Goal: Task Accomplishment & Management: Manage account settings

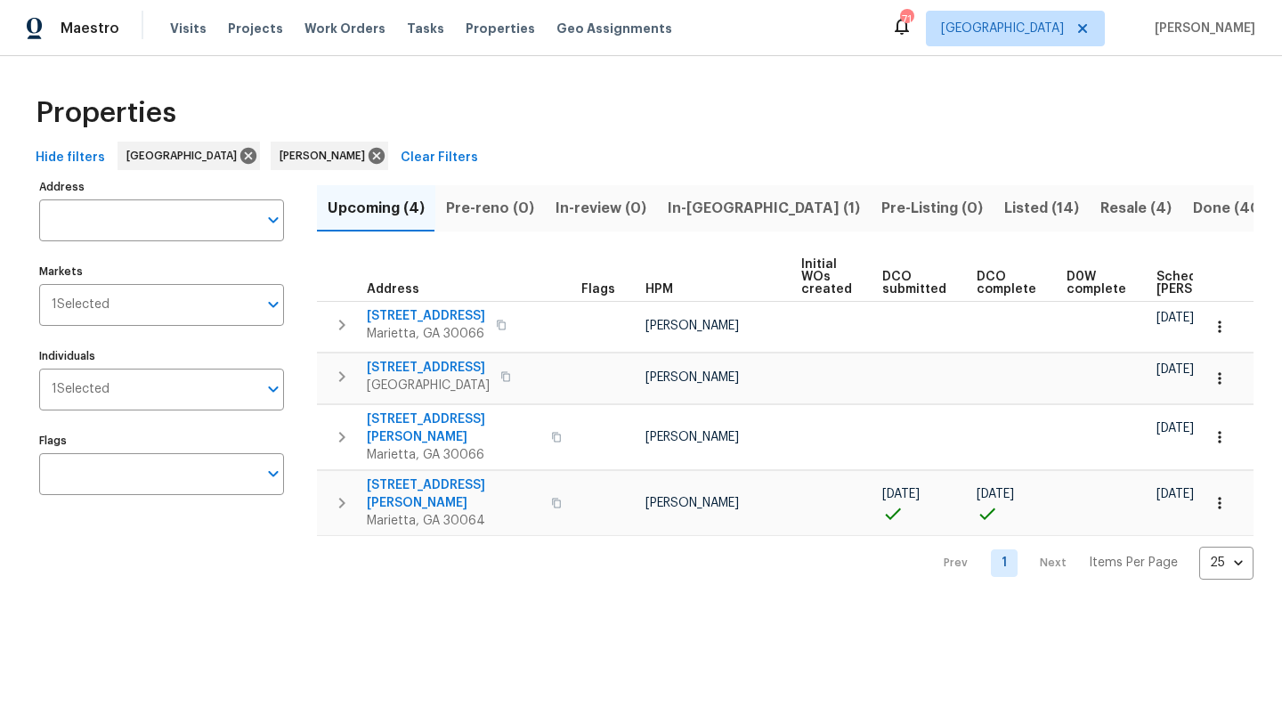
scroll to position [0, 196]
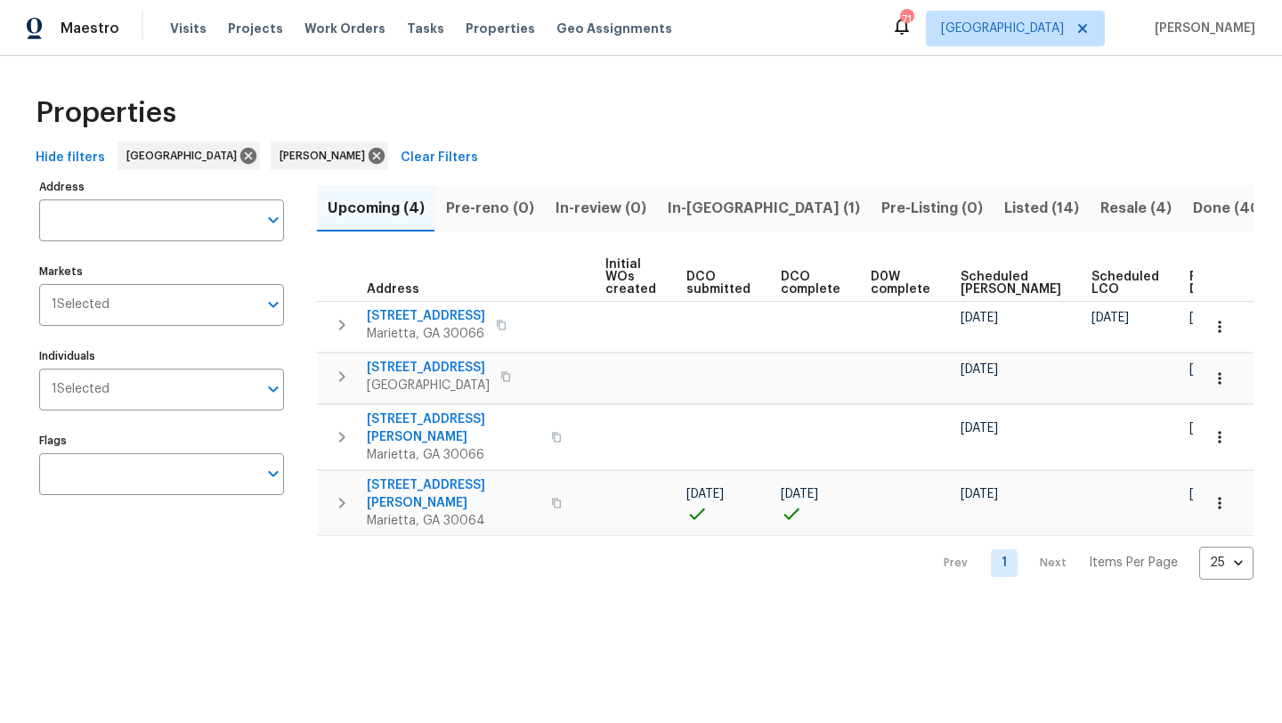
click at [679, 210] on span "In-[GEOGRAPHIC_DATA] (1)" at bounding box center [764, 208] width 192 height 25
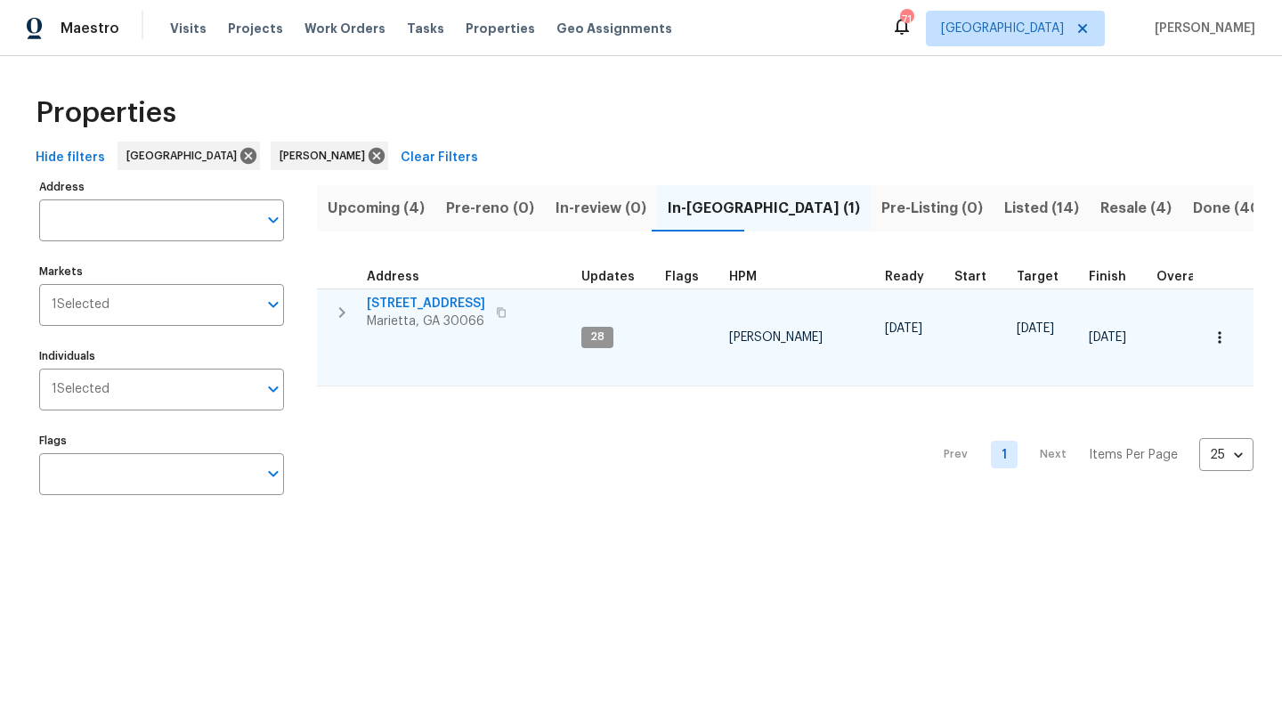
click at [425, 301] on span "[STREET_ADDRESS]" at bounding box center [426, 304] width 118 height 18
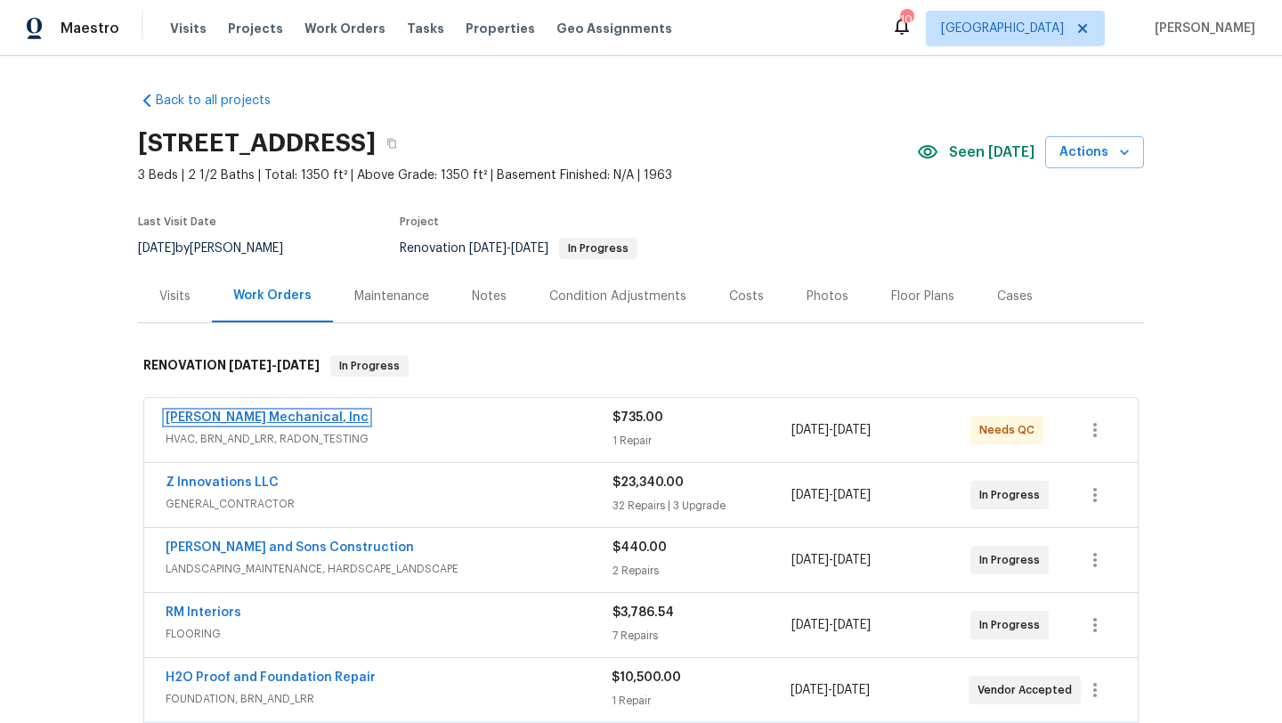
click at [275, 421] on link "[PERSON_NAME] Mechanical, Inc" at bounding box center [267, 417] width 203 height 12
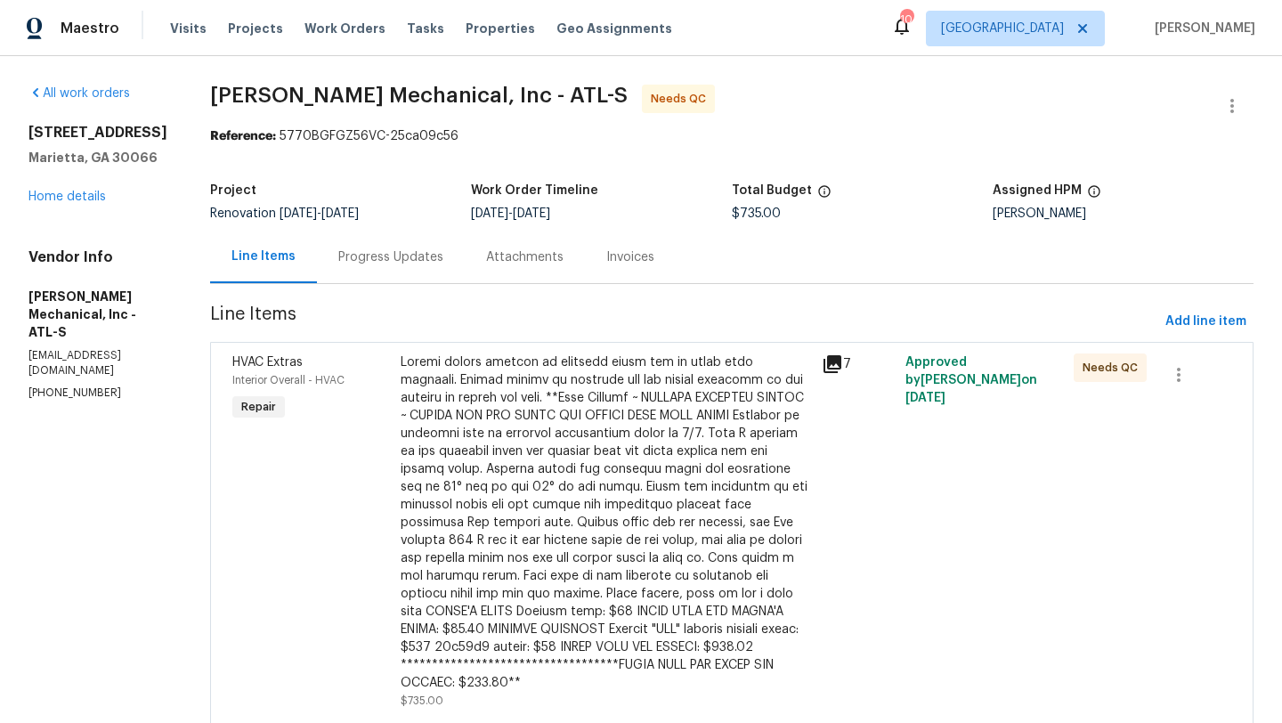
click at [465, 260] on div "Progress Updates" at bounding box center [391, 257] width 148 height 53
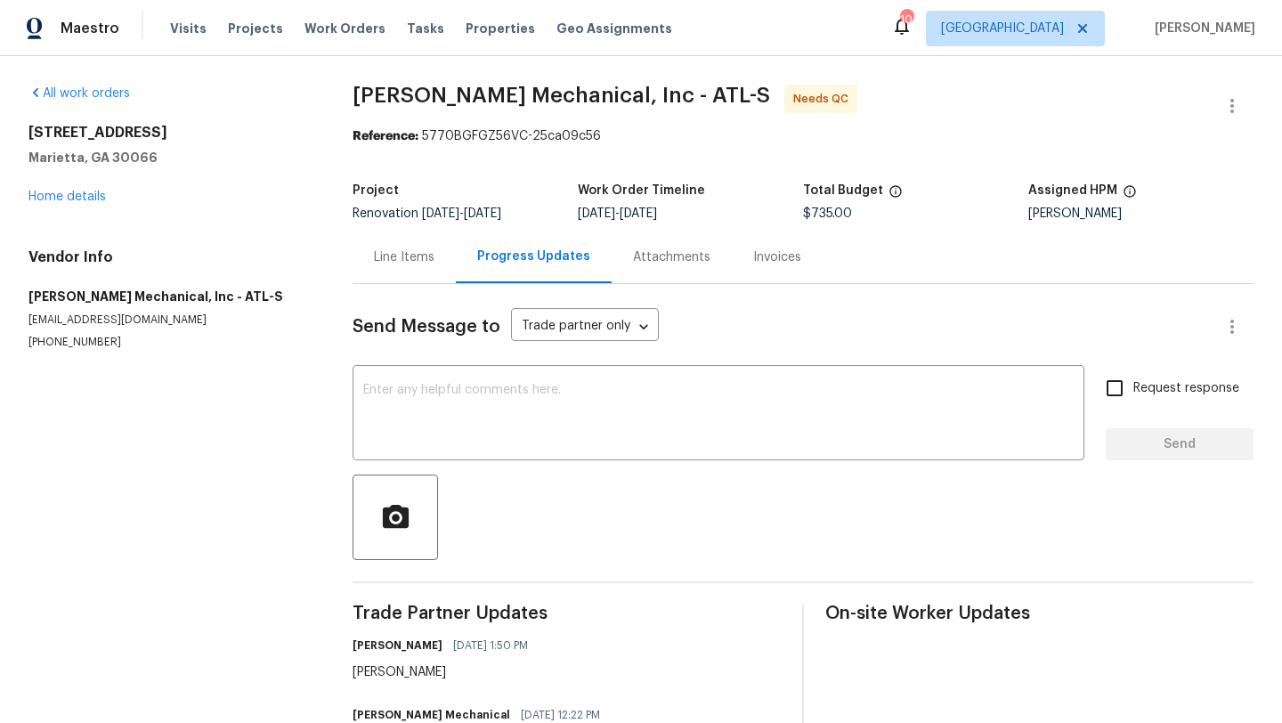
click at [401, 254] on div "Line Items" at bounding box center [404, 257] width 61 height 18
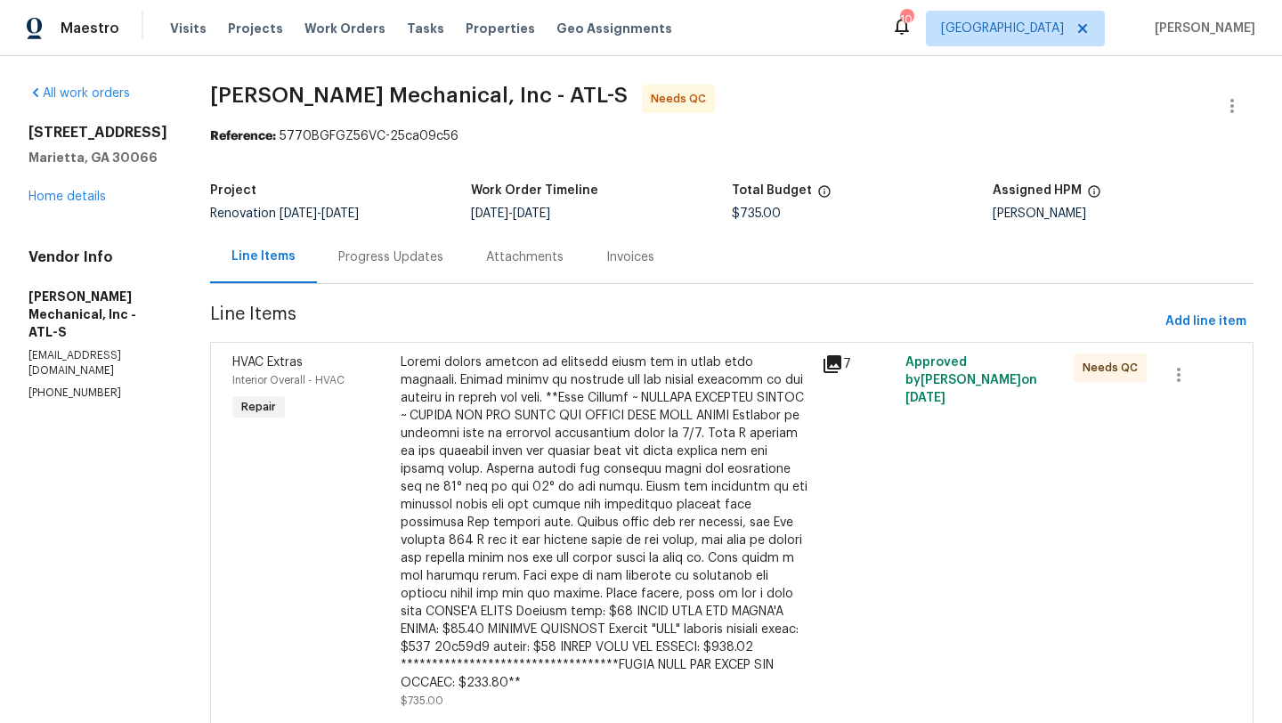
click at [275, 369] on div "HVAC Extras" at bounding box center [311, 362] width 158 height 18
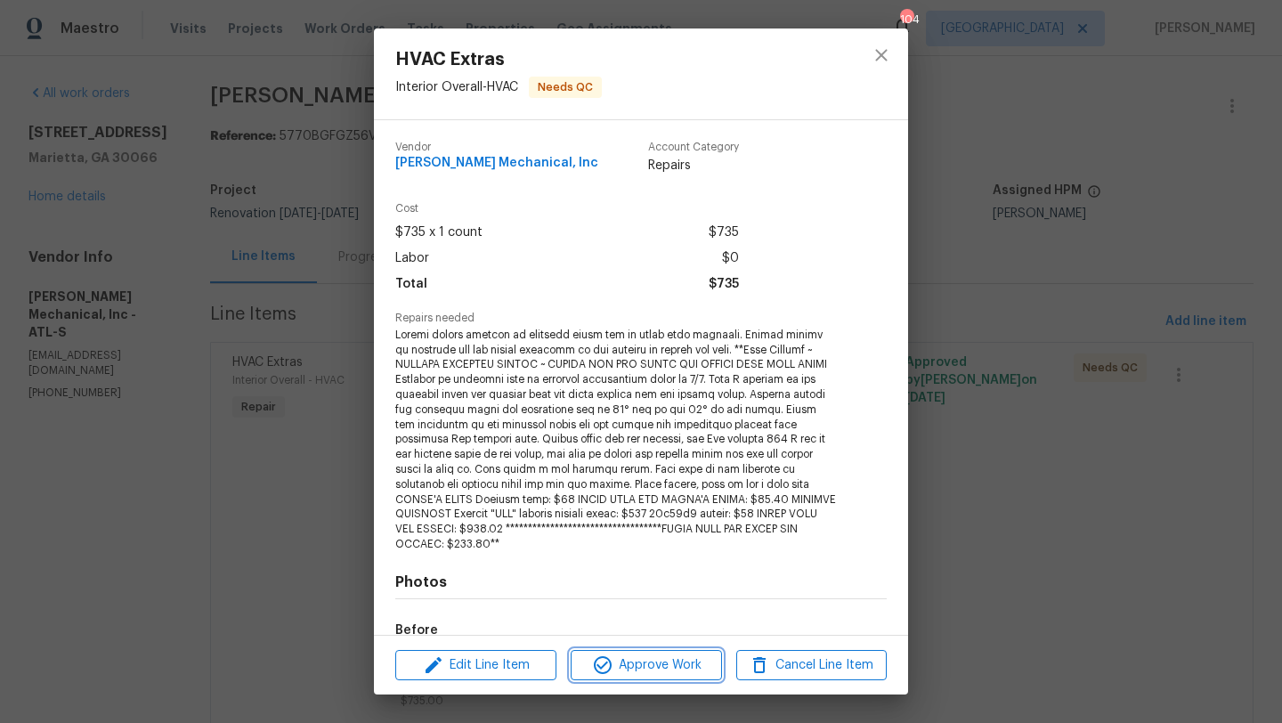
click at [646, 675] on span "Approve Work" at bounding box center [646, 665] width 140 height 22
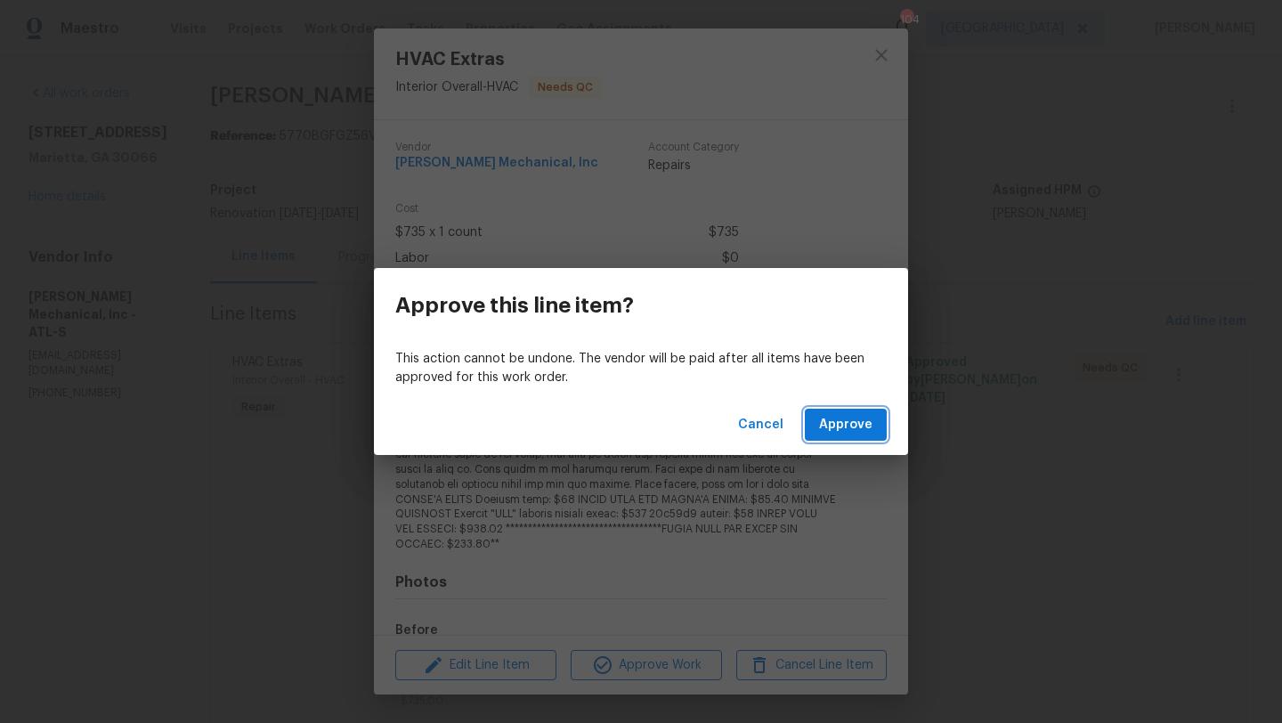
click at [852, 426] on span "Approve" at bounding box center [845, 425] width 53 height 22
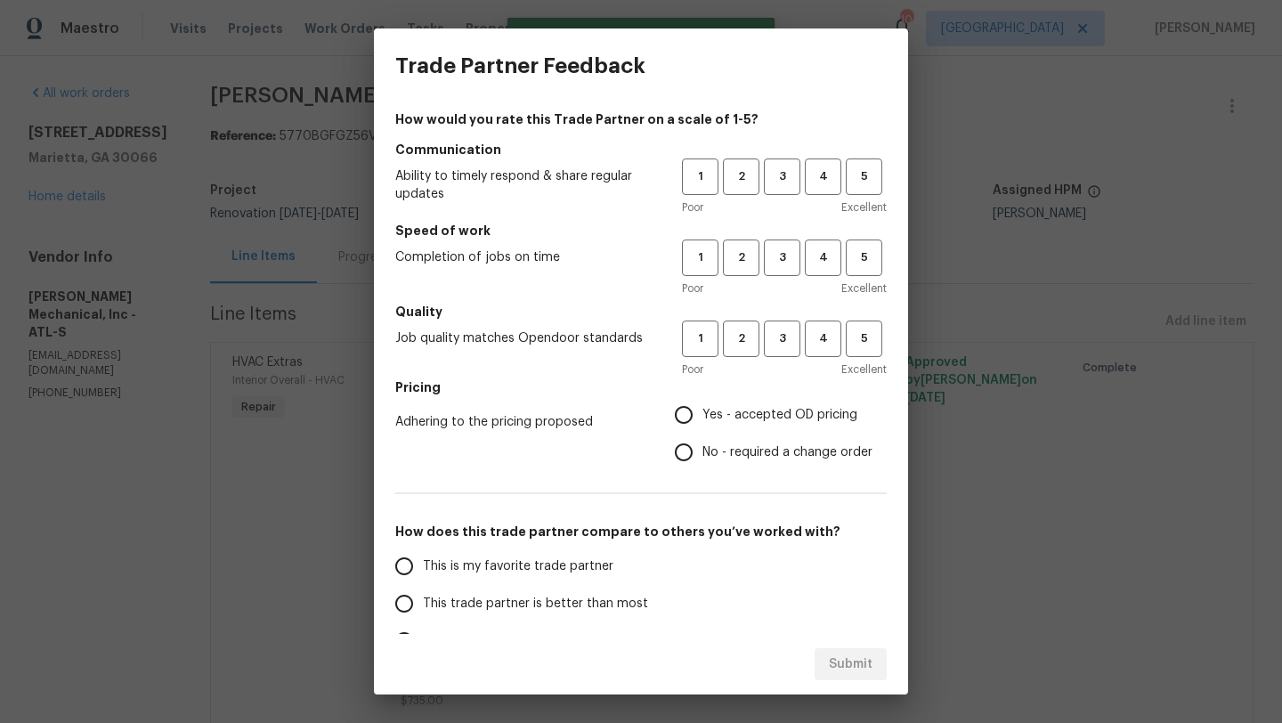
click at [822, 196] on div "1 2 3 4 5 Poor Excellent" at bounding box center [784, 187] width 205 height 58
click at [822, 190] on button "4" at bounding box center [823, 176] width 36 height 36
click at [806, 264] on span "4" at bounding box center [822, 257] width 33 height 20
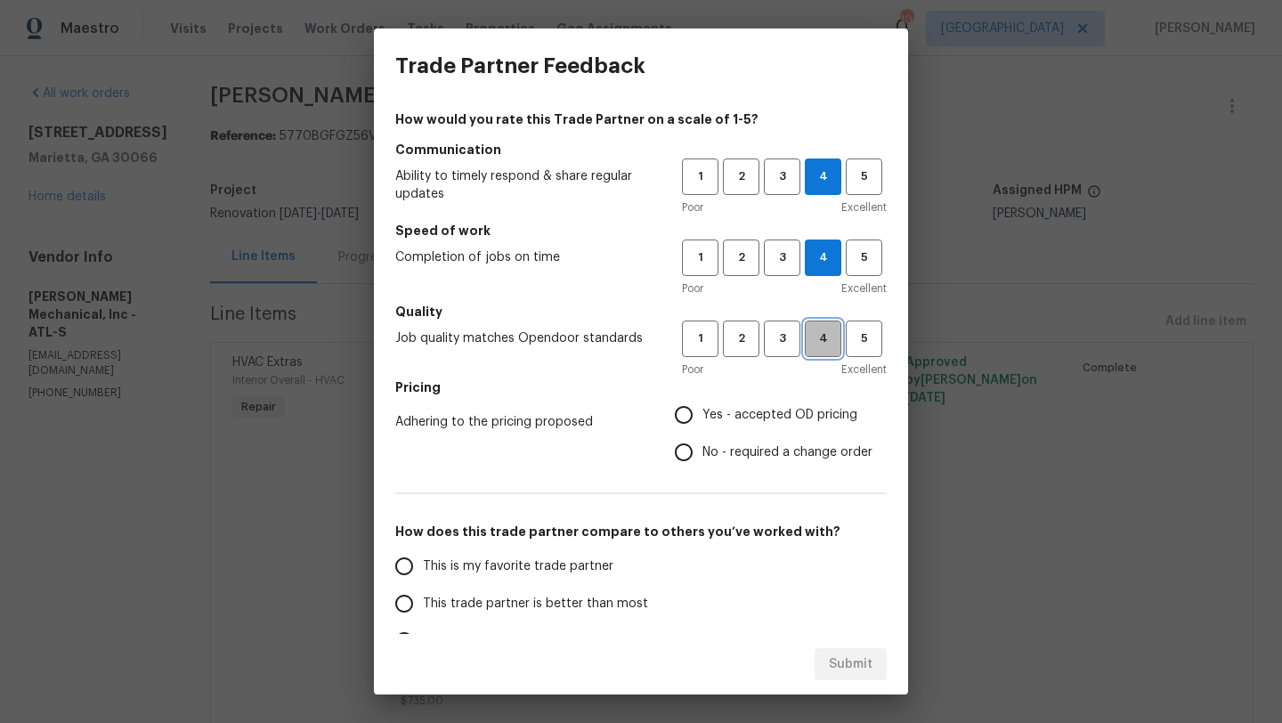
click at [806, 344] on span "4" at bounding box center [822, 338] width 33 height 20
click at [675, 417] on input "Yes - accepted OD pricing" at bounding box center [683, 414] width 37 height 37
radio input "true"
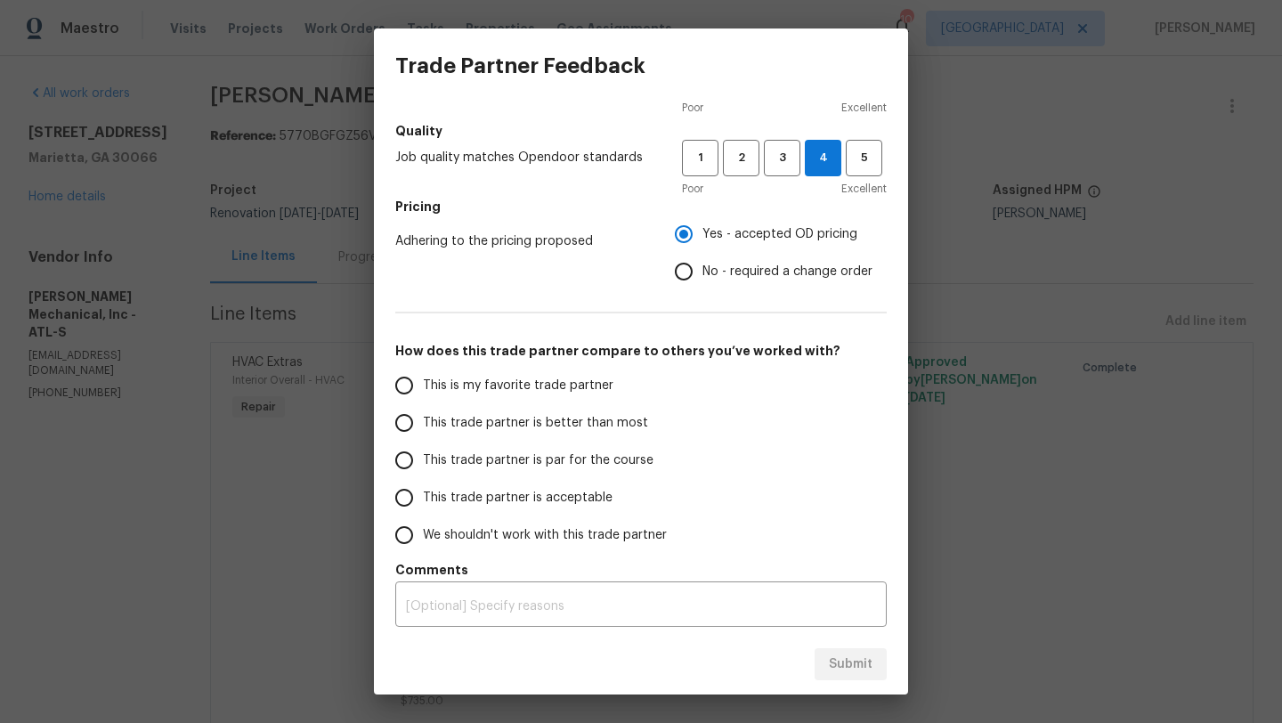
click at [404, 495] on input "This trade partner is acceptable" at bounding box center [403, 497] width 37 height 37
click at [852, 664] on span "Submit" at bounding box center [851, 664] width 44 height 22
radio input "true"
radio input "false"
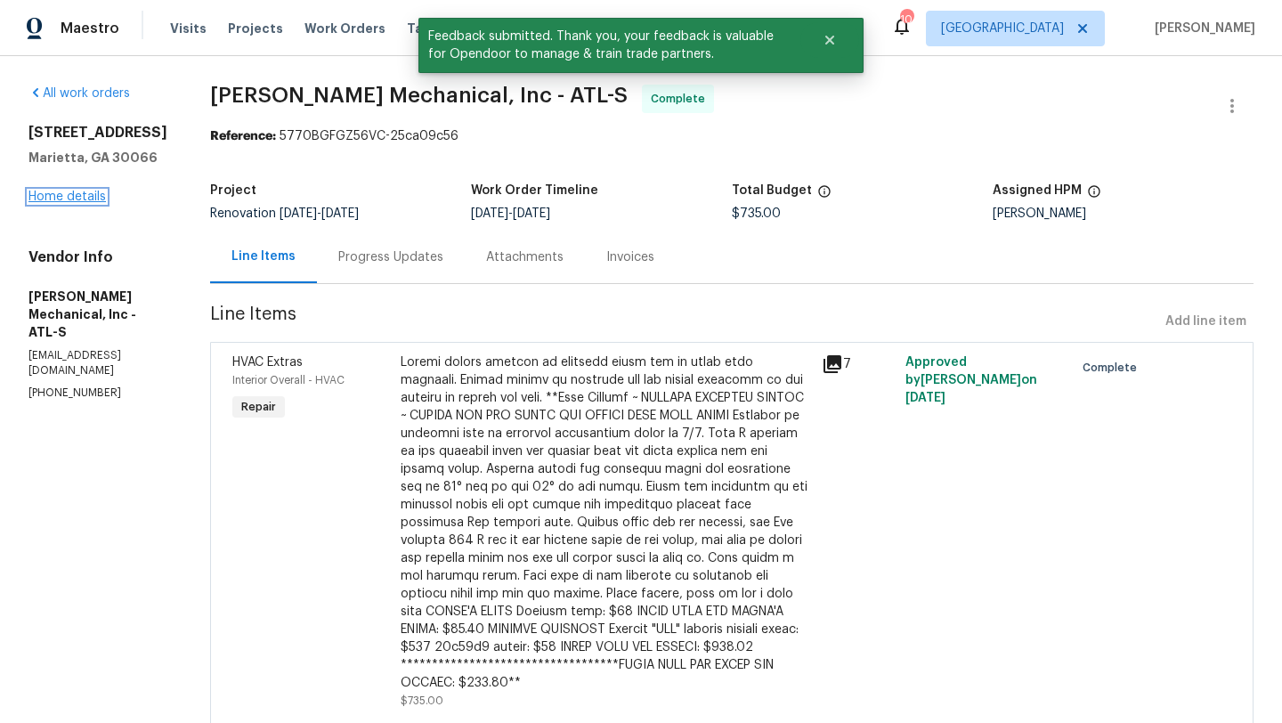
click at [97, 196] on link "Home details" at bounding box center [66, 196] width 77 height 12
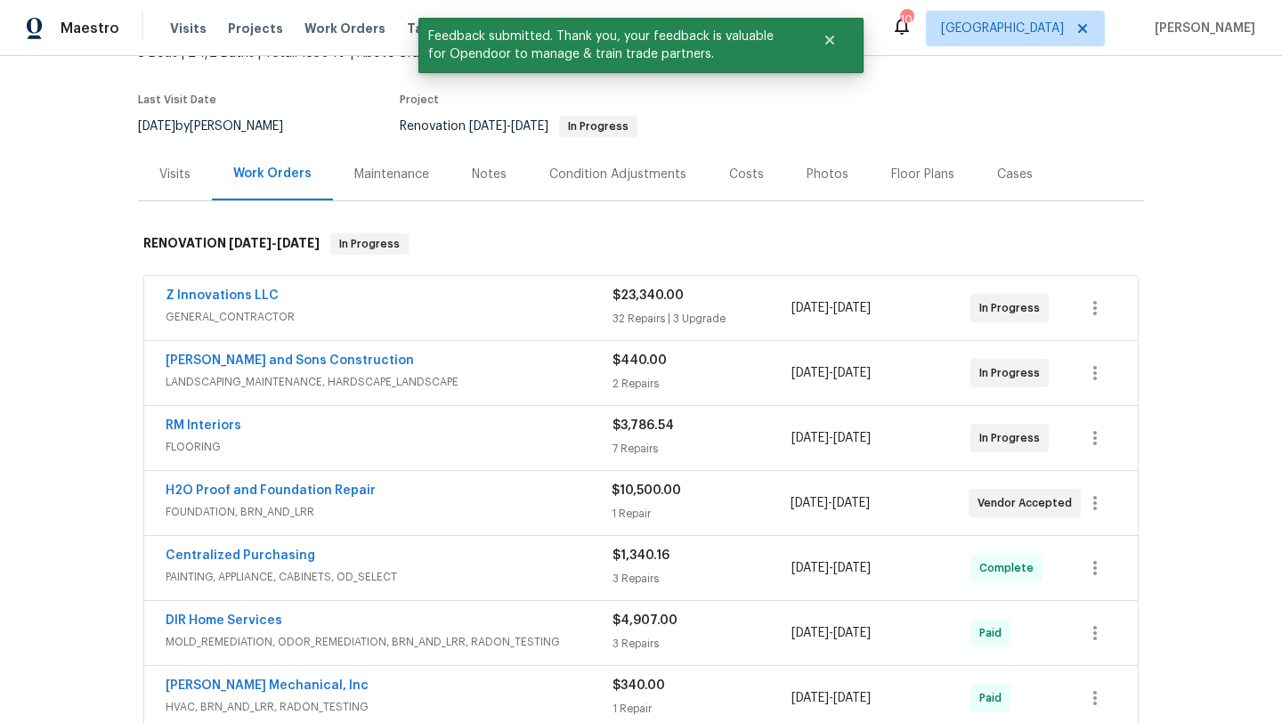
scroll to position [127, 0]
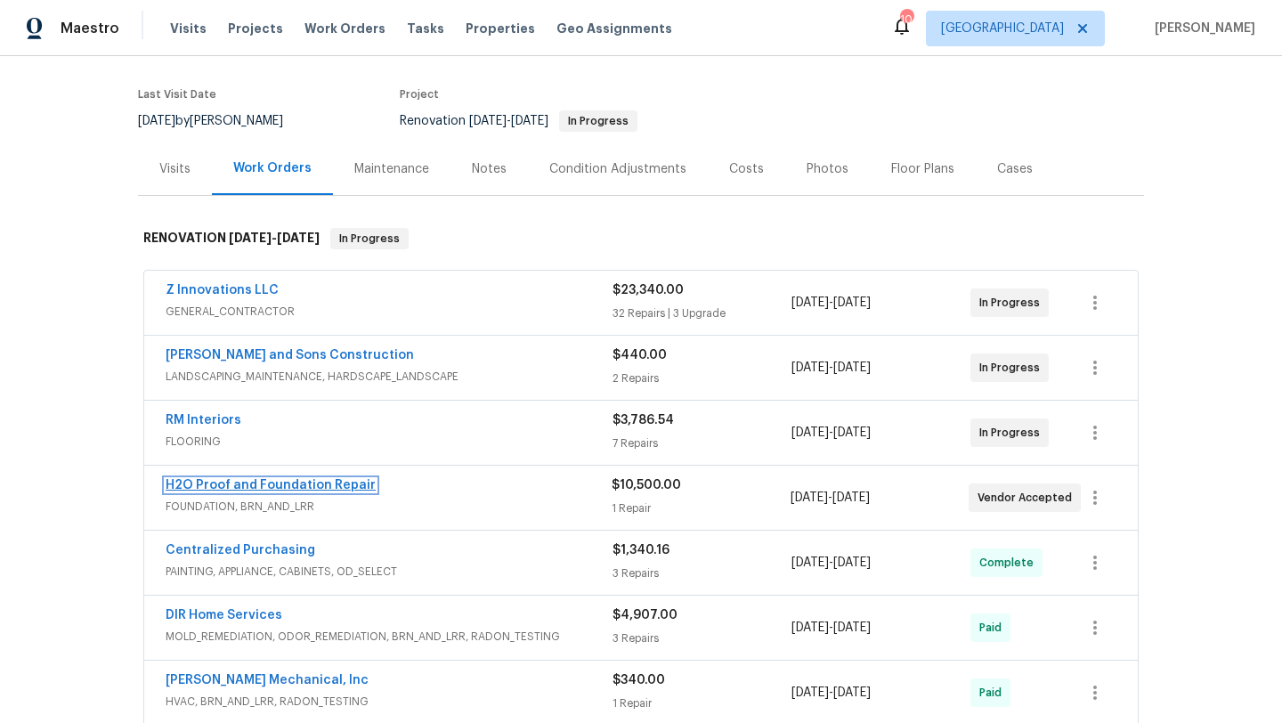
click at [293, 488] on link "H2O Proof and Foundation Repair" at bounding box center [271, 485] width 210 height 12
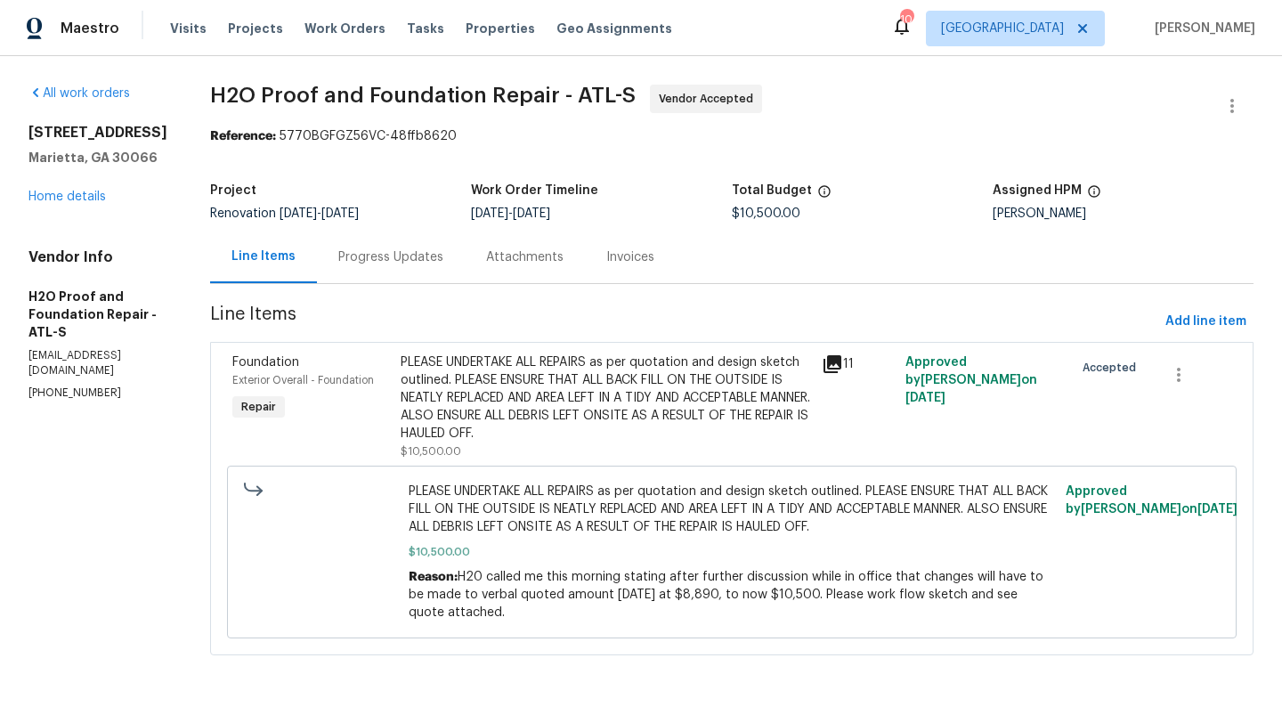
click at [355, 260] on div "Progress Updates" at bounding box center [390, 257] width 105 height 18
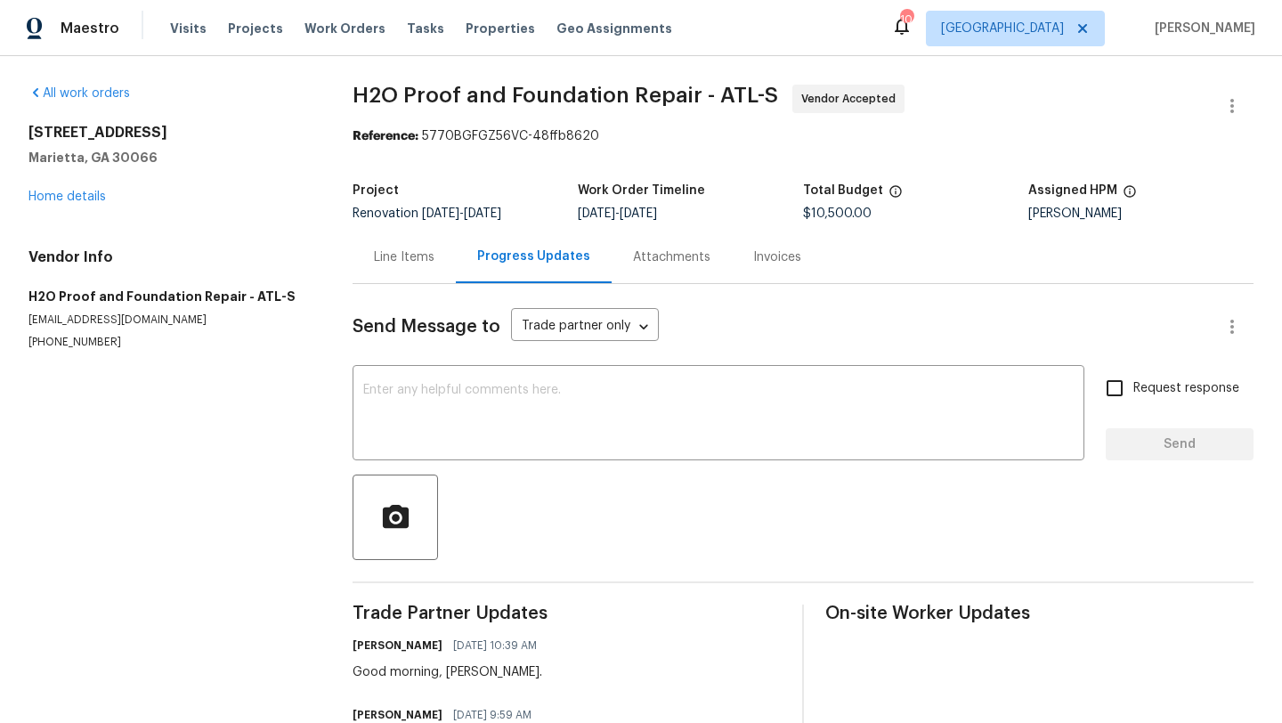
click at [414, 254] on div "Line Items" at bounding box center [404, 257] width 61 height 18
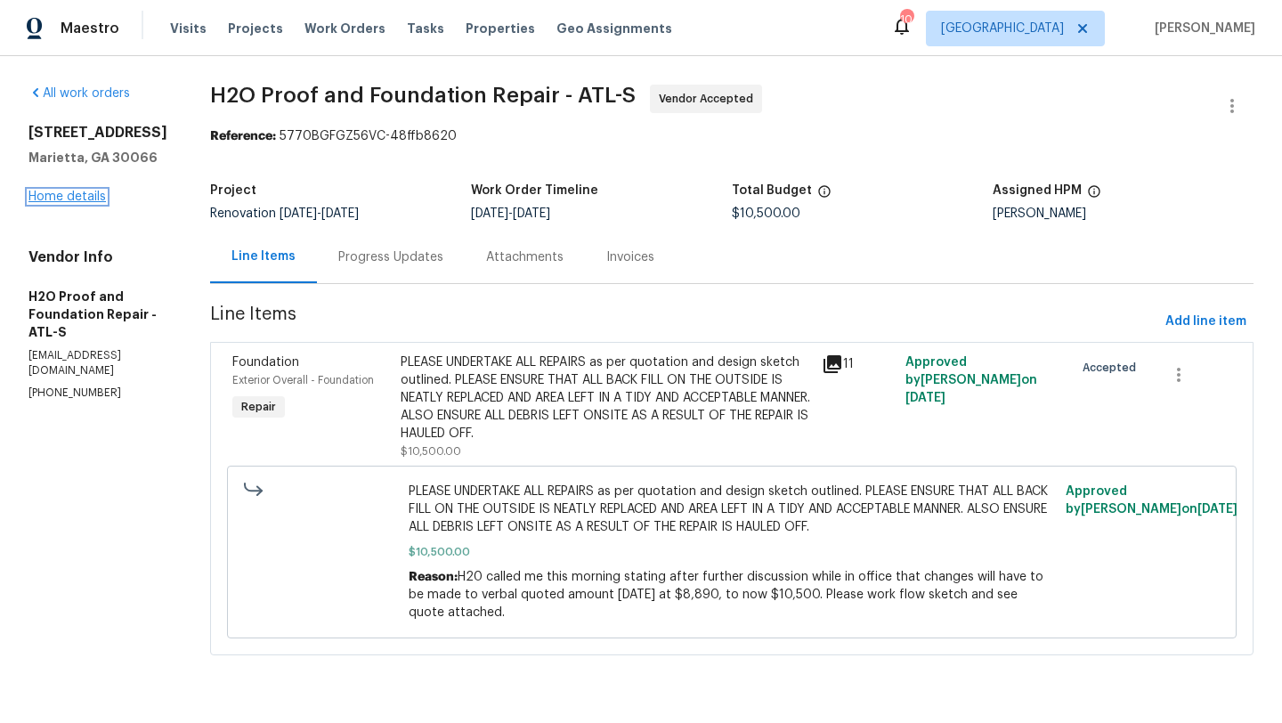
click at [100, 201] on link "Home details" at bounding box center [66, 196] width 77 height 12
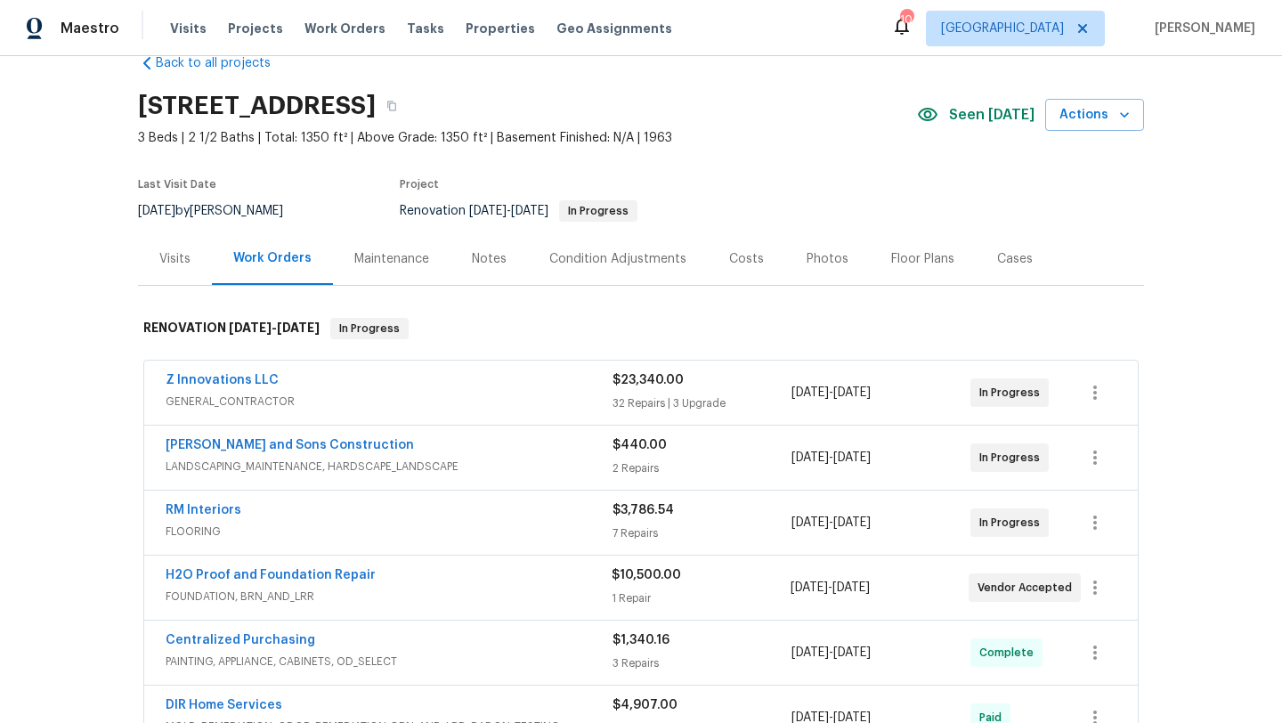
scroll to position [39, 0]
click at [1102, 584] on icon "button" at bounding box center [1094, 585] width 21 height 21
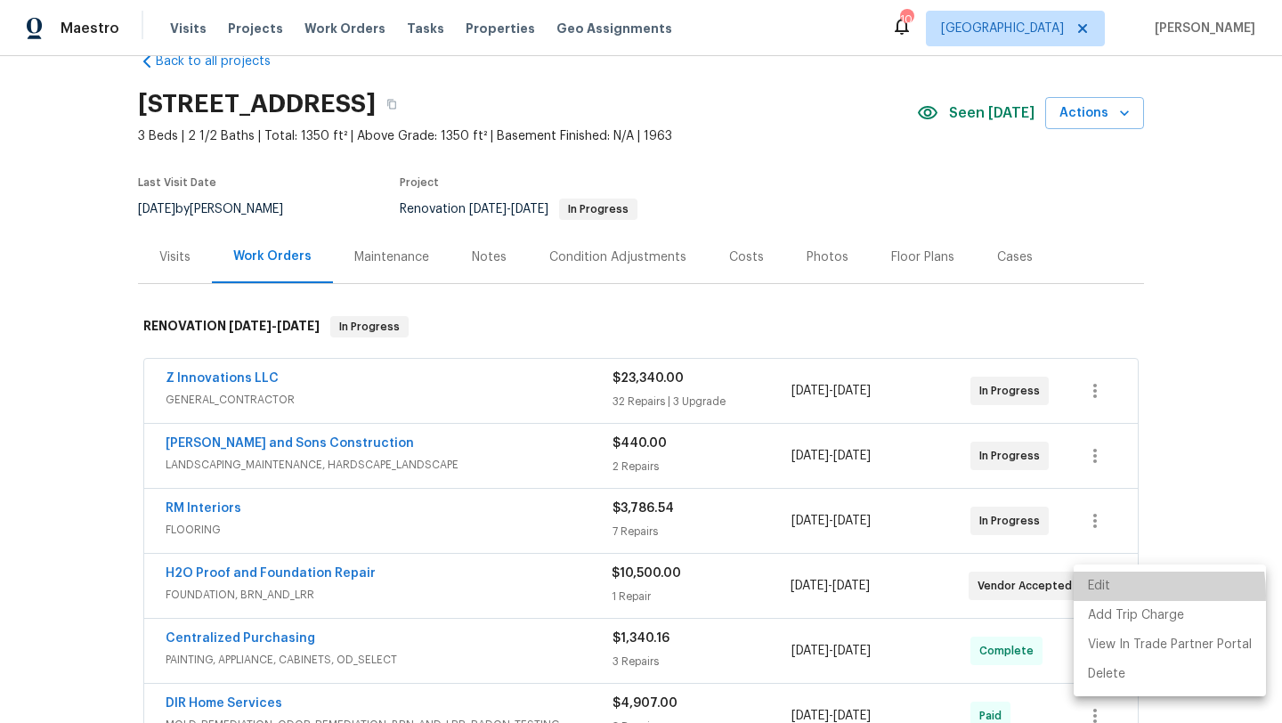
click at [1104, 595] on li "Edit" at bounding box center [1169, 585] width 192 height 29
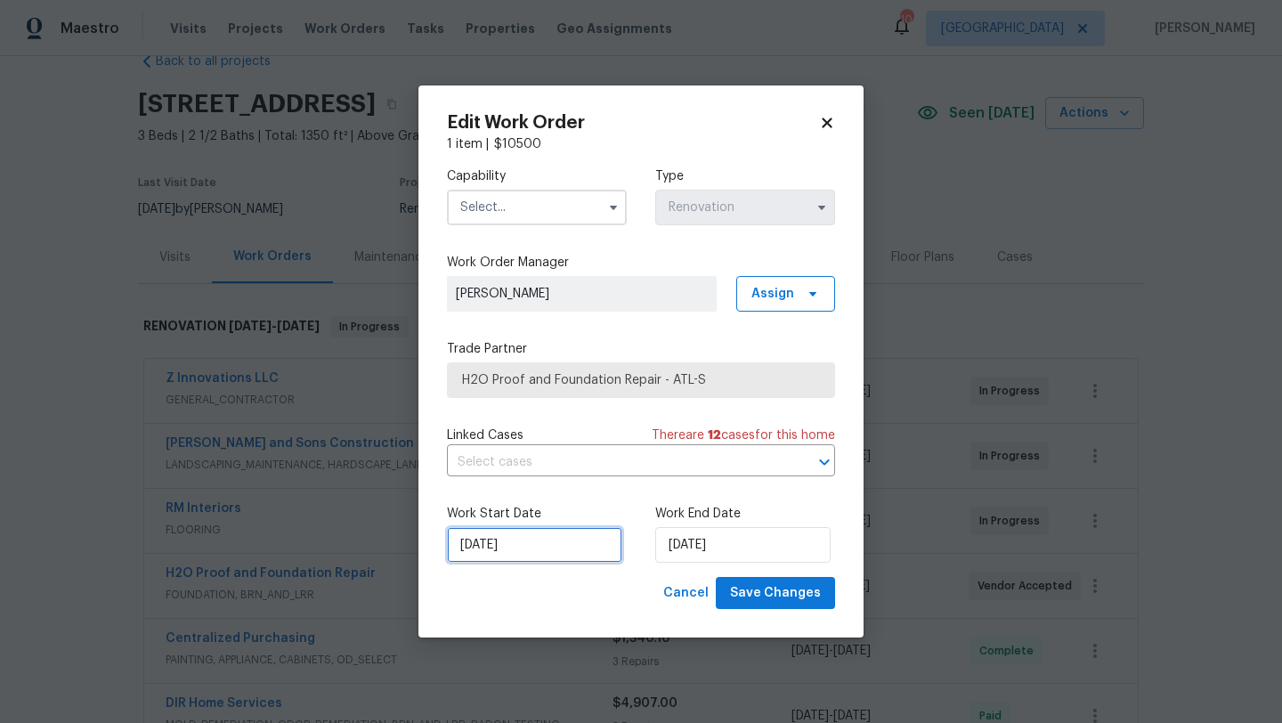
click at [495, 542] on input "8/12/2025" at bounding box center [534, 545] width 175 height 36
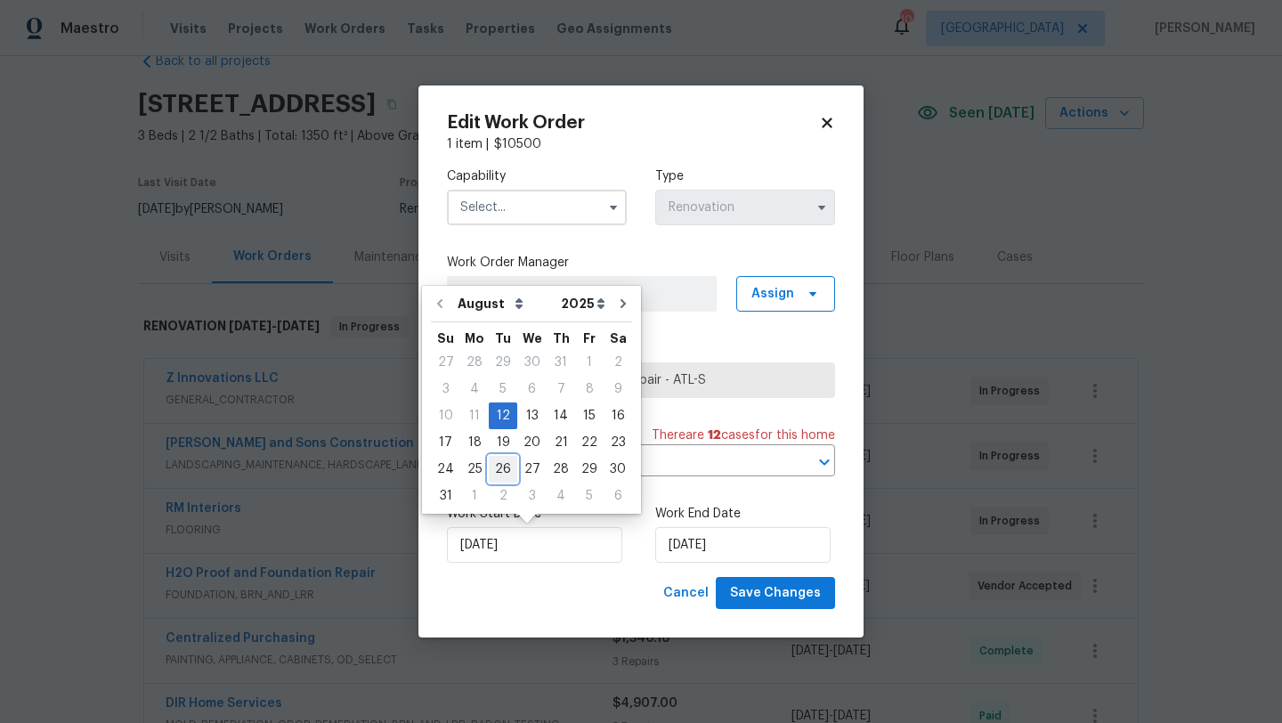
click at [489, 464] on div "26" at bounding box center [503, 469] width 28 height 25
type input "8/26/2025"
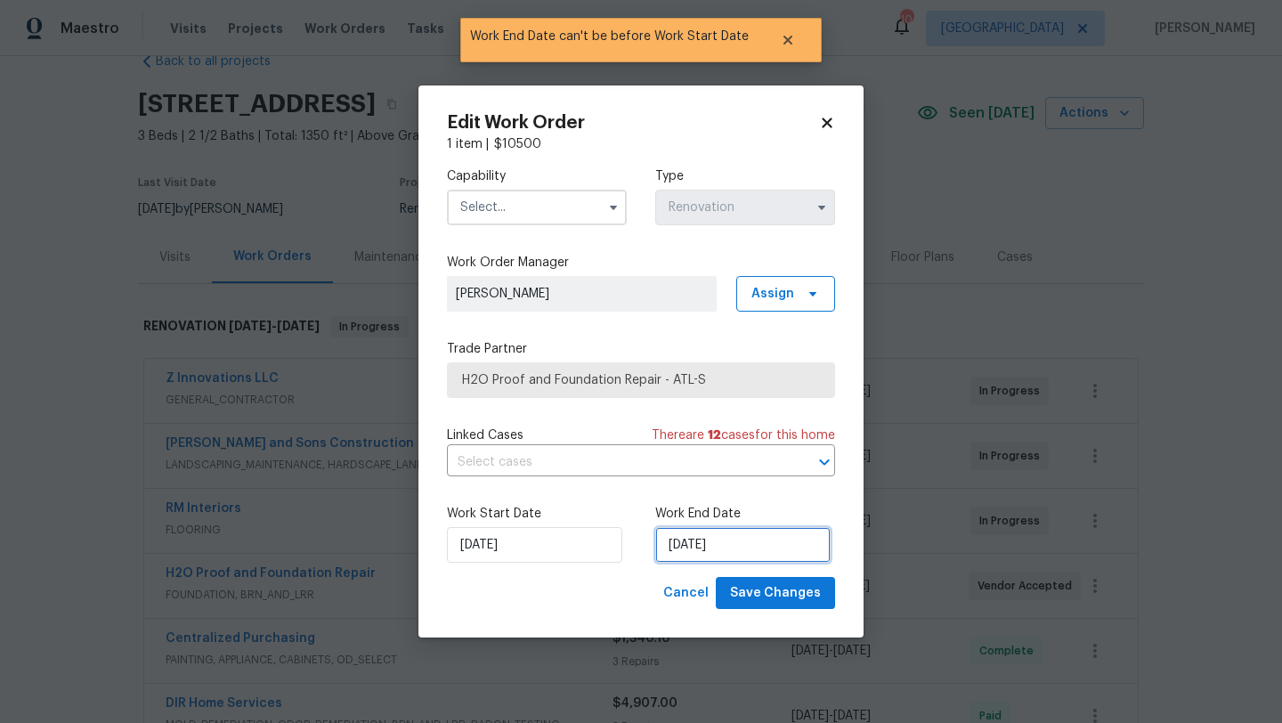
click at [697, 555] on input "8/26/2025" at bounding box center [742, 545] width 175 height 36
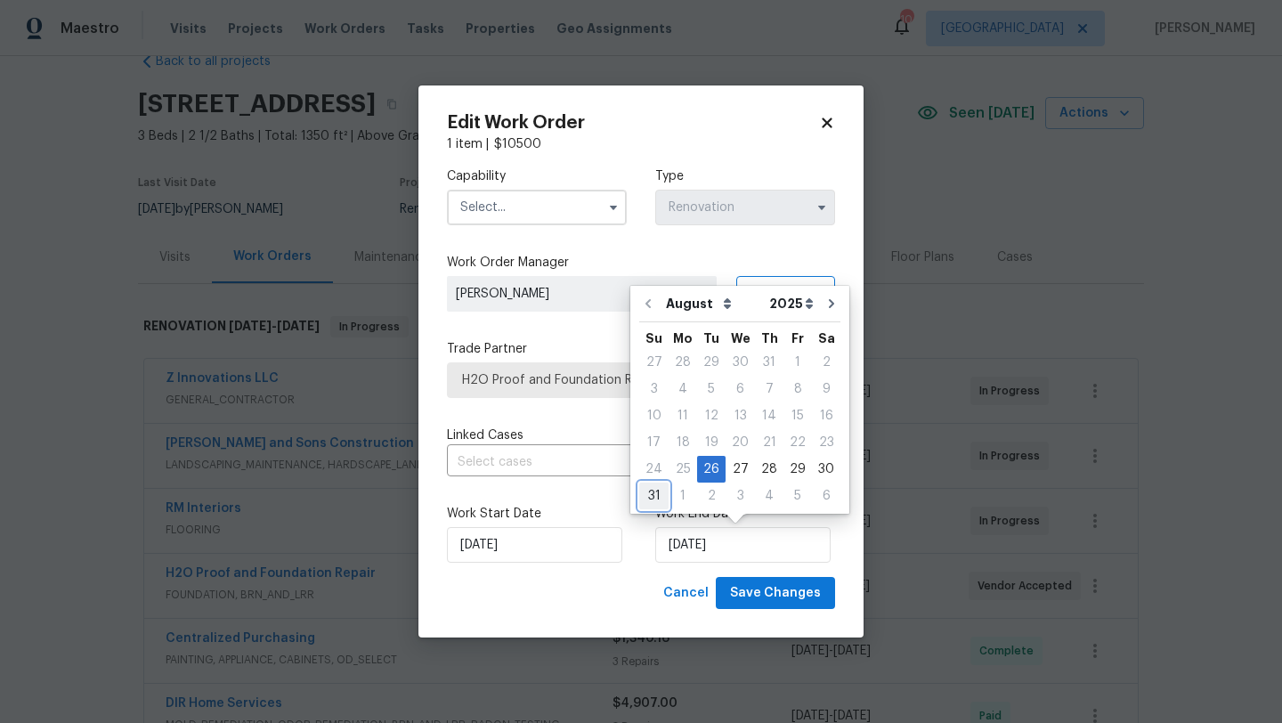
click at [661, 488] on div "31" at bounding box center [653, 495] width 29 height 25
type input "8/31/2025"
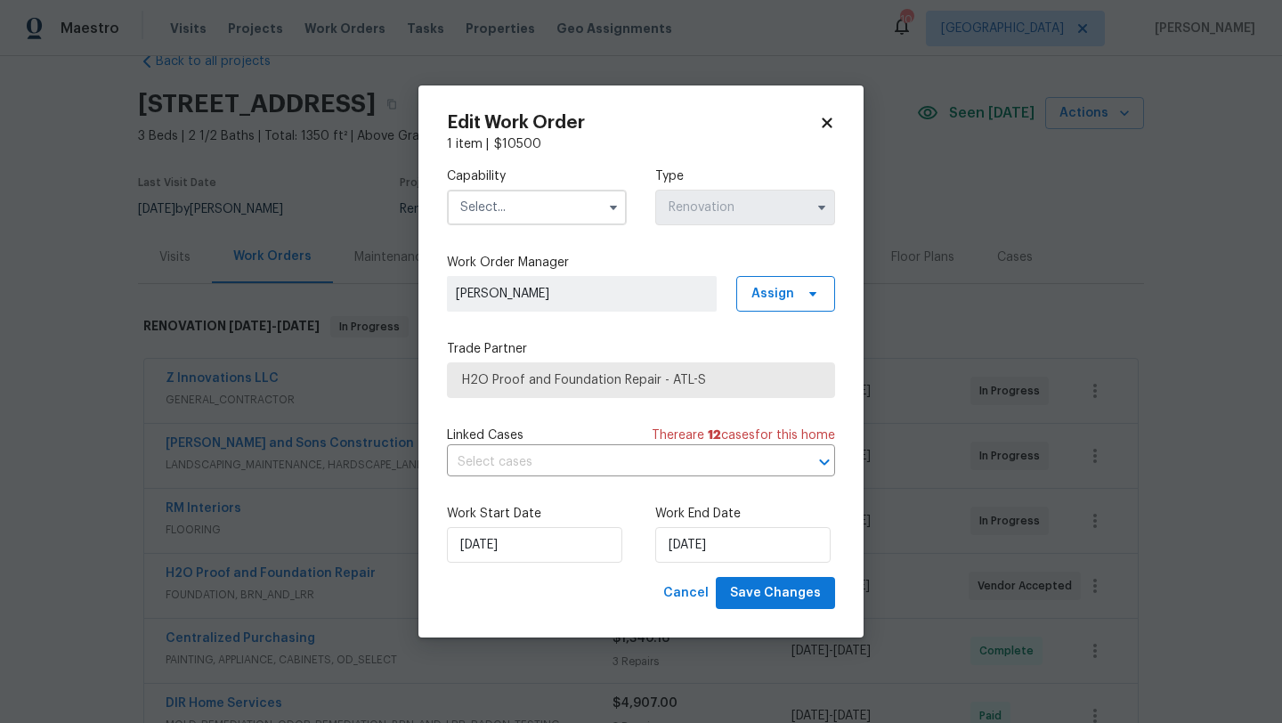
click at [553, 197] on input "text" at bounding box center [537, 208] width 180 height 36
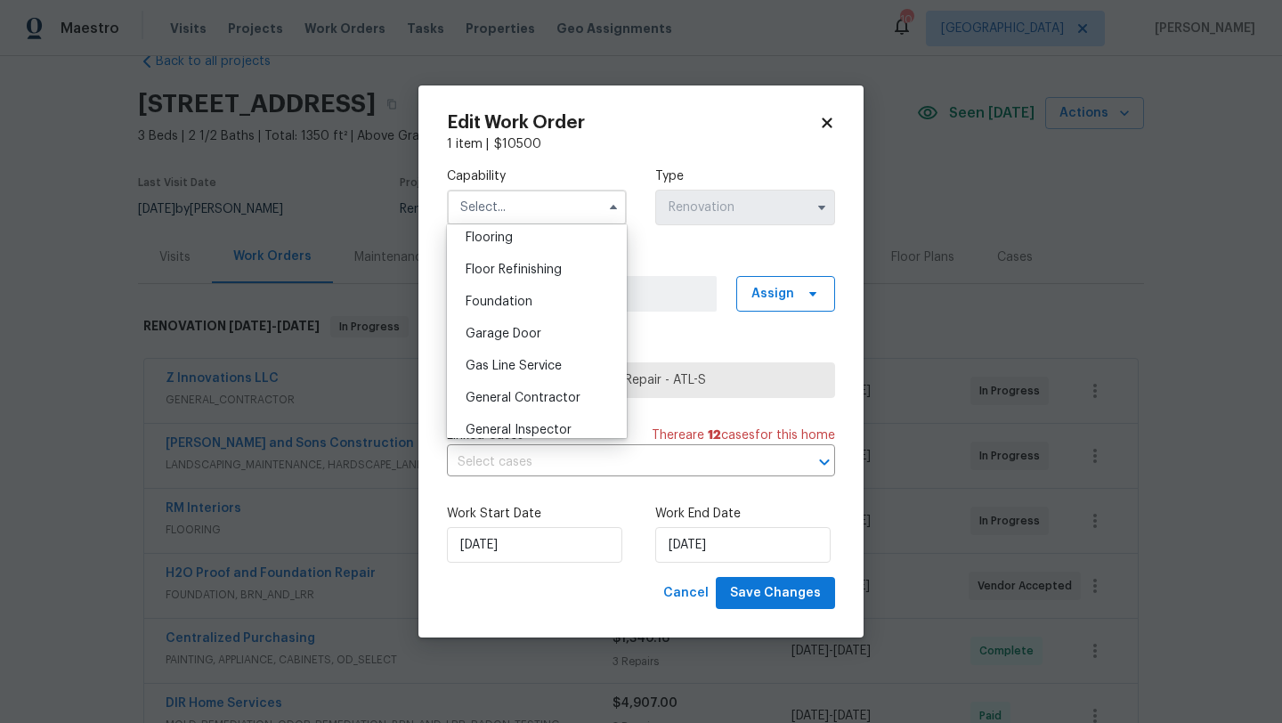
scroll to position [683, 0]
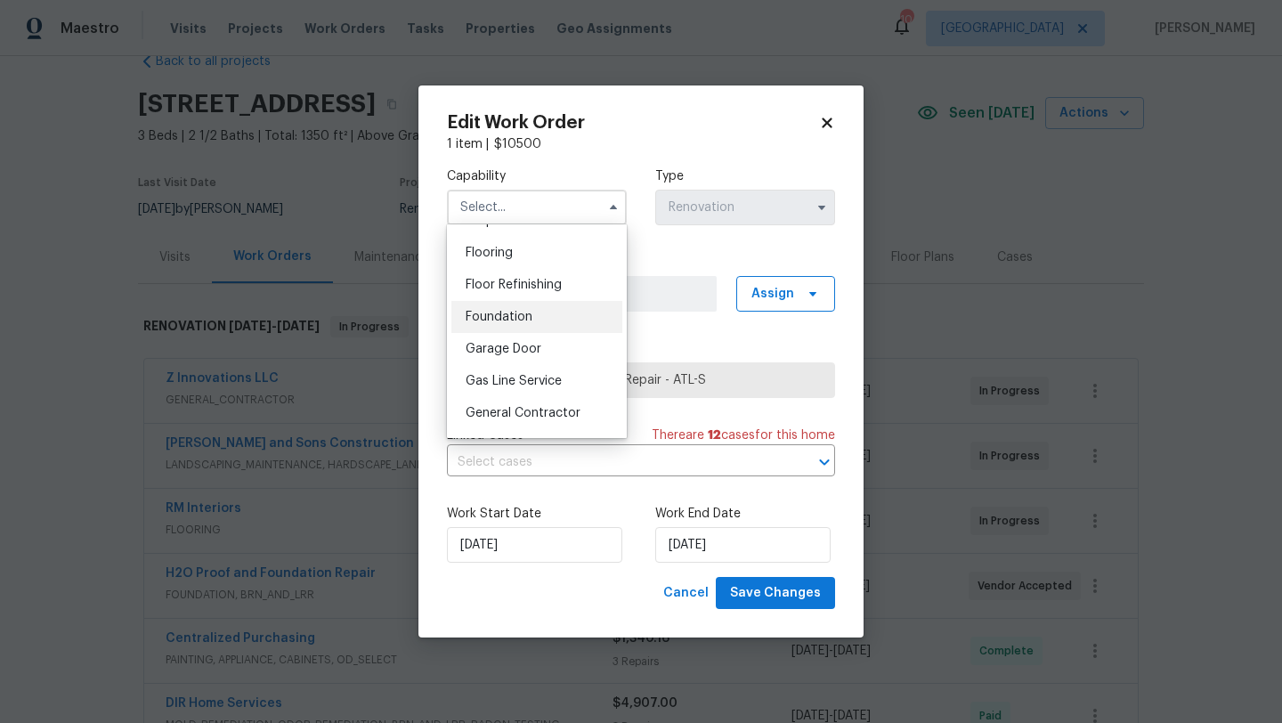
click at [518, 315] on span "Foundation" at bounding box center [499, 317] width 67 height 12
type input "Foundation"
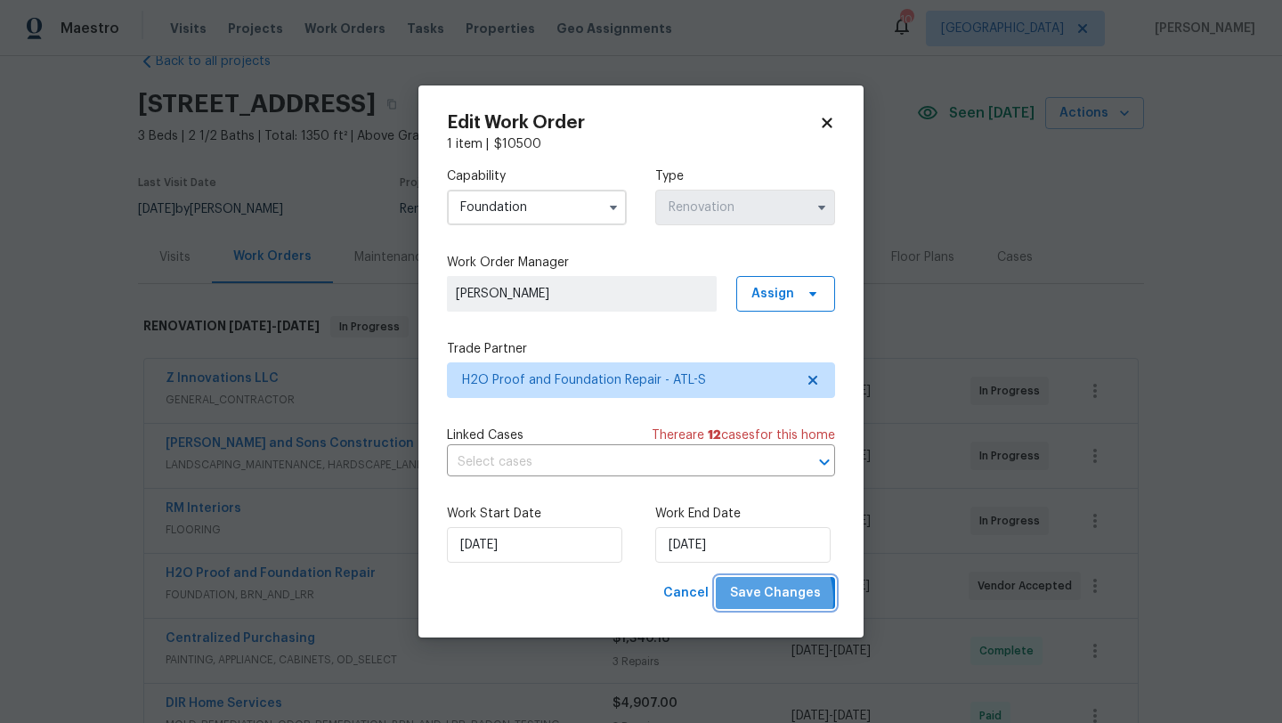
click at [758, 599] on span "Save Changes" at bounding box center [775, 593] width 91 height 22
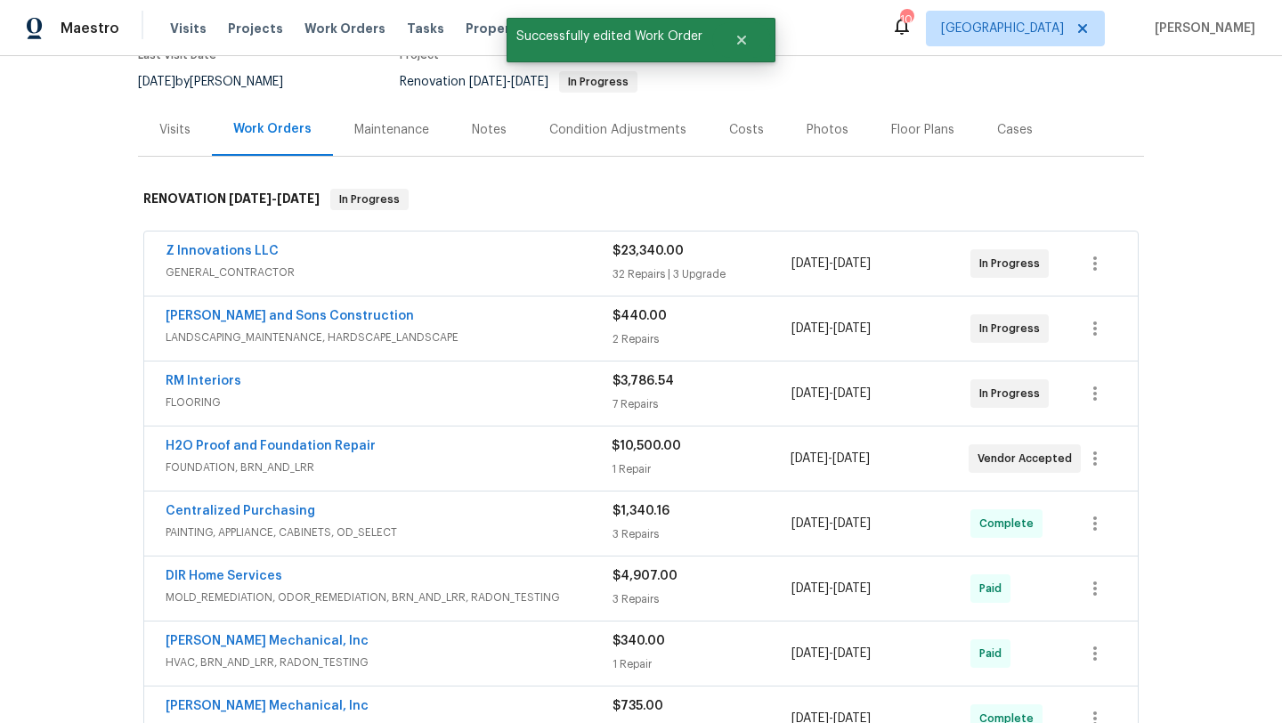
scroll to position [188, 0]
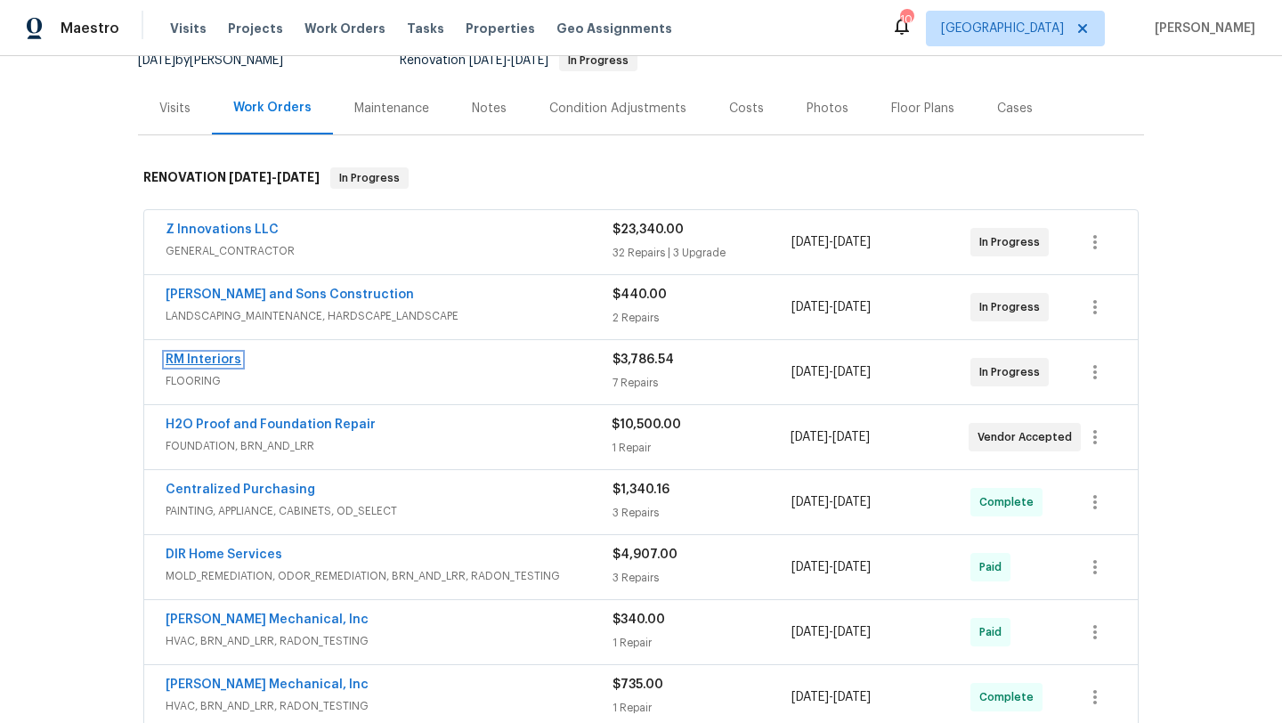
click at [223, 362] on link "RM Interiors" at bounding box center [204, 359] width 76 height 12
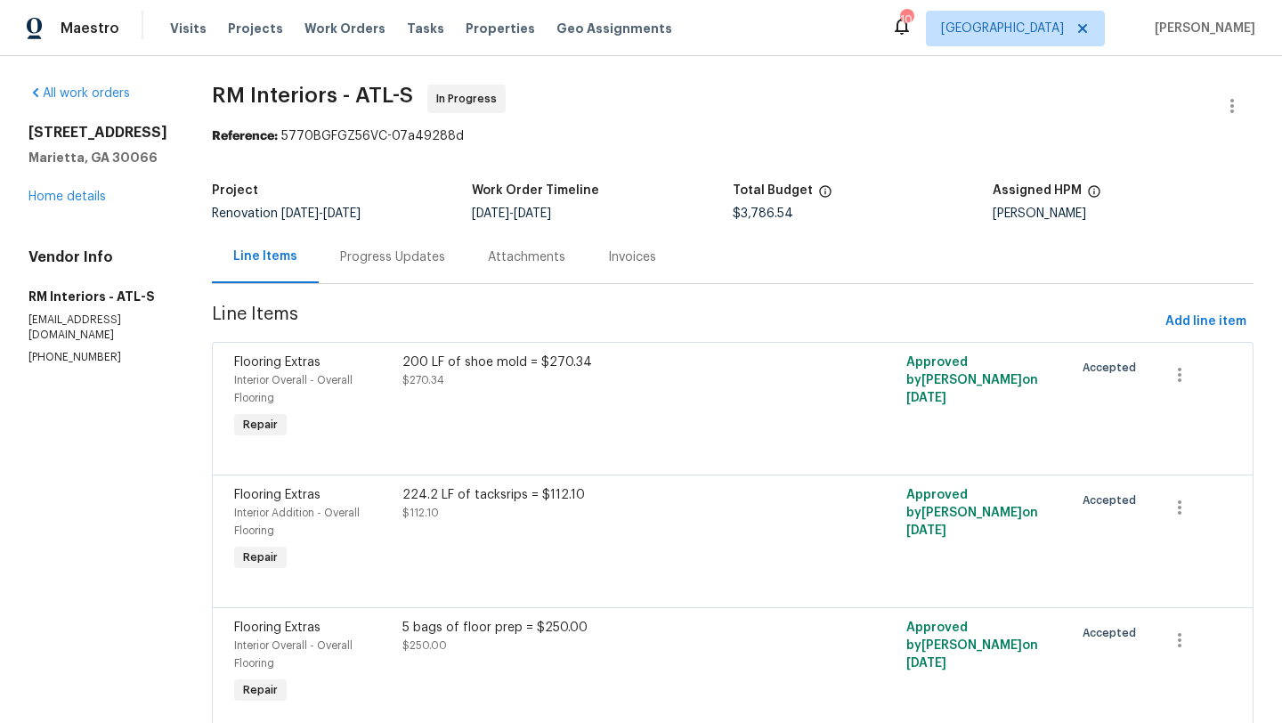
click at [393, 256] on div "Progress Updates" at bounding box center [392, 257] width 105 height 18
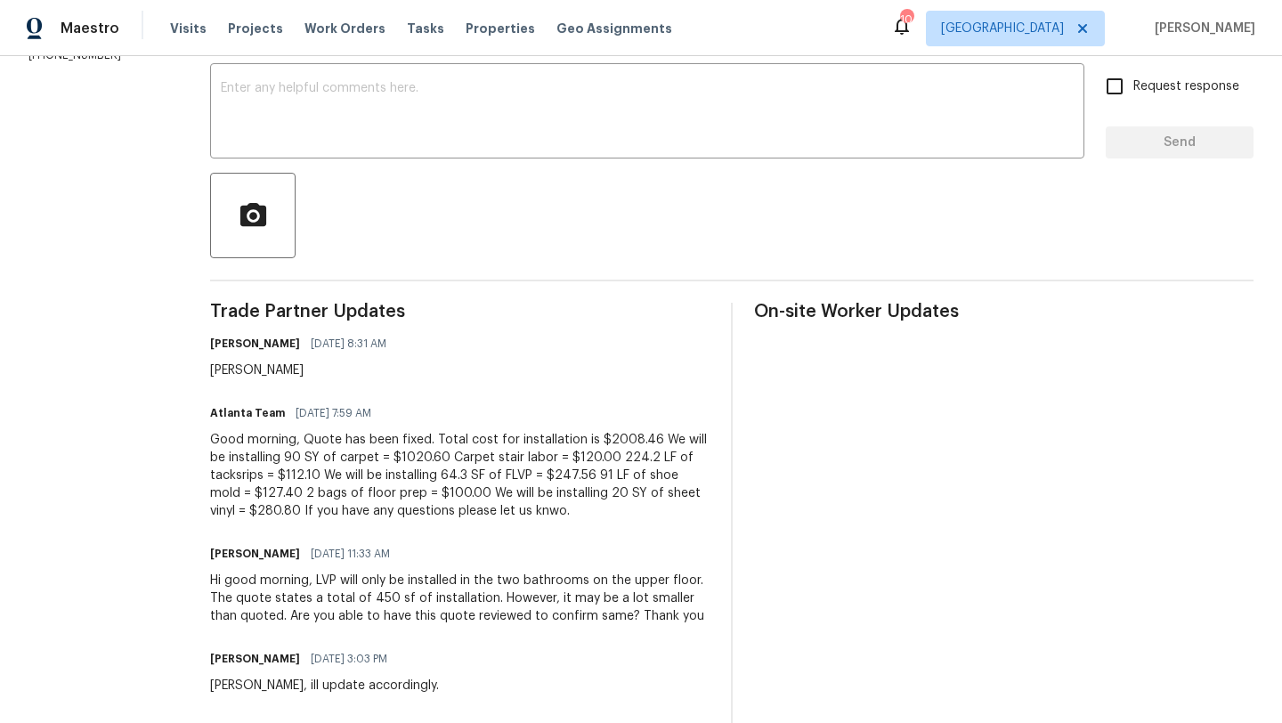
scroll to position [315, 0]
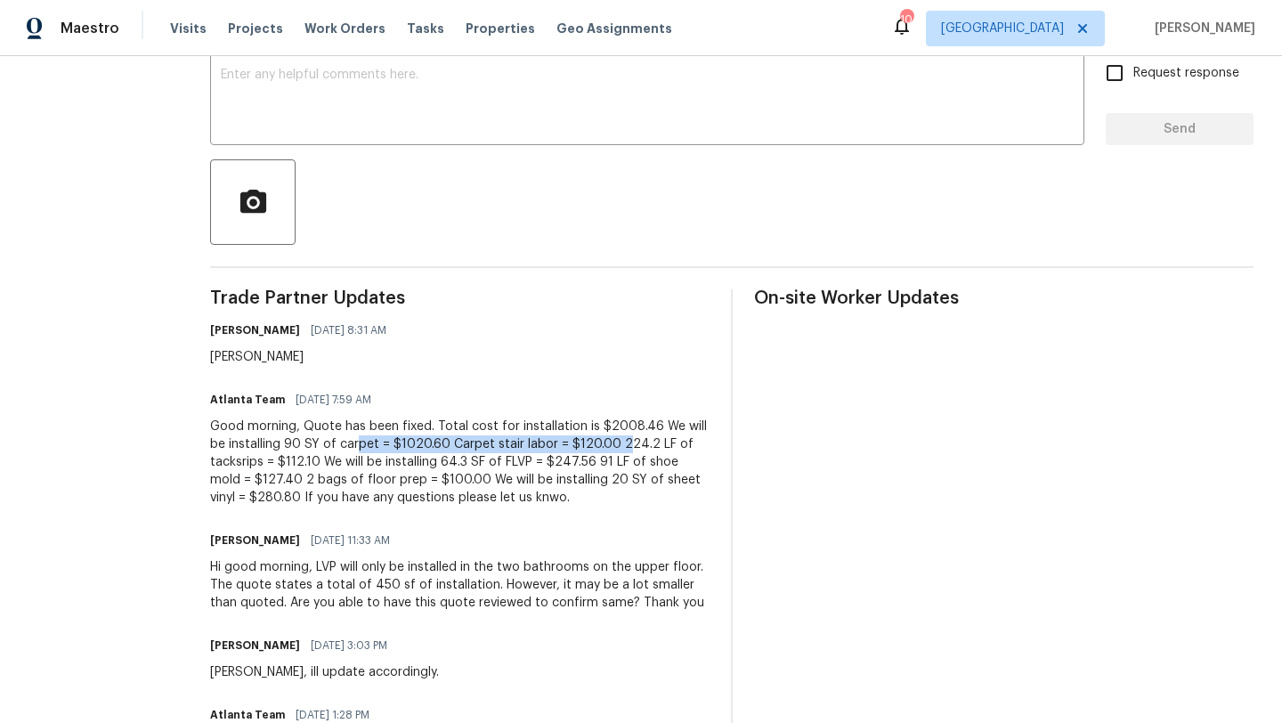
drag, startPoint x: 581, startPoint y: 445, endPoint x: 321, endPoint y: 443, distance: 259.9
click at [321, 443] on div "Good morning, Quote has been fixed. Total cost for installation is $2008.46 We …" at bounding box center [459, 461] width 499 height 89
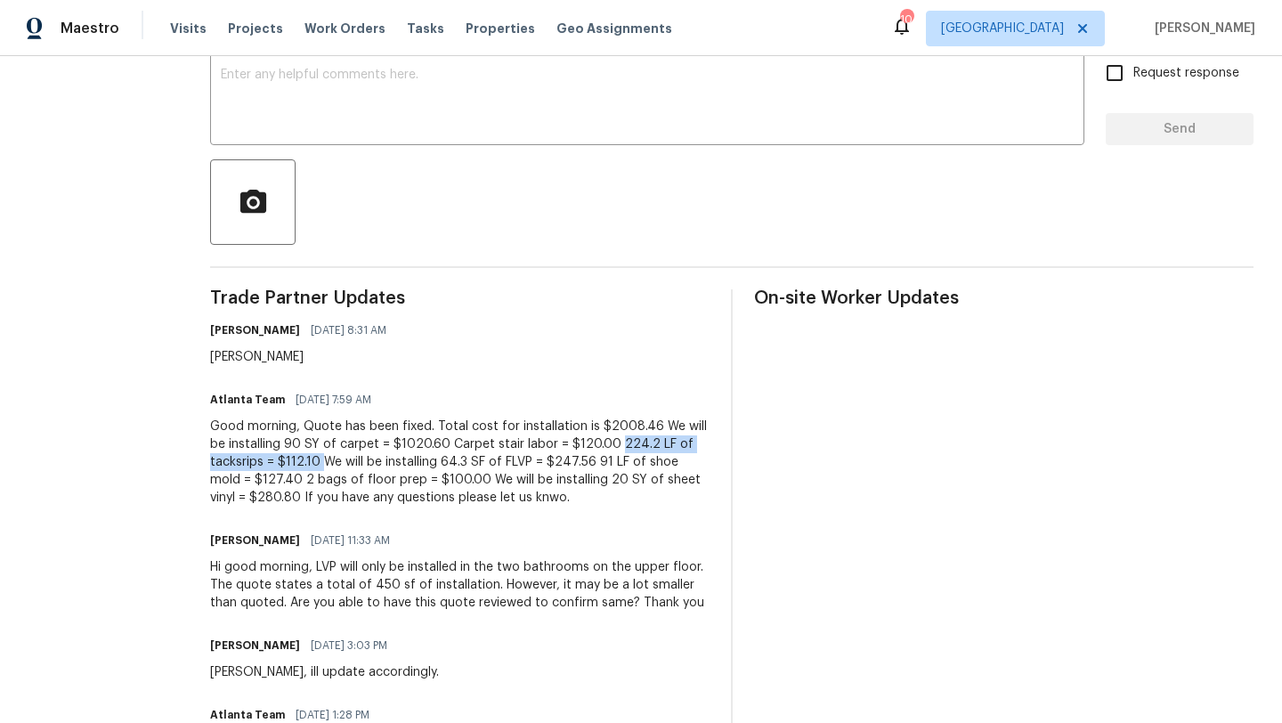
drag, startPoint x: 248, startPoint y: 461, endPoint x: 579, endPoint y: 442, distance: 331.7
click at [579, 442] on div "Good morning, Quote has been fixed. Total cost for installation is $2008.46 We …" at bounding box center [459, 461] width 499 height 89
copy div "224.2 LF of tacksrips = $112.10"
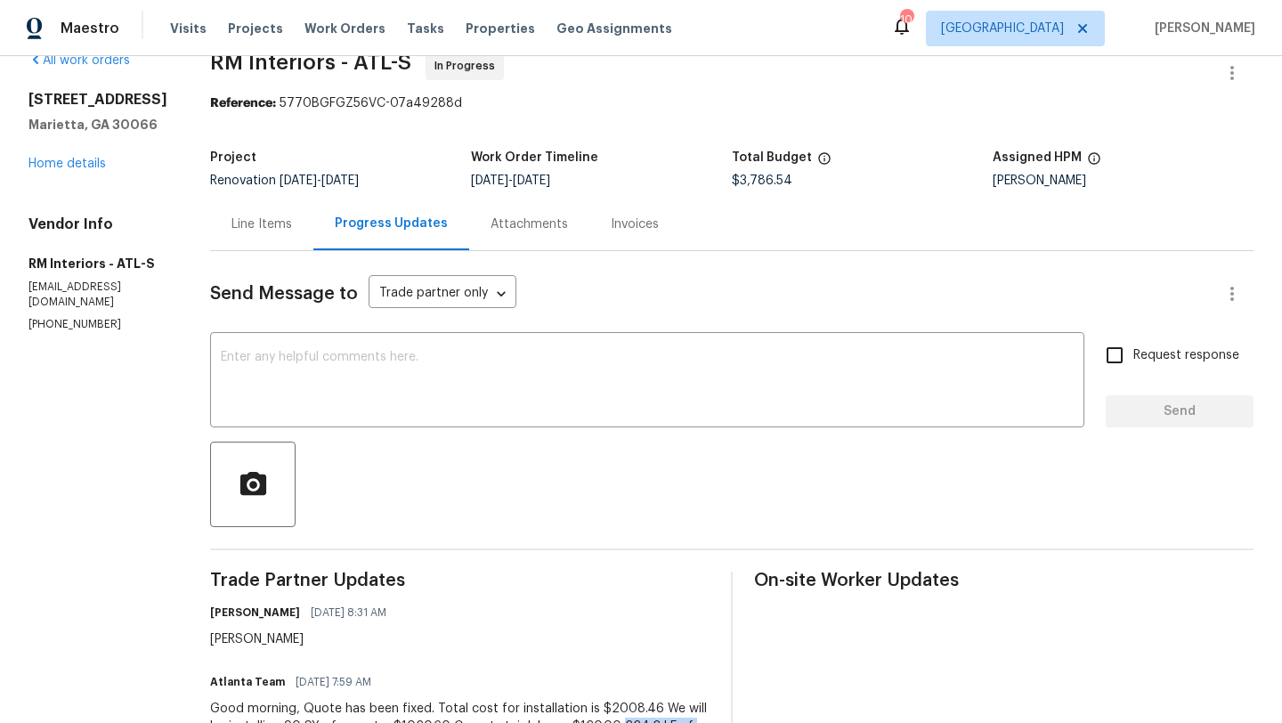
scroll to position [0, 0]
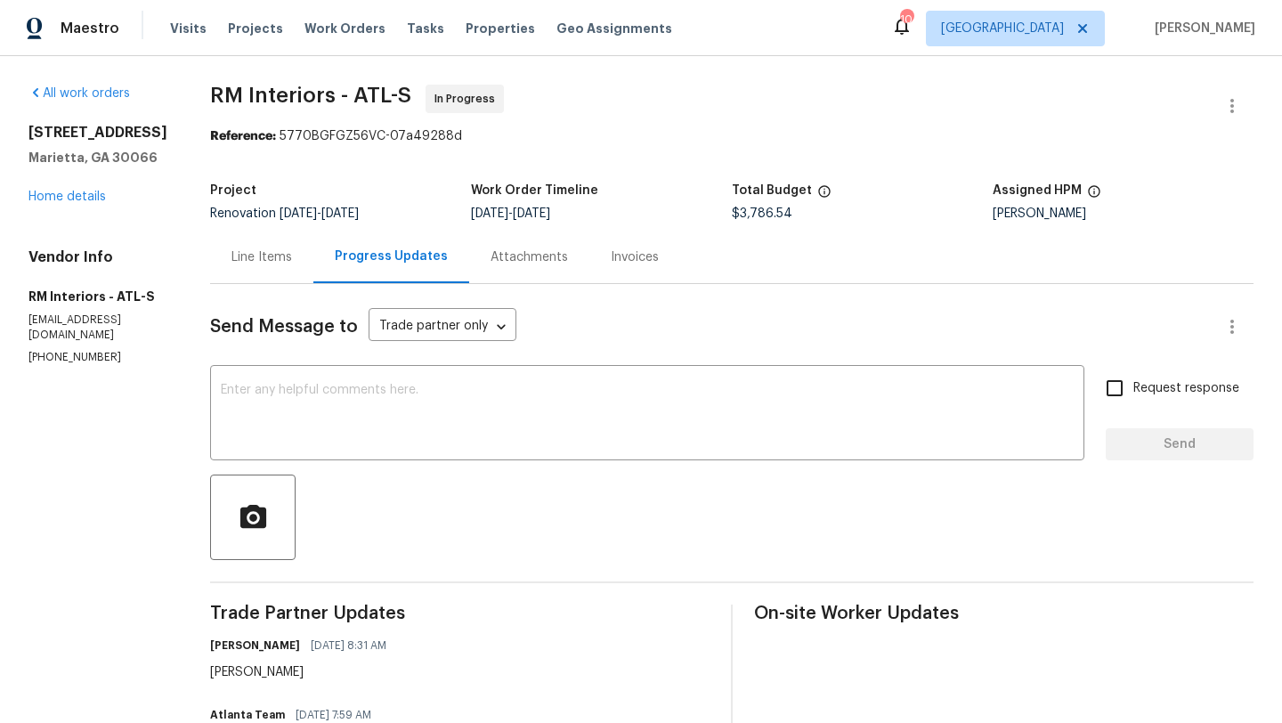
click at [252, 263] on div "Line Items" at bounding box center [261, 257] width 61 height 18
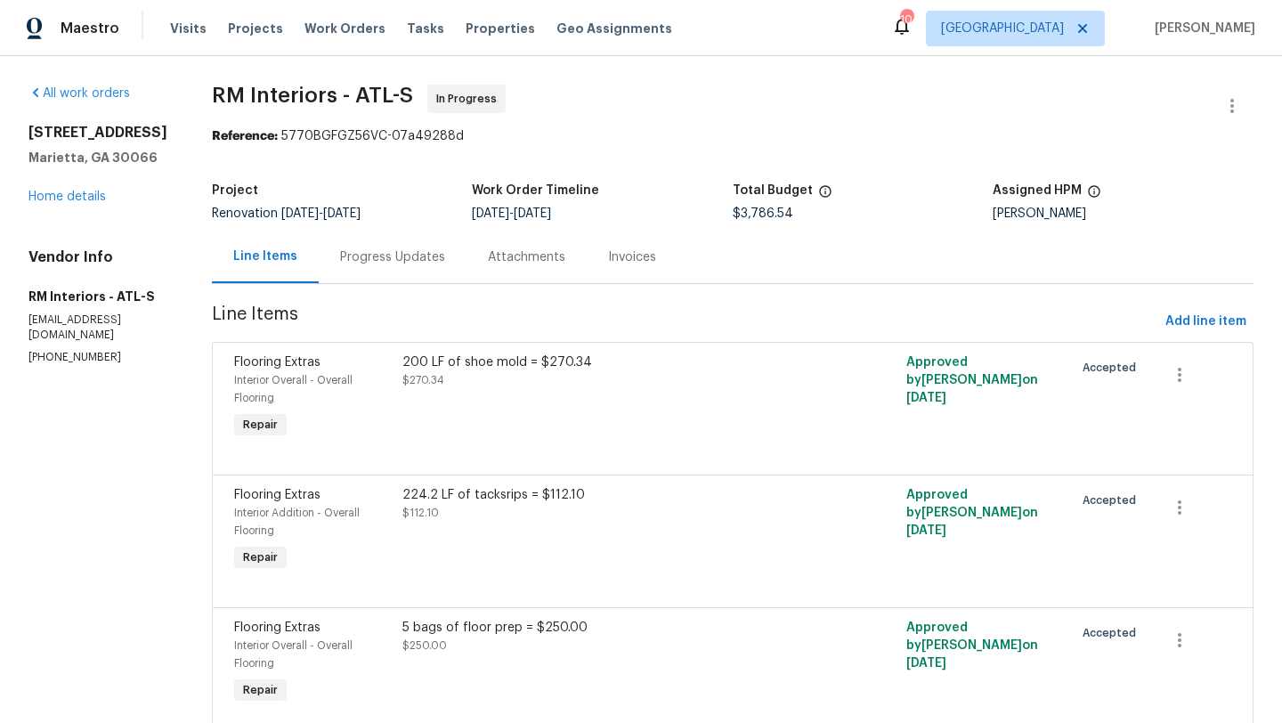
click at [397, 260] on div "Progress Updates" at bounding box center [392, 257] width 105 height 18
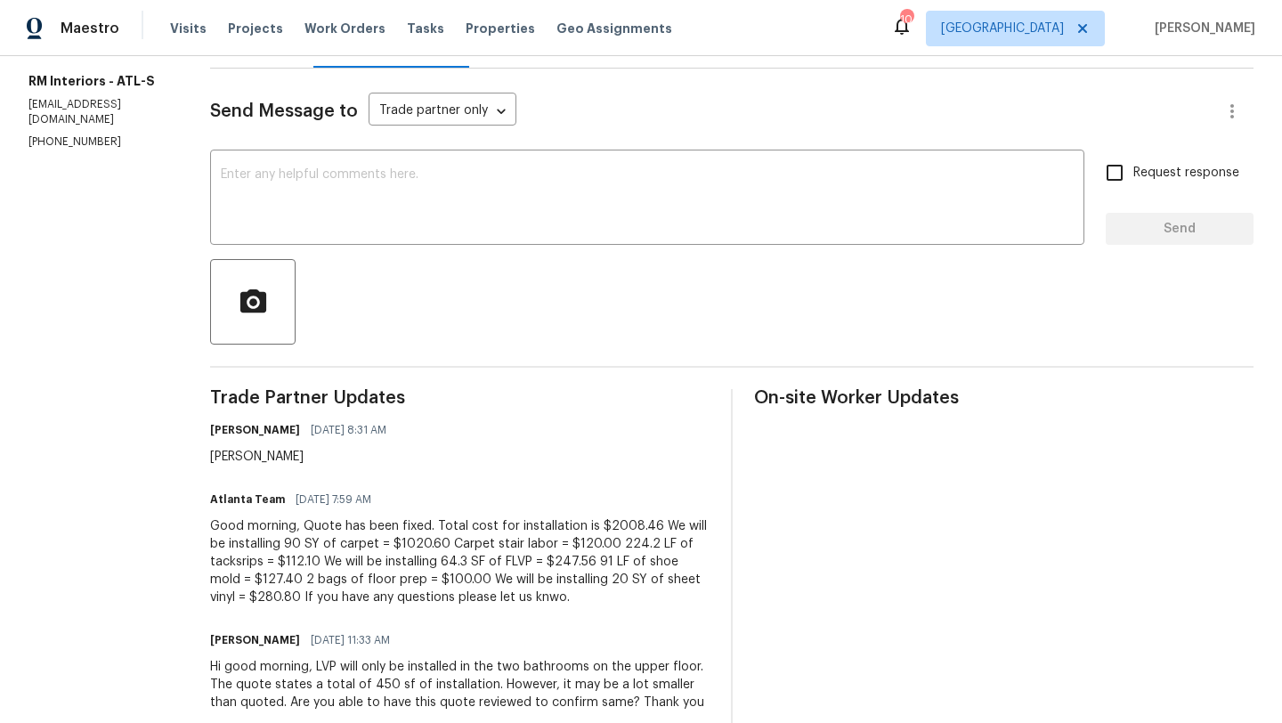
scroll to position [218, 0]
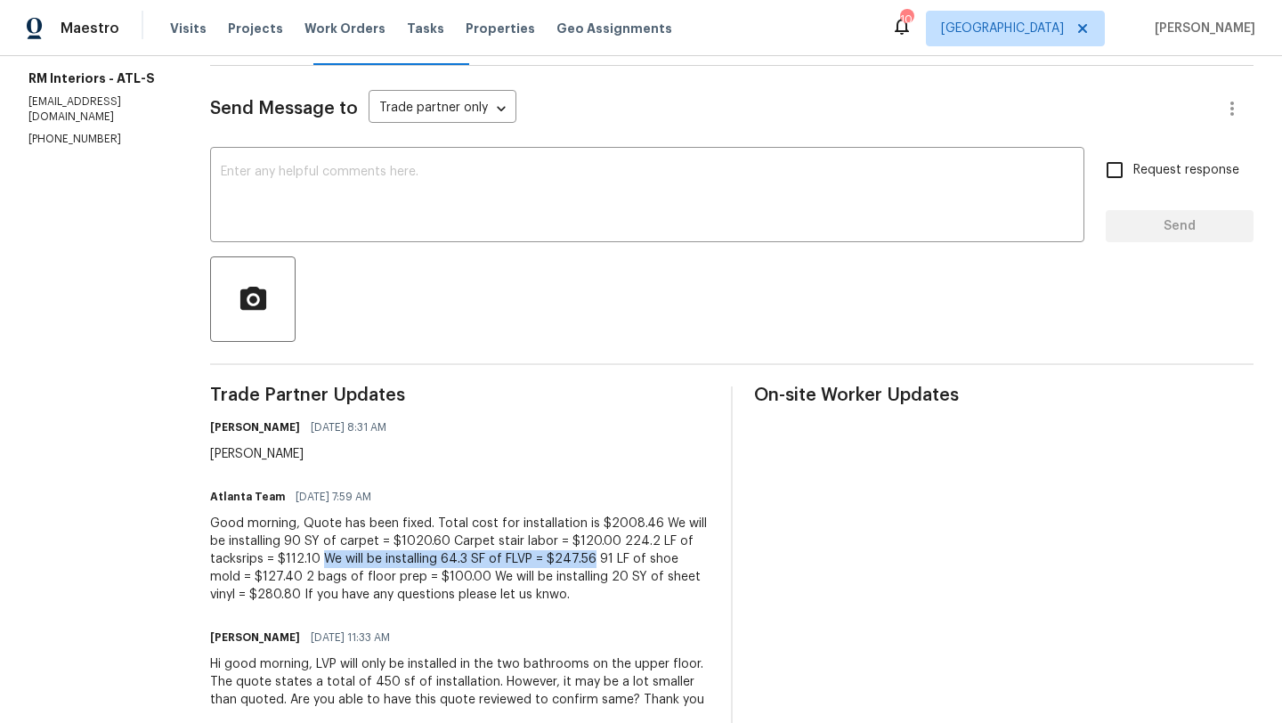
drag, startPoint x: 253, startPoint y: 557, endPoint x: 518, endPoint y: 560, distance: 265.3
click at [516, 561] on div "Good morning, Quote has been fixed. Total cost for installation is $2008.46 We …" at bounding box center [459, 558] width 499 height 89
copy div "We will be installing 64.3 SF of FLVP = $247.56"
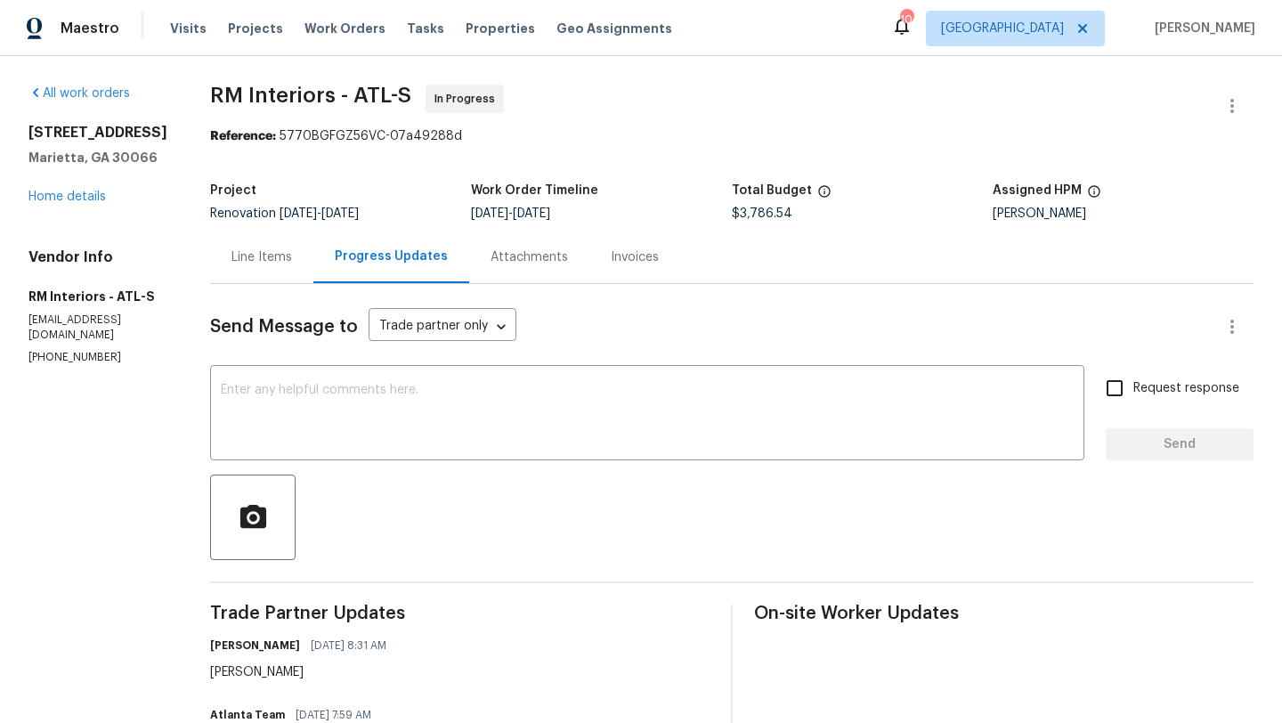
click at [238, 243] on div "Line Items" at bounding box center [261, 257] width 103 height 53
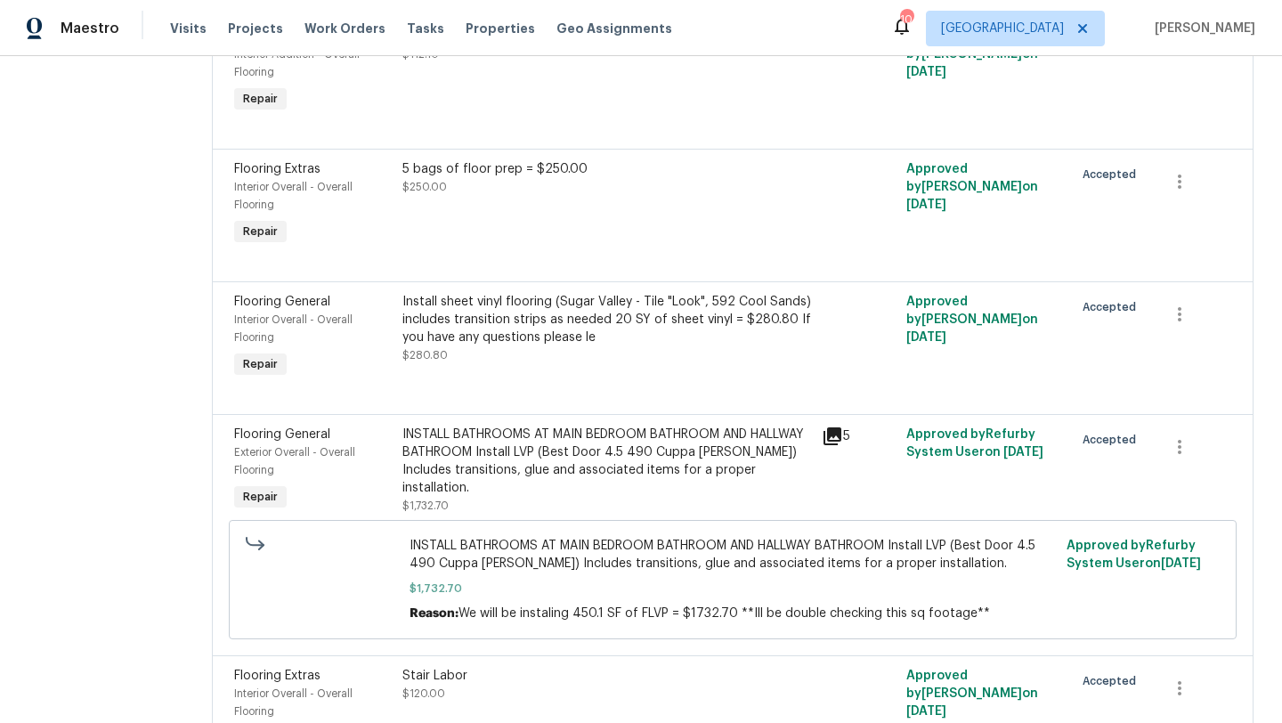
scroll to position [461, 0]
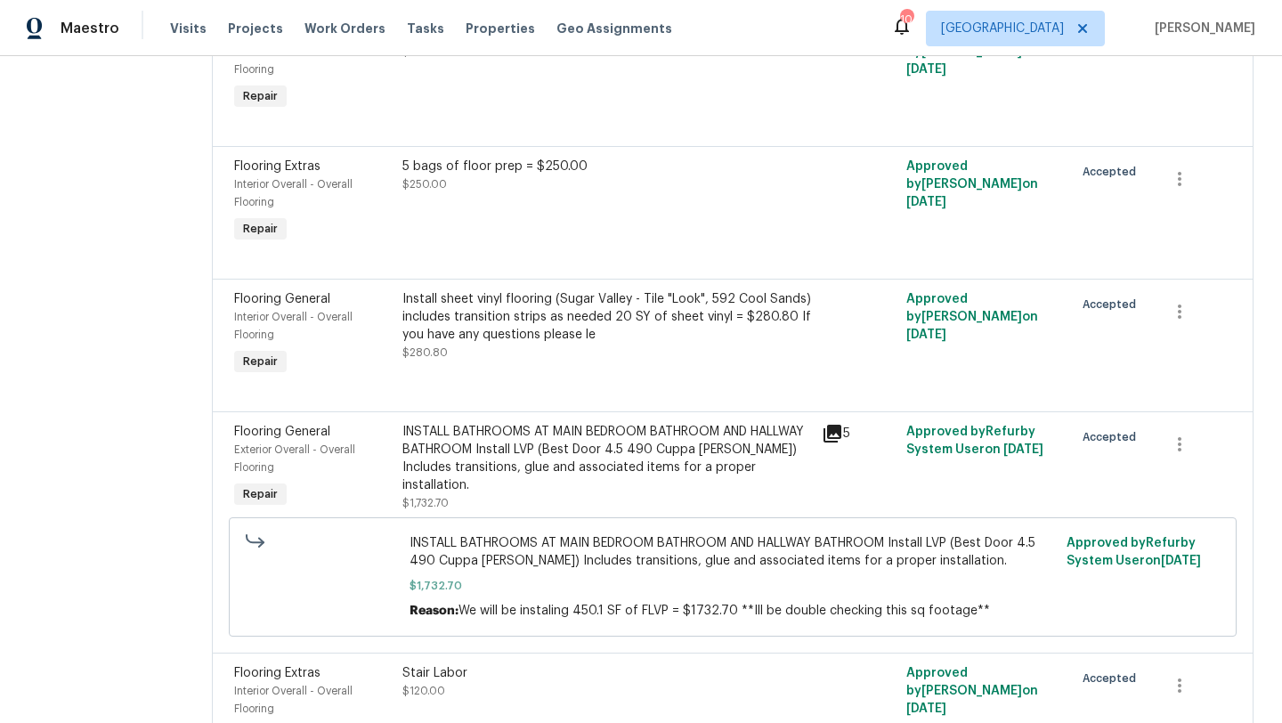
click at [261, 438] on span "Flooring General" at bounding box center [282, 431] width 96 height 12
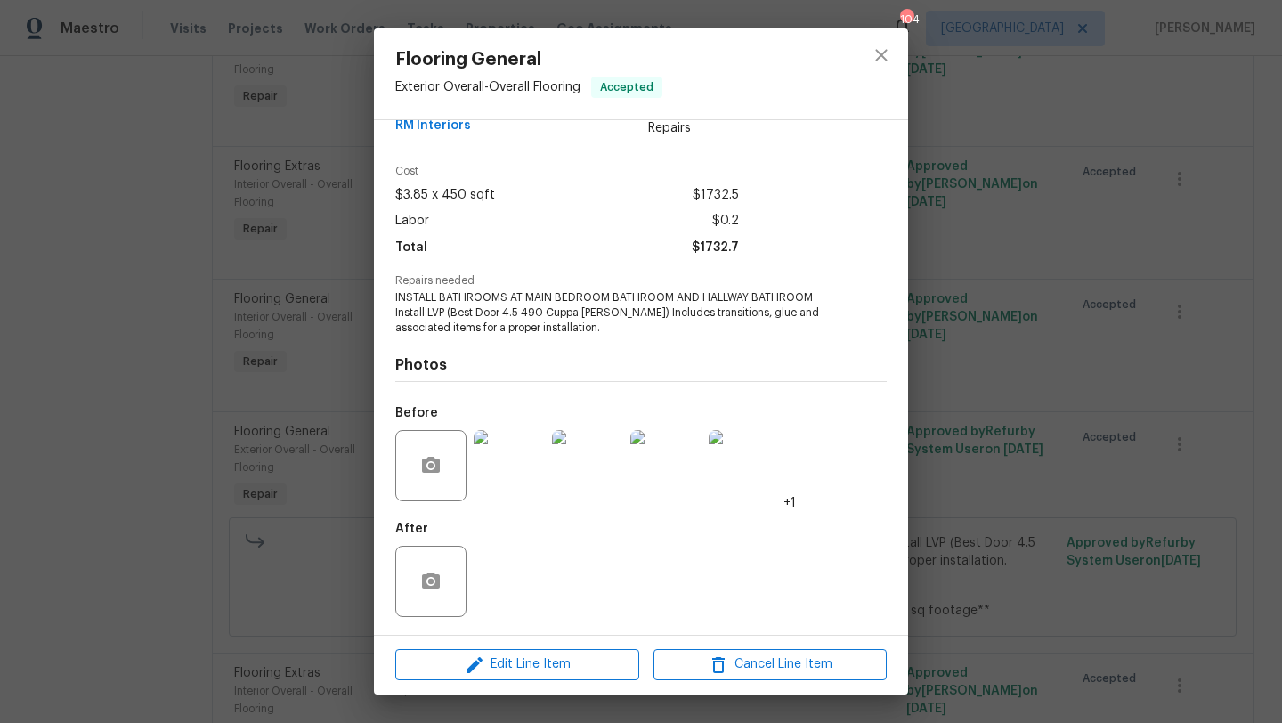
scroll to position [38, 0]
click at [492, 661] on span "Edit Line Item" at bounding box center [517, 664] width 233 height 22
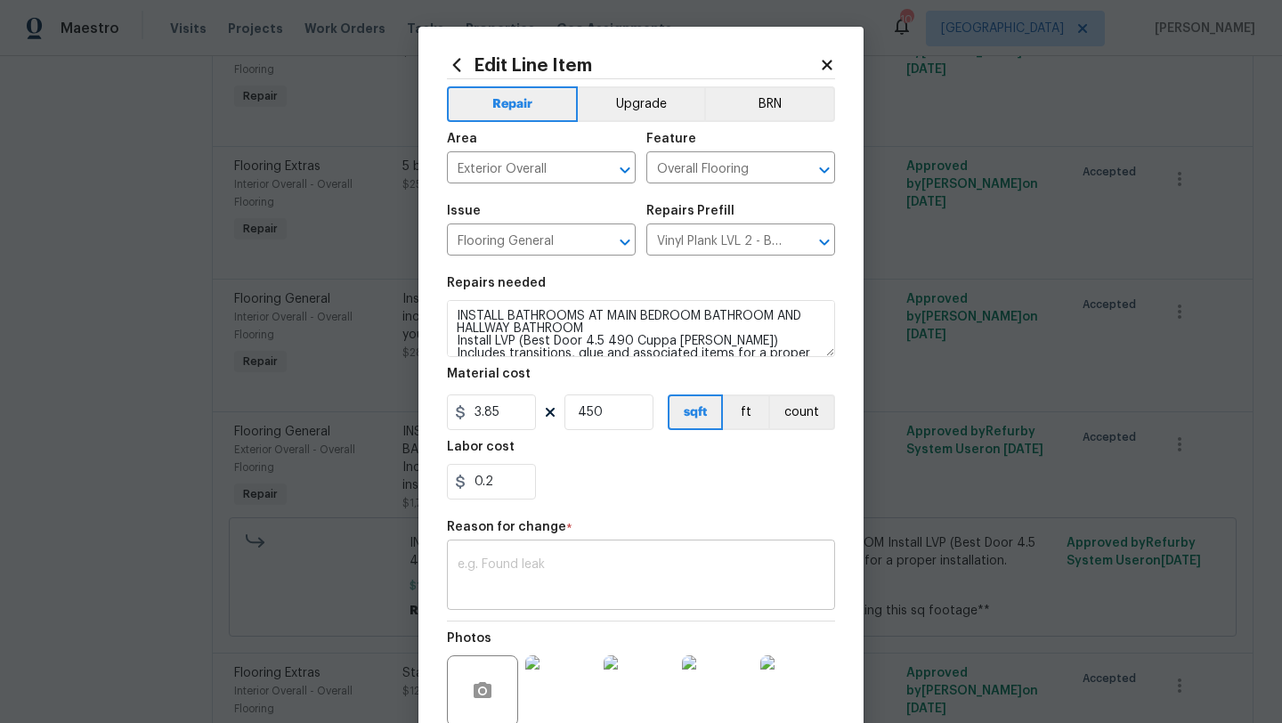
click at [514, 569] on textarea at bounding box center [641, 576] width 367 height 37
paste textarea "We will be installing 64.3 SF of FLVP = $247.56"
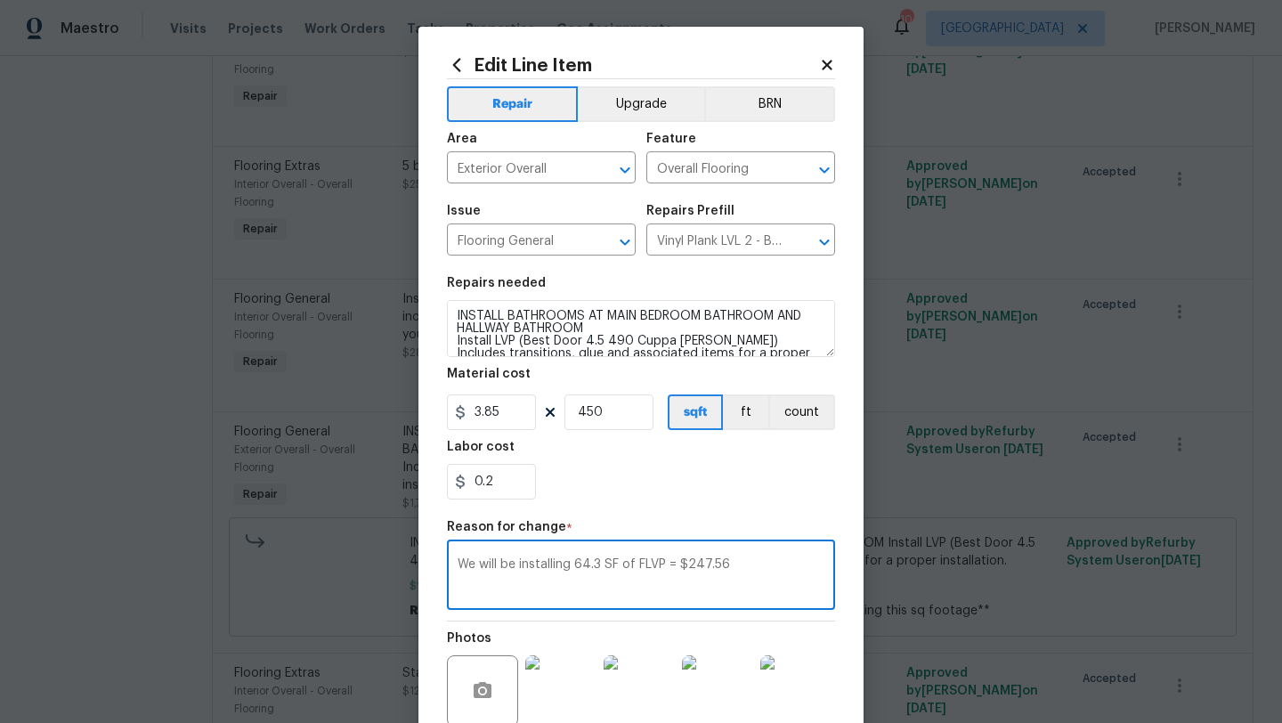
type textarea "We will be installing 64.3 SF of FLVP = $247.56"
click at [615, 414] on input "450" at bounding box center [608, 412] width 89 height 36
click at [665, 499] on div "0.2" at bounding box center [641, 482] width 388 height 36
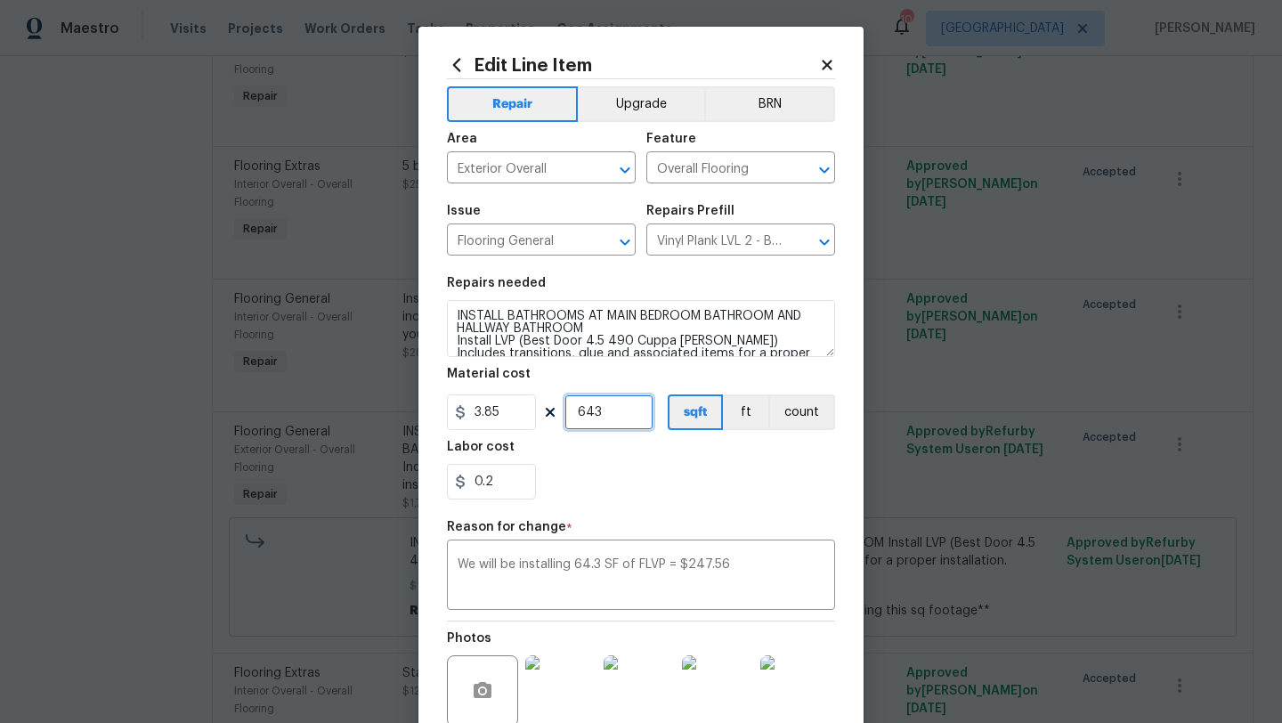
click at [630, 422] on input "643" at bounding box center [608, 412] width 89 height 36
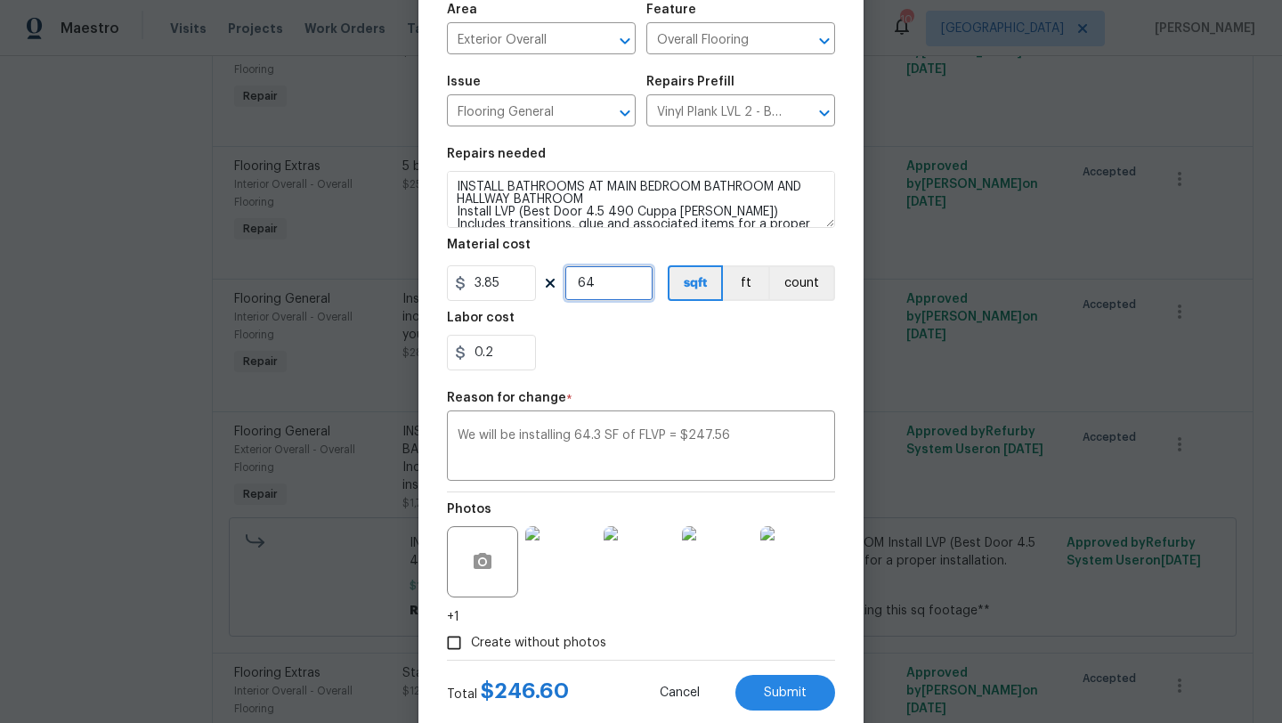
scroll to position [132, 0]
type input "64"
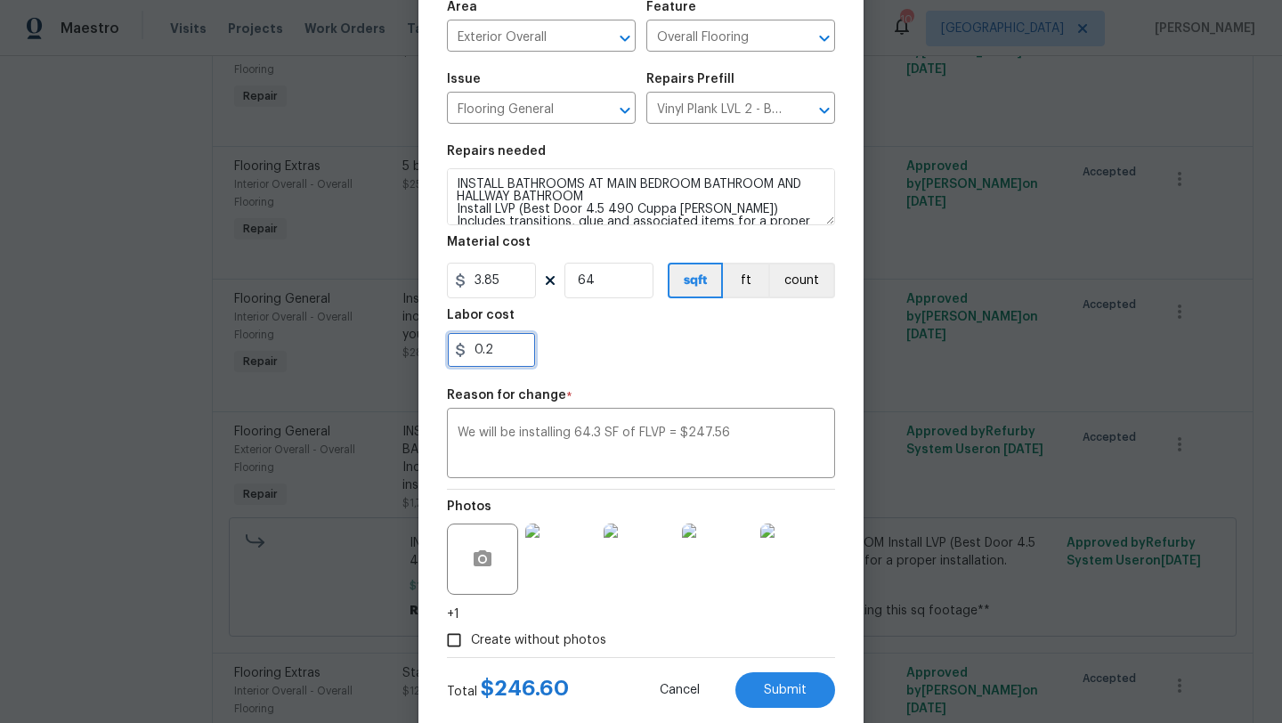
click at [512, 351] on input "0.2" at bounding box center [491, 350] width 89 height 36
type input "0"
click at [588, 337] on div "0" at bounding box center [641, 350] width 388 height 36
click at [509, 361] on input "0" at bounding box center [491, 350] width 89 height 36
click at [502, 366] on input "0" at bounding box center [491, 350] width 89 height 36
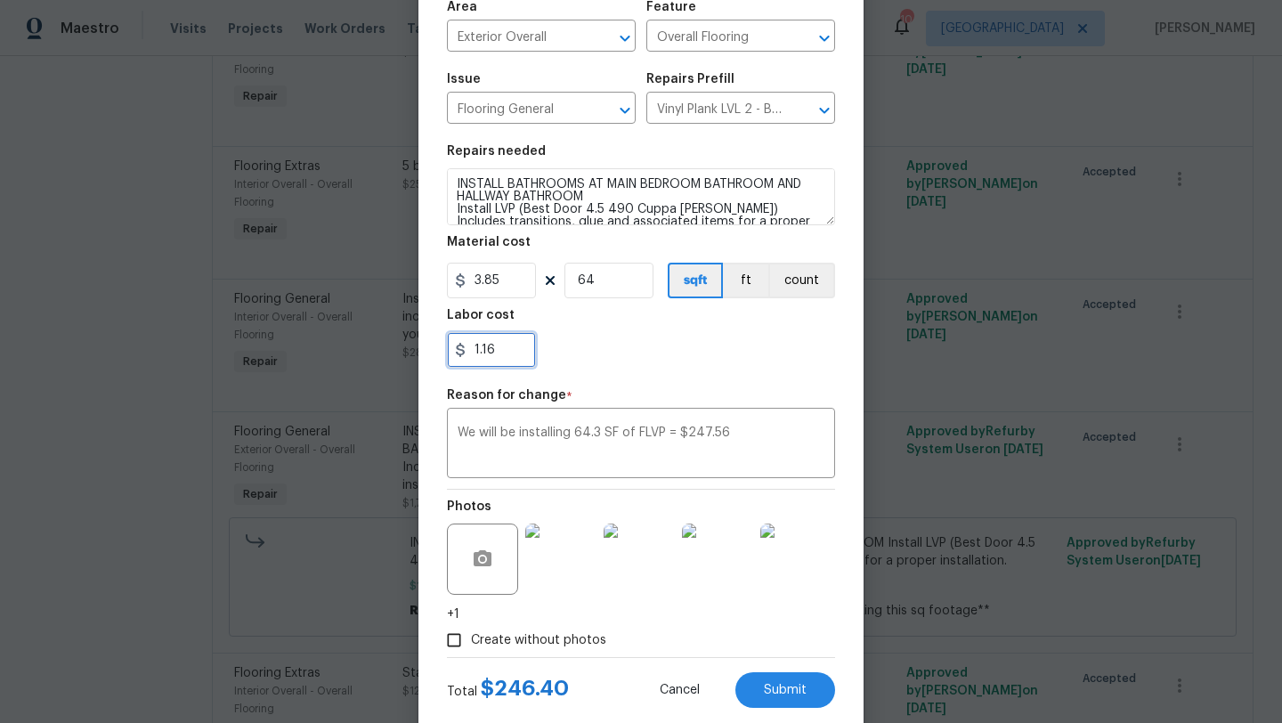
type input "1.16"
click at [617, 371] on section "Repairs needed INSTALL BATHROOMS AT MAIN BEDROOM BATHROOM AND HALLWAY BATHROOM …" at bounding box center [641, 256] width 388 height 244
click at [781, 687] on span "Submit" at bounding box center [785, 690] width 43 height 13
type input "450"
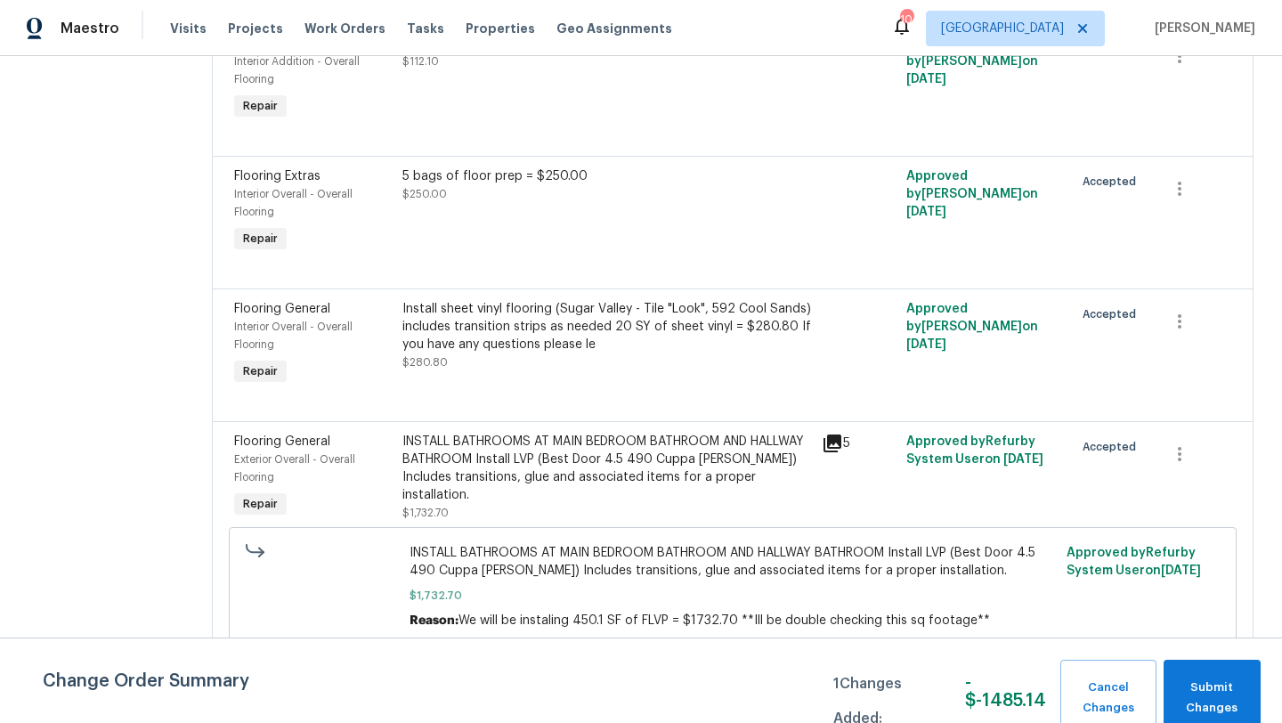
scroll to position [437, 0]
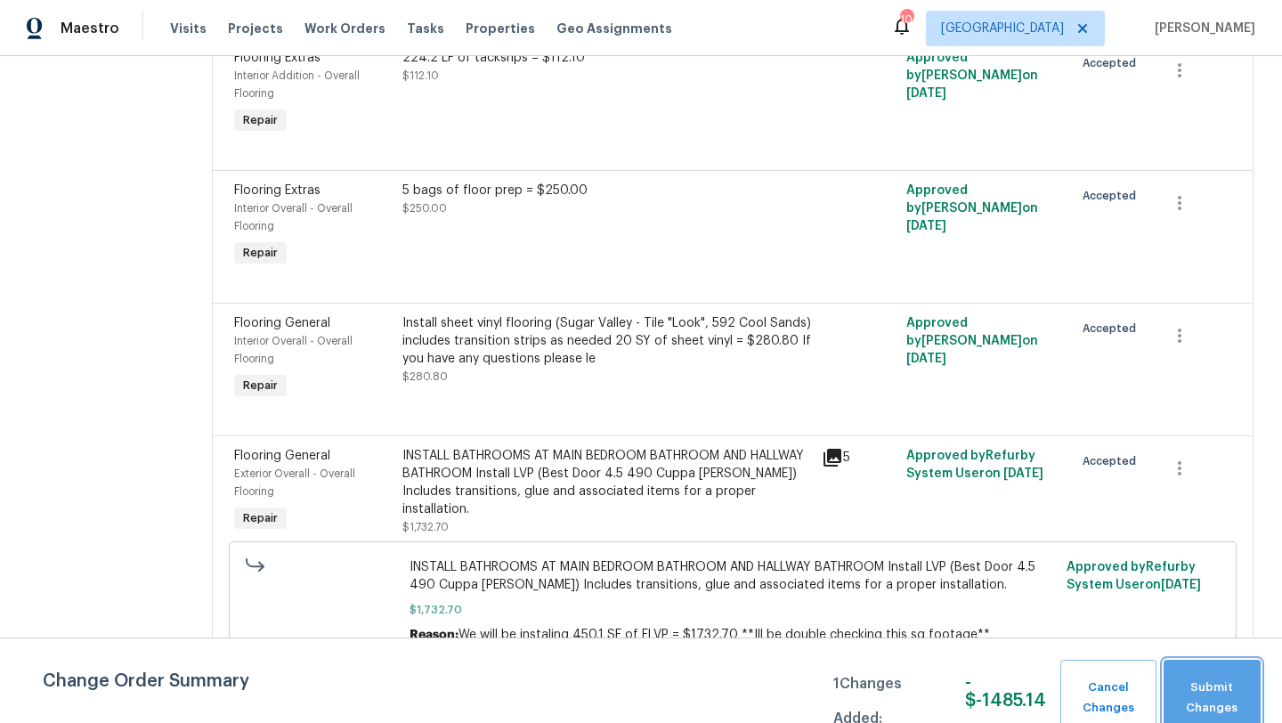
click at [1203, 687] on span "Submit Changes" at bounding box center [1211, 697] width 79 height 41
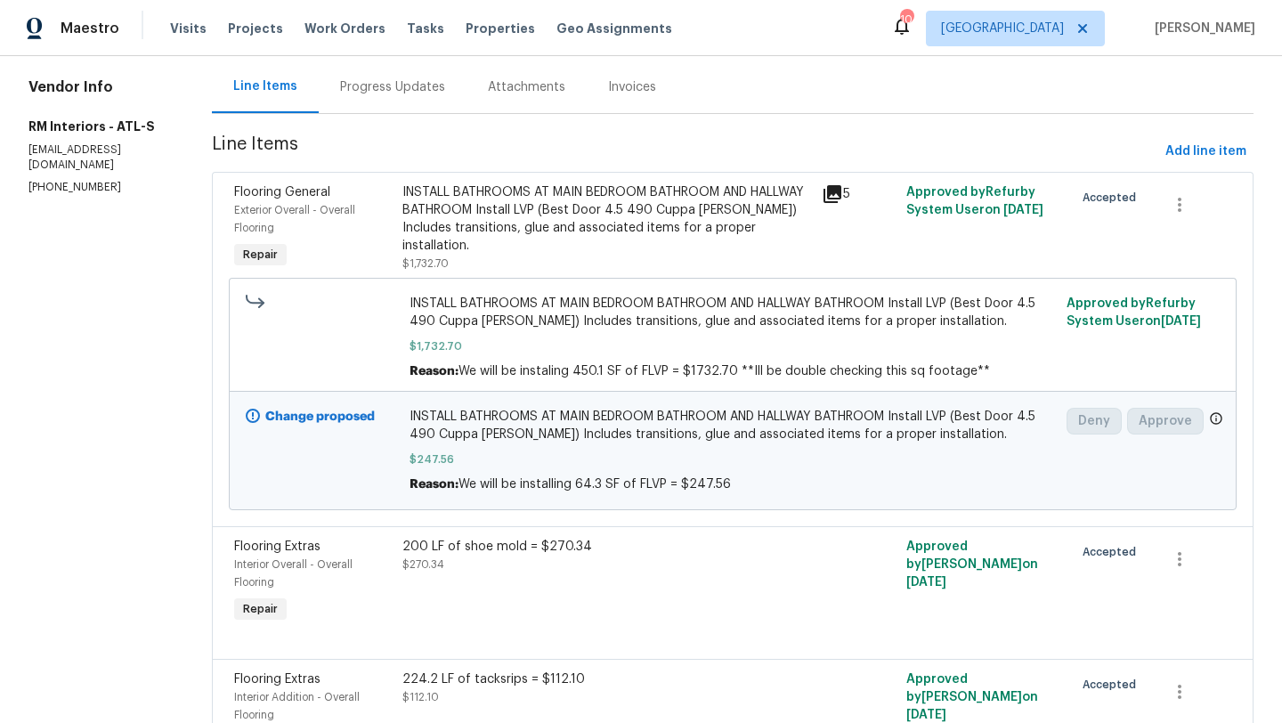
scroll to position [171, 0]
click at [409, 89] on div "Progress Updates" at bounding box center [392, 86] width 105 height 18
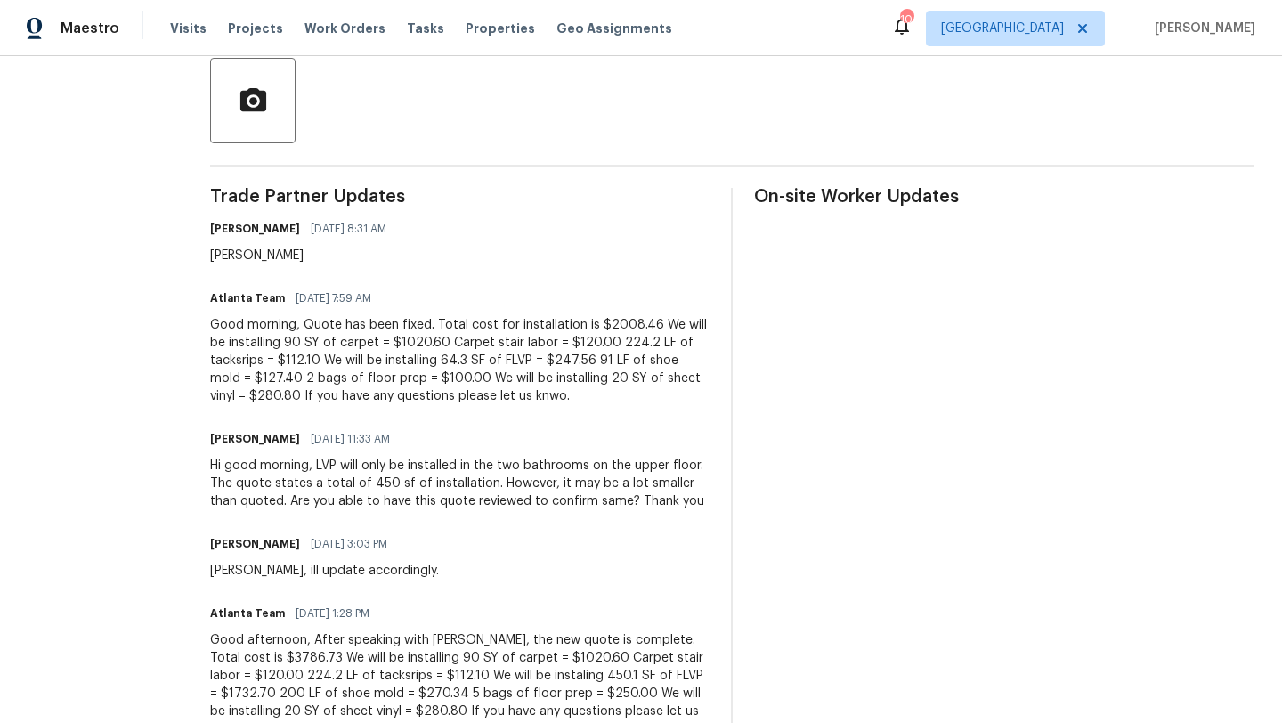
scroll to position [432, 0]
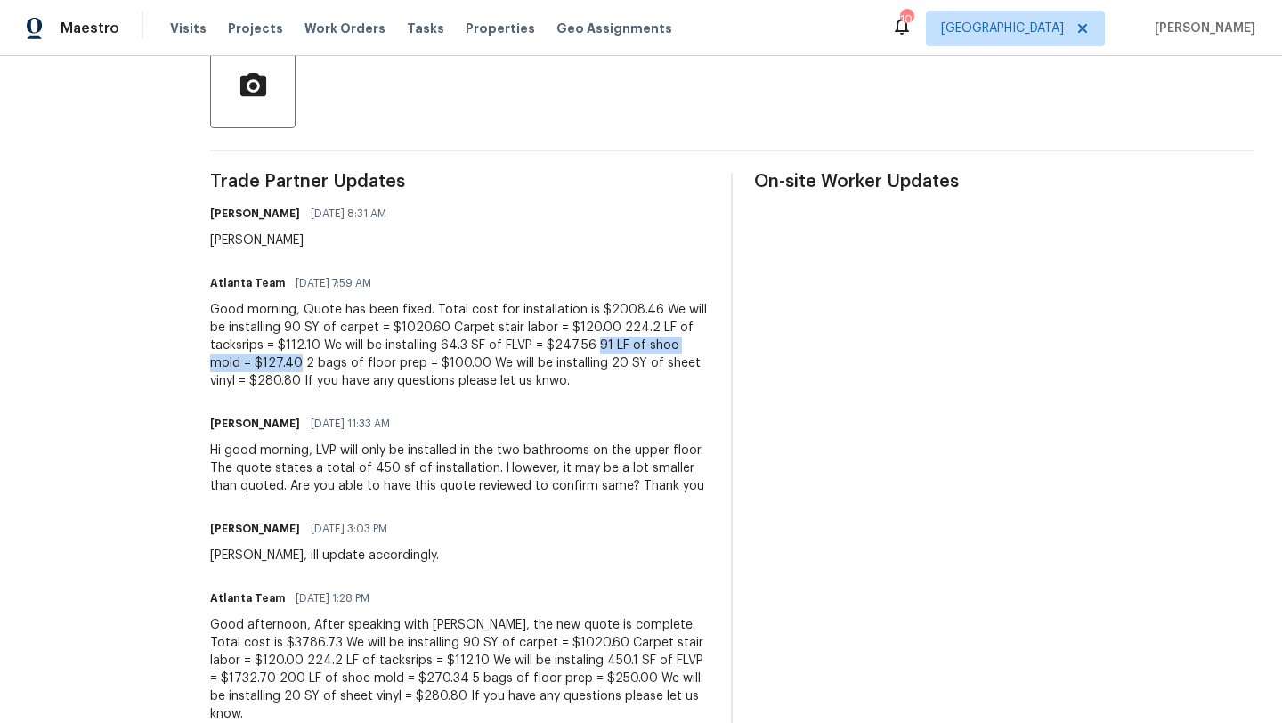
drag, startPoint x: 519, startPoint y: 347, endPoint x: 683, endPoint y: 350, distance: 163.8
click at [683, 350] on div "Good morning, Quote has been fixed. Total cost for installation is $2008.46 We …" at bounding box center [459, 345] width 499 height 89
copy div "91 LF of shoe mold = $127.40"
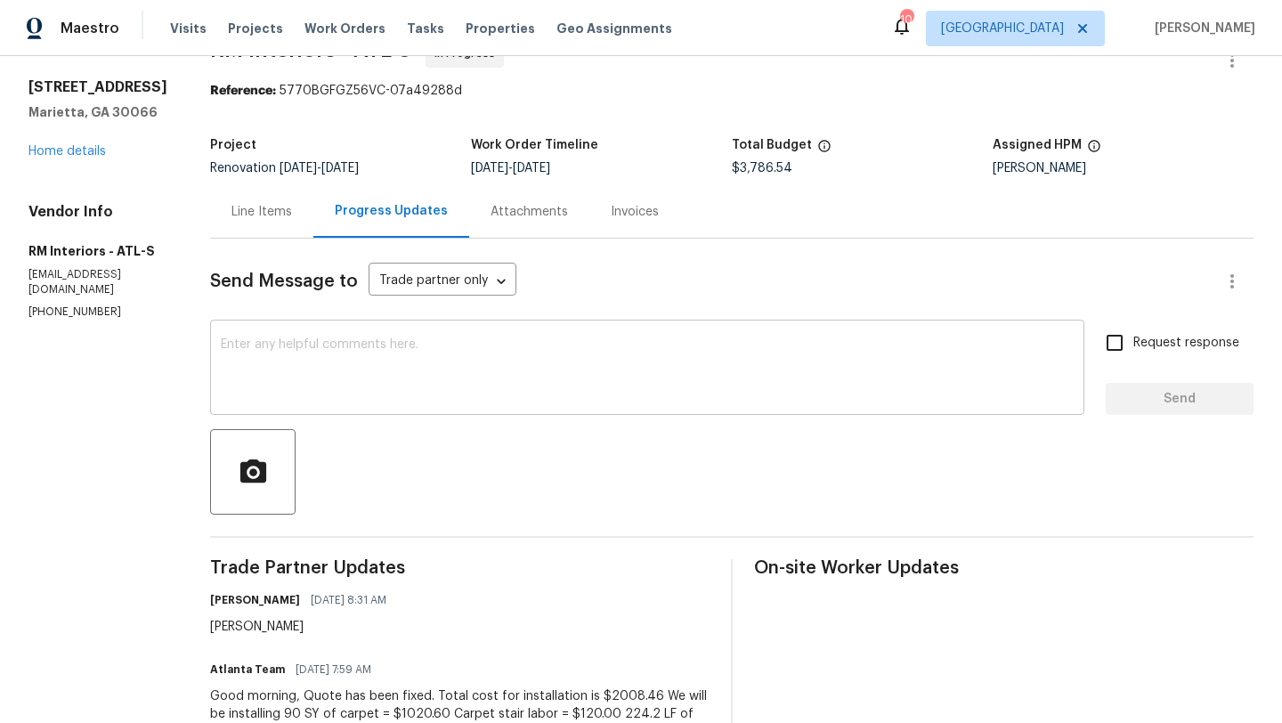
scroll to position [31, 0]
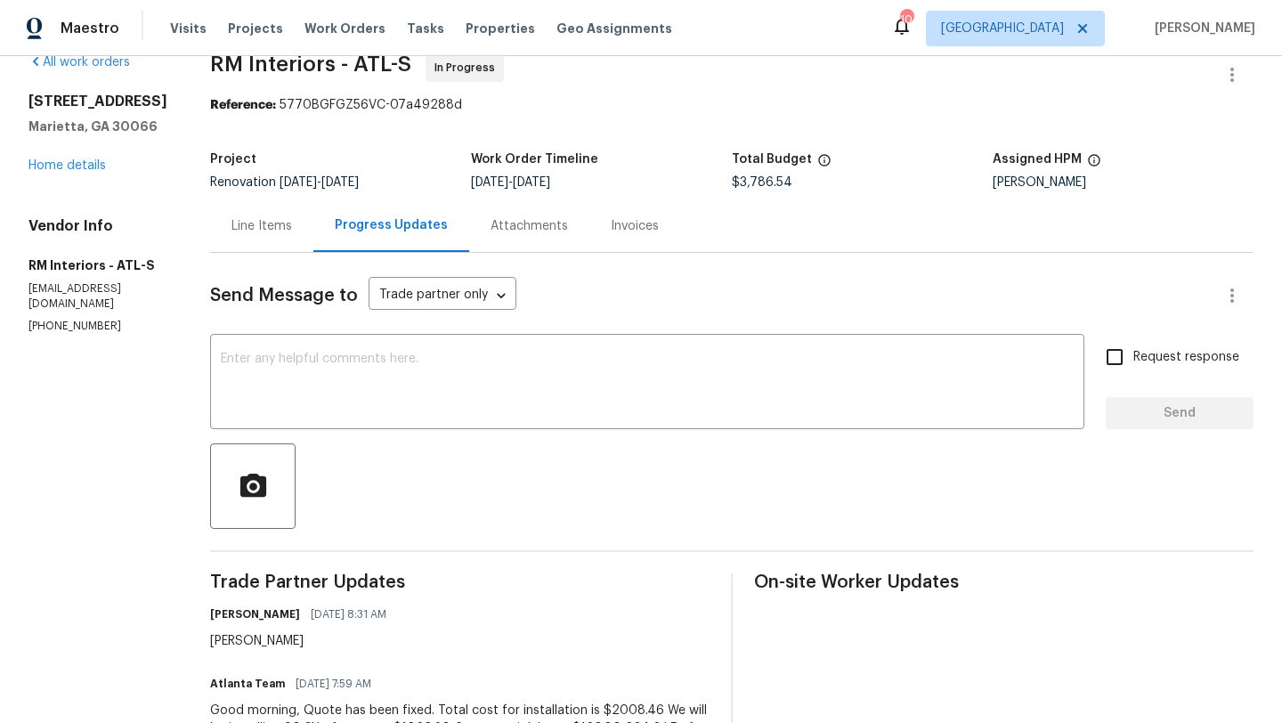
click at [275, 227] on div "Line Items" at bounding box center [261, 226] width 61 height 18
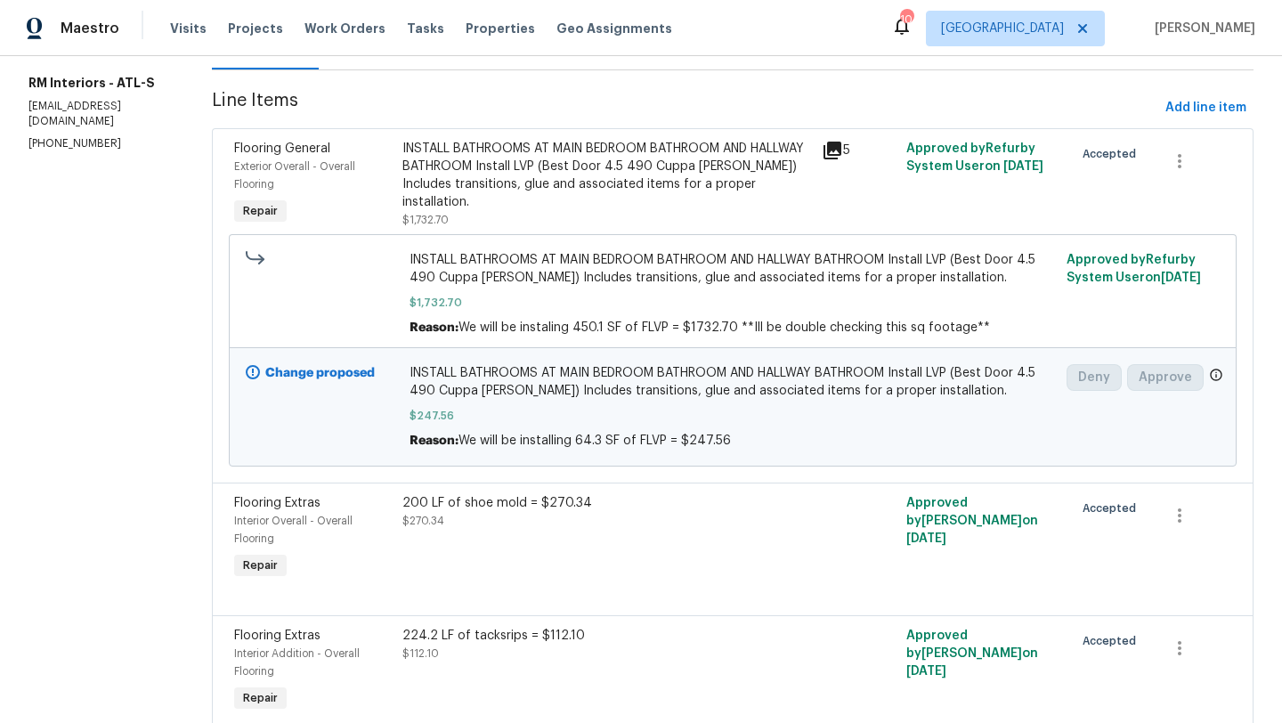
scroll to position [213, 0]
click at [268, 505] on span "Flooring Extras" at bounding box center [277, 504] width 86 height 12
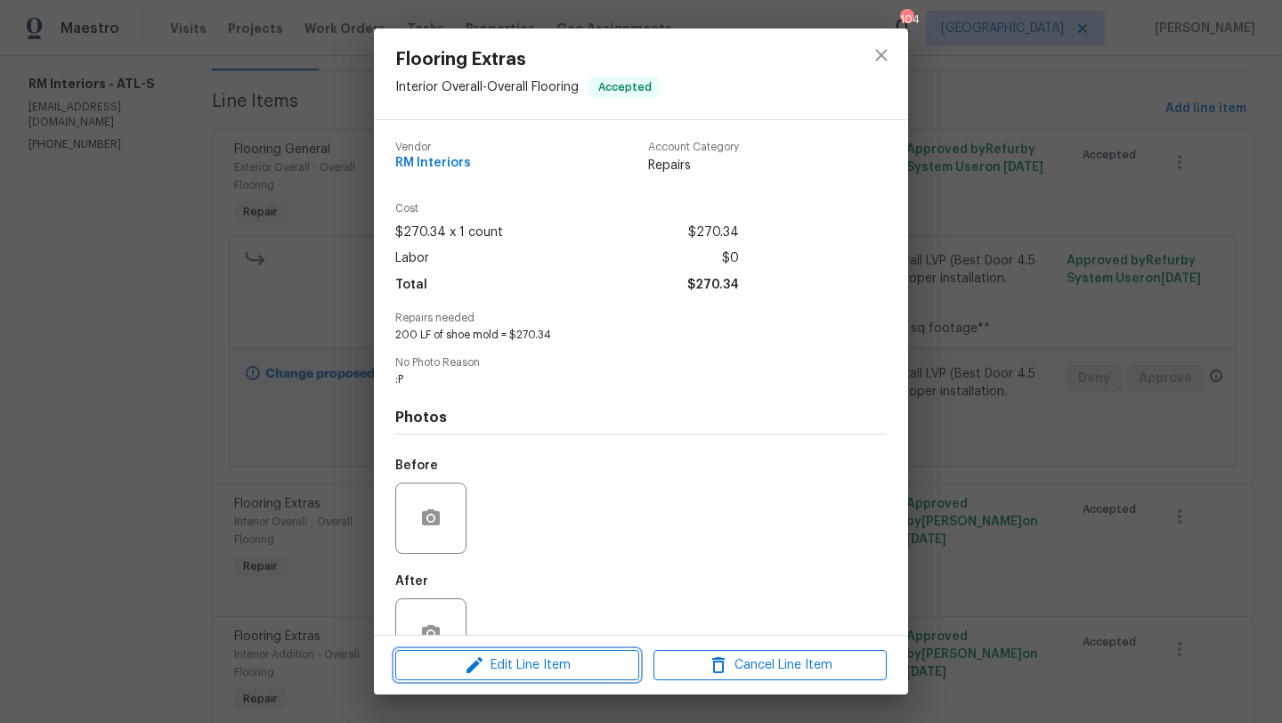
click at [522, 660] on span "Edit Line Item" at bounding box center [517, 665] width 233 height 22
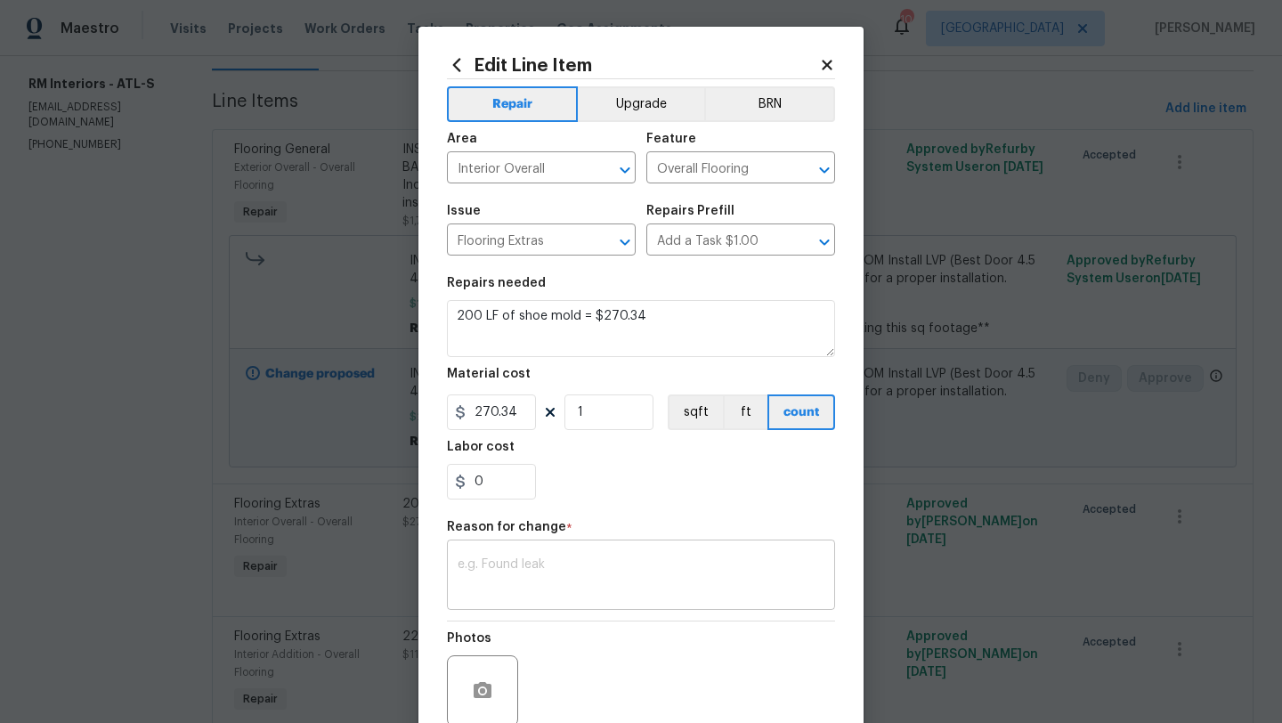
click at [547, 548] on div "x ​" at bounding box center [641, 577] width 388 height 66
paste textarea "91 LF of shoe mold = $127.40"
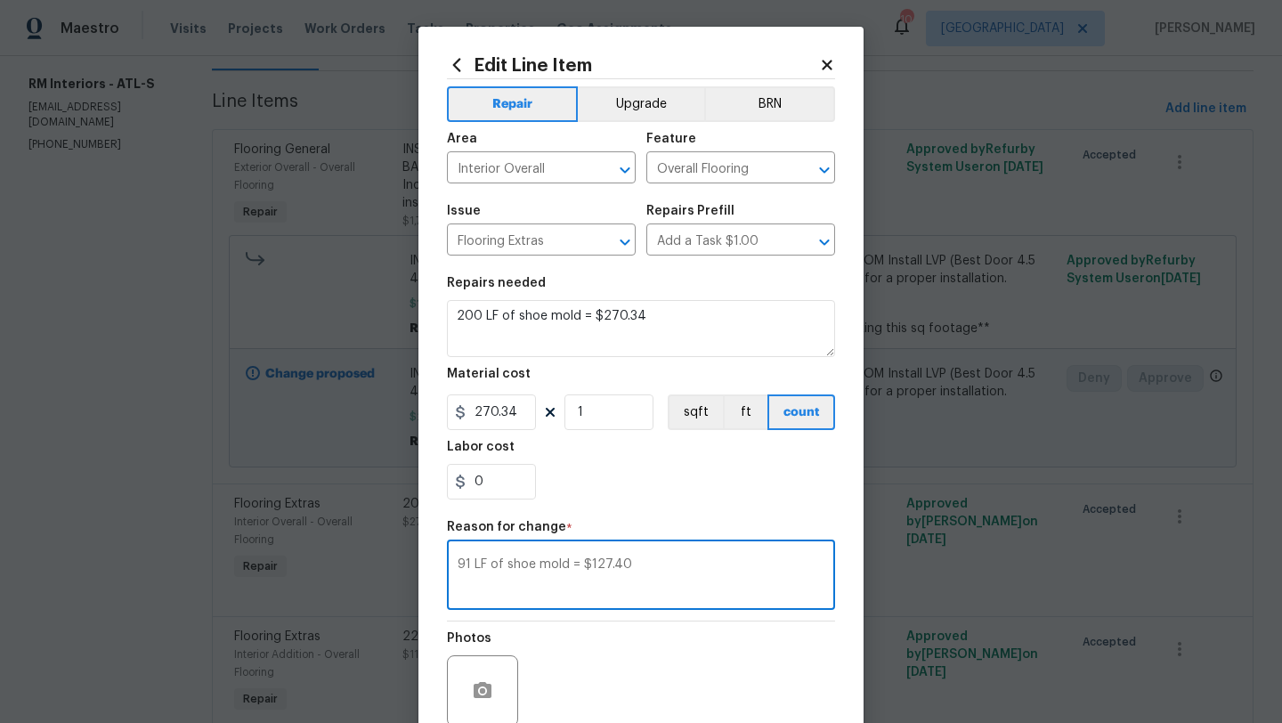
type textarea "91 LF of shoe mold = $127.40"
click at [497, 417] on input "270.34" at bounding box center [491, 412] width 89 height 36
type input "127.4"
drag, startPoint x: 637, startPoint y: 564, endPoint x: 474, endPoint y: 556, distance: 164.0
click at [474, 556] on div "91 LF of shoe mold = $127.40 x ​" at bounding box center [641, 577] width 388 height 66
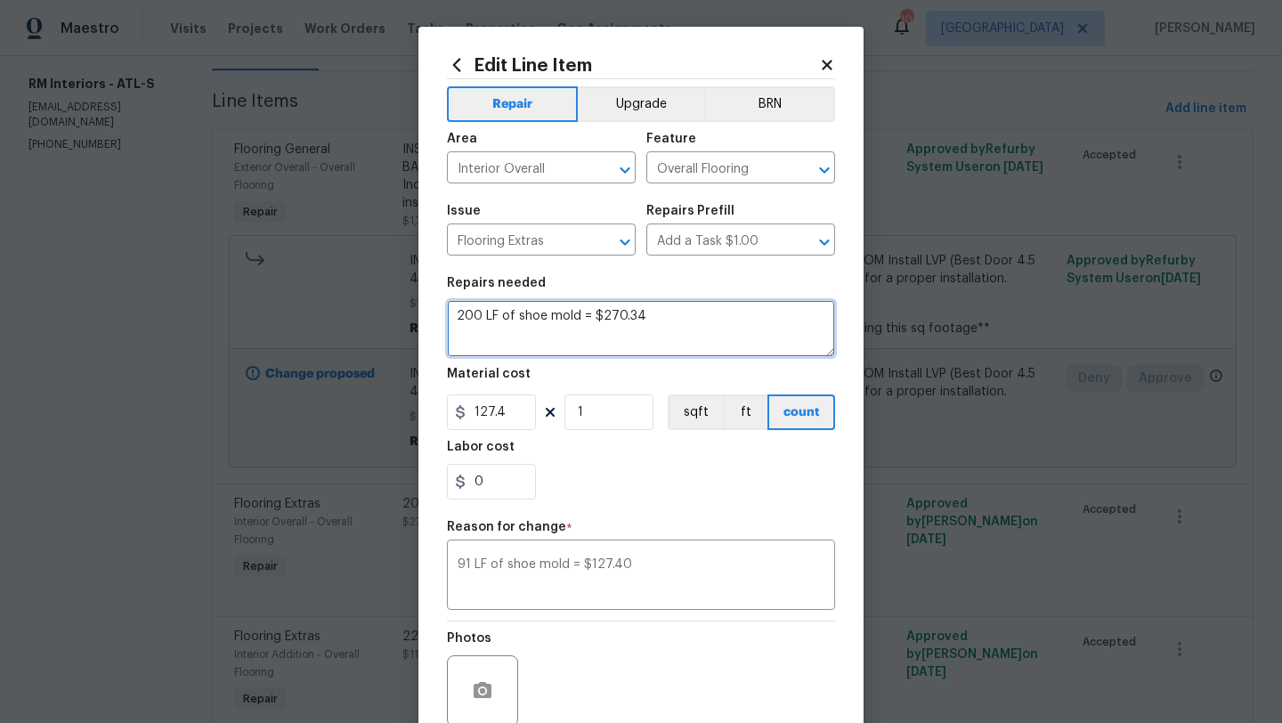
drag, startPoint x: 654, startPoint y: 321, endPoint x: 457, endPoint y: 318, distance: 197.6
click at [457, 318] on textarea "200 LF of shoe mold = $270.34" at bounding box center [641, 328] width 388 height 57
paste textarea "91 LF of shoe mold = $127.40"
click at [668, 492] on div "0" at bounding box center [641, 482] width 388 height 36
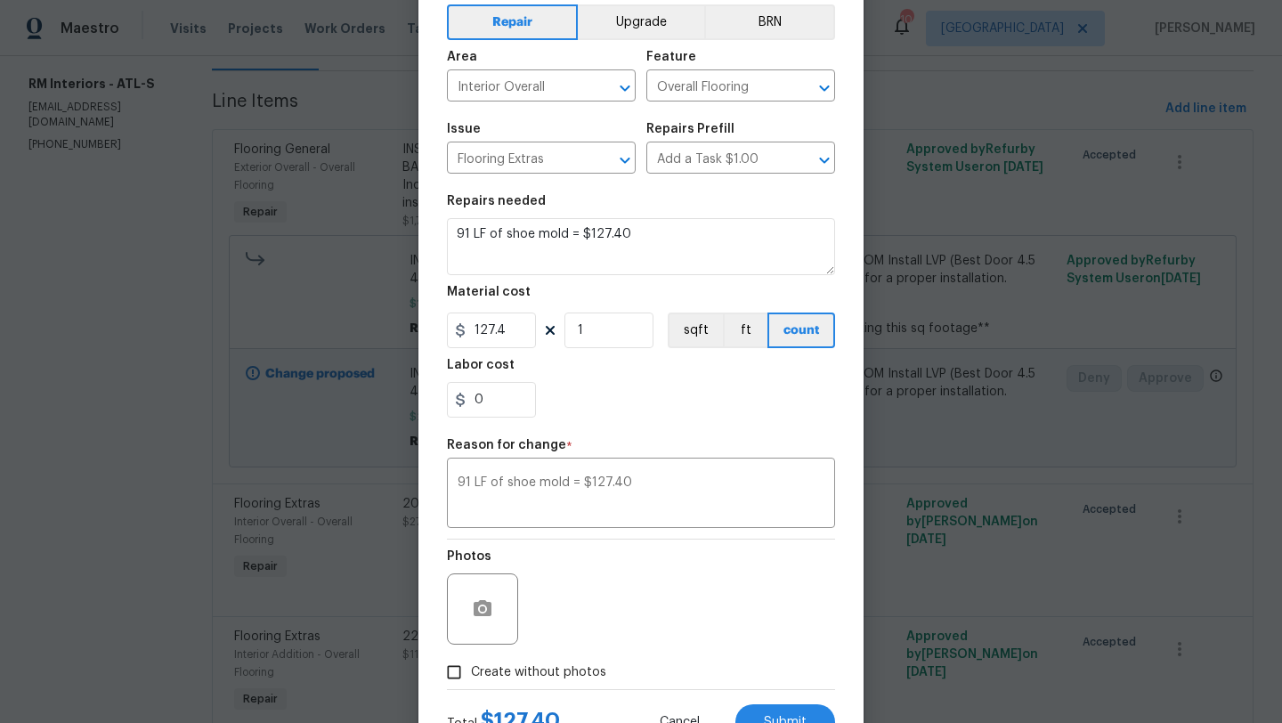
scroll to position [155, 0]
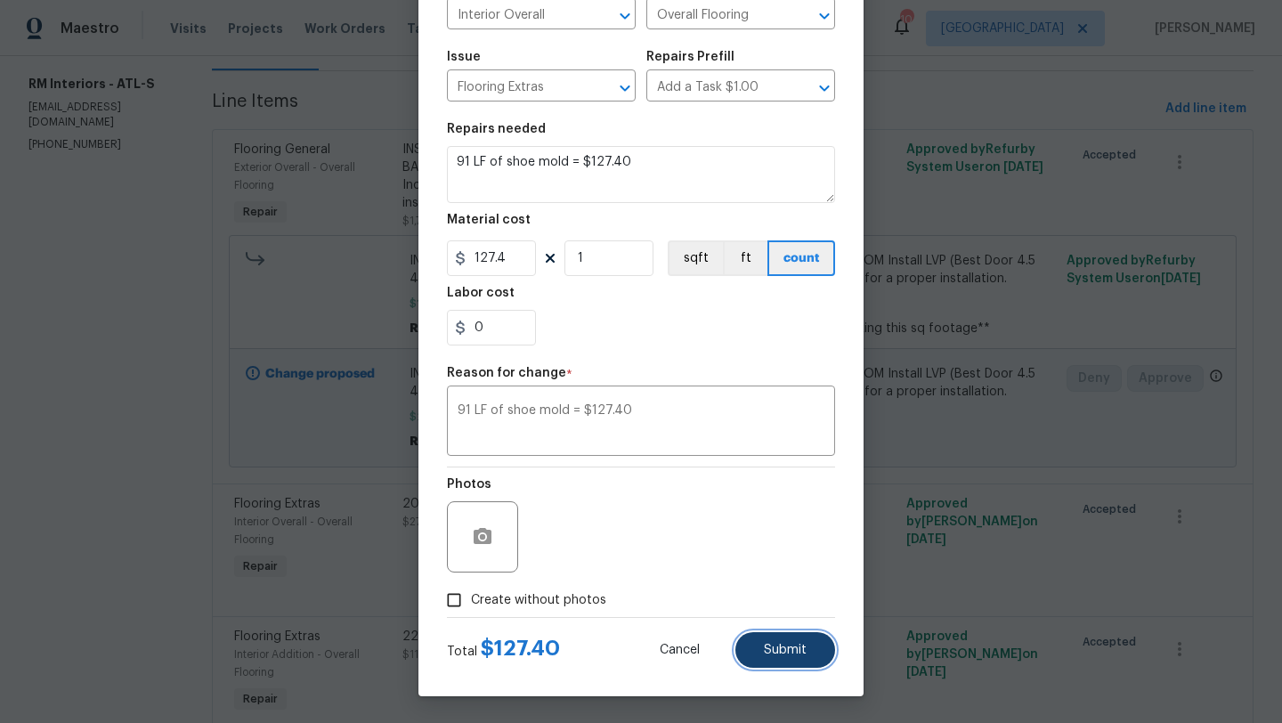
click at [788, 648] on span "Submit" at bounding box center [785, 650] width 43 height 13
type textarea "200 LF of shoe mold = $270.34"
type input "270.34"
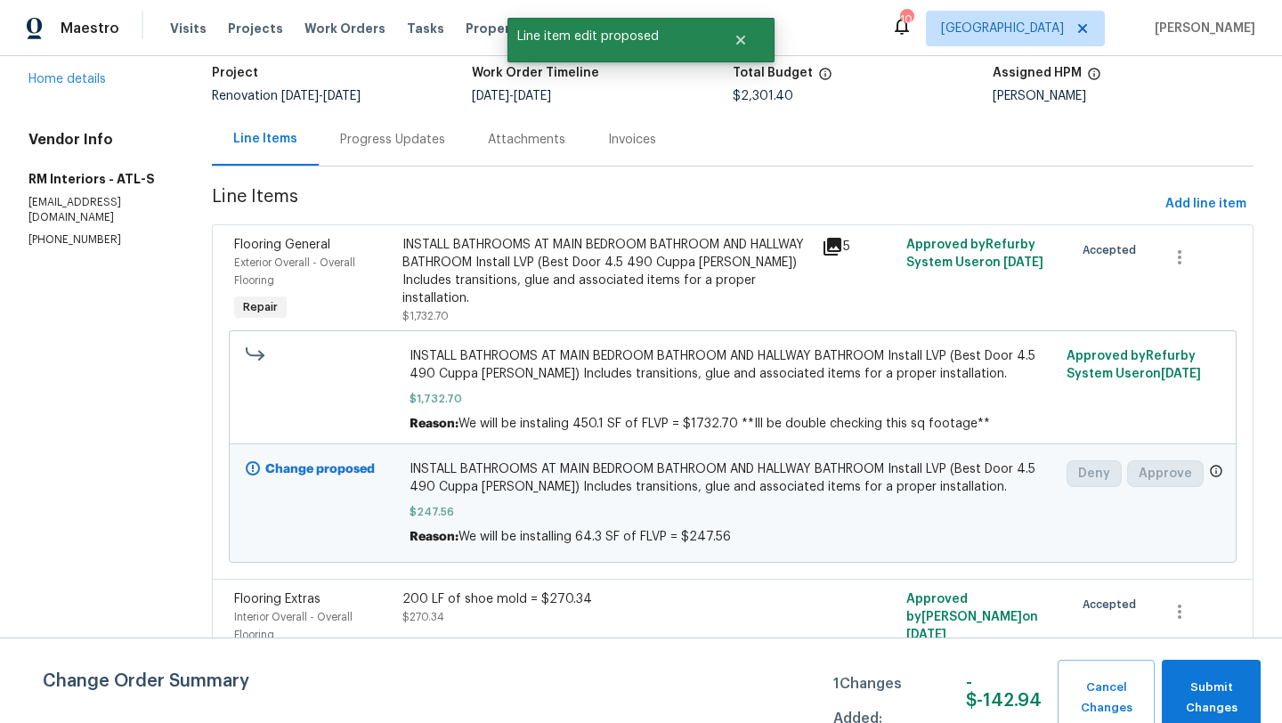
scroll to position [0, 0]
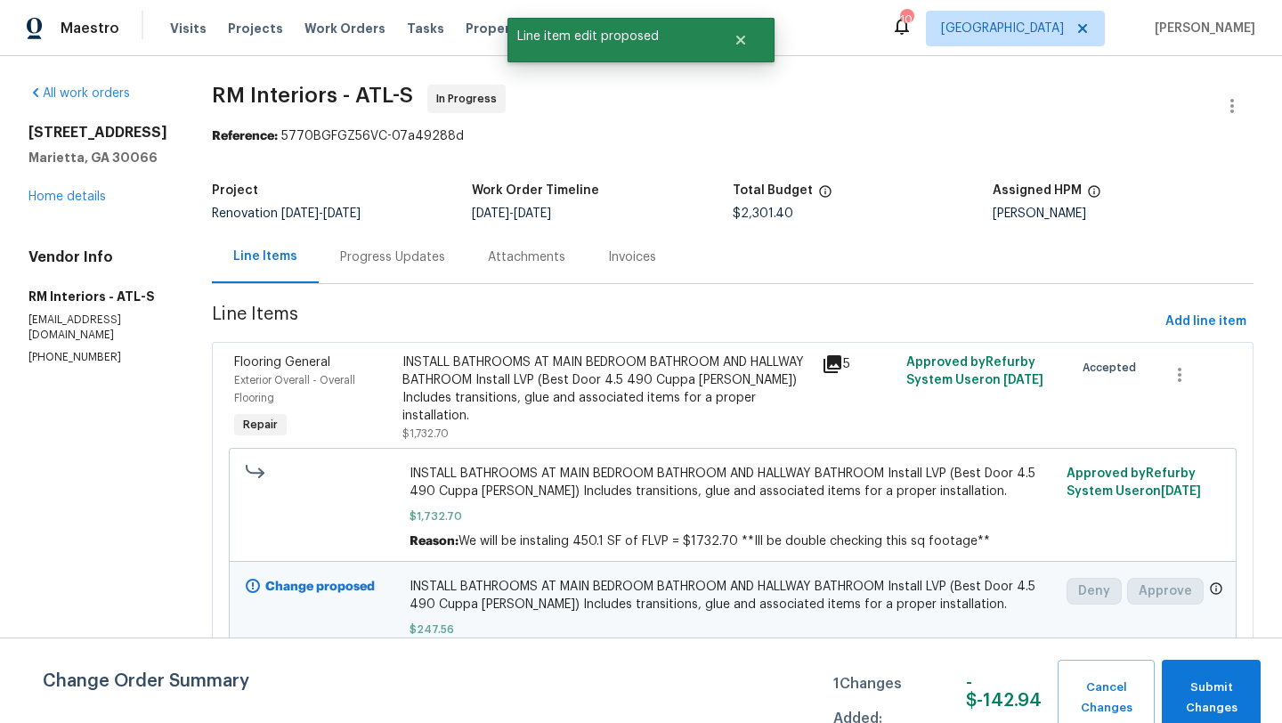
click at [429, 263] on div "Progress Updates" at bounding box center [392, 257] width 105 height 18
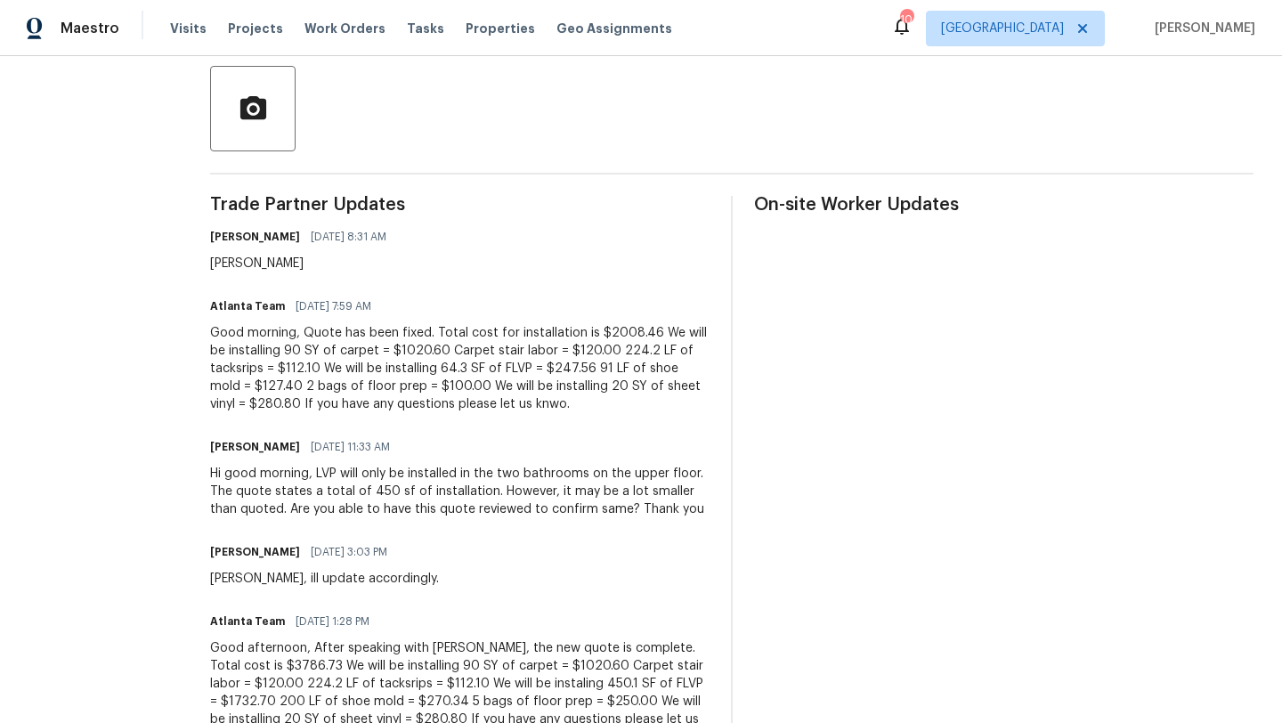
scroll to position [434, 0]
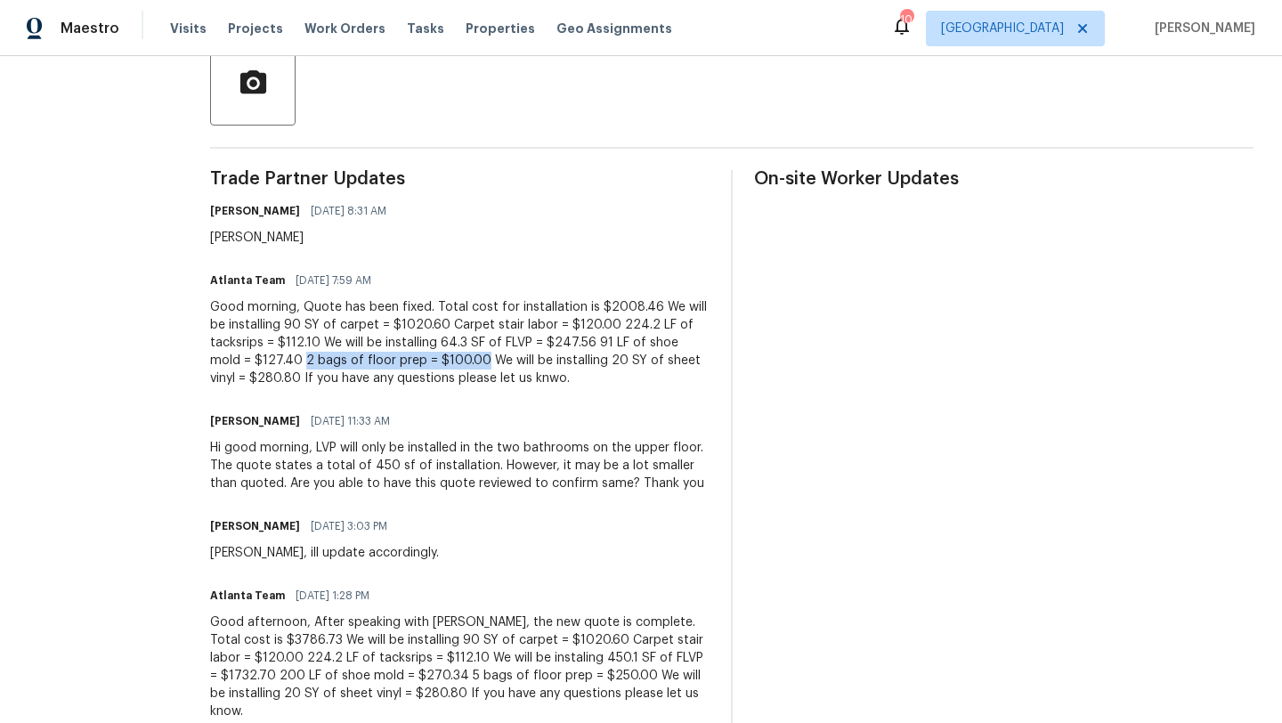
drag, startPoint x: 687, startPoint y: 344, endPoint x: 358, endPoint y: 365, distance: 330.0
click at [358, 365] on div "Good morning, Quote has been fixed. Total cost for installation is $2008.46 We …" at bounding box center [459, 342] width 499 height 89
copy div "2 bags of floor prep = $100.00"
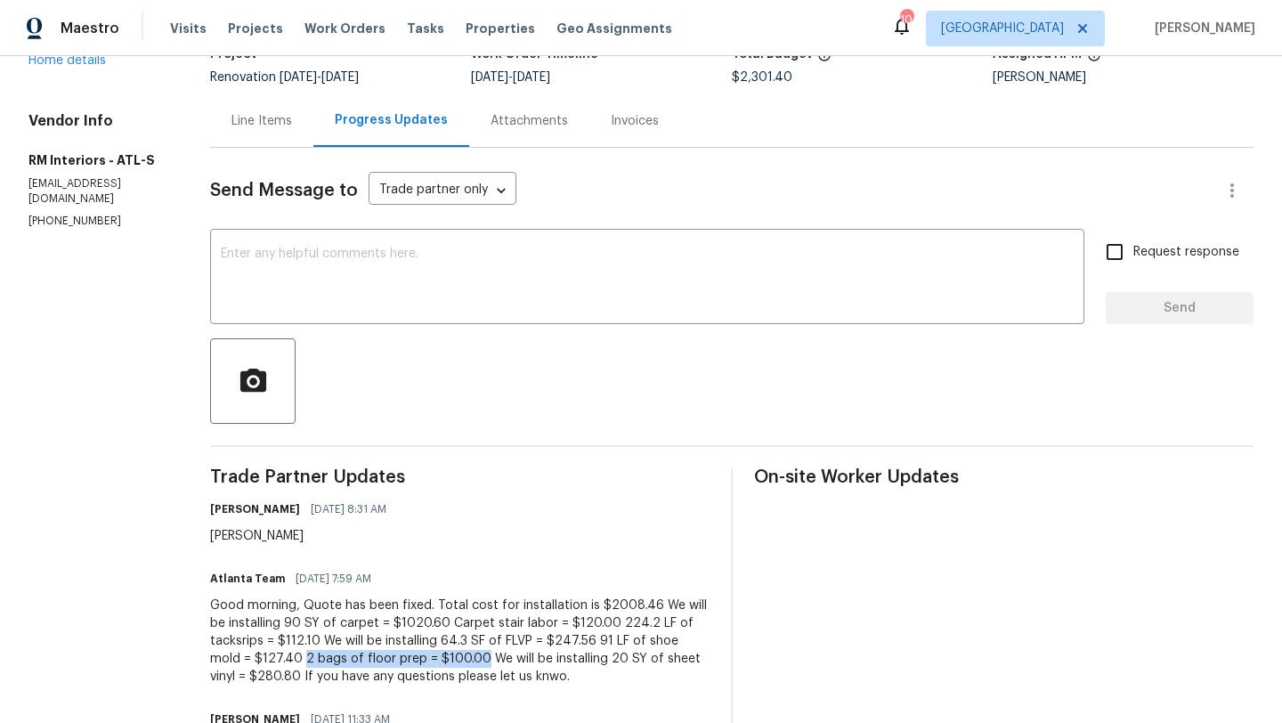
scroll to position [0, 0]
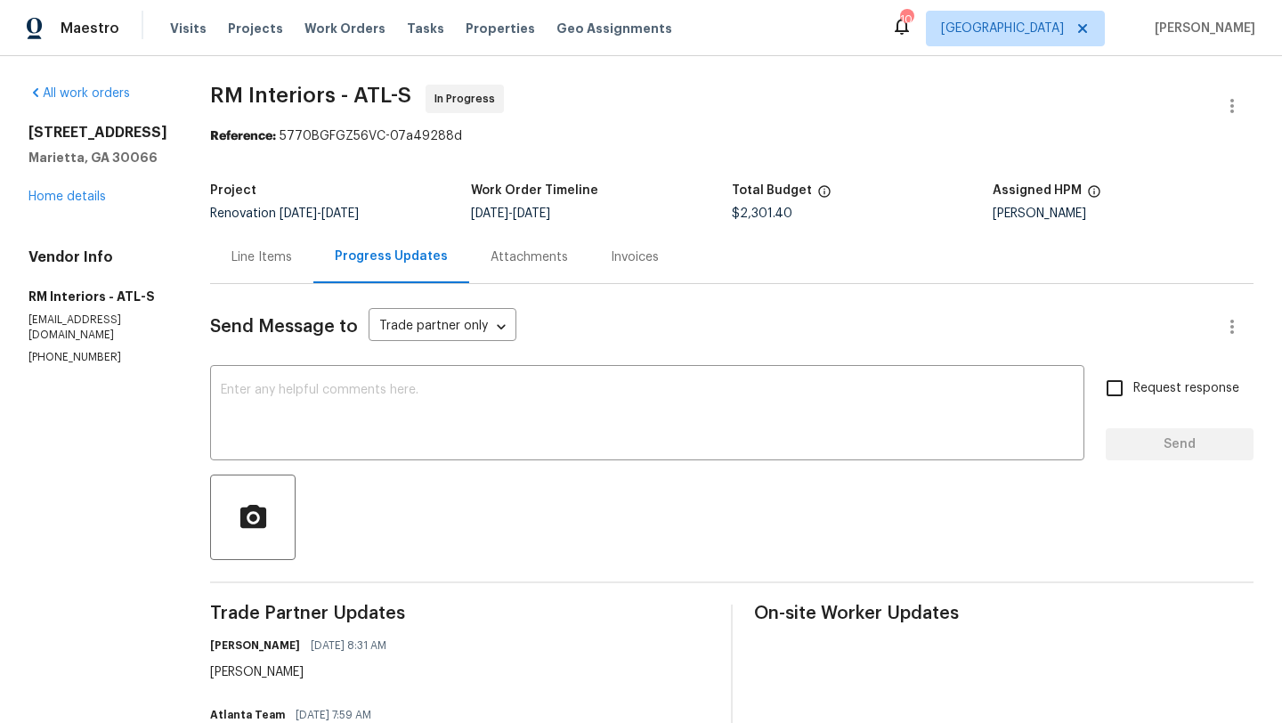
click at [271, 258] on div "Line Items" at bounding box center [261, 257] width 61 height 18
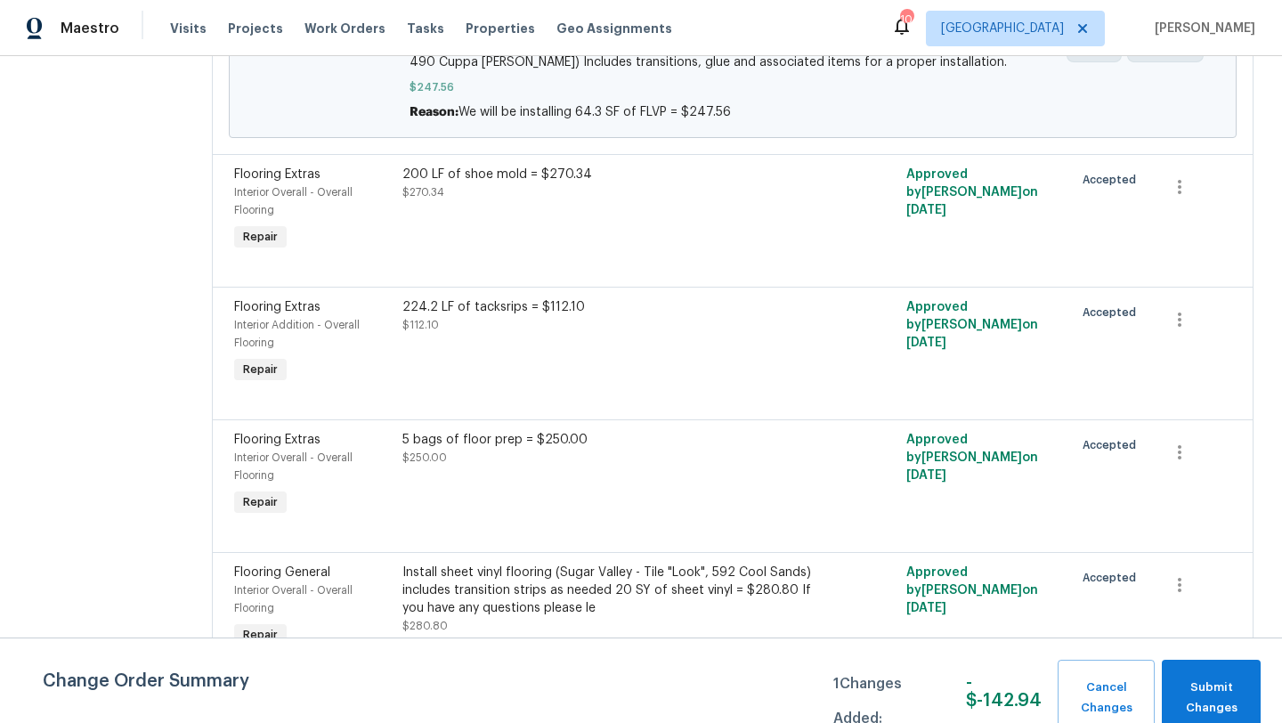
scroll to position [545, 0]
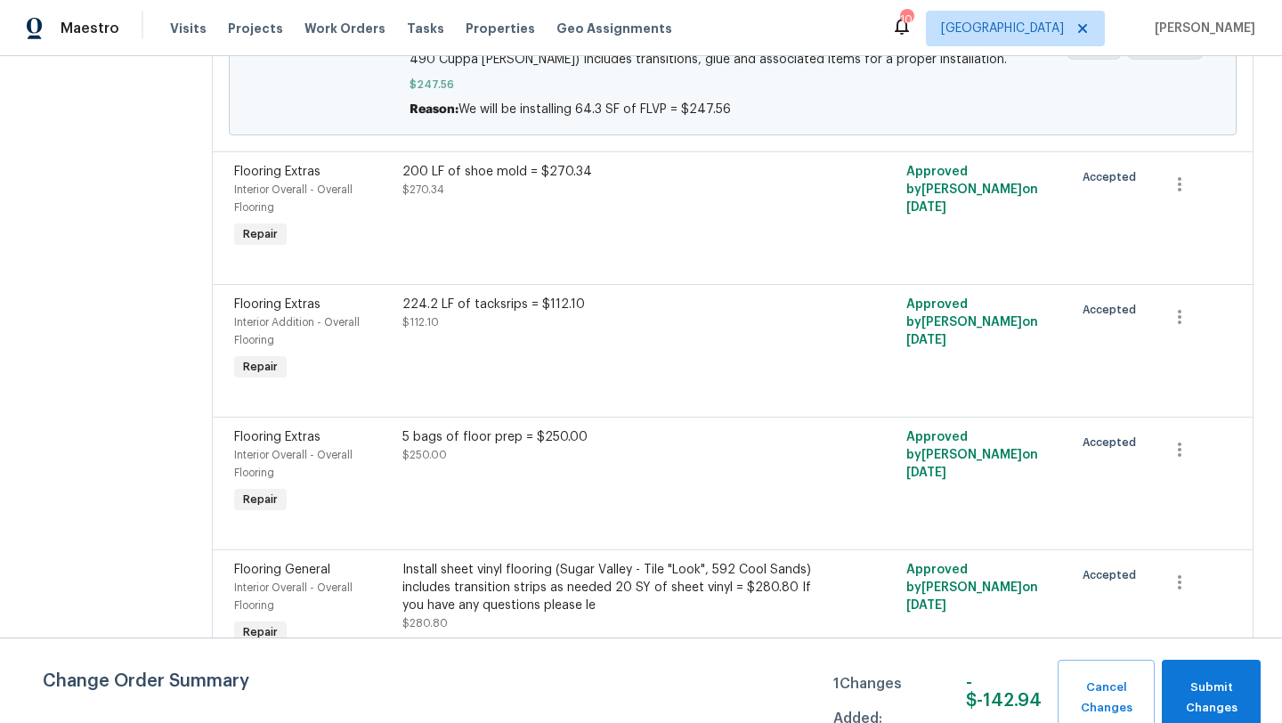
click at [246, 446] on div "Flooring Extras" at bounding box center [313, 437] width 158 height 18
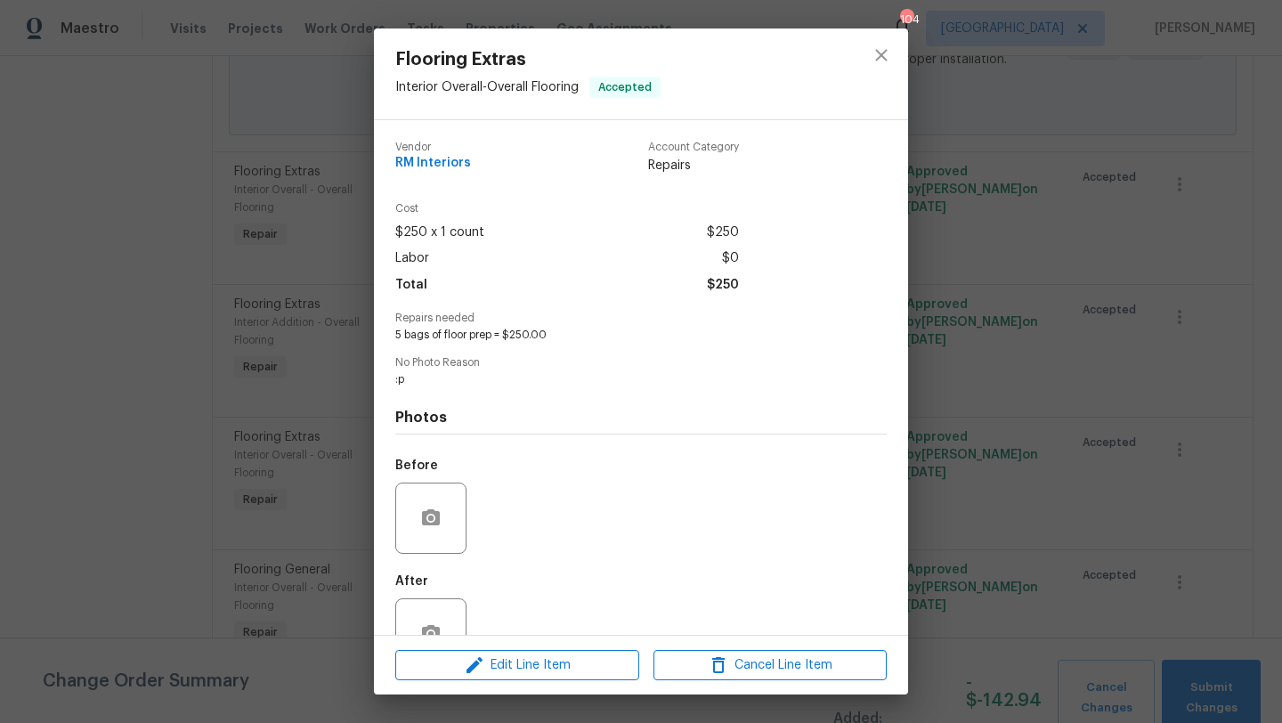
scroll to position [53, 0]
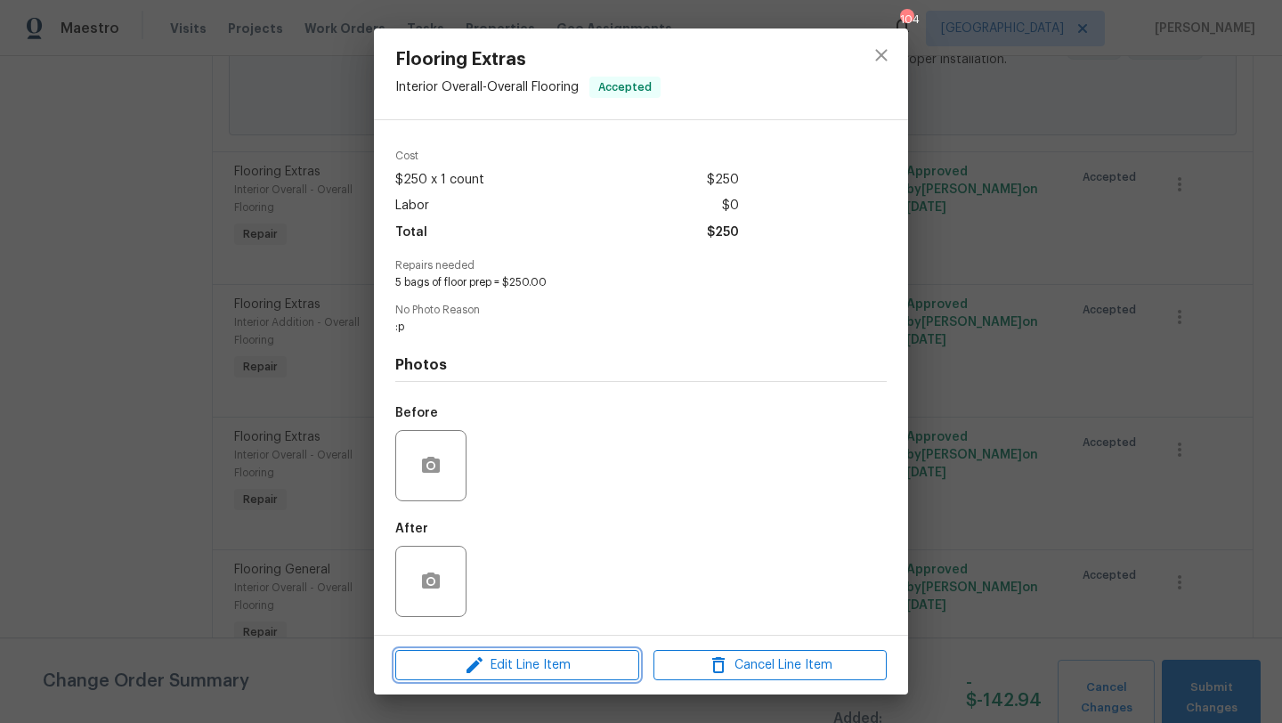
click at [528, 659] on span "Edit Line Item" at bounding box center [517, 665] width 233 height 22
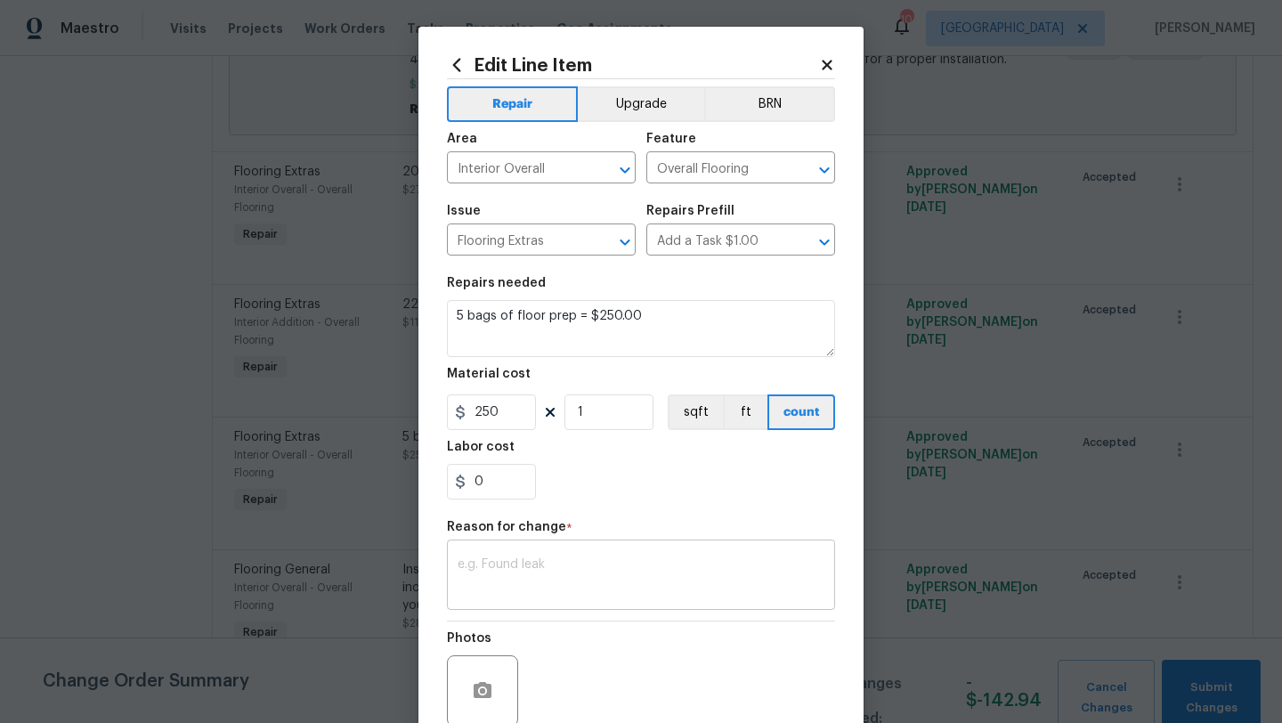
click at [490, 566] on textarea at bounding box center [641, 576] width 367 height 37
paste textarea "2 bags of floor prep = $100.00"
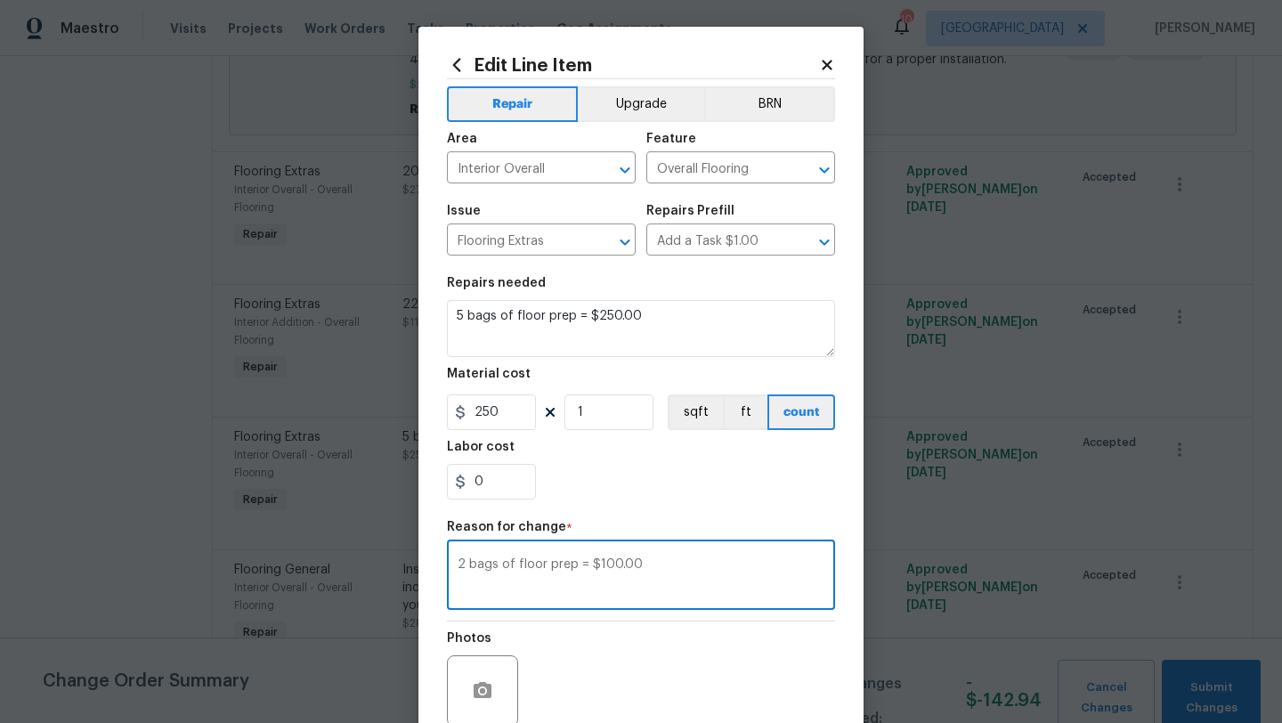
type textarea "2 bags of floor prep = $100.00"
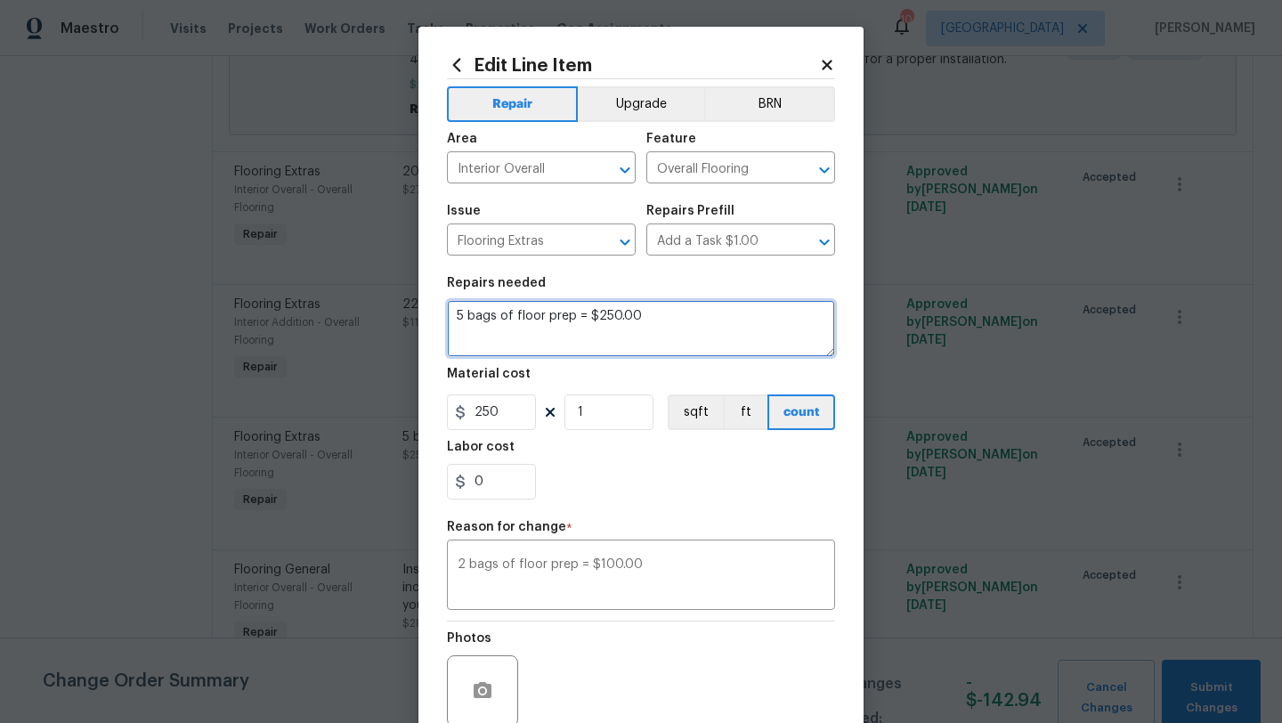
drag, startPoint x: 678, startPoint y: 330, endPoint x: 450, endPoint y: 318, distance: 228.2
click at [450, 318] on textarea "5 bags of floor prep = $250.00" at bounding box center [641, 328] width 388 height 57
paste textarea "2 bags of floor prep = $10"
type textarea "2 bags of floor prep = $100.00"
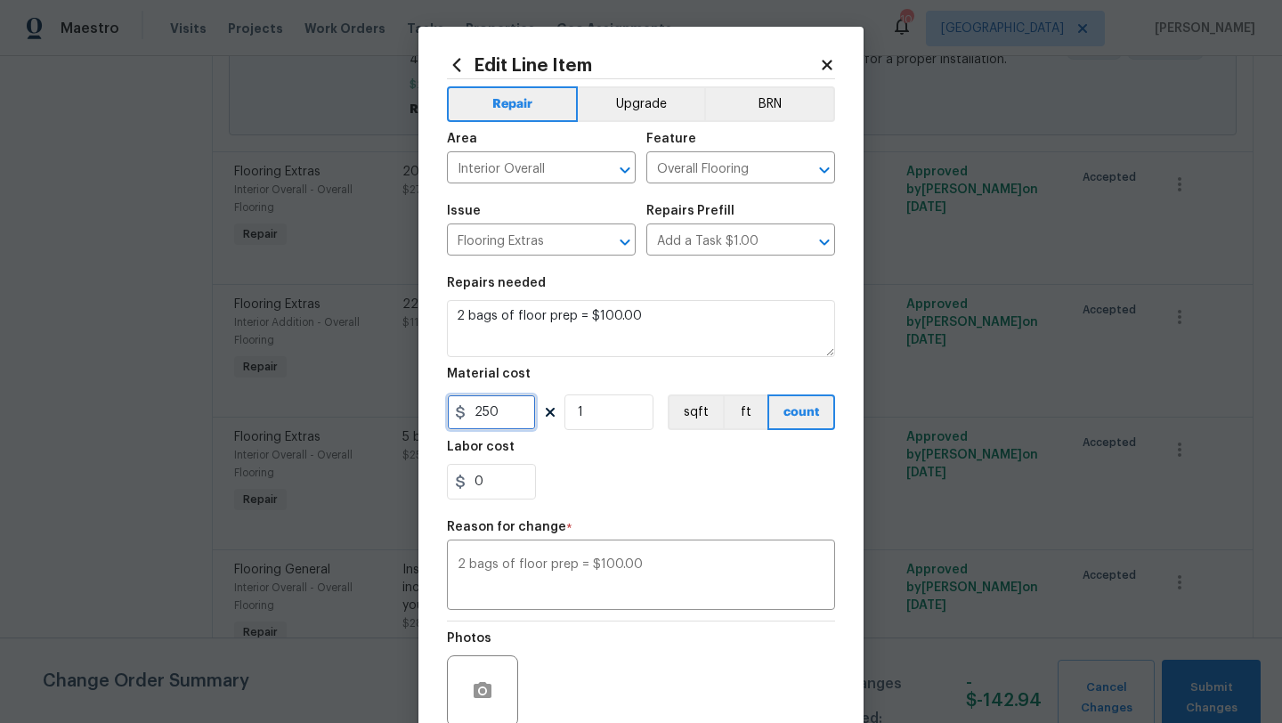
drag, startPoint x: 503, startPoint y: 417, endPoint x: 475, endPoint y: 417, distance: 27.6
click at [475, 417] on input "250" at bounding box center [491, 412] width 89 height 36
type input "100"
click at [630, 633] on div "Photos" at bounding box center [641, 679] width 388 height 116
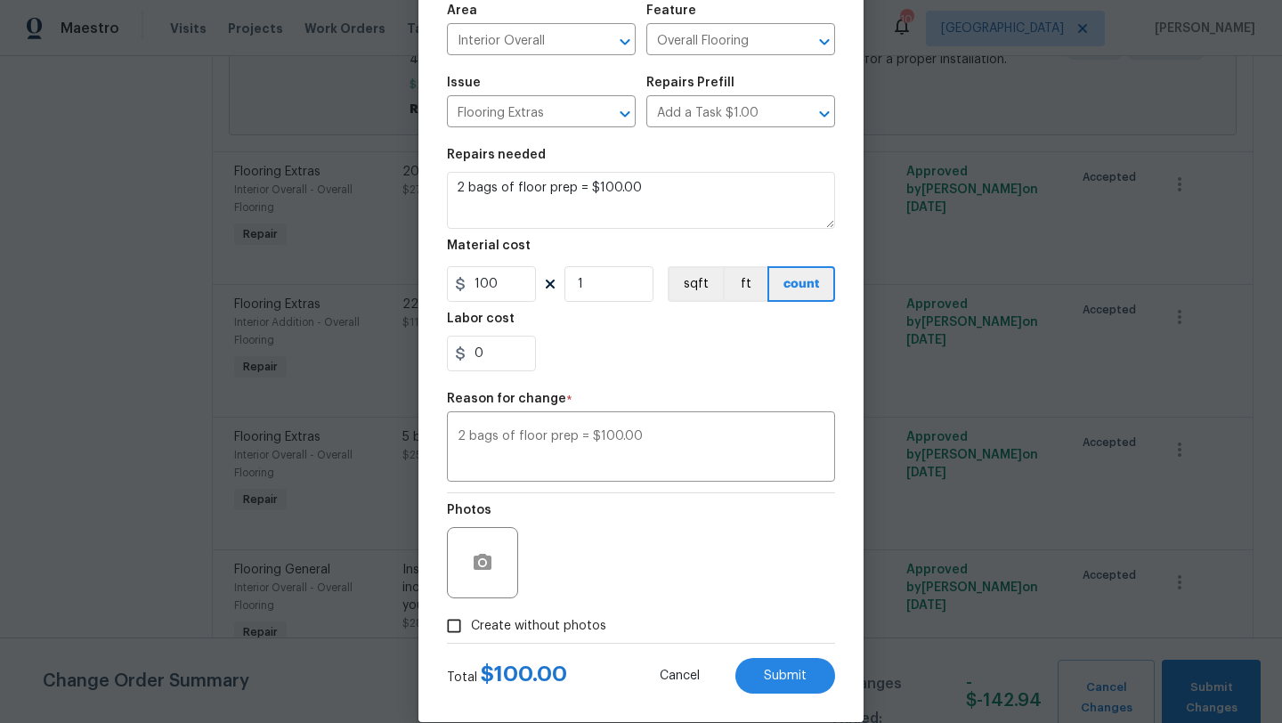
scroll to position [155, 0]
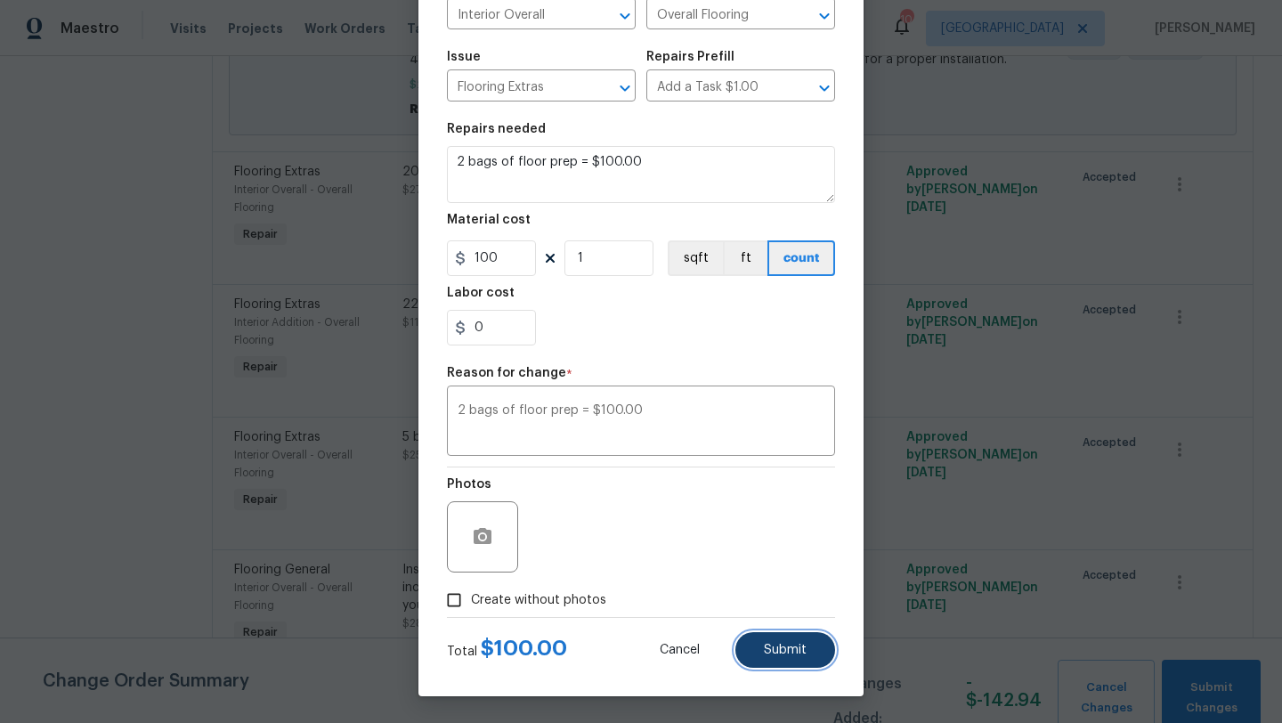
click at [750, 647] on button "Submit" at bounding box center [785, 650] width 100 height 36
type textarea "5 bags of floor prep = $250.00"
type input "250"
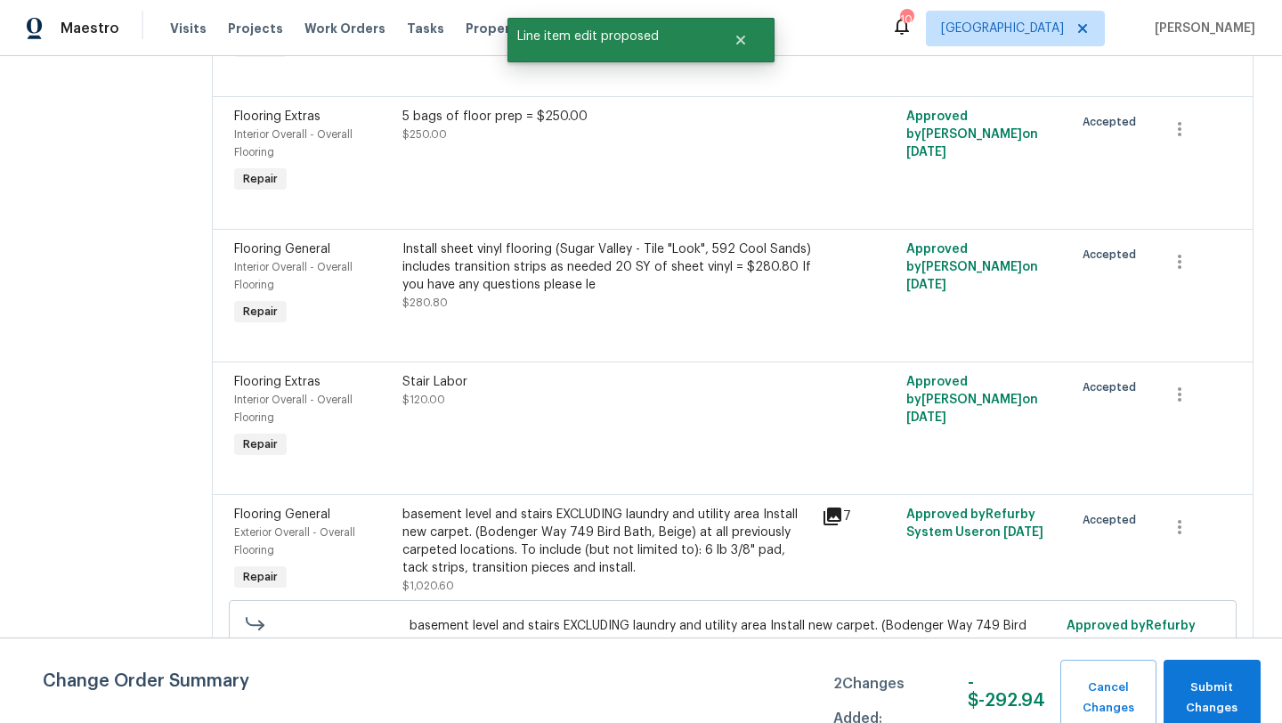
scroll to position [869, 0]
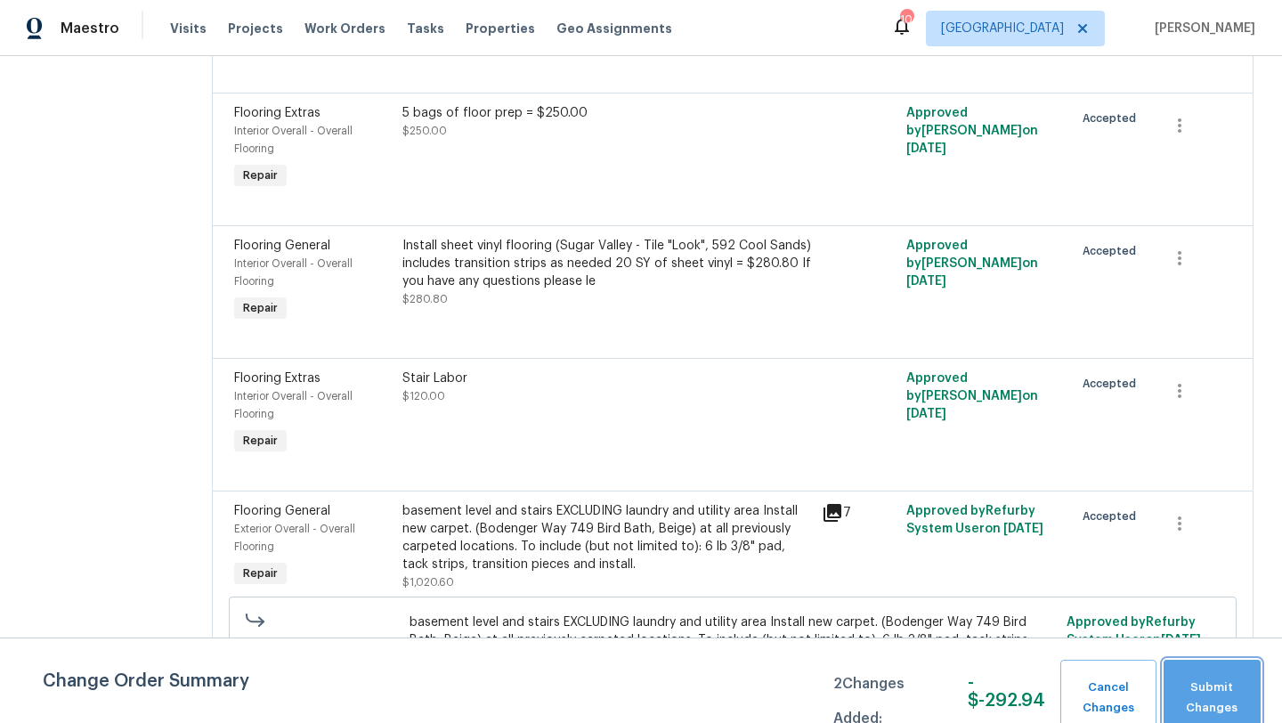
click at [1194, 678] on span "Submit Changes" at bounding box center [1211, 697] width 79 height 41
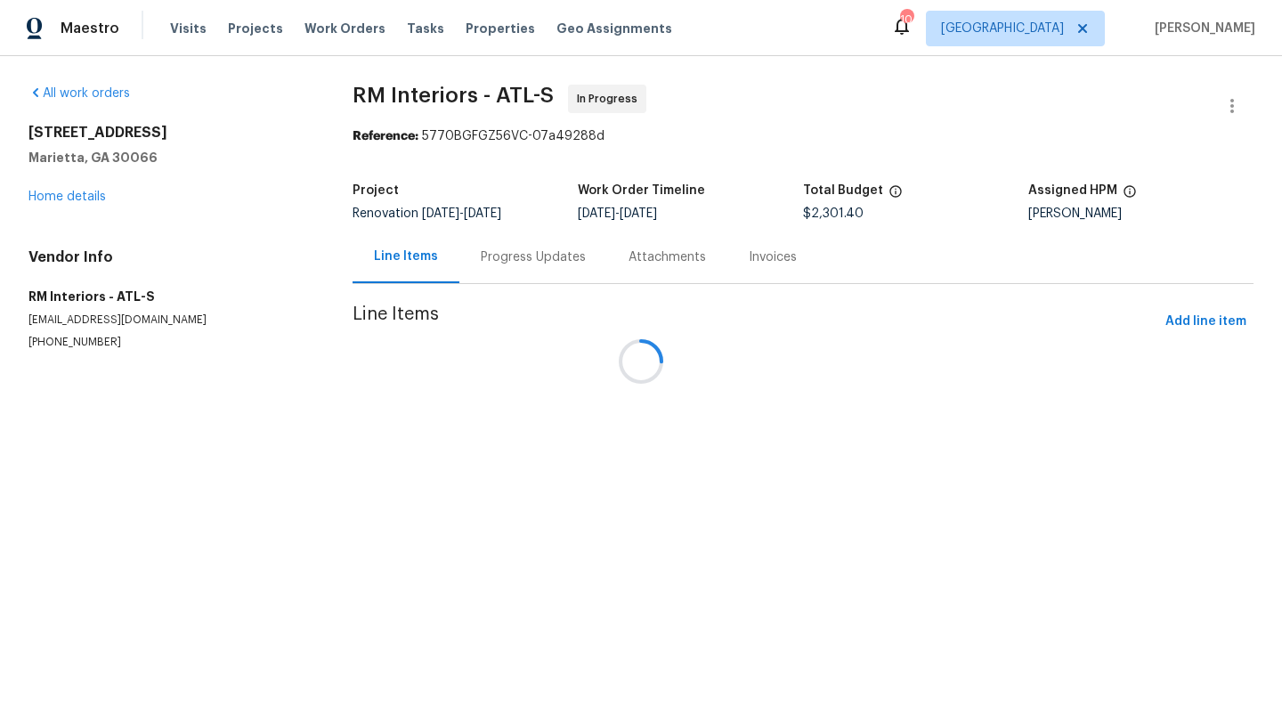
scroll to position [0, 0]
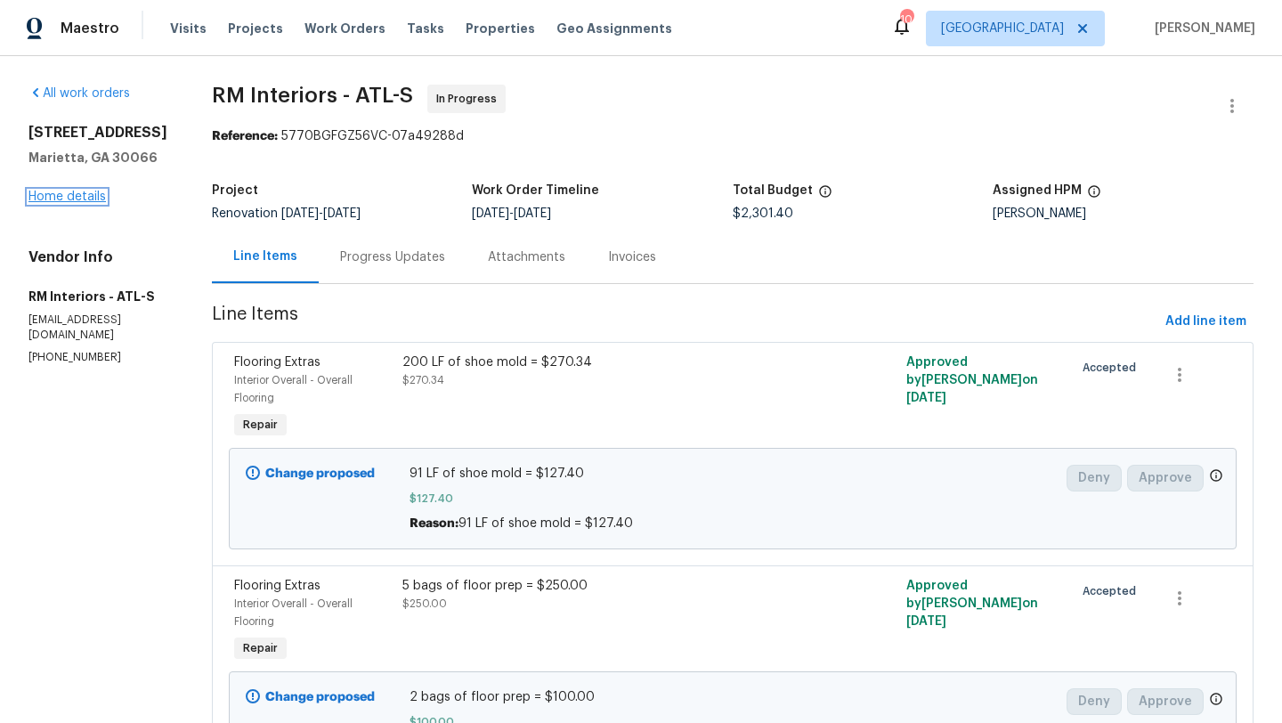
click at [77, 194] on link "Home details" at bounding box center [66, 196] width 77 height 12
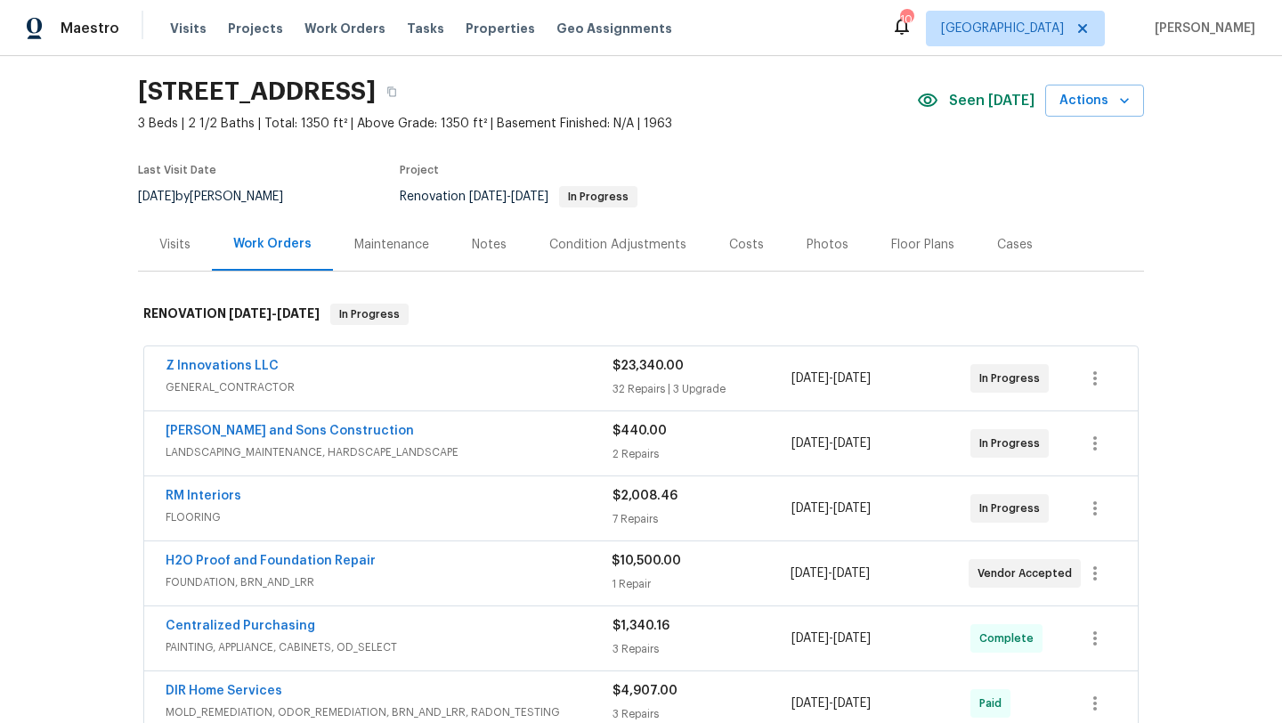
scroll to position [55, 0]
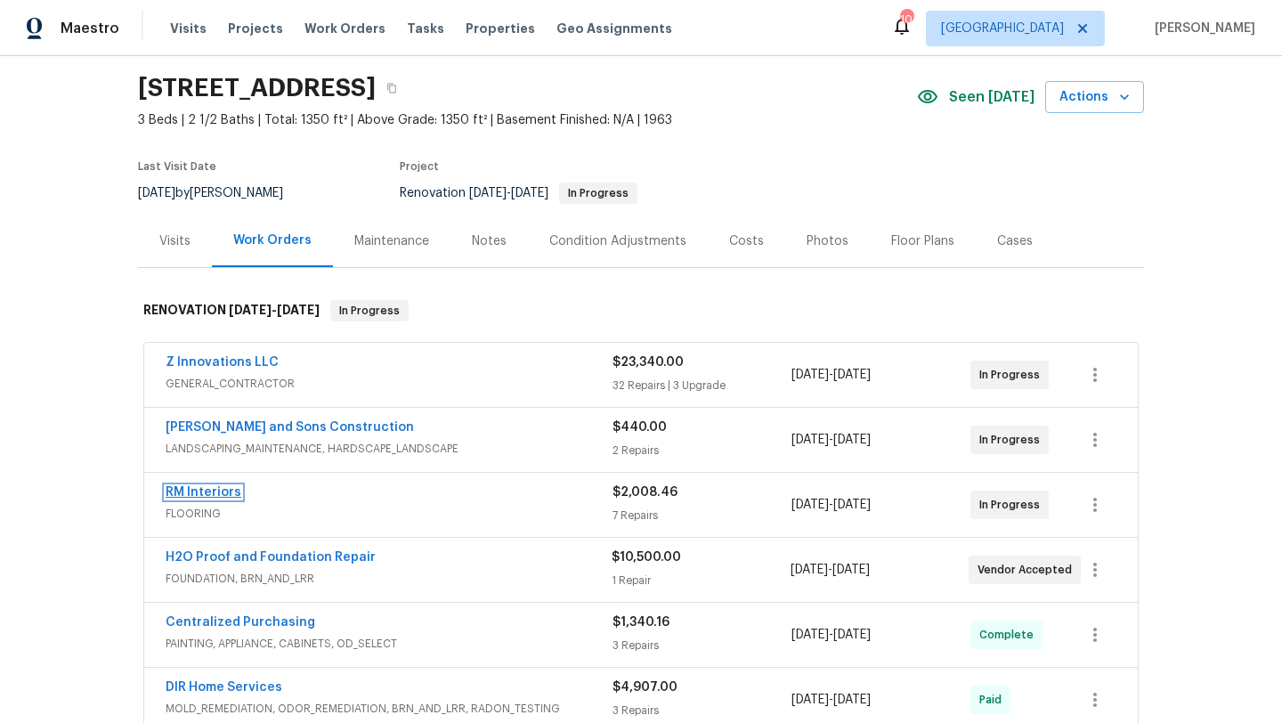
click at [209, 489] on link "RM Interiors" at bounding box center [204, 492] width 76 height 12
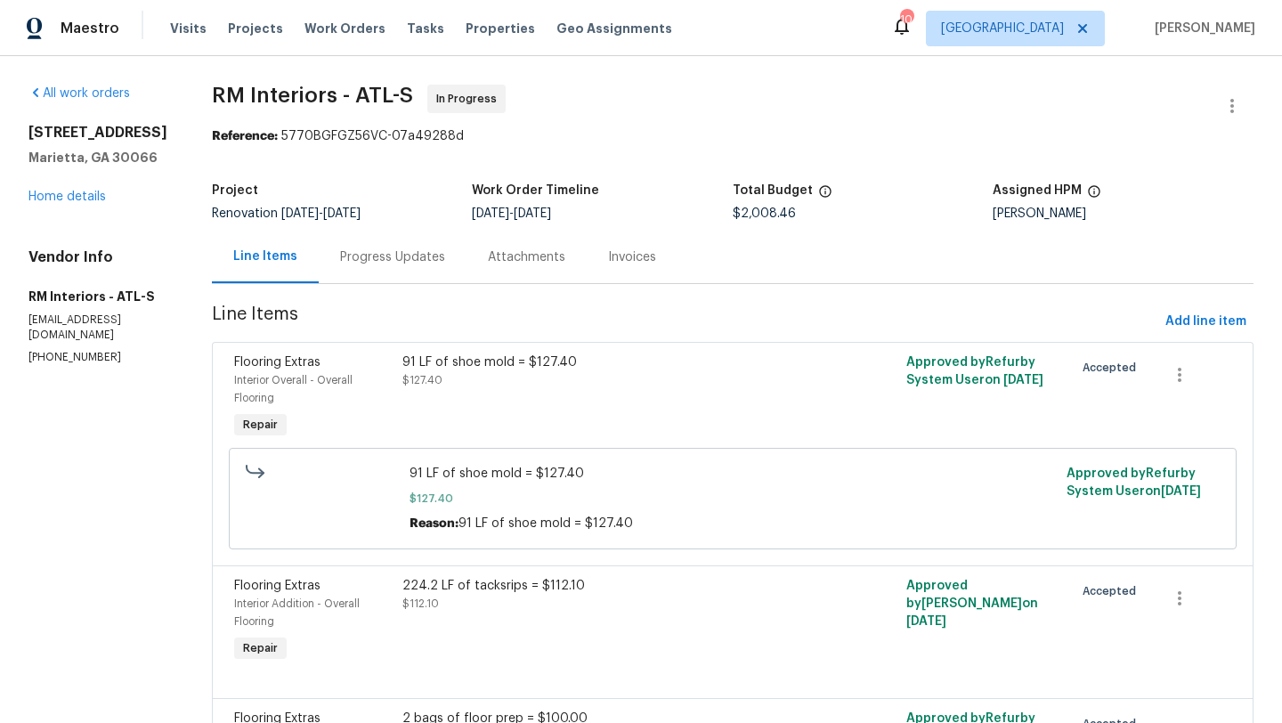
click at [418, 265] on div "Progress Updates" at bounding box center [392, 257] width 105 height 18
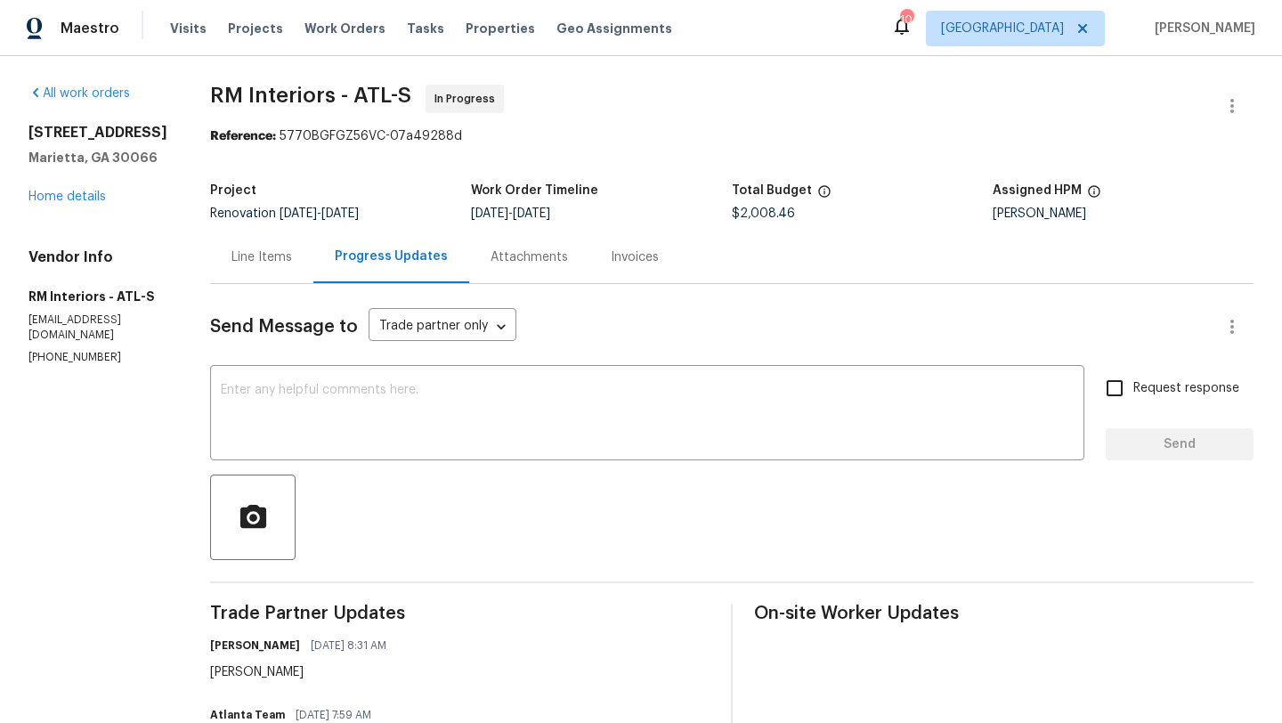
click at [272, 263] on div "Line Items" at bounding box center [261, 257] width 61 height 18
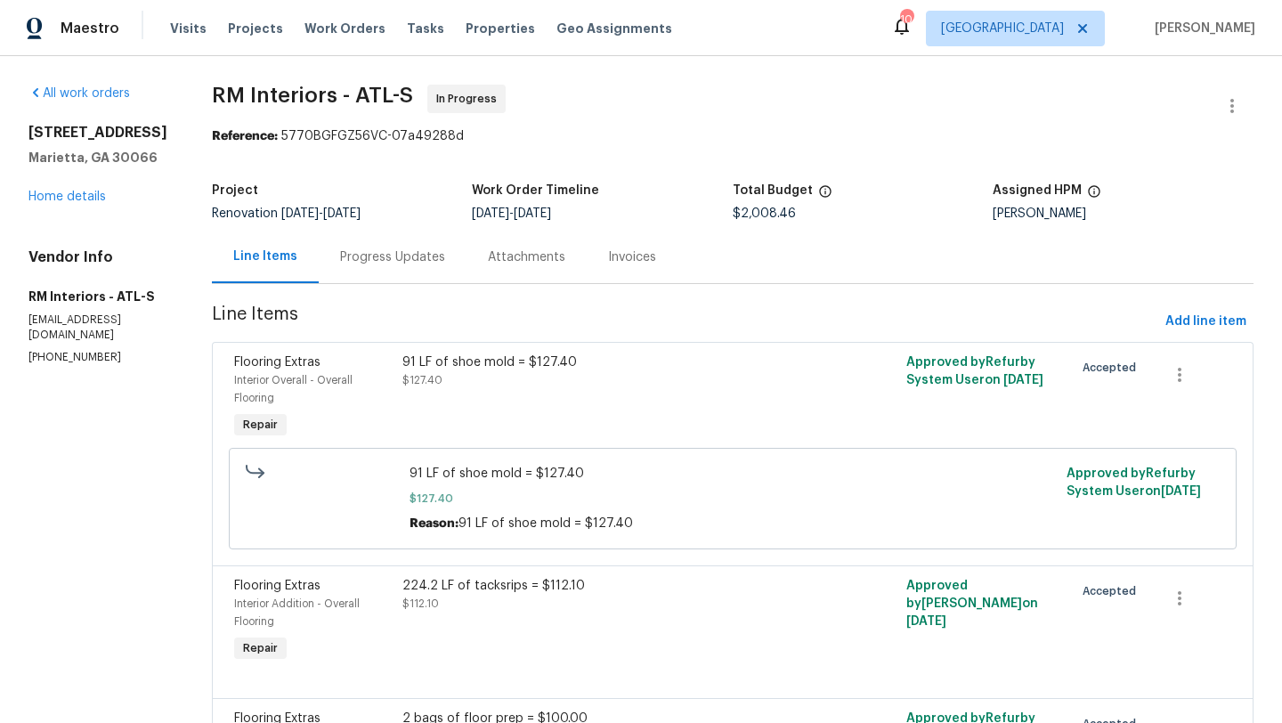
click at [410, 256] on div "Progress Updates" at bounding box center [392, 257] width 105 height 18
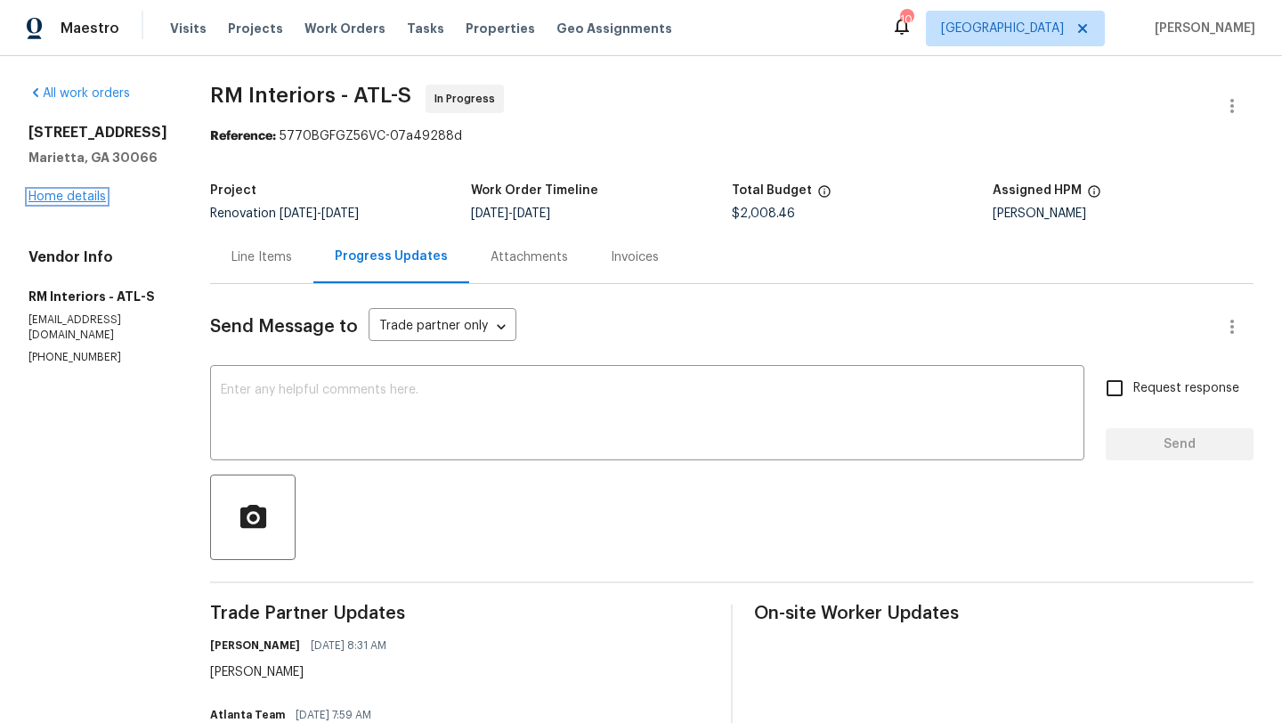
click at [89, 193] on link "Home details" at bounding box center [66, 196] width 77 height 12
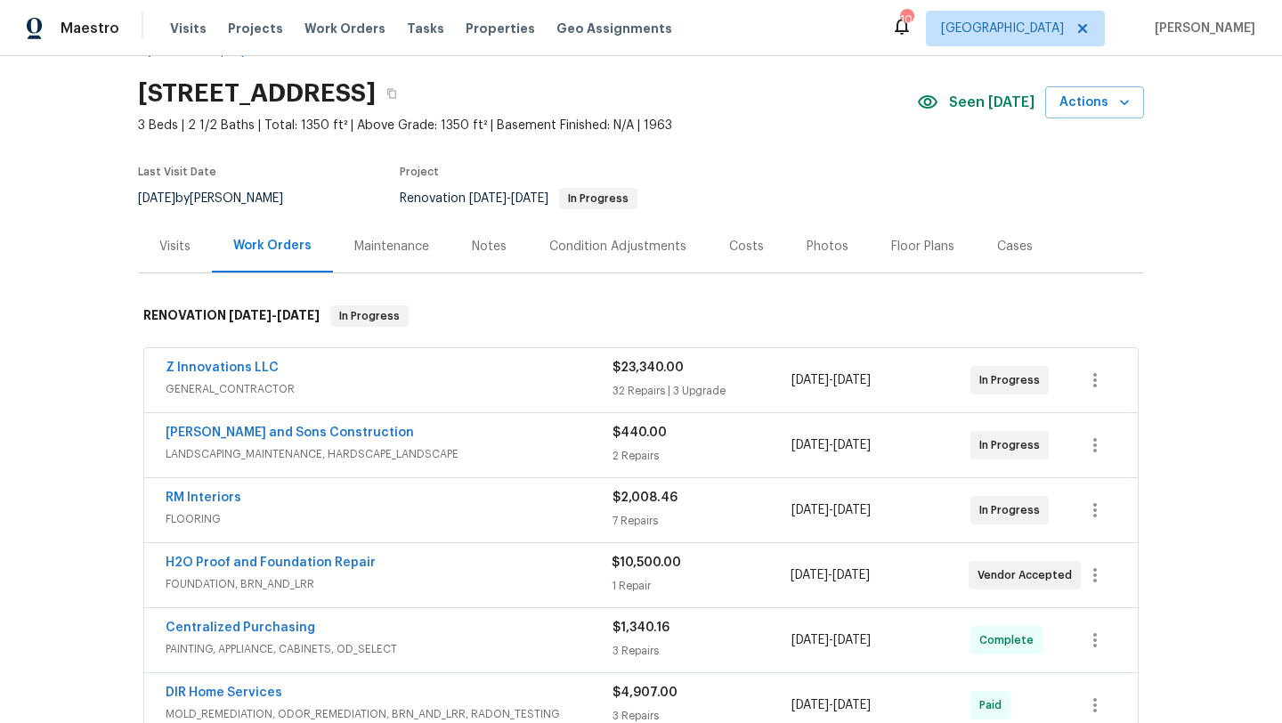
scroll to position [29, 0]
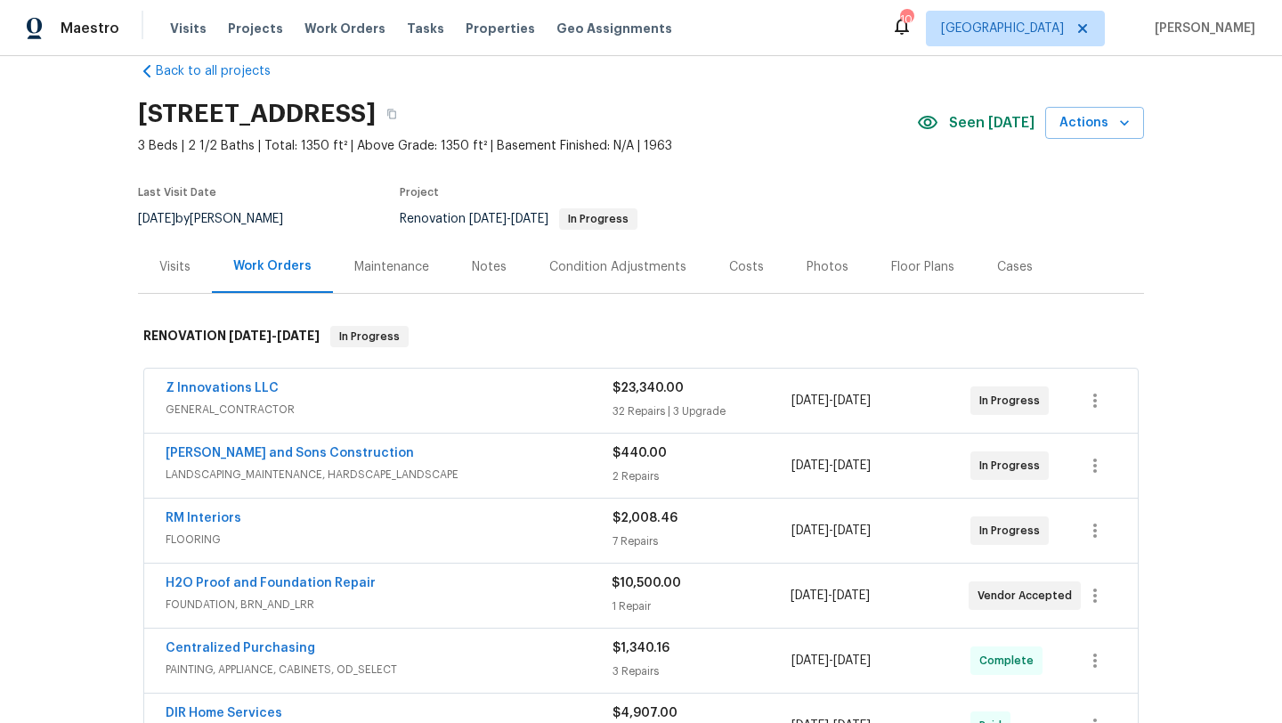
click at [750, 264] on div "Costs" at bounding box center [746, 267] width 35 height 18
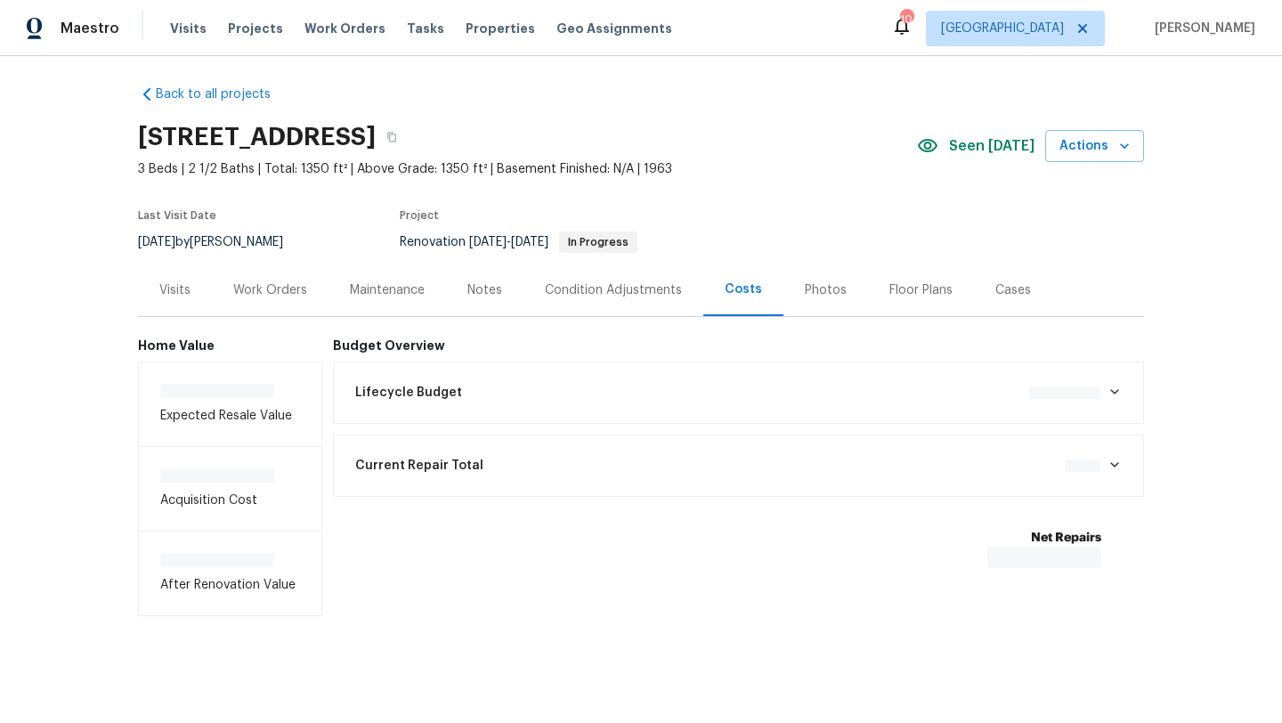
scroll to position [10, 0]
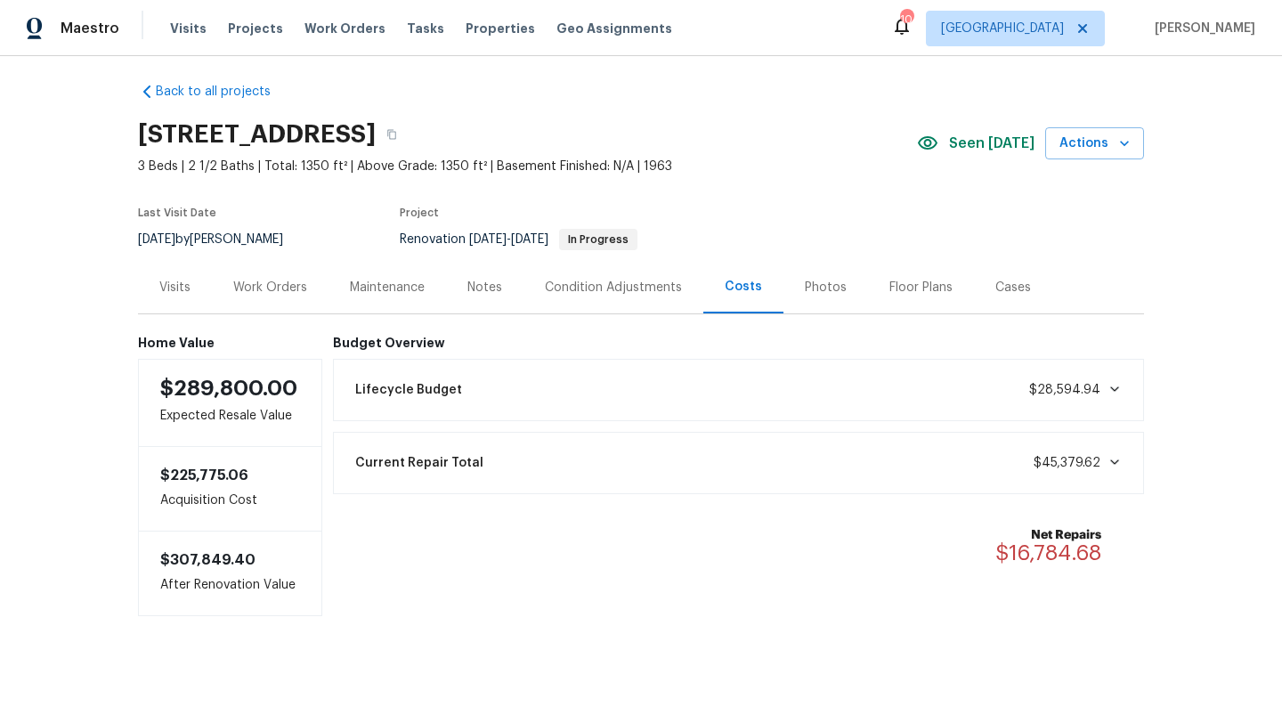
click at [274, 293] on div "Work Orders" at bounding box center [270, 288] width 74 height 18
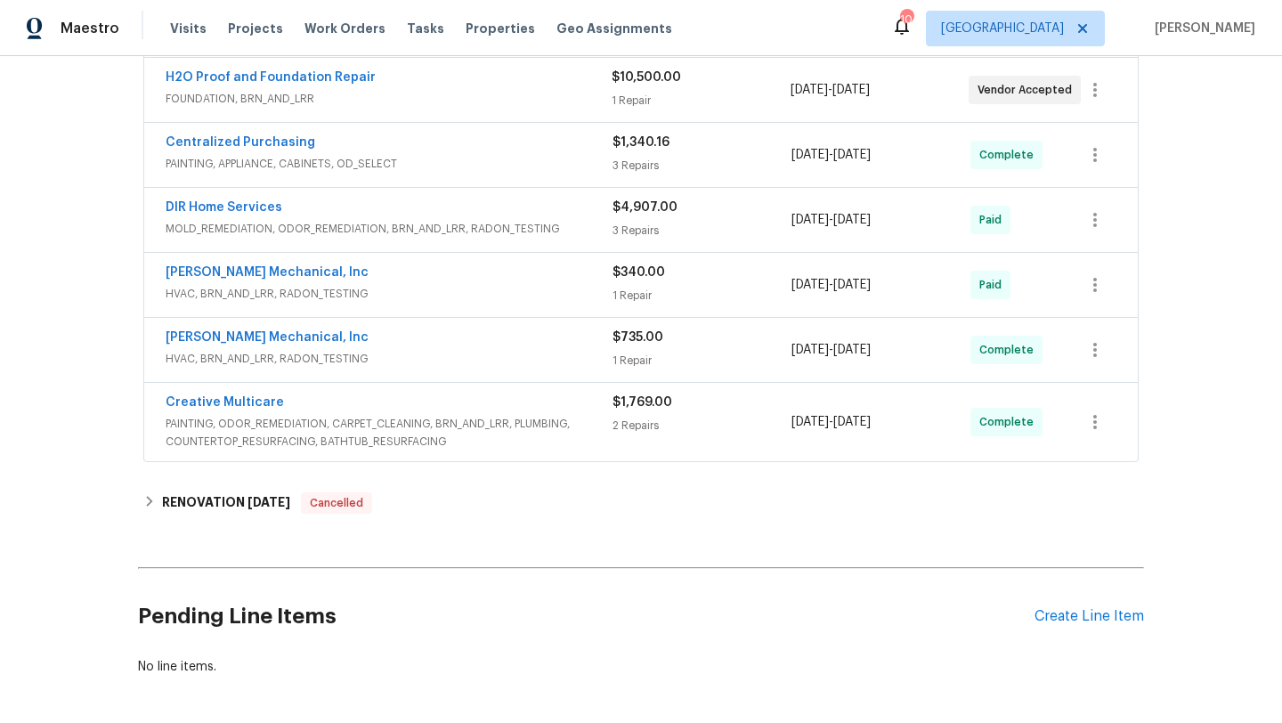
scroll to position [609, 0]
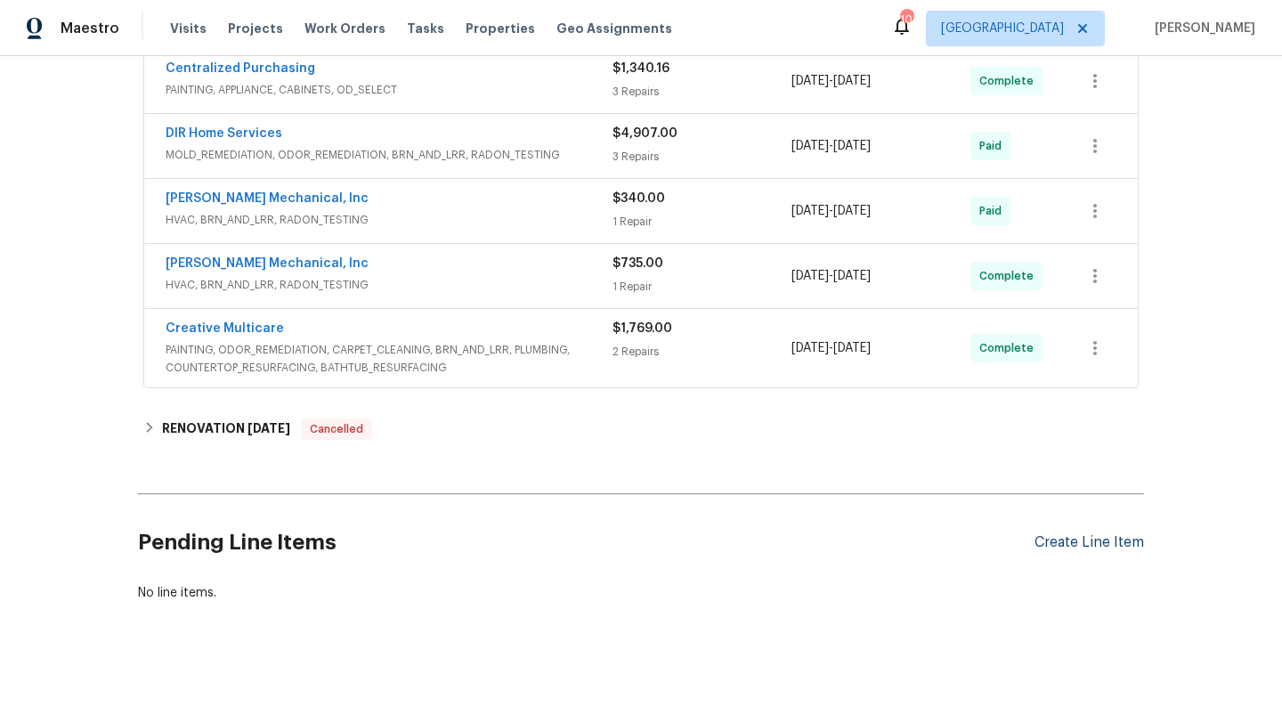
click at [1072, 546] on div "Create Line Item" at bounding box center [1088, 542] width 109 height 17
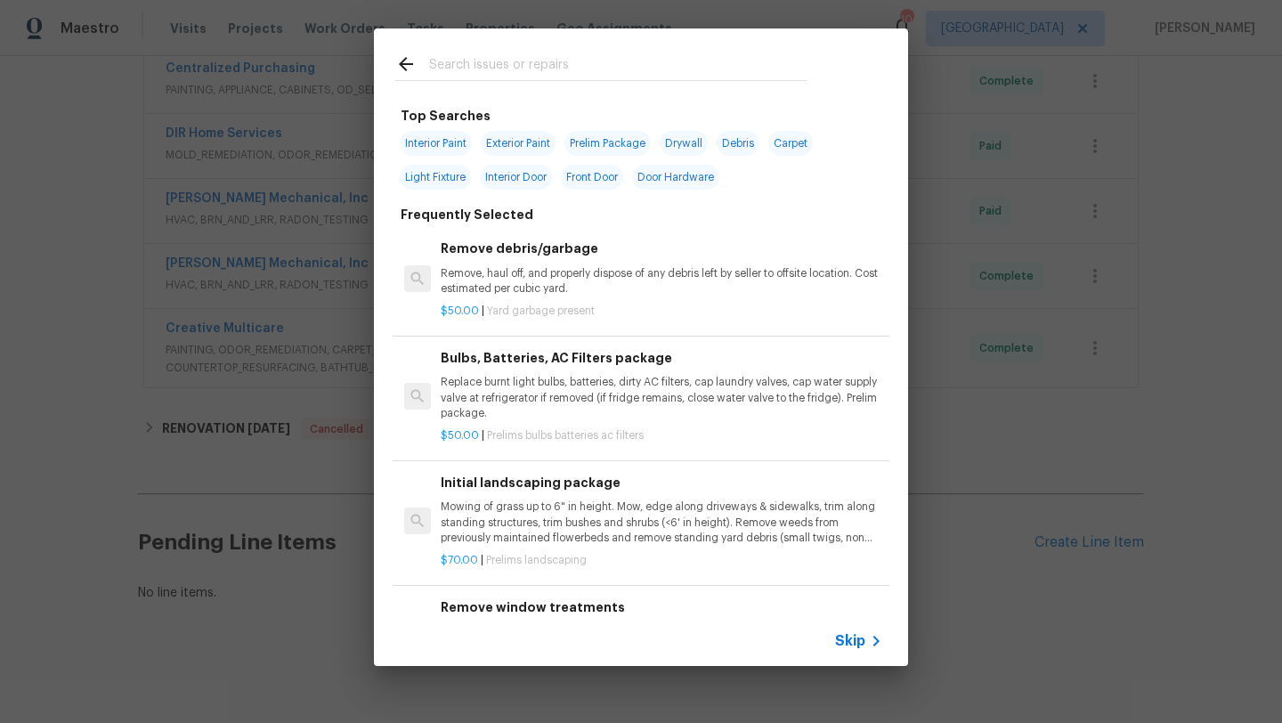
click at [551, 58] on input "text" at bounding box center [617, 66] width 377 height 27
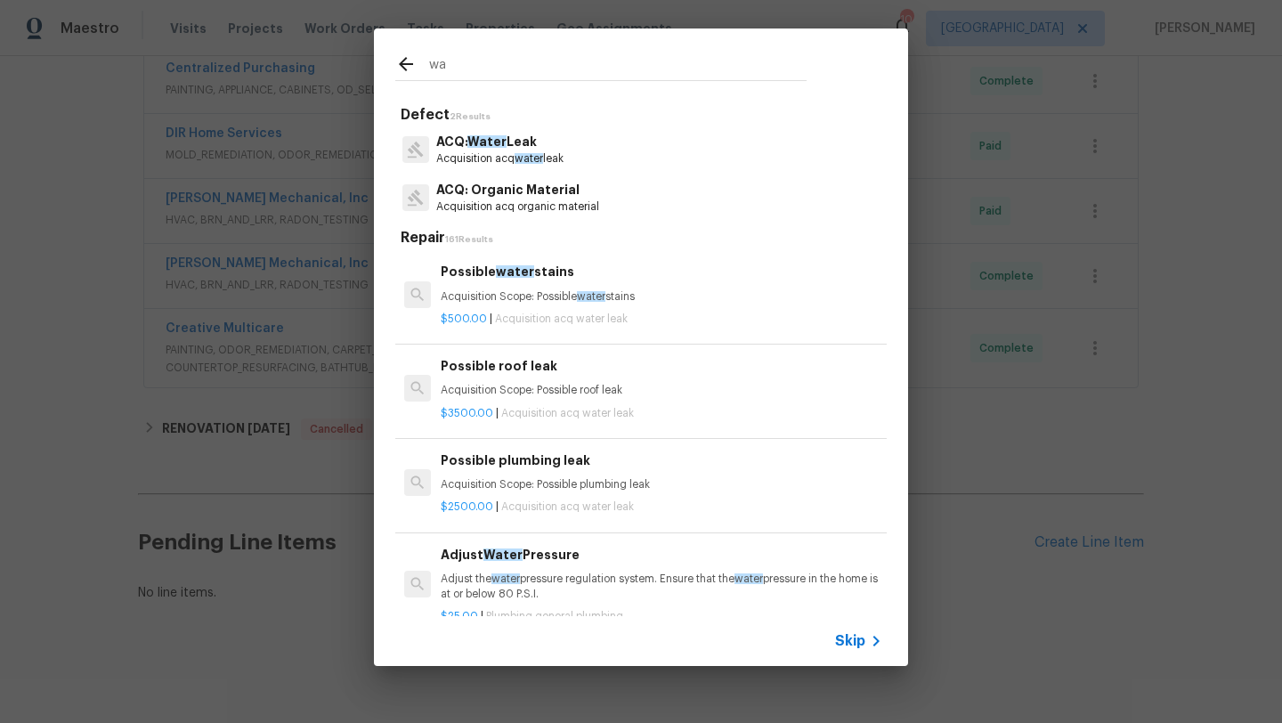
type input "w"
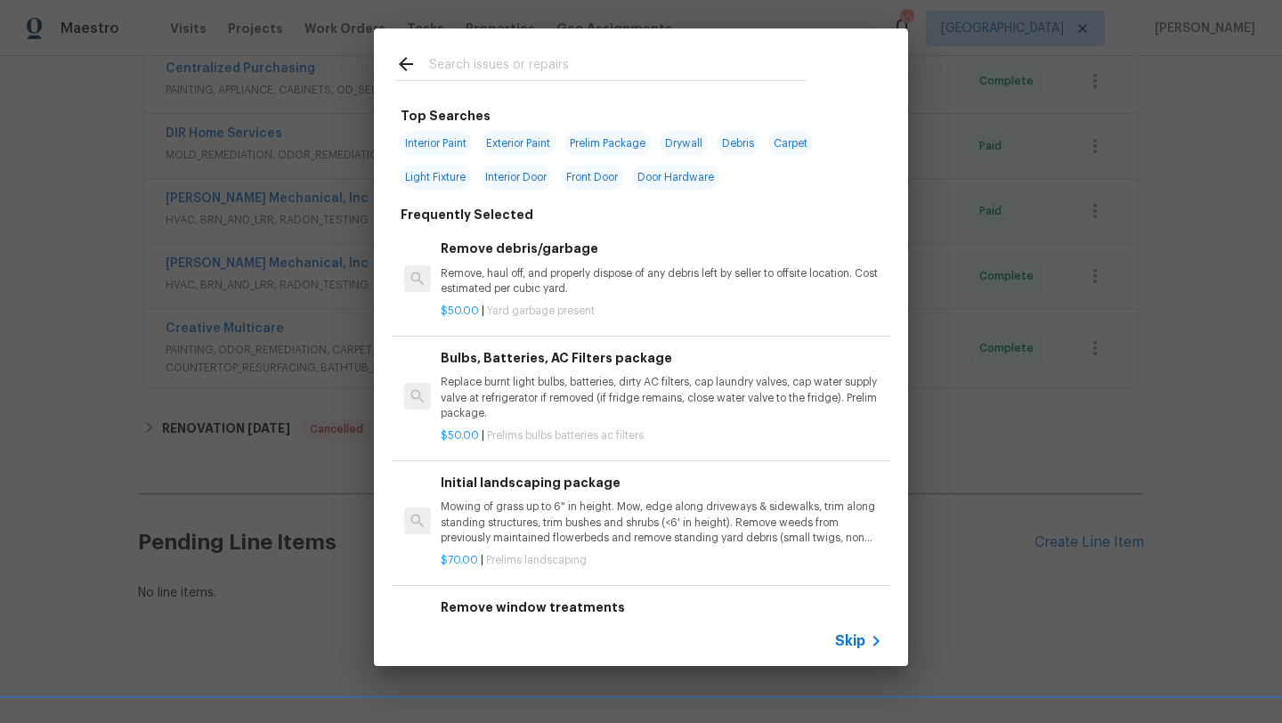
click at [94, 243] on div "Top Searches Interior Paint Exterior Paint Prelim Package Drywall Debris Carpet…" at bounding box center [641, 347] width 1282 height 694
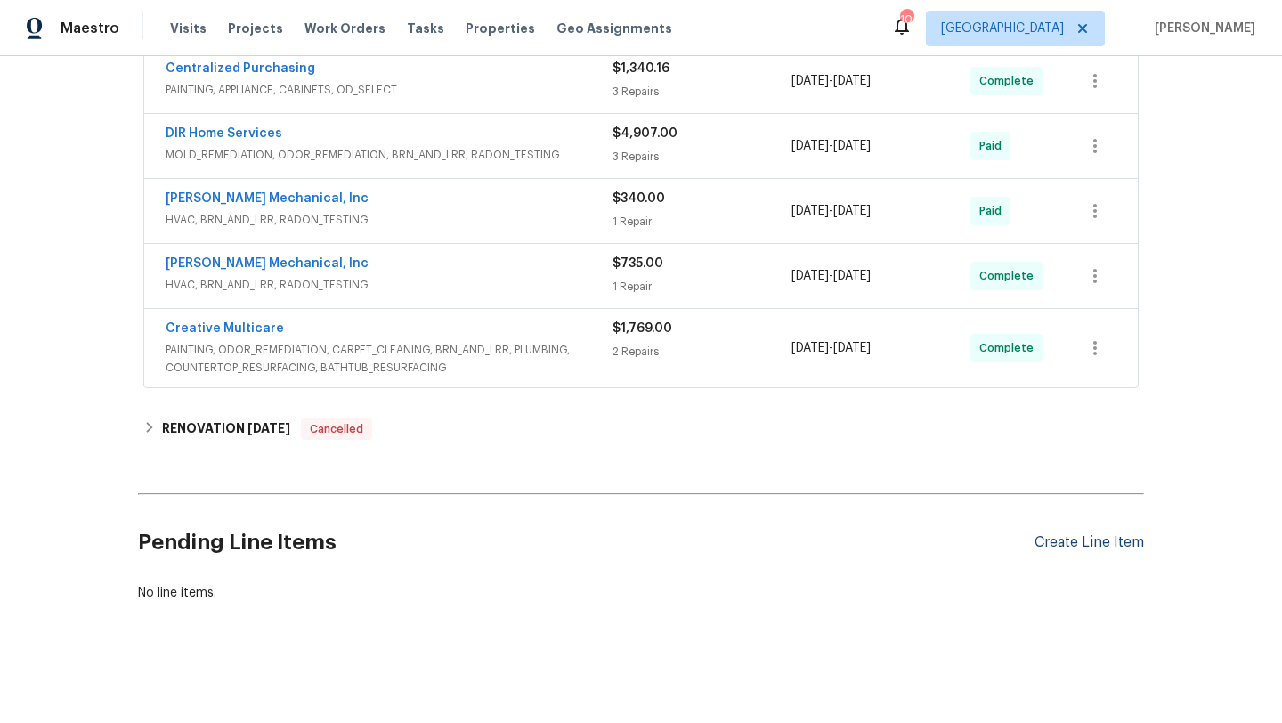
click at [1037, 538] on div "Create Line Item" at bounding box center [1088, 542] width 109 height 17
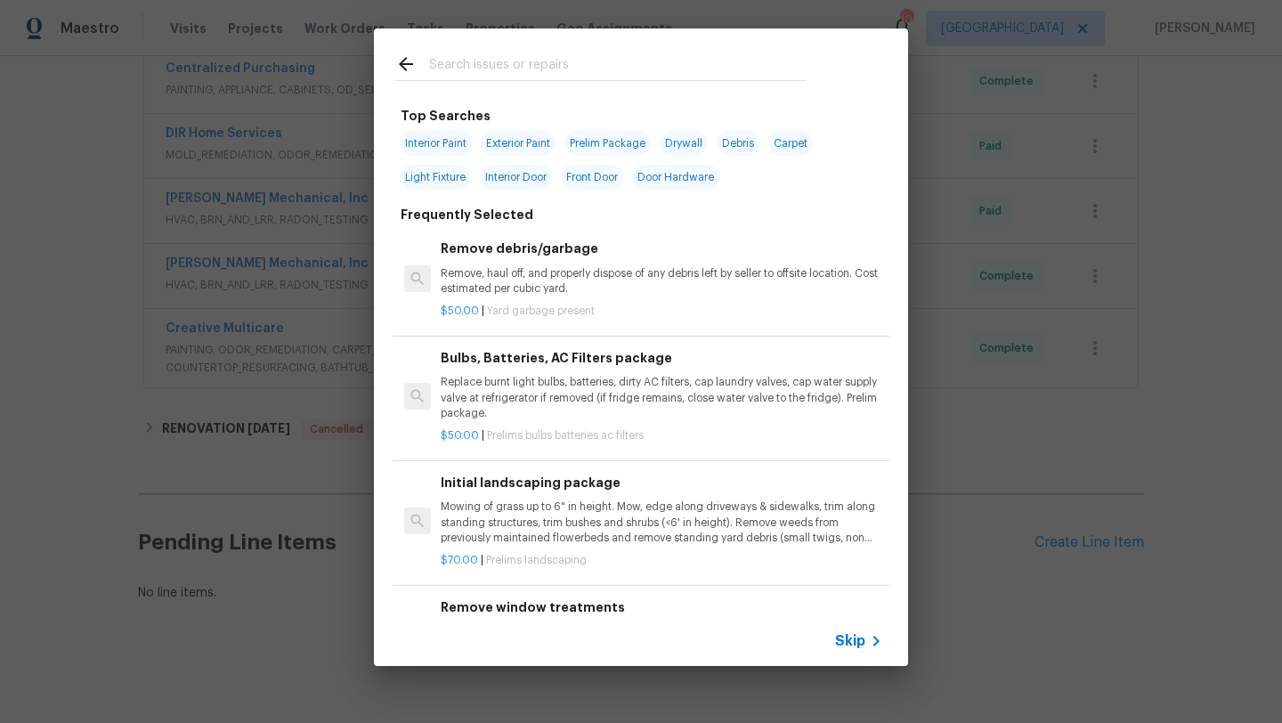
click at [593, 60] on input "text" at bounding box center [617, 66] width 377 height 27
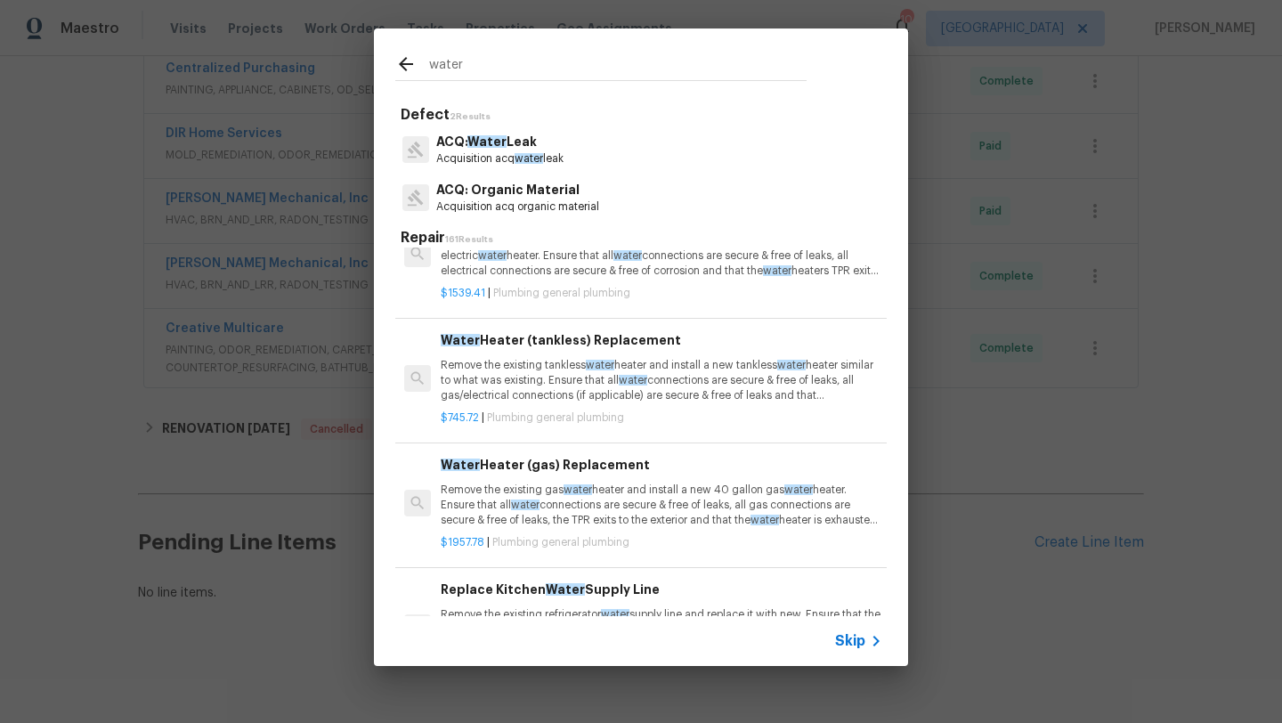
scroll to position [1196, 0]
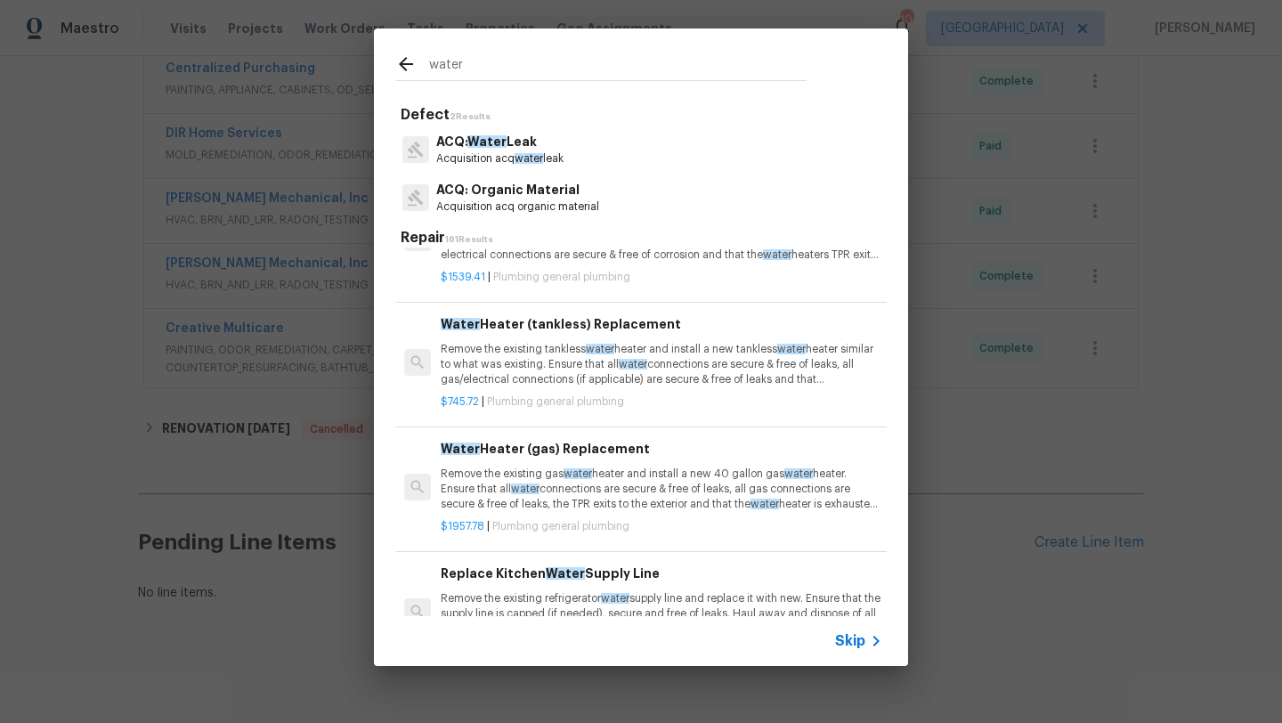
type input "water"
click at [636, 509] on p "Remove the existing gas water heater and install a new 40 gallon gas water heat…" at bounding box center [662, 488] width 442 height 45
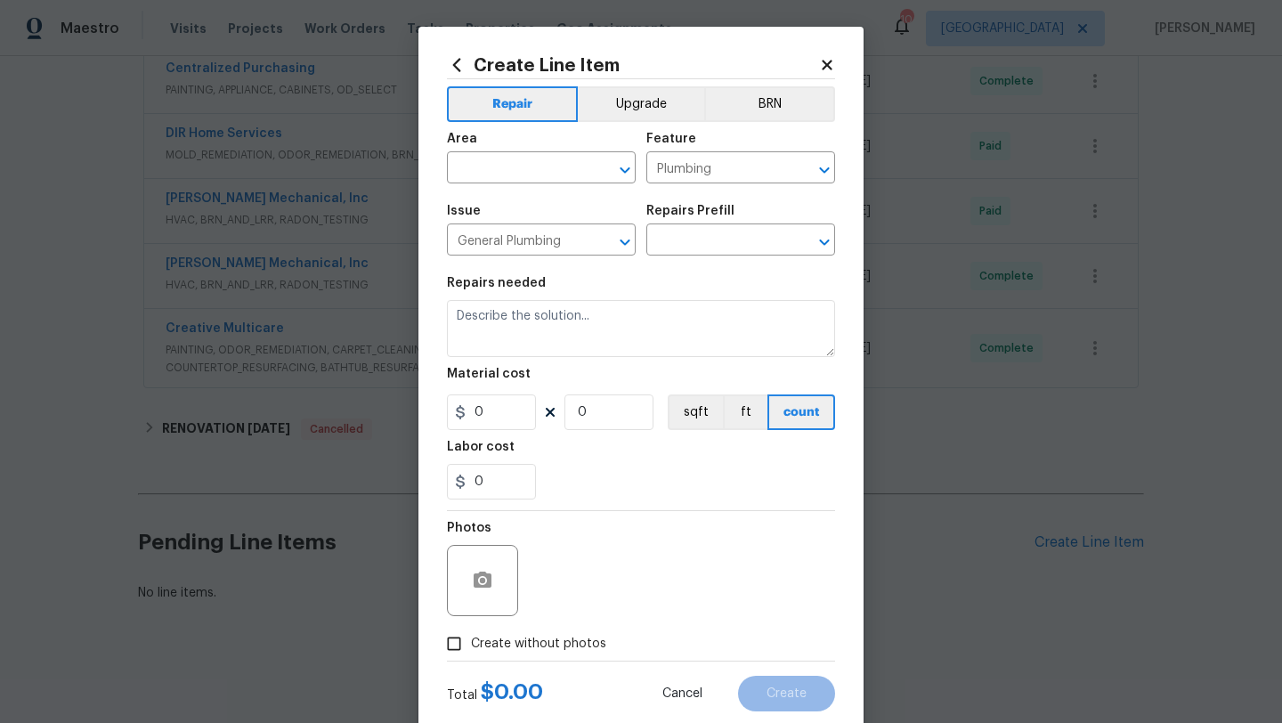
type input "Water Heater (gas) Replacement $1,957.78"
type textarea "Remove the existing gas water heater and install a new 40 gallon gas water heat…"
type input "1957.78"
type input "1"
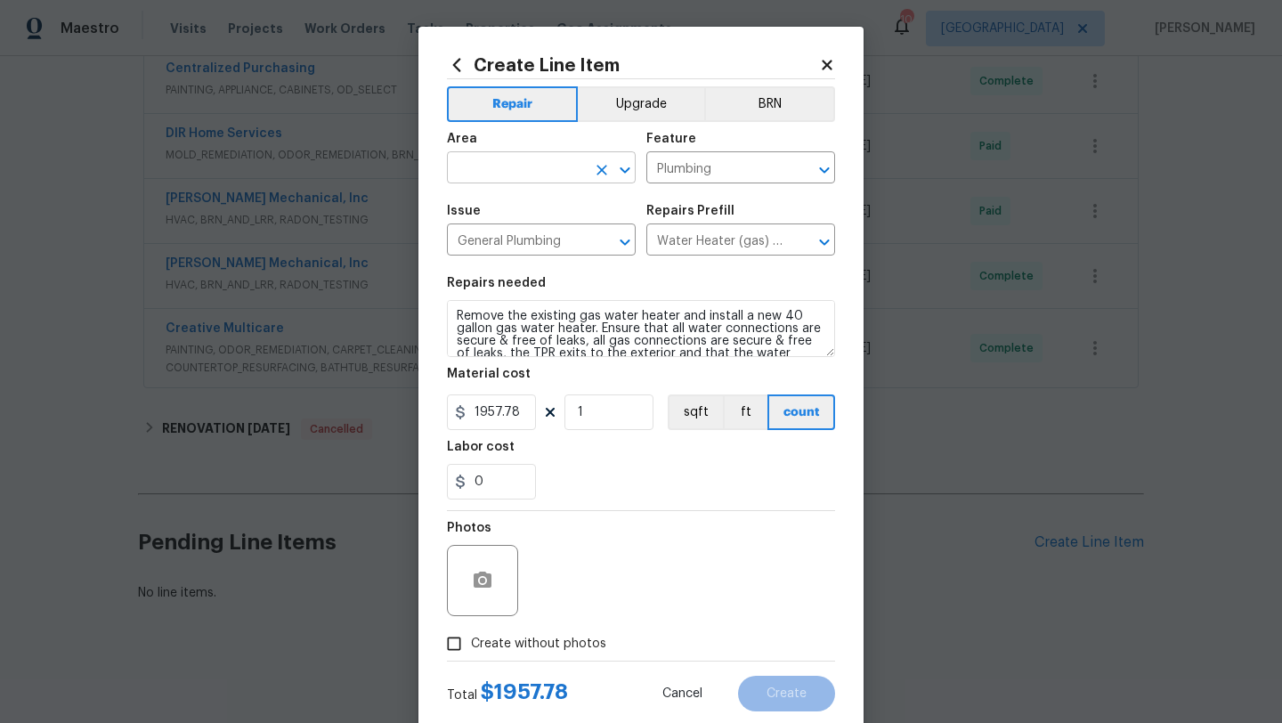
click at [536, 166] on input "text" at bounding box center [516, 170] width 139 height 28
click at [525, 239] on li "Interior Overall" at bounding box center [541, 238] width 189 height 29
type input "Interior Overall"
click at [523, 412] on input "1957.78" at bounding box center [491, 412] width 89 height 36
type input "1200"
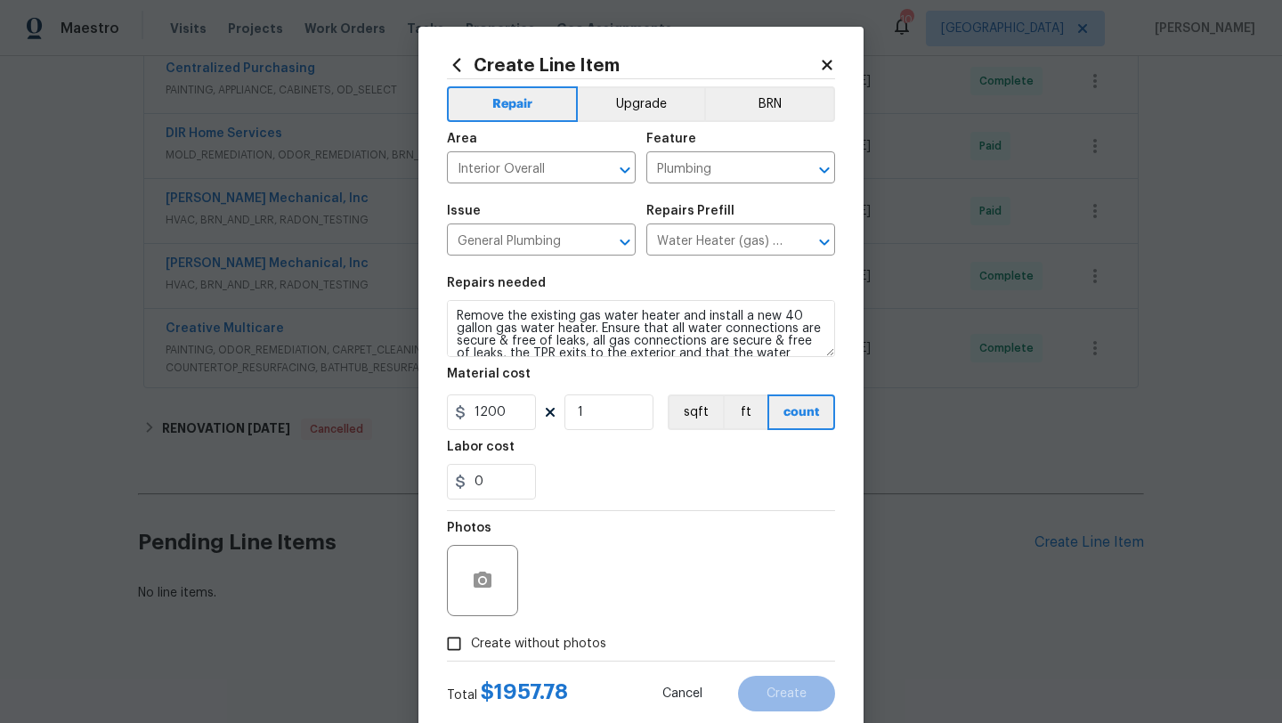
click at [622, 471] on div "0" at bounding box center [641, 482] width 388 height 36
click at [486, 592] on button "button" at bounding box center [482, 580] width 43 height 43
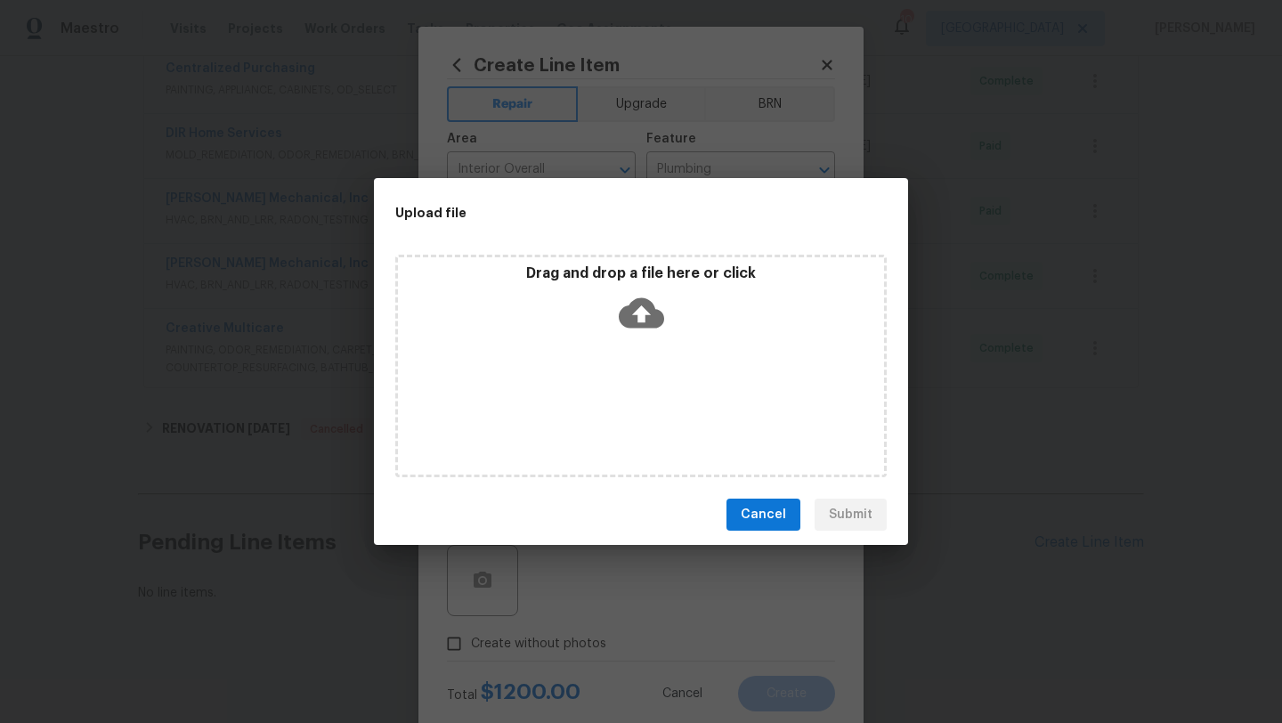
click at [782, 515] on span "Cancel" at bounding box center [763, 515] width 45 height 22
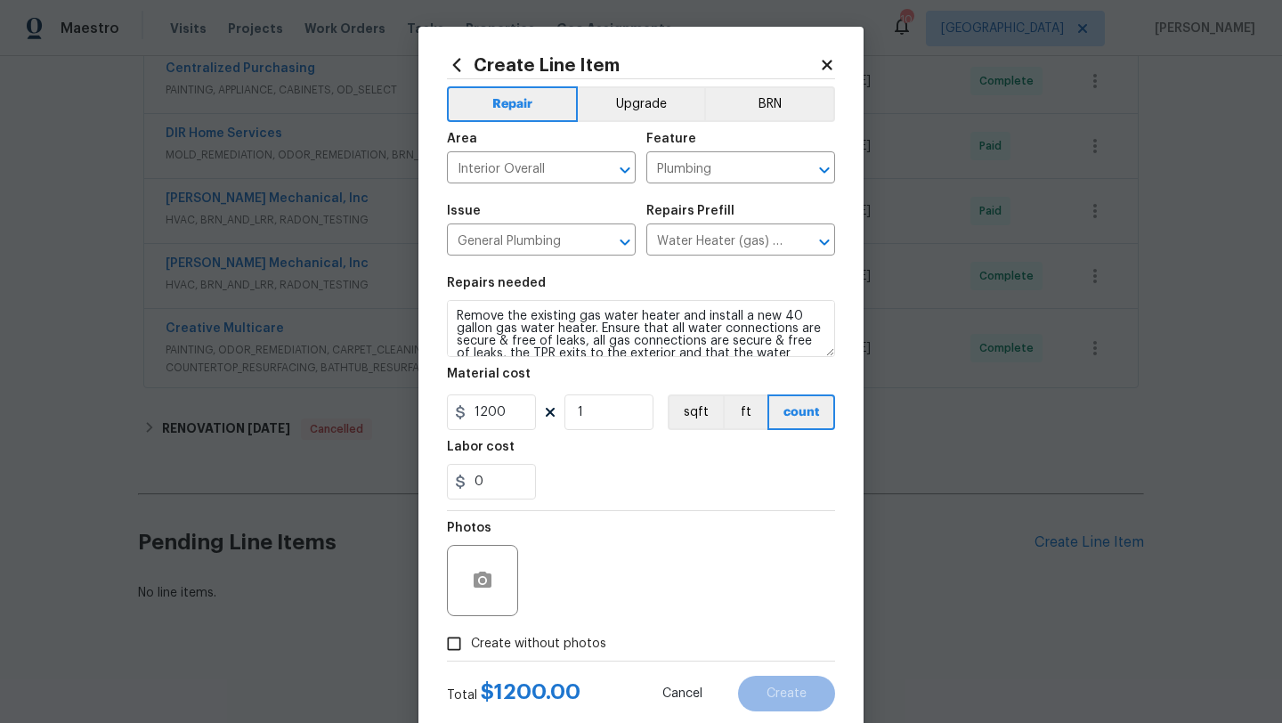
click at [458, 644] on input "Create without photos" at bounding box center [454, 644] width 34 height 34
checkbox input "true"
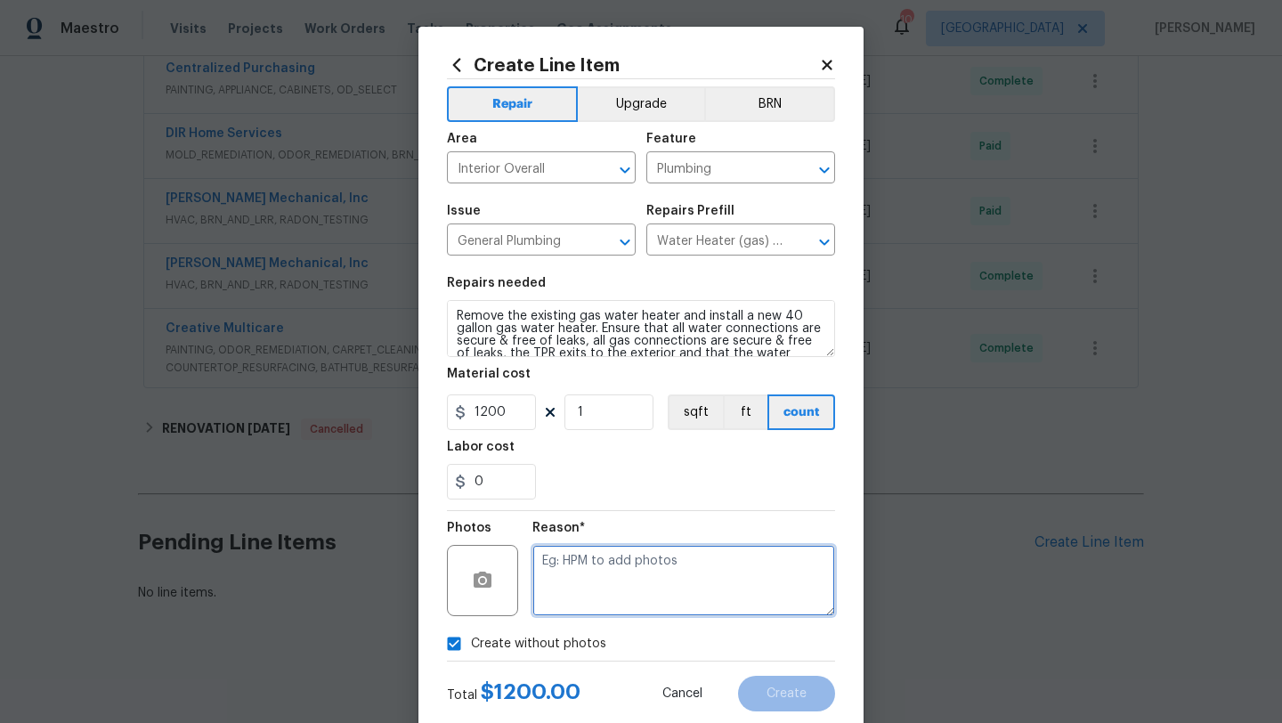
click at [579, 577] on textarea at bounding box center [683, 580] width 303 height 71
type textarea "TBA"
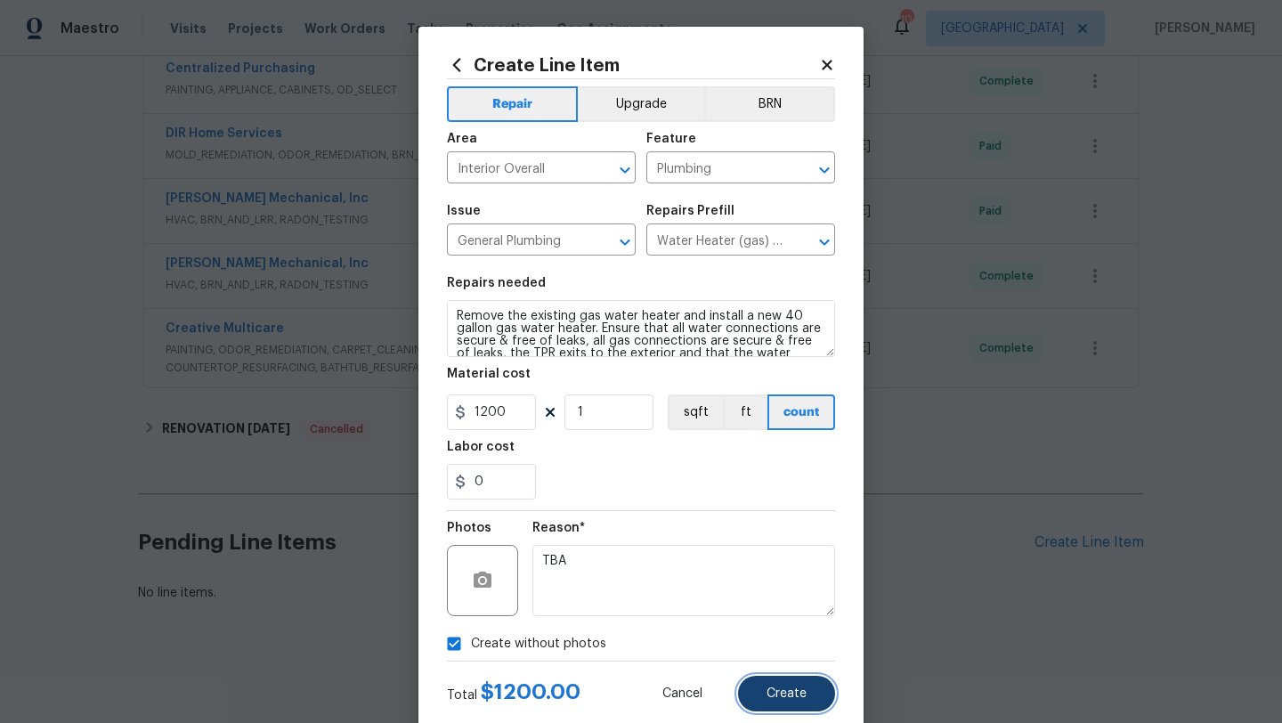
click at [781, 689] on span "Create" at bounding box center [786, 693] width 40 height 13
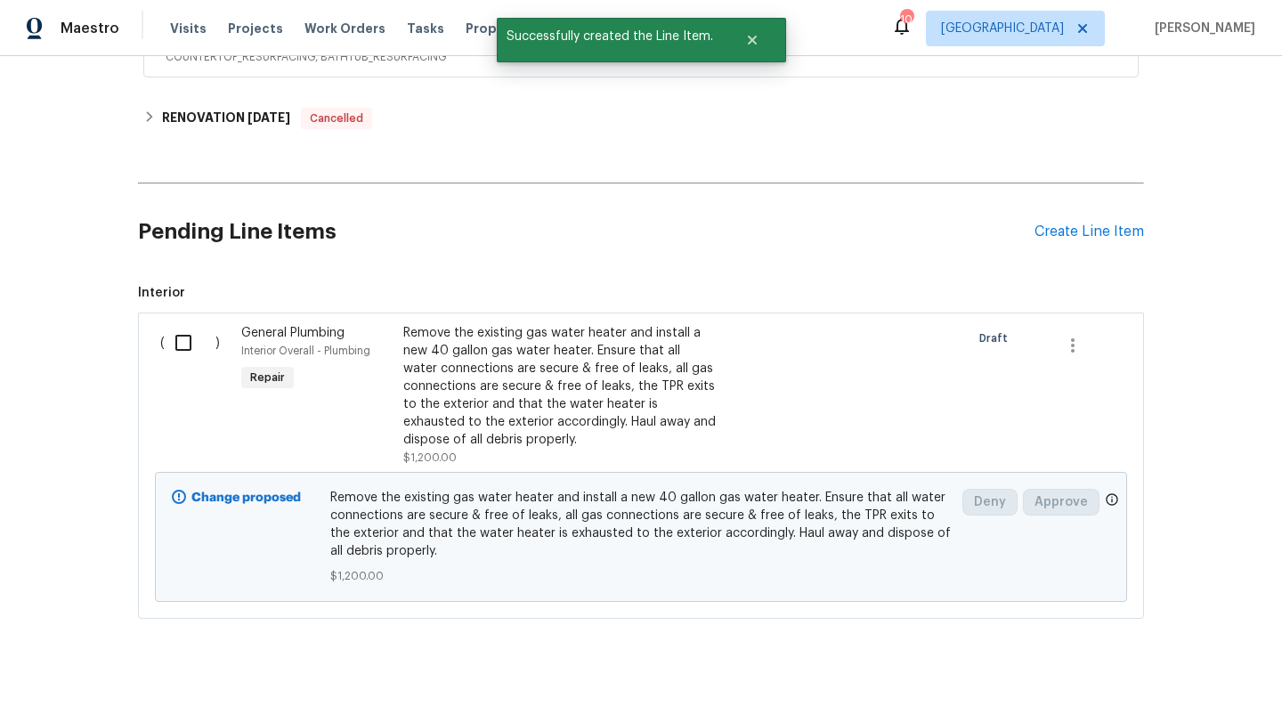
scroll to position [925, 0]
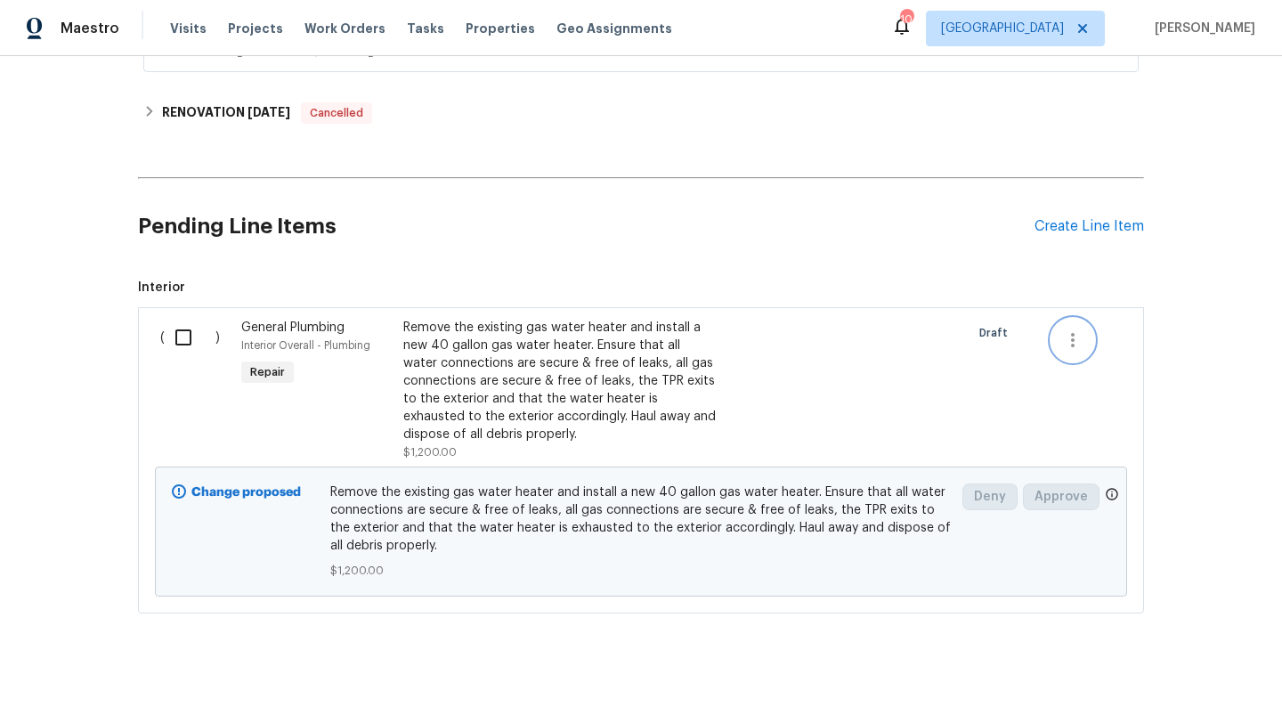
click at [1072, 347] on icon "button" at bounding box center [1072, 339] width 21 height 21
click at [872, 389] on div at bounding box center [641, 361] width 1282 height 723
click at [246, 332] on span "General Plumbing" at bounding box center [292, 327] width 103 height 12
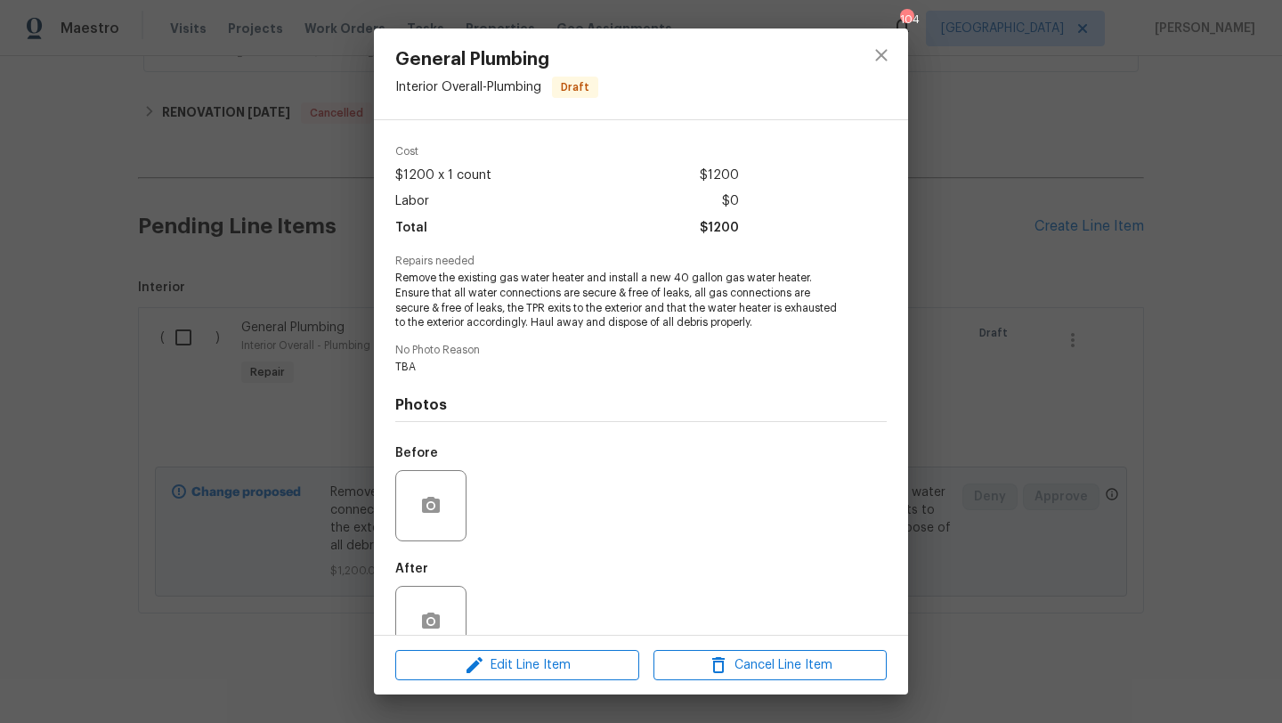
scroll to position [97, 0]
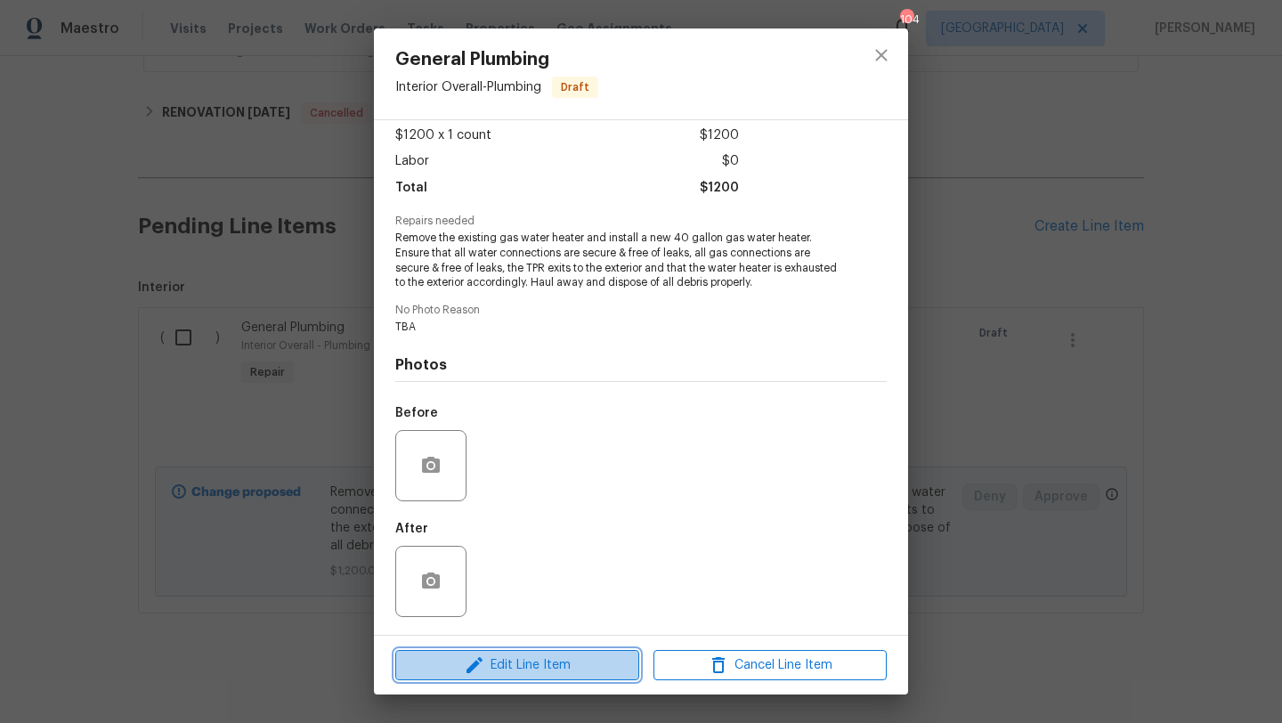
click at [481, 669] on icon "button" at bounding box center [474, 664] width 21 height 21
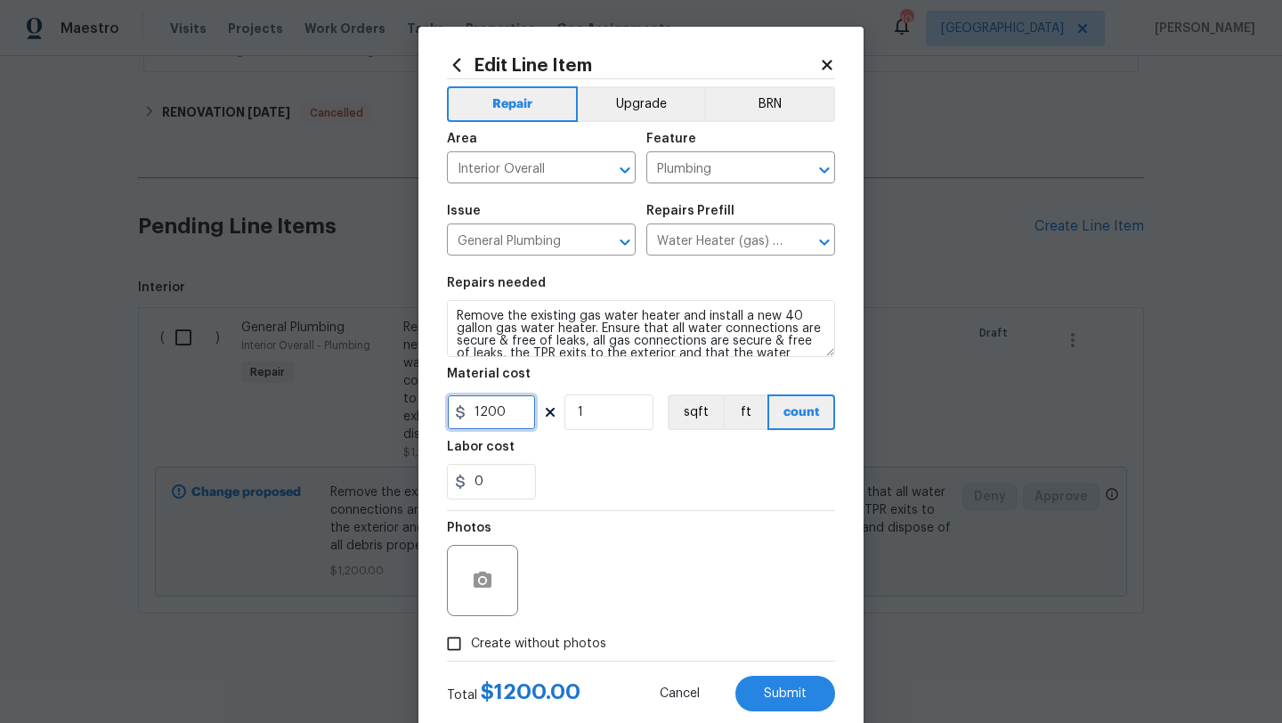
click at [487, 411] on input "1200" at bounding box center [491, 412] width 89 height 36
type input "1100"
click at [583, 468] on div "0" at bounding box center [641, 482] width 388 height 36
click at [776, 685] on button "Submit" at bounding box center [785, 694] width 100 height 36
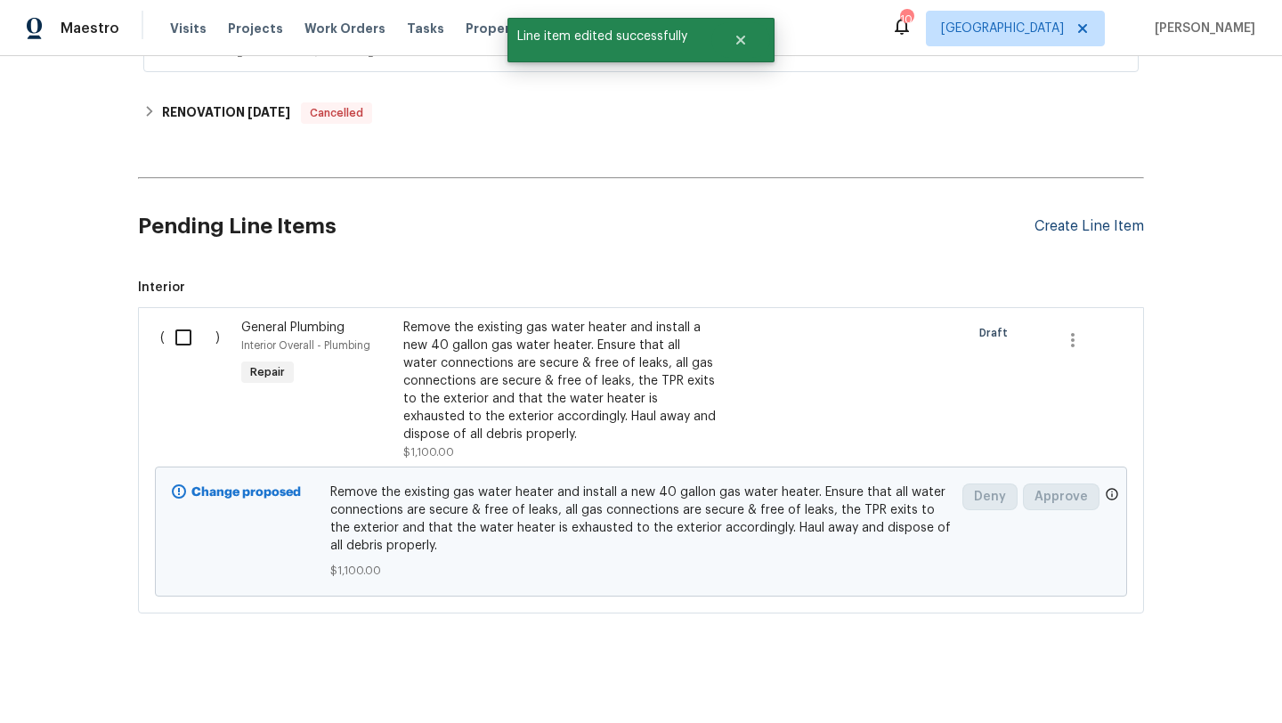
click at [1083, 231] on div "Create Line Item" at bounding box center [1088, 226] width 109 height 17
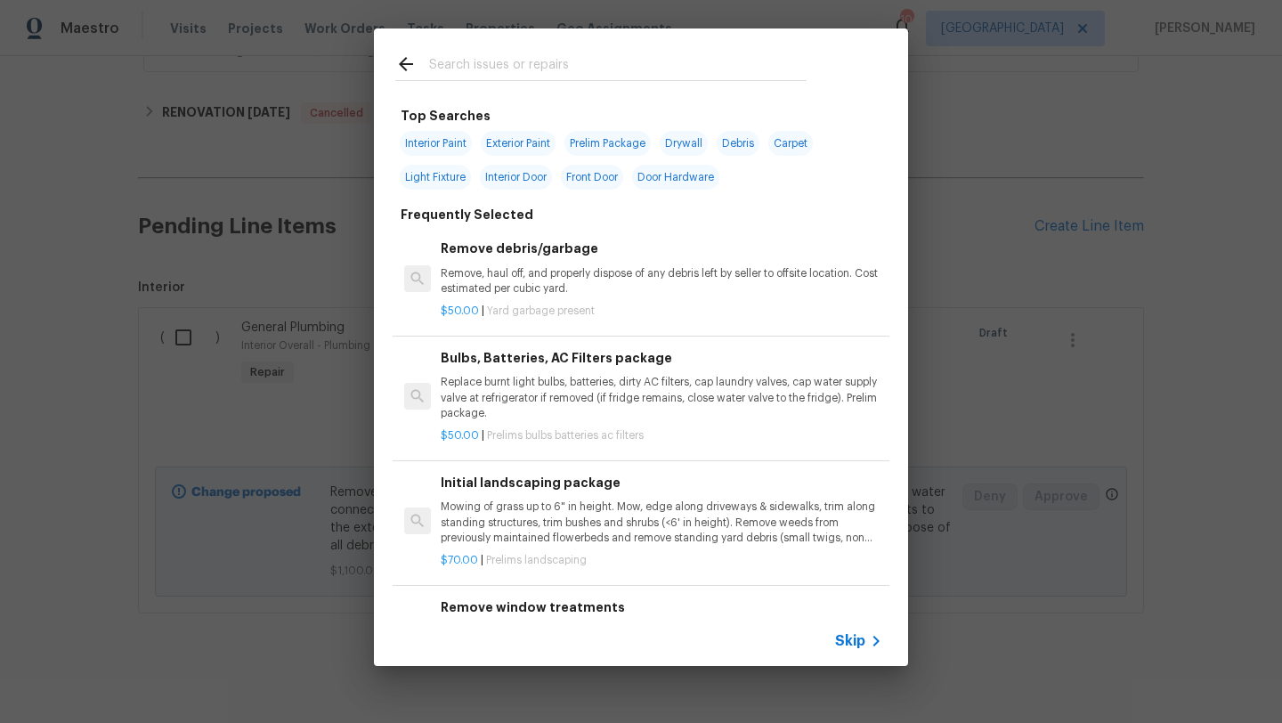
click at [942, 569] on div "Top Searches Interior Paint Exterior Paint Prelim Package Drywall Debris Carpet…" at bounding box center [641, 347] width 1282 height 694
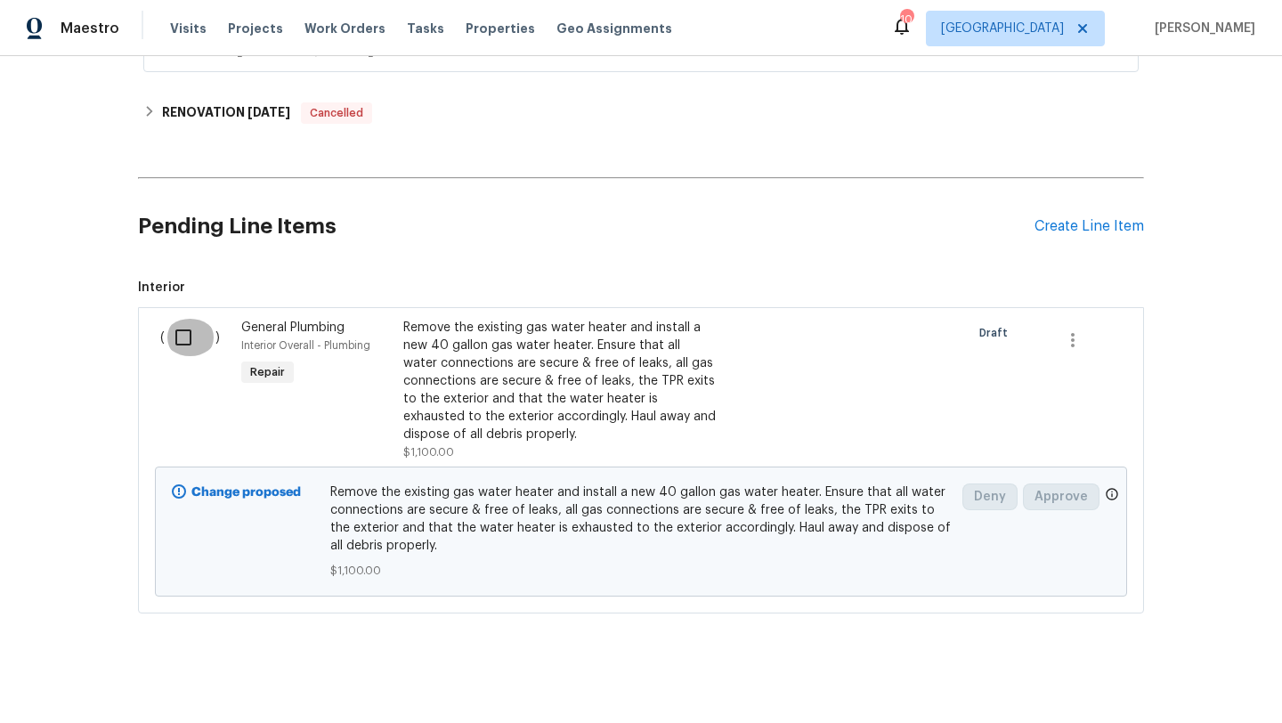
click at [188, 332] on input "checkbox" at bounding box center [190, 337] width 51 height 37
checkbox input "true"
click at [1184, 674] on span "Create Work Order" at bounding box center [1180, 679] width 118 height 22
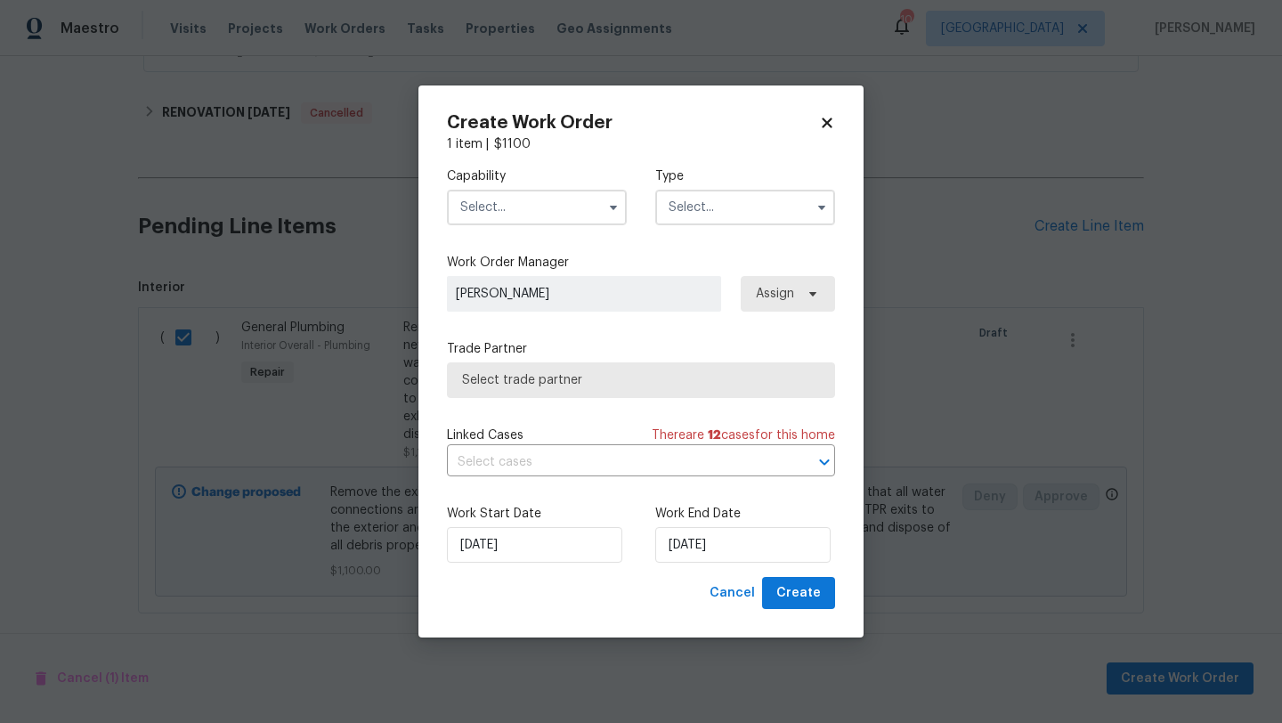
click at [555, 215] on input "text" at bounding box center [537, 208] width 180 height 36
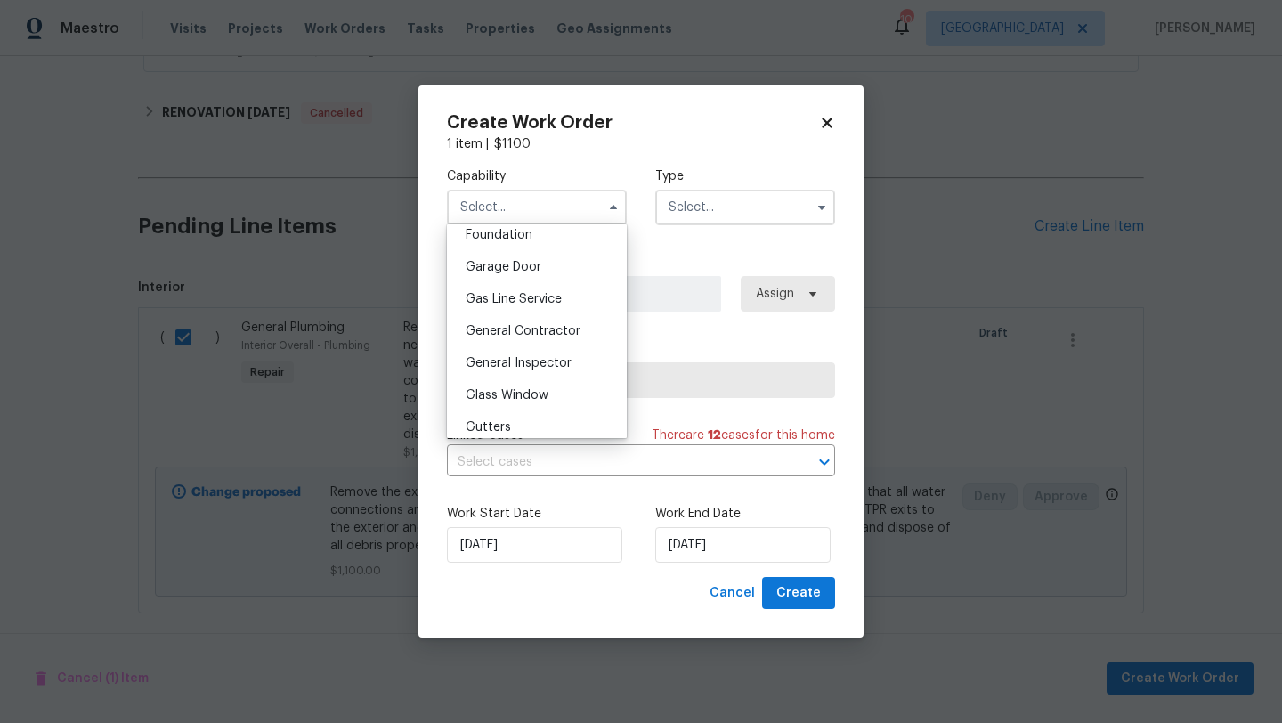
scroll to position [768, 0]
click at [520, 333] on span "General Contractor" at bounding box center [523, 327] width 115 height 12
type input "General Contractor"
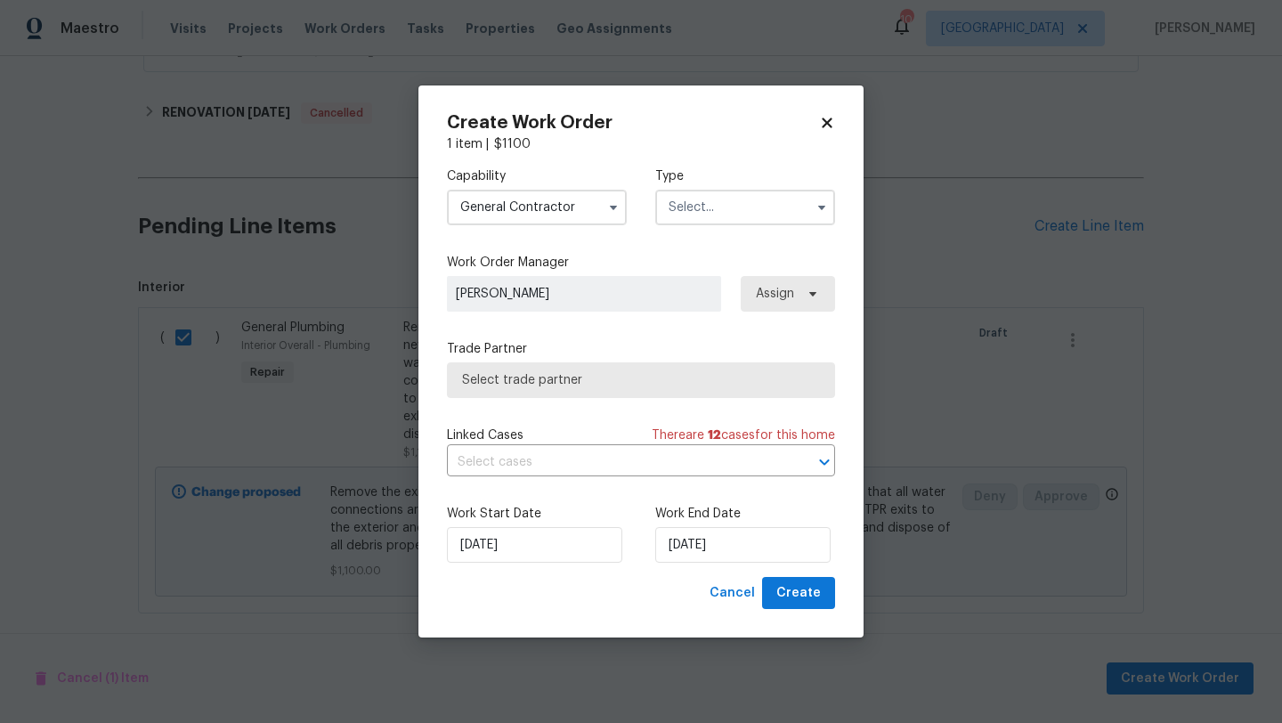
click at [701, 207] on input "text" at bounding box center [745, 208] width 180 height 36
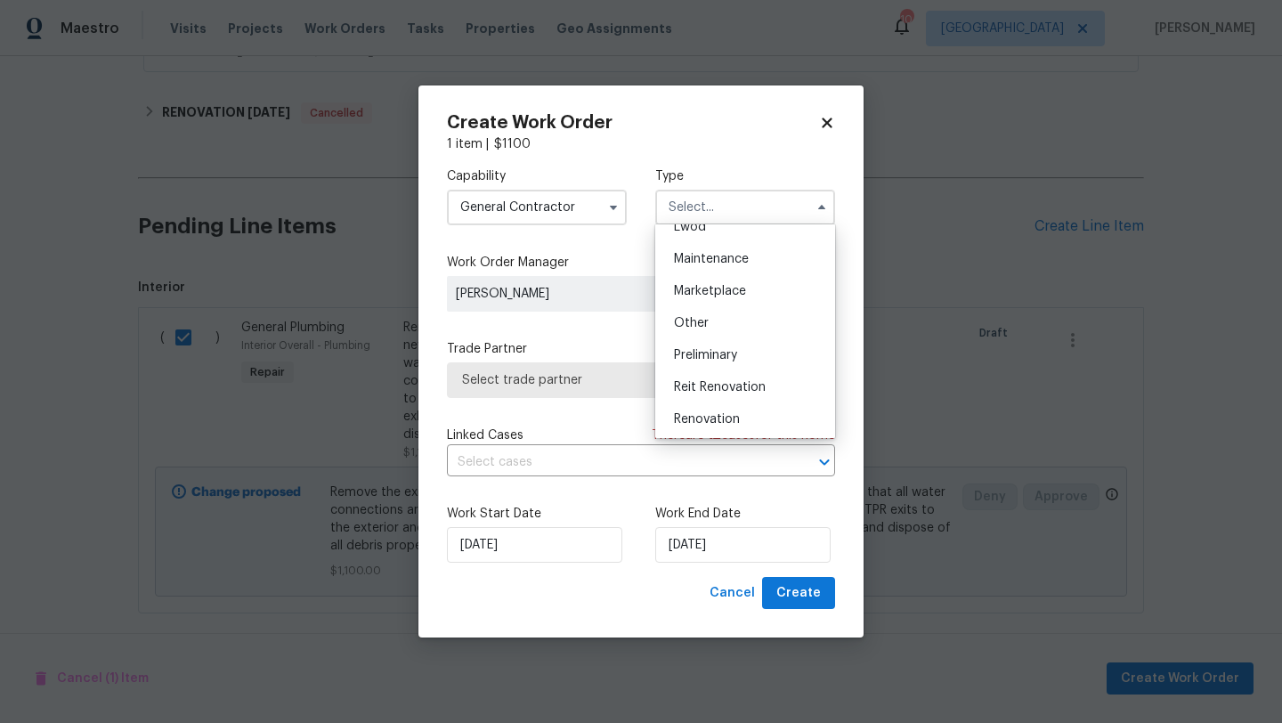
scroll to position [288, 0]
click at [699, 403] on span "Renovation" at bounding box center [707, 406] width 66 height 12
type input "Renovation"
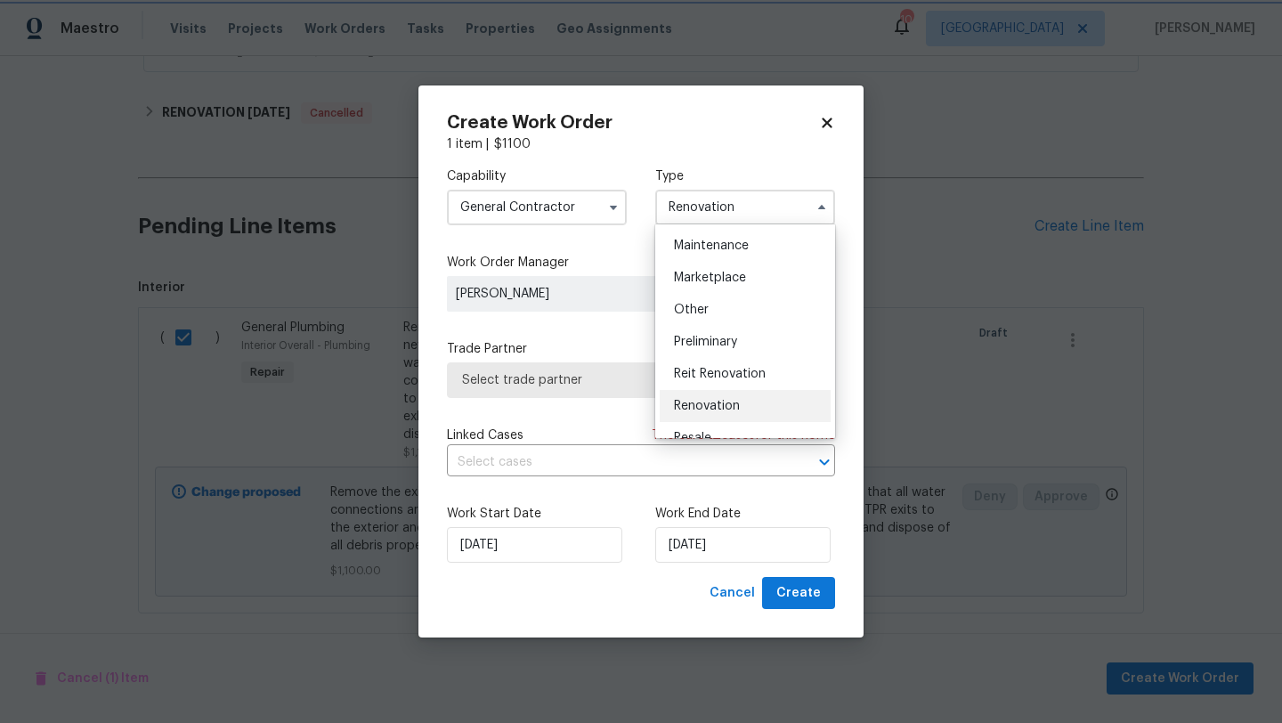
scroll to position [0, 0]
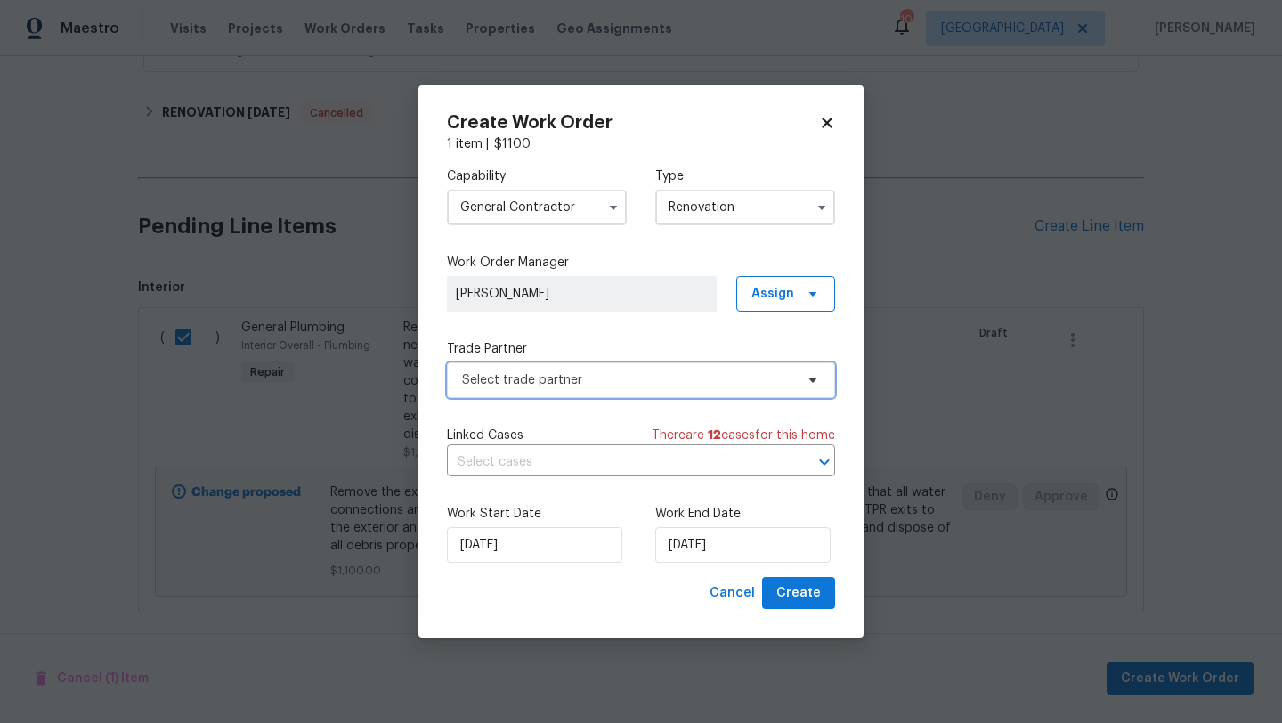
click at [632, 377] on span "Select trade partner" at bounding box center [628, 380] width 332 height 18
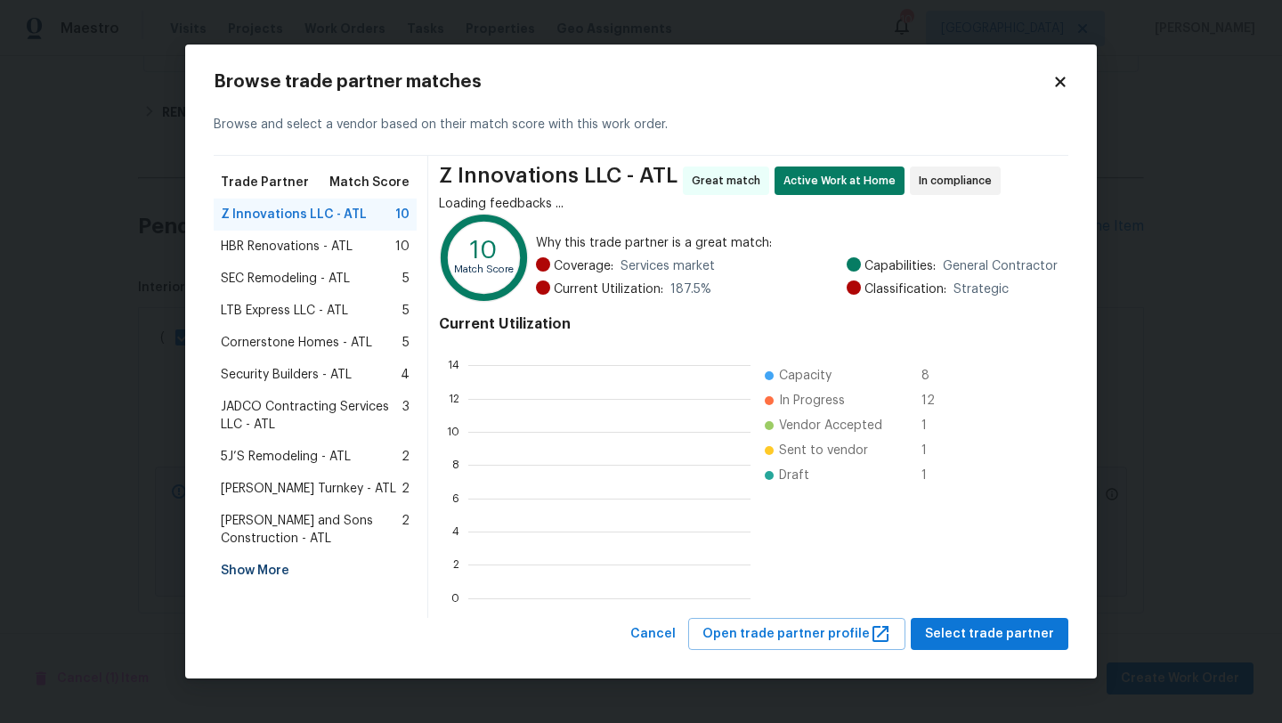
scroll to position [2, 2]
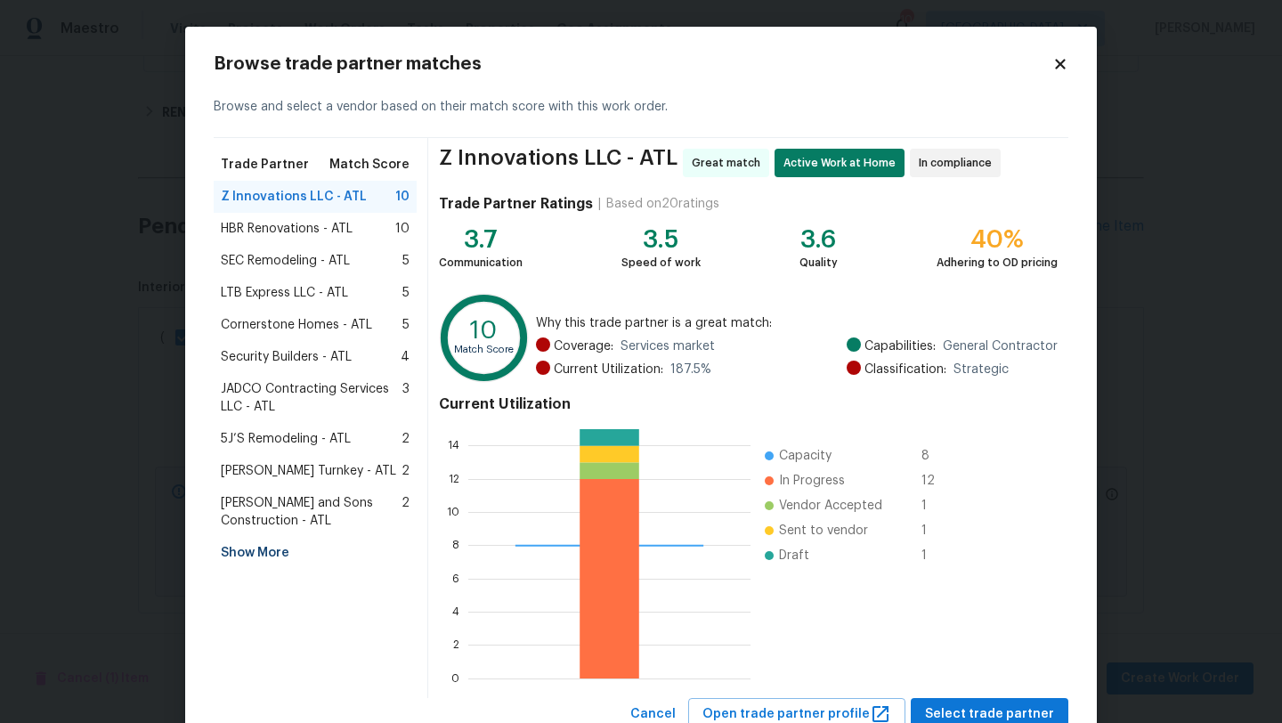
click at [242, 551] on div "Show More" at bounding box center [315, 553] width 203 height 32
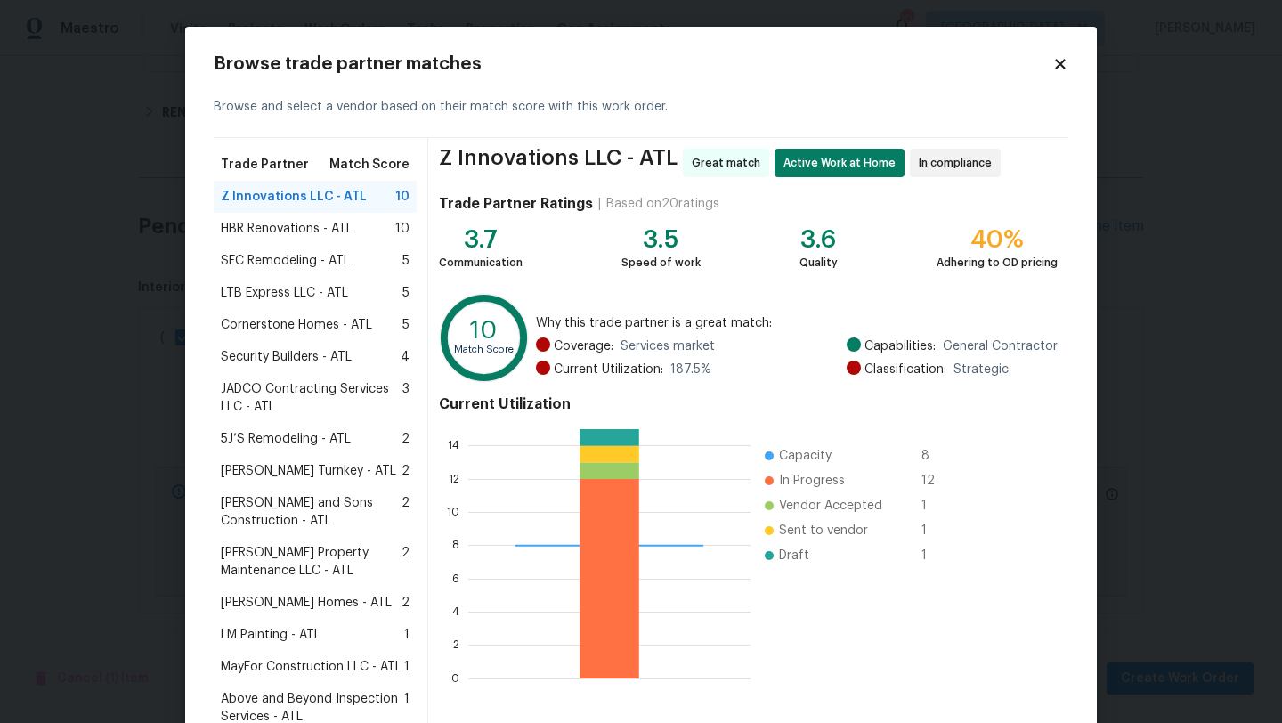
scroll to position [53, 0]
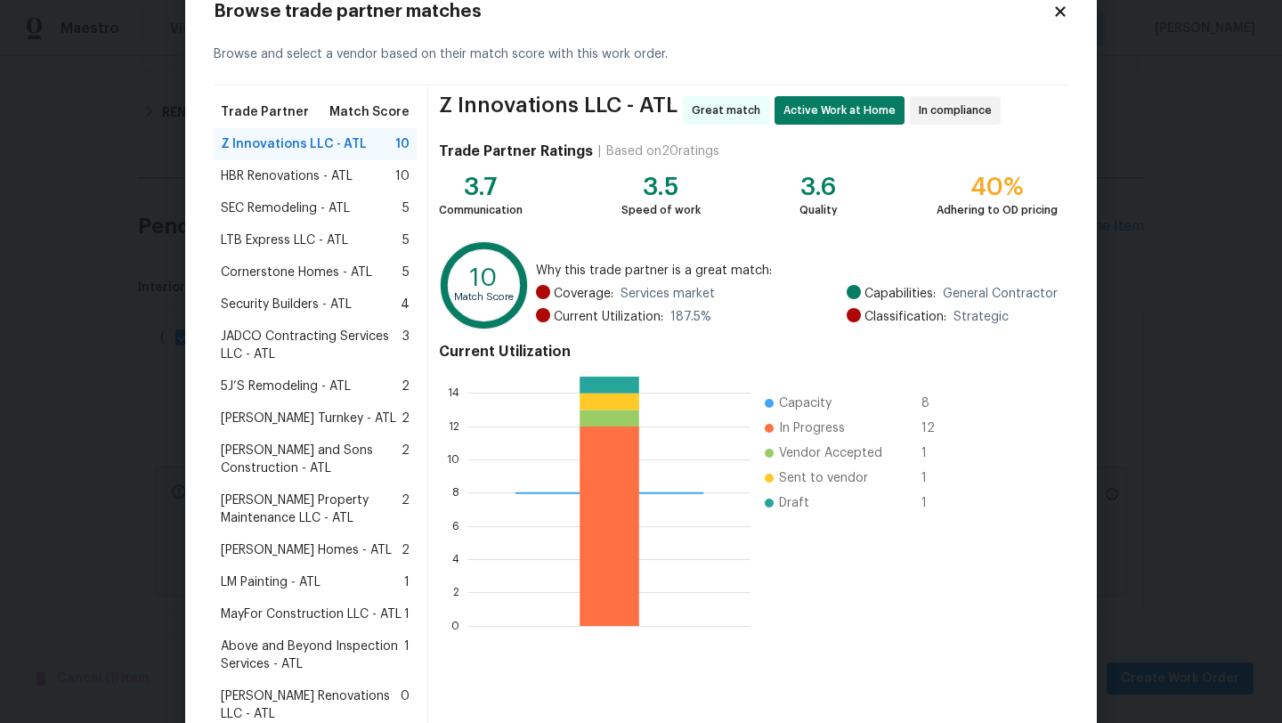
click at [308, 501] on span "Glen Property Maintenance LLC - ATL" at bounding box center [311, 509] width 181 height 36
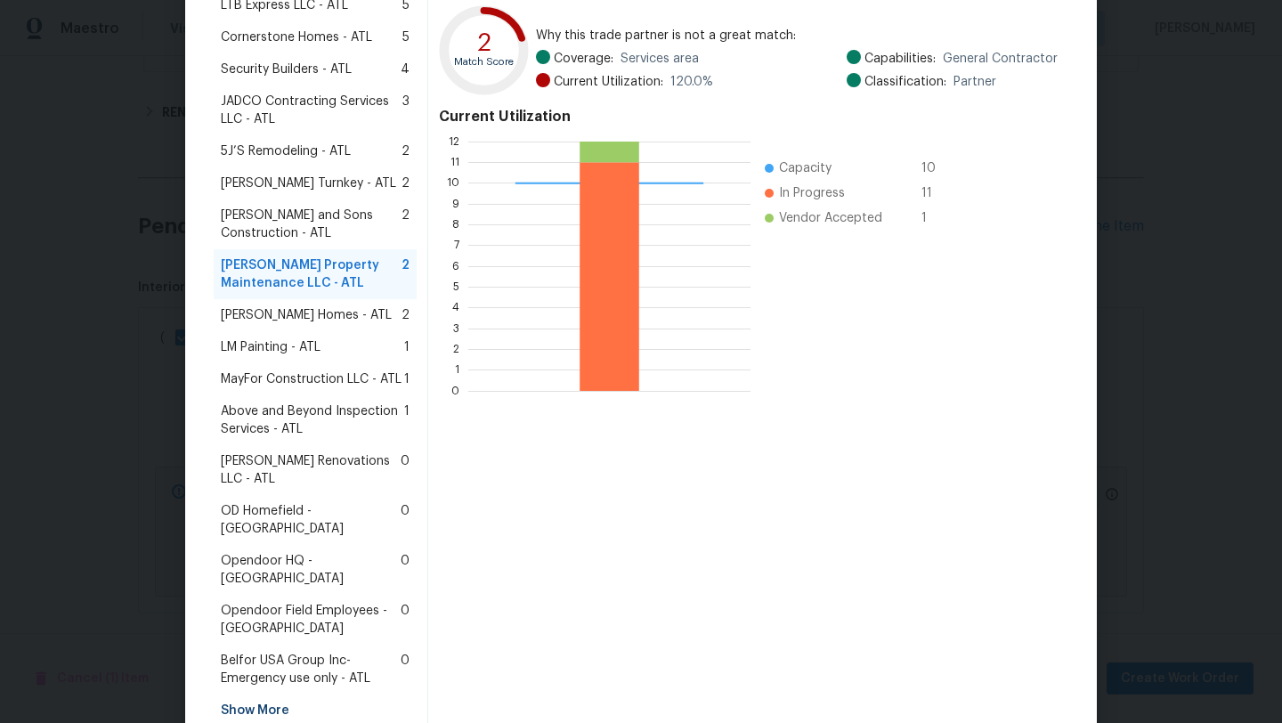
scroll to position [294, 0]
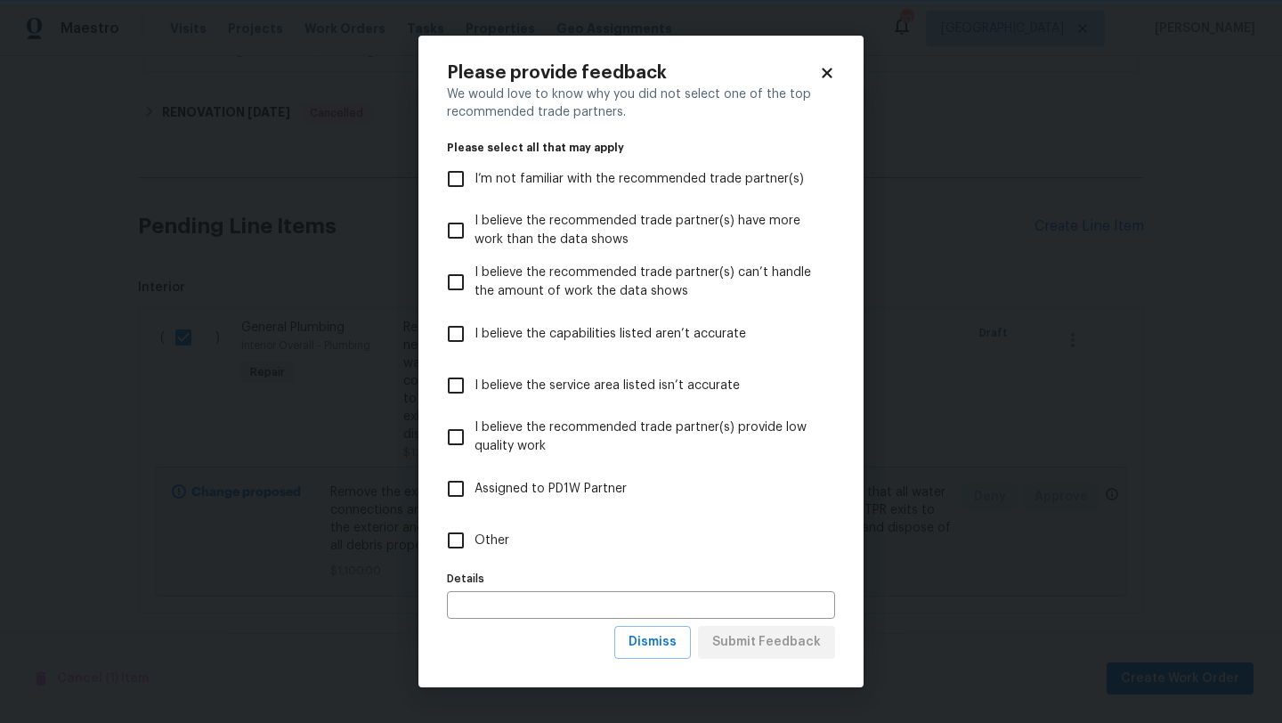
scroll to position [0, 0]
click at [466, 539] on input "Other" at bounding box center [455, 540] width 37 height 37
checkbox input "true"
click at [770, 651] on span "Submit Feedback" at bounding box center [766, 642] width 109 height 22
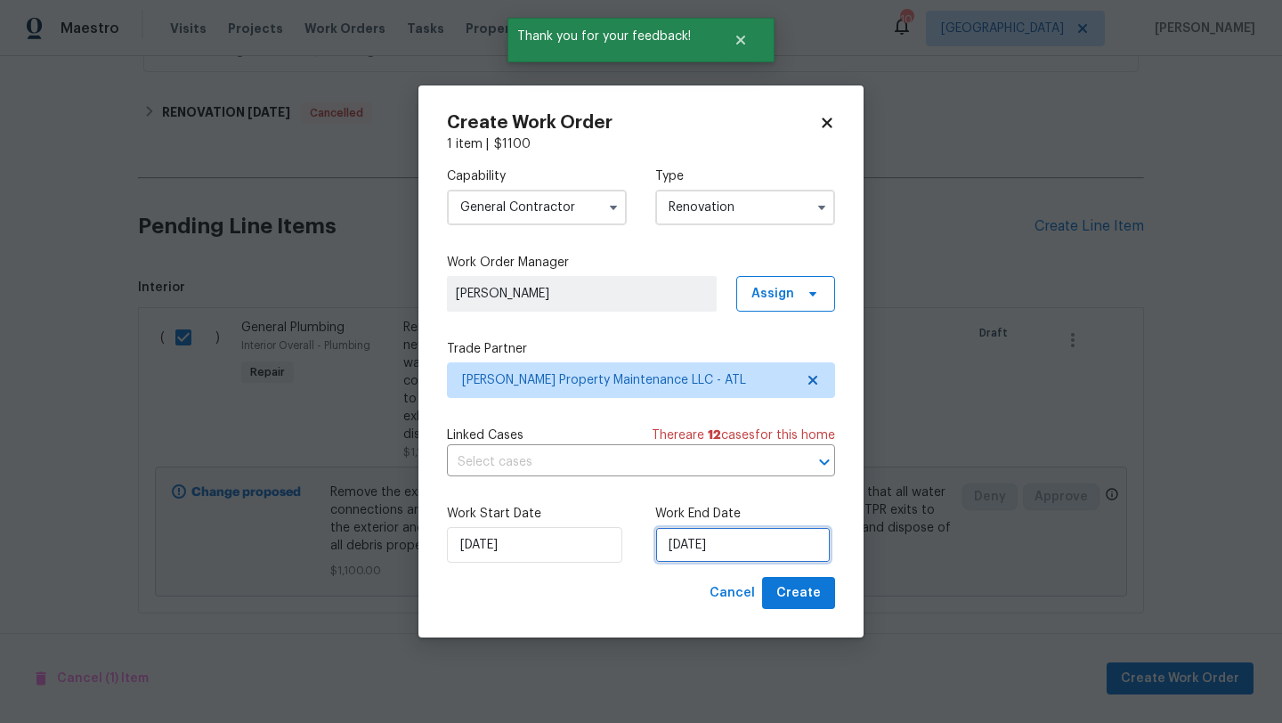
click at [724, 551] on input "8/25/2025" at bounding box center [742, 545] width 175 height 36
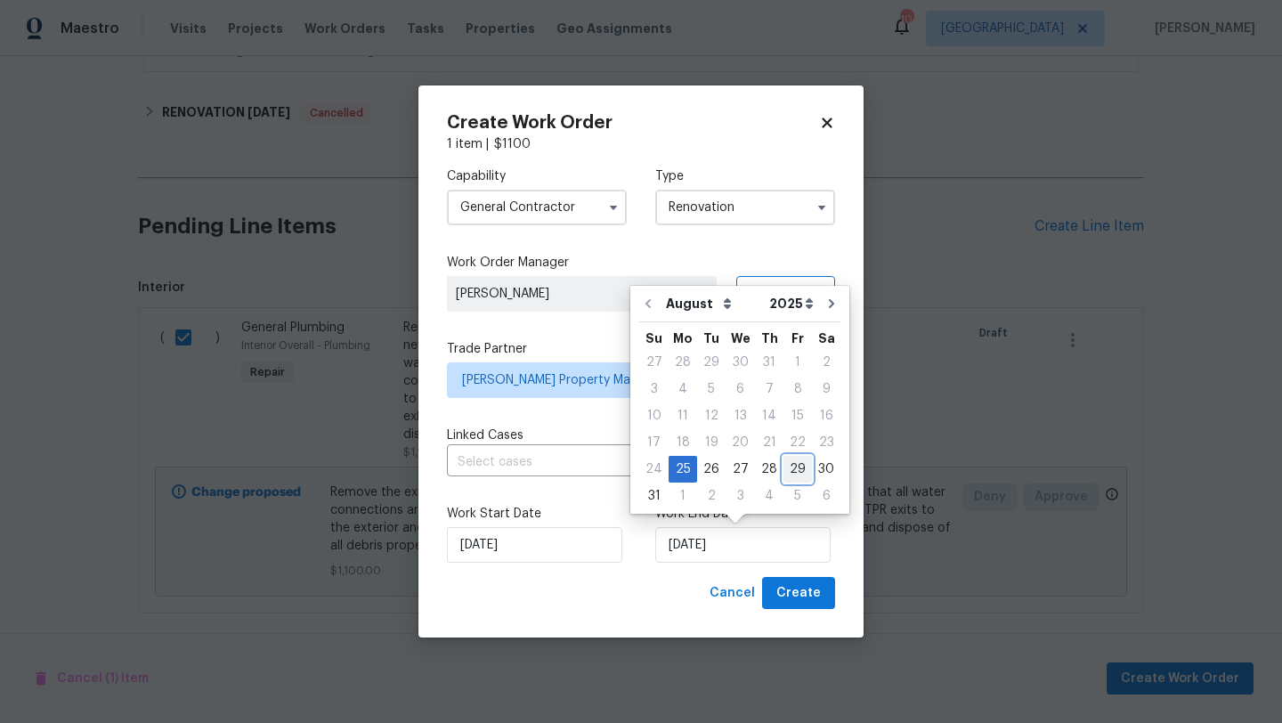
click at [783, 463] on div "29" at bounding box center [797, 469] width 28 height 25
type input "8/29/2025"
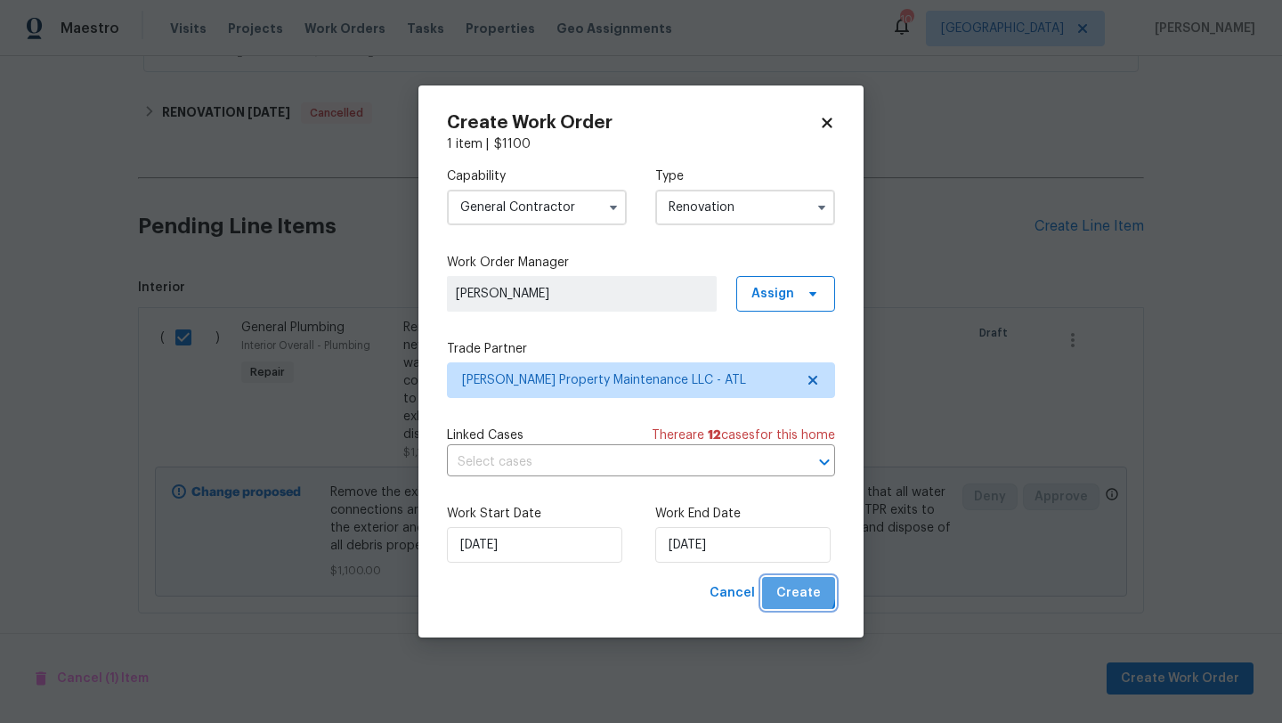
click at [790, 589] on span "Create" at bounding box center [798, 593] width 45 height 22
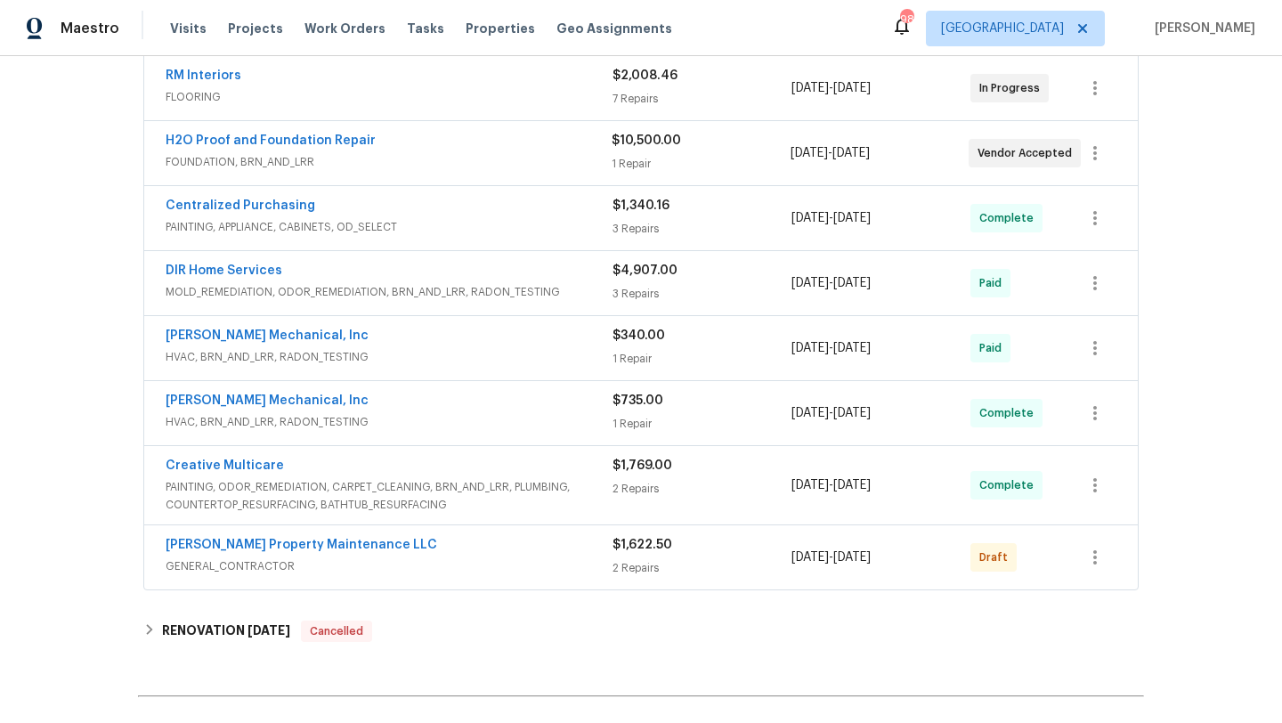
scroll to position [674, 0]
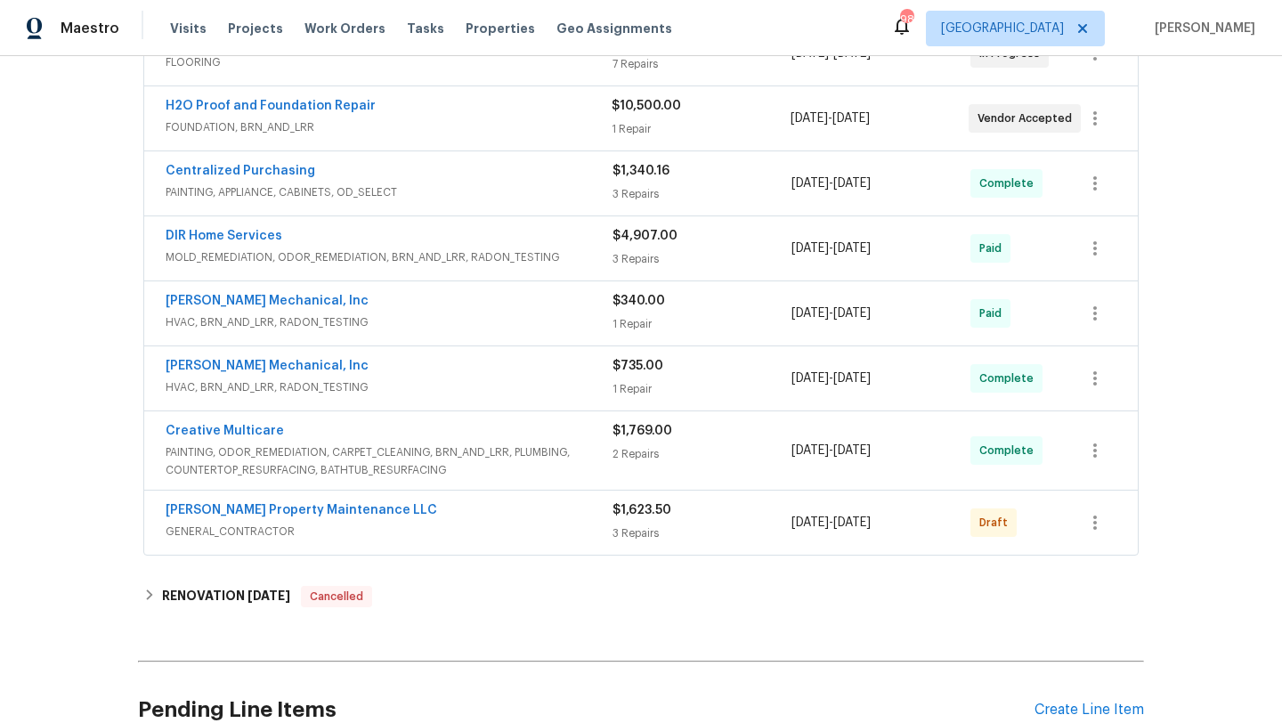
scroll to position [518, 0]
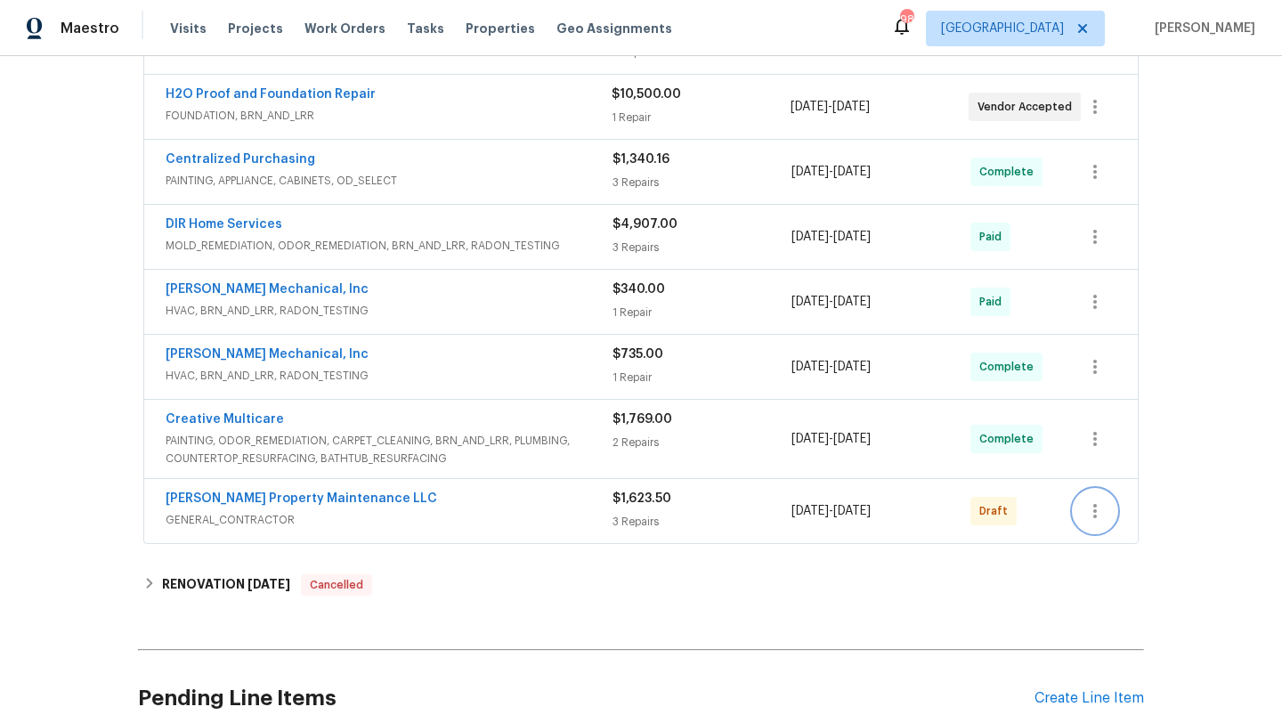
click at [1082, 509] on button "button" at bounding box center [1094, 511] width 43 height 43
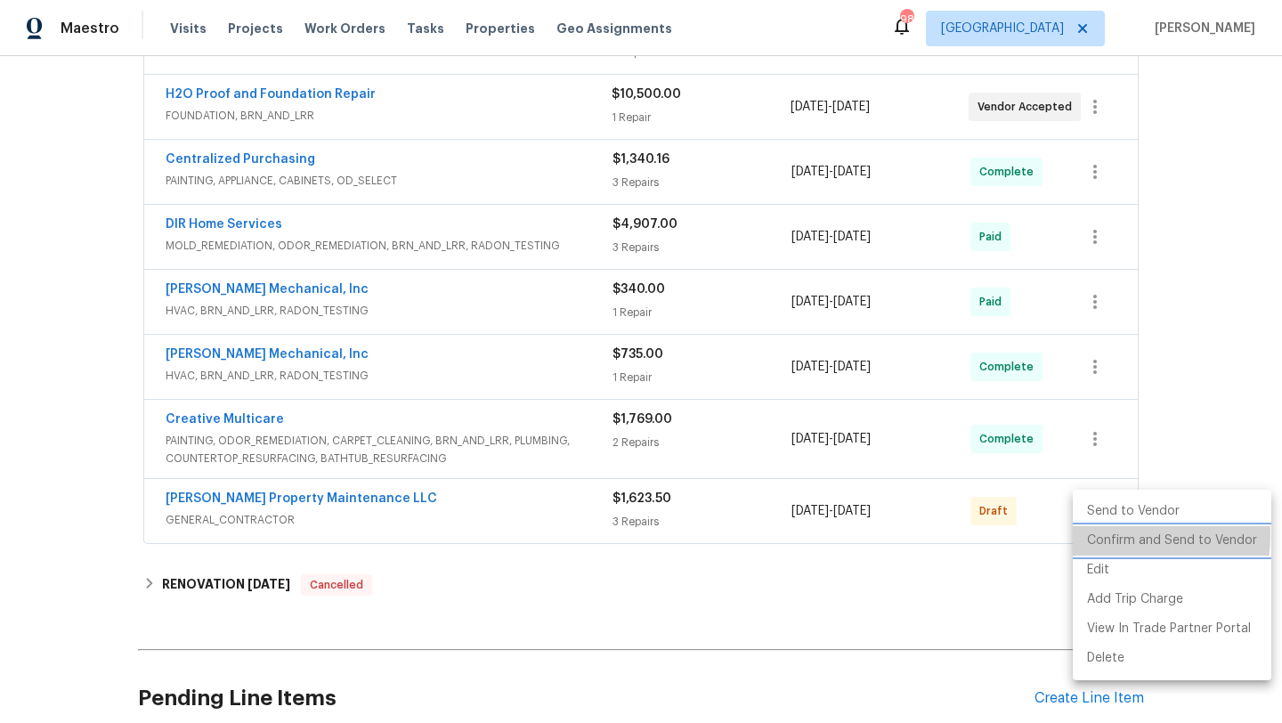
click at [1118, 535] on li "Confirm and Send to Vendor" at bounding box center [1172, 540] width 198 height 29
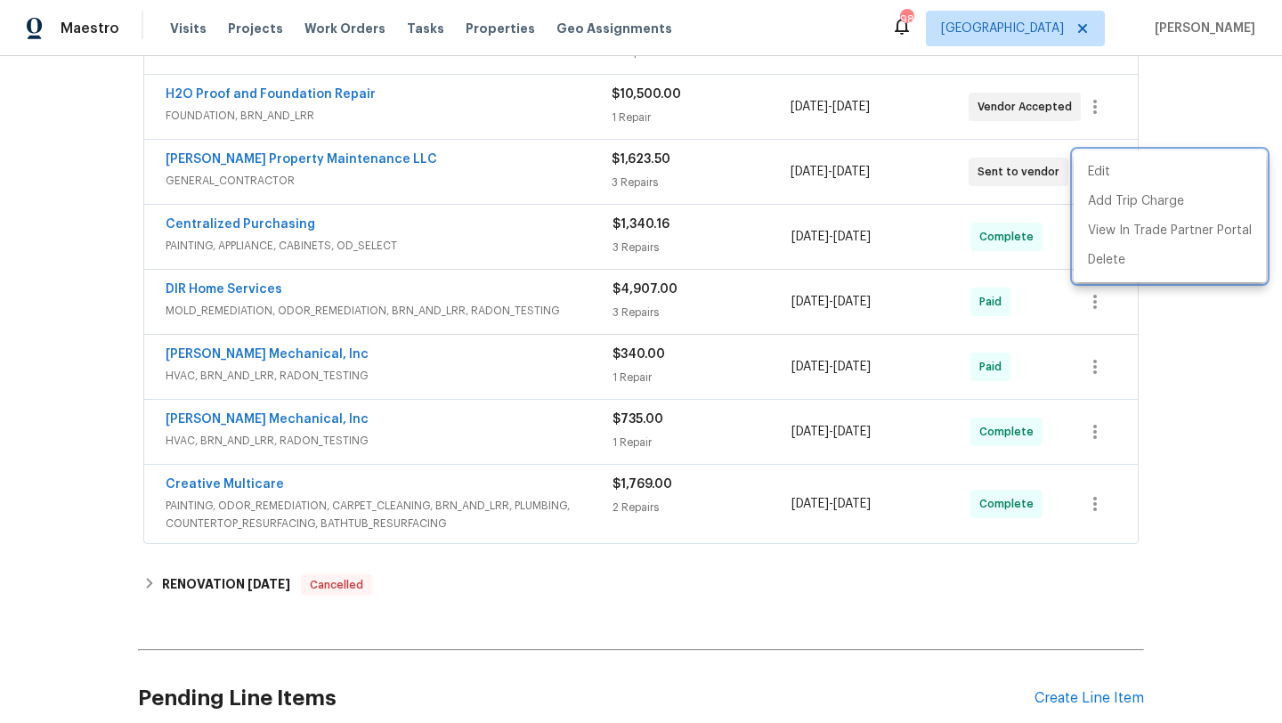
click at [1192, 415] on div at bounding box center [641, 361] width 1282 height 723
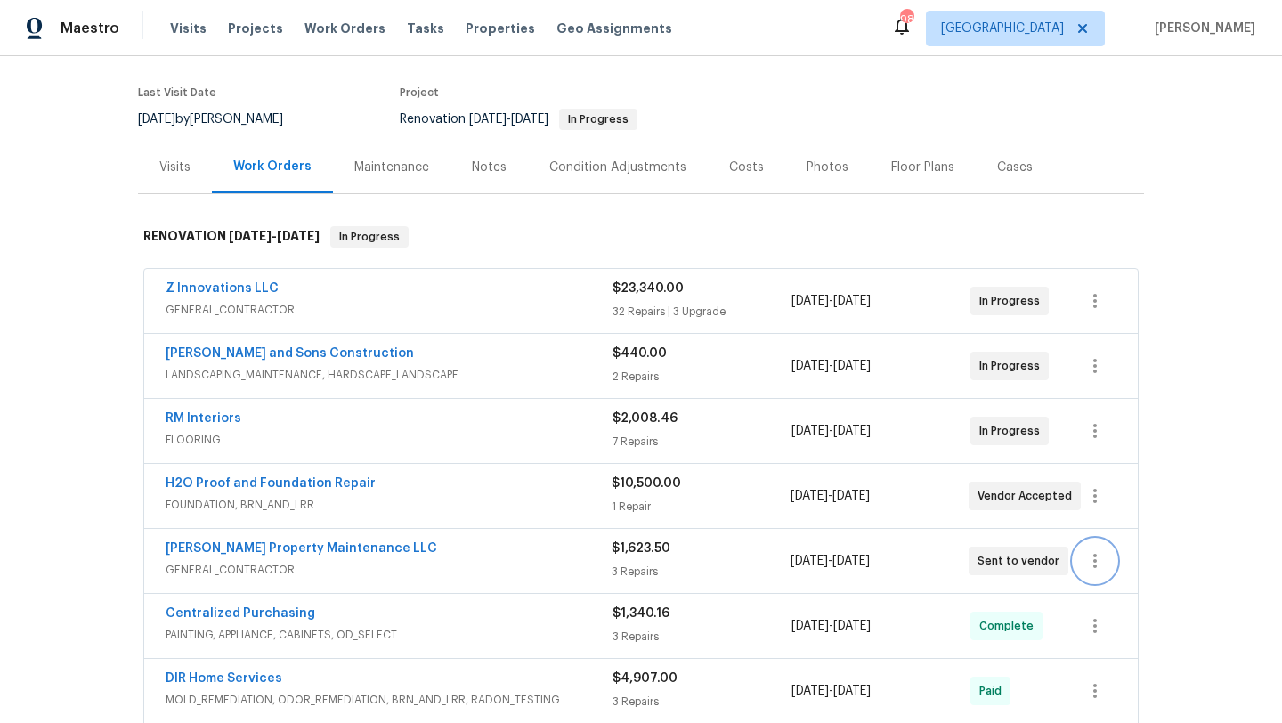
scroll to position [134, 0]
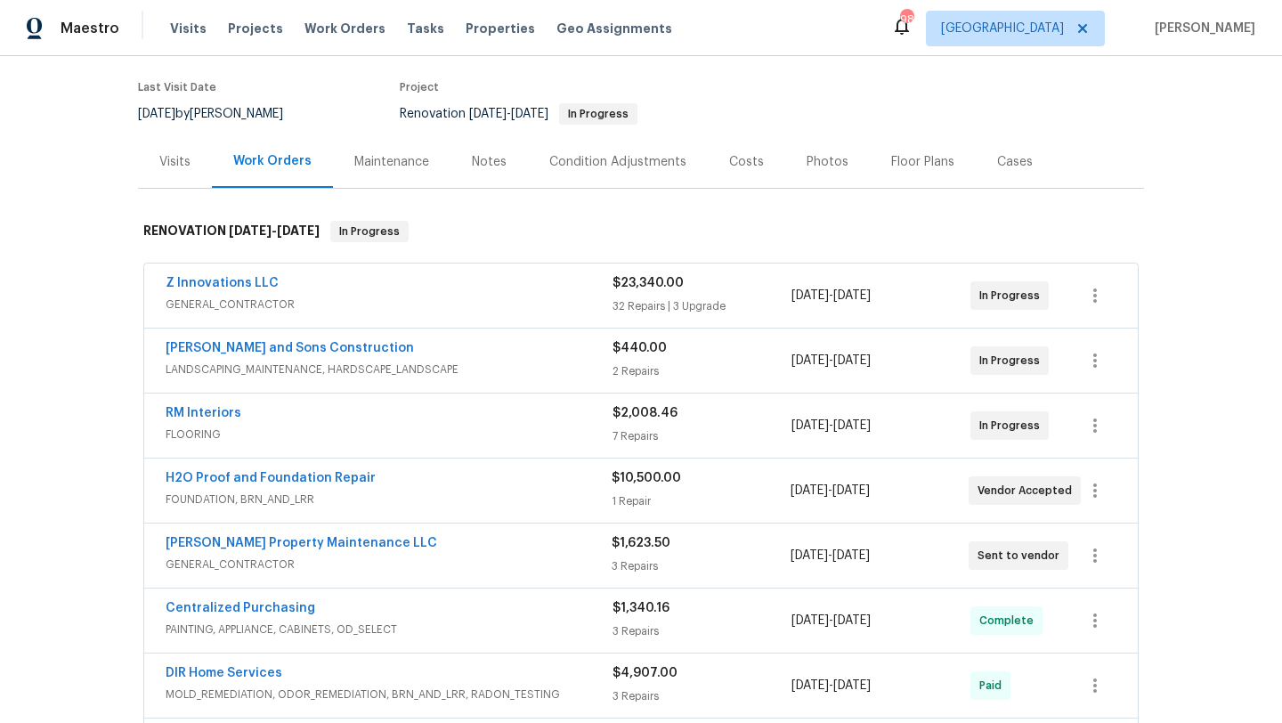
click at [176, 166] on div "Visits" at bounding box center [174, 162] width 31 height 18
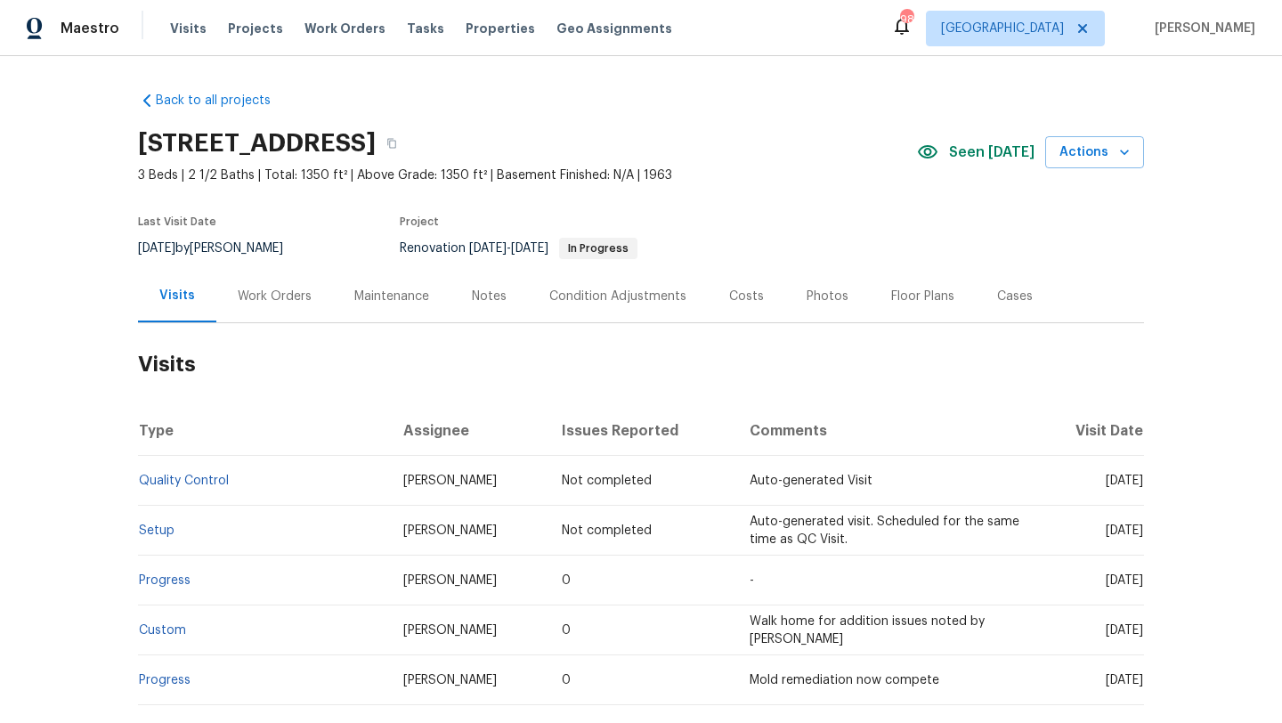
click at [282, 299] on div "Work Orders" at bounding box center [275, 297] width 74 height 18
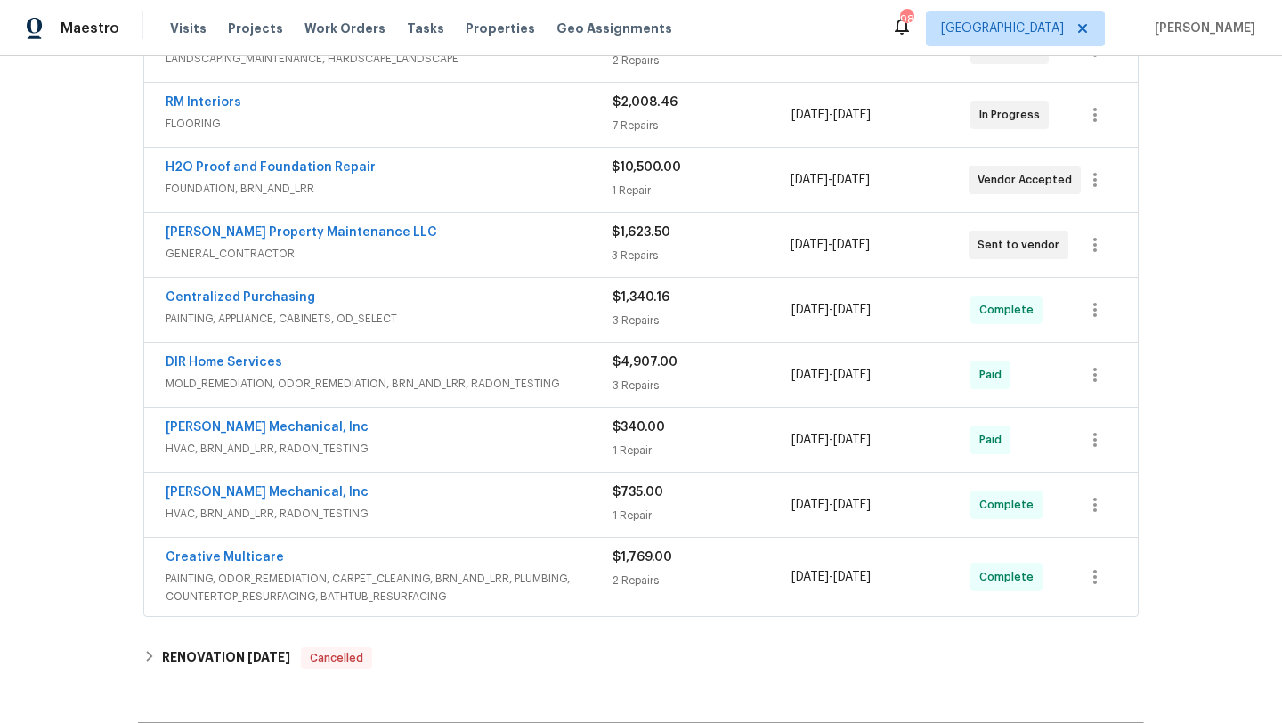
scroll to position [447, 0]
click at [531, 235] on div "Glen Property Maintenance LLC" at bounding box center [389, 232] width 446 height 21
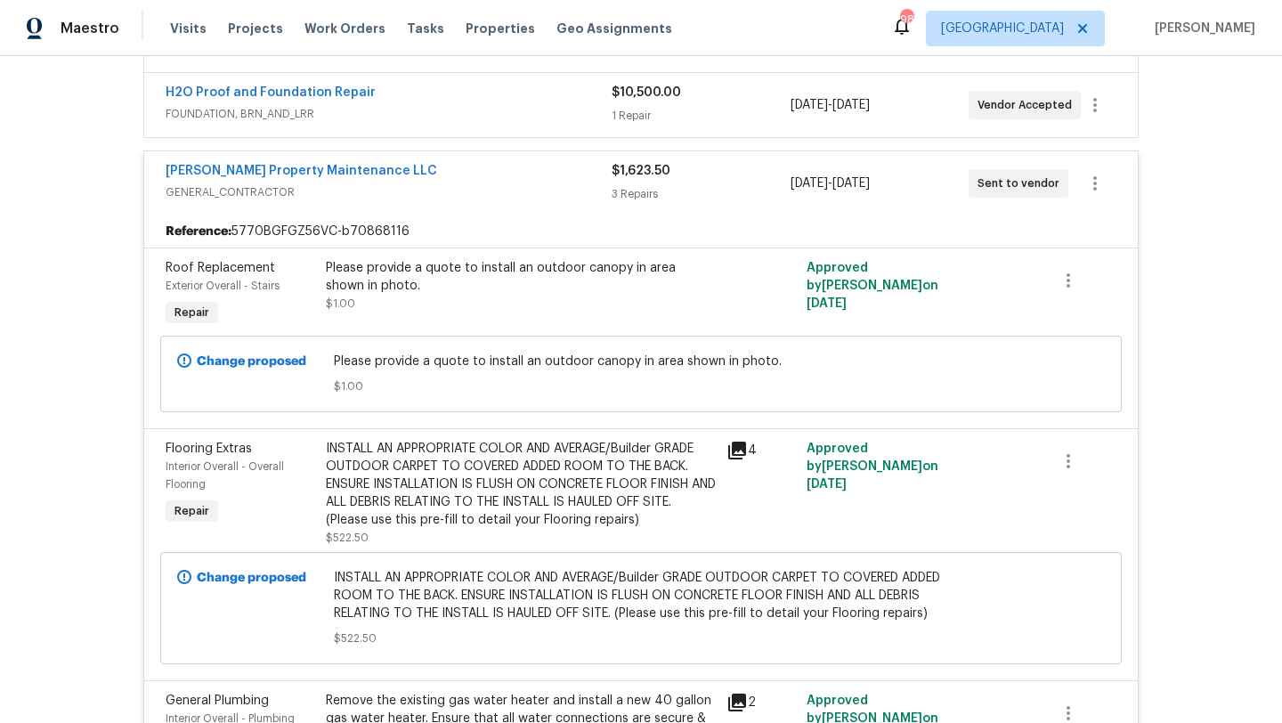
scroll to position [0, 0]
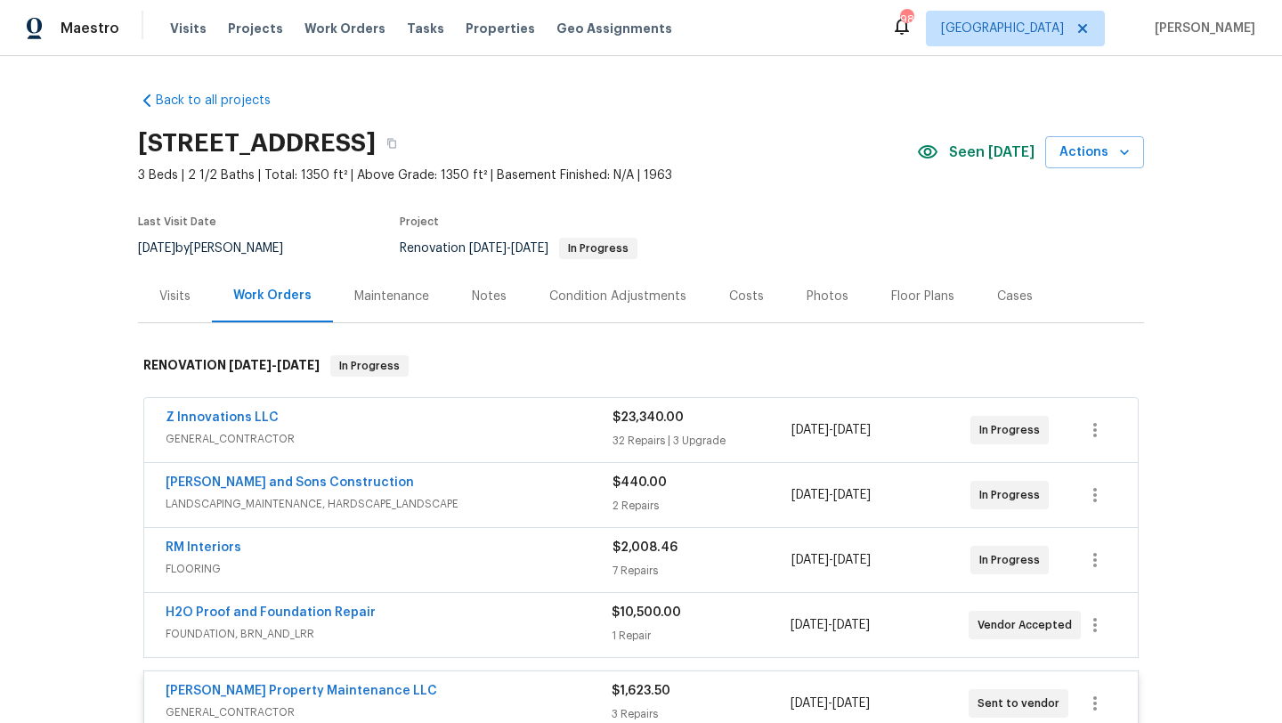
click at [185, 290] on div "Visits" at bounding box center [174, 297] width 31 height 18
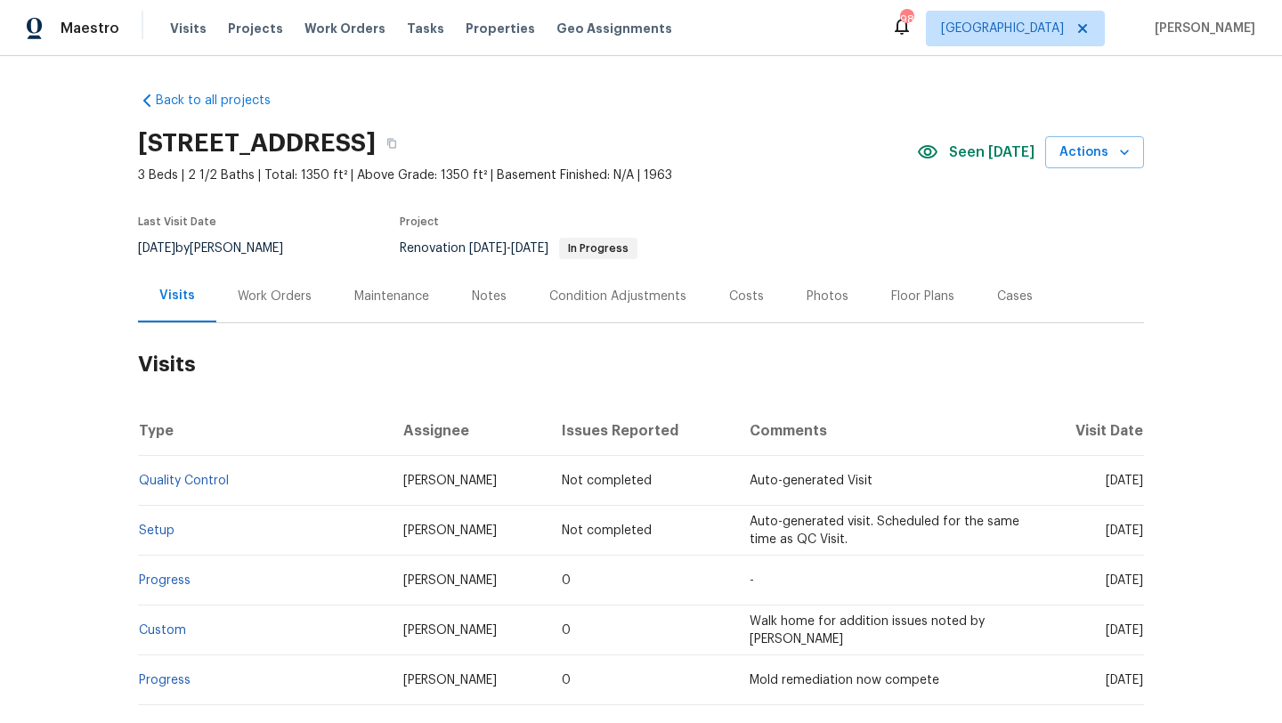
click at [761, 293] on div "Costs" at bounding box center [746, 296] width 77 height 53
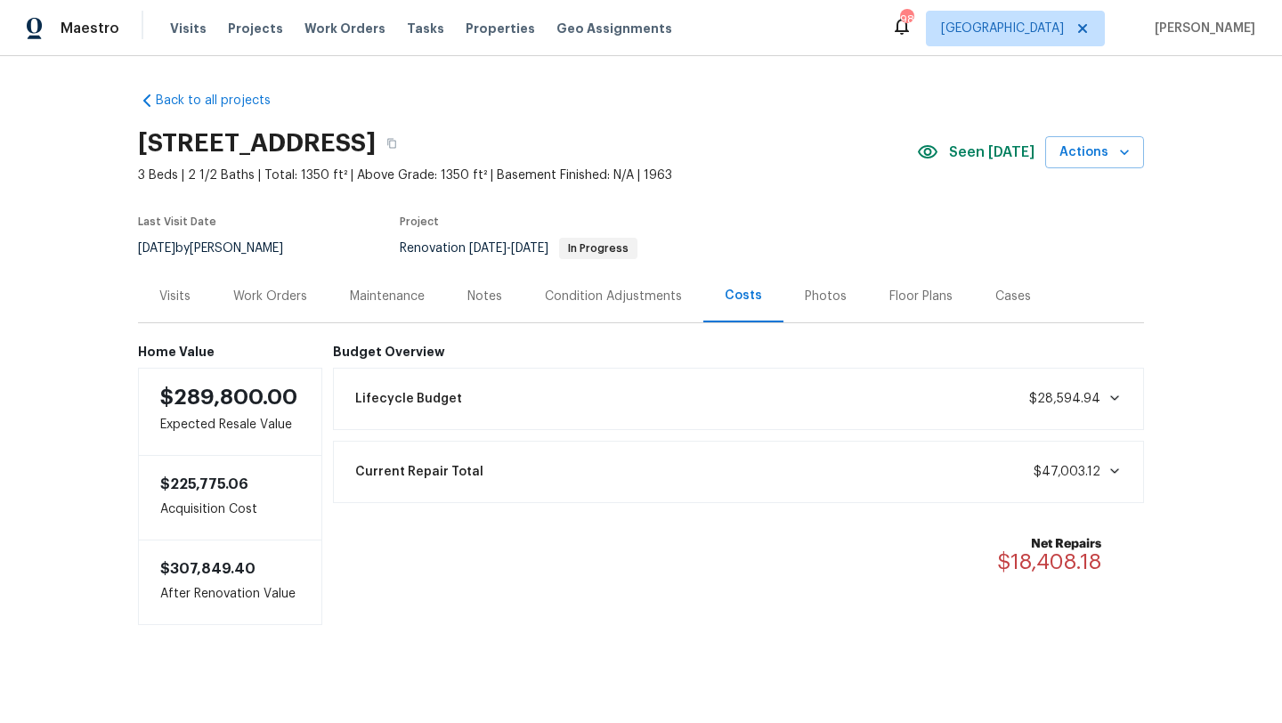
scroll to position [10, 0]
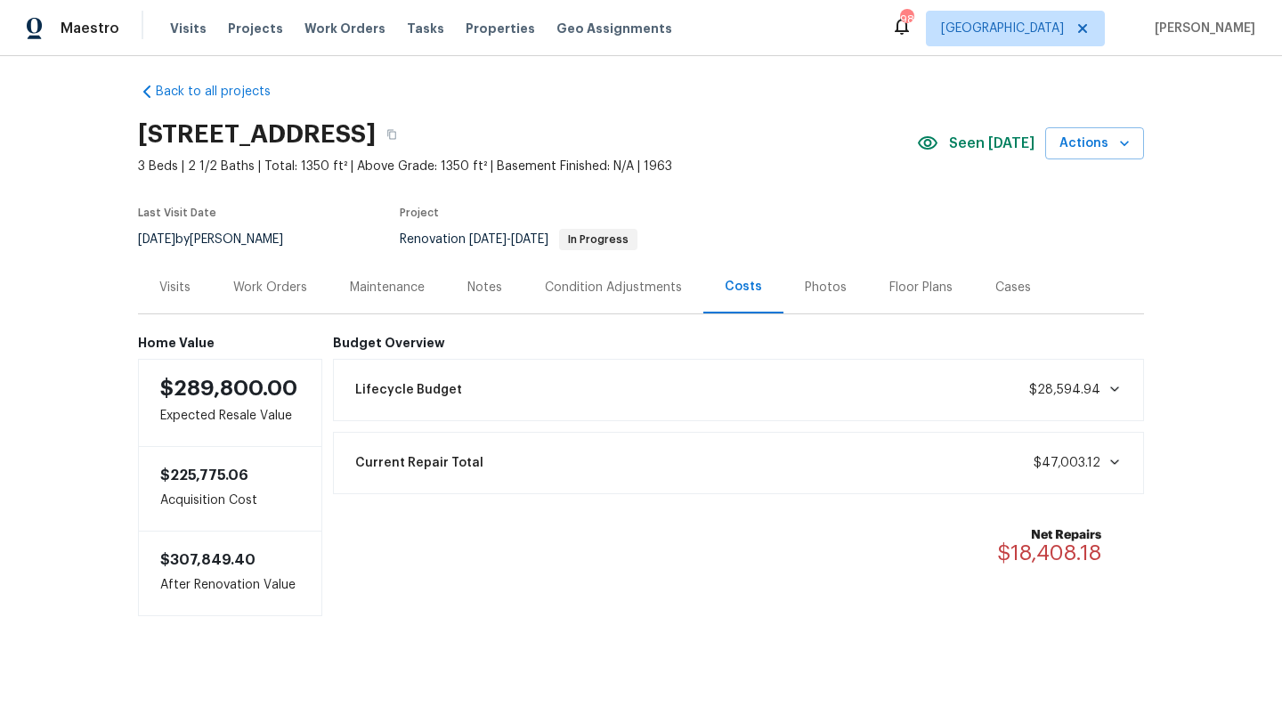
click at [279, 289] on div "Work Orders" at bounding box center [270, 288] width 74 height 18
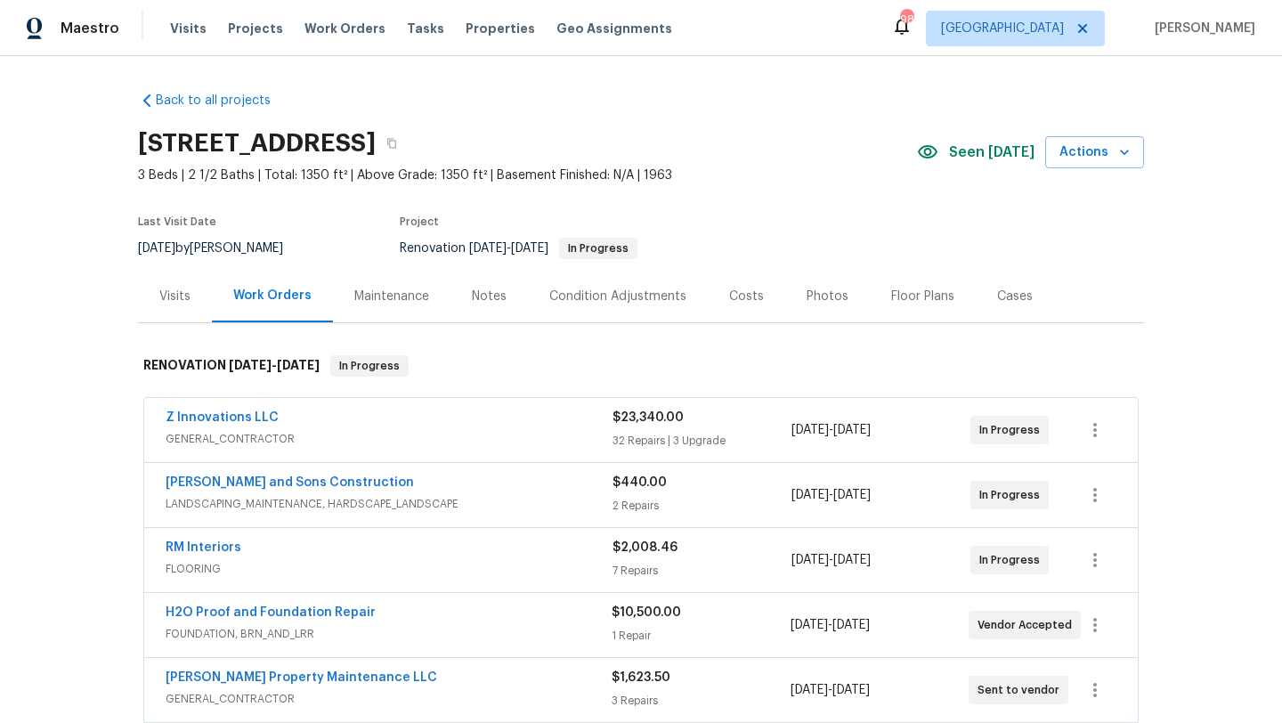
click at [816, 304] on div "Photos" at bounding box center [827, 296] width 85 height 53
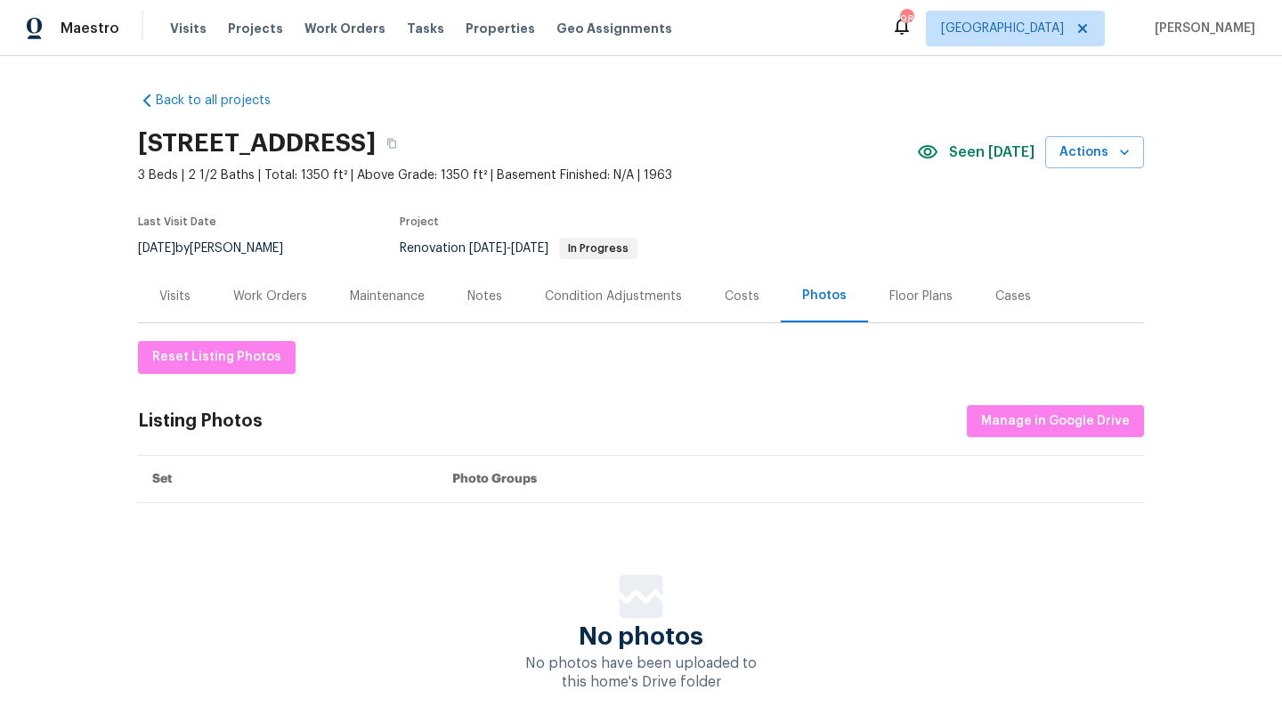
click at [246, 300] on div "Work Orders" at bounding box center [270, 297] width 74 height 18
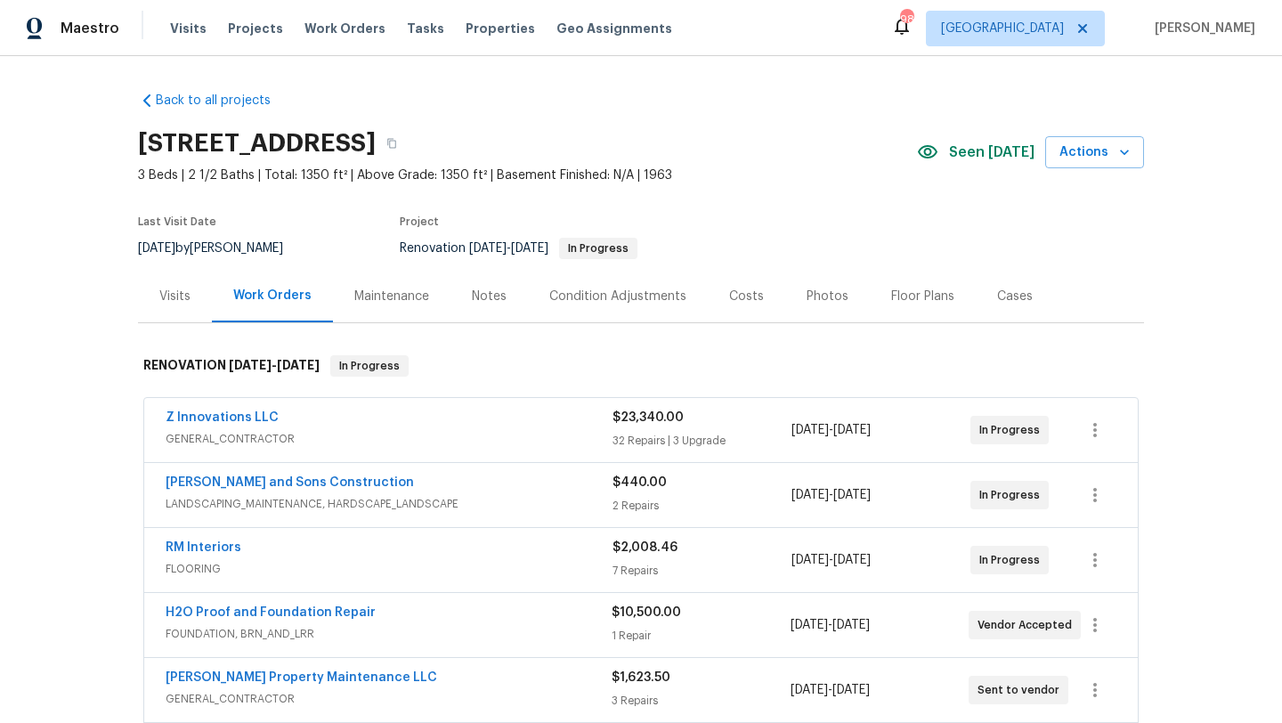
click at [183, 299] on div "Visits" at bounding box center [174, 297] width 31 height 18
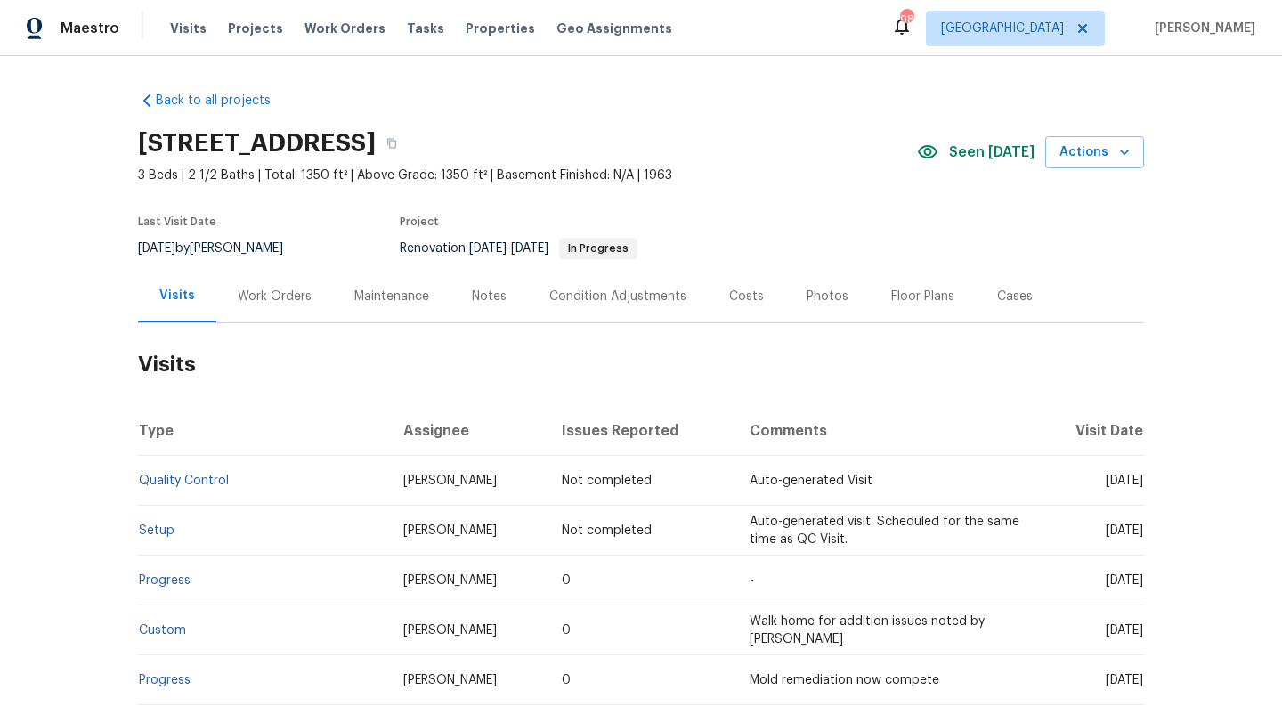
click at [295, 298] on div "Work Orders" at bounding box center [275, 297] width 74 height 18
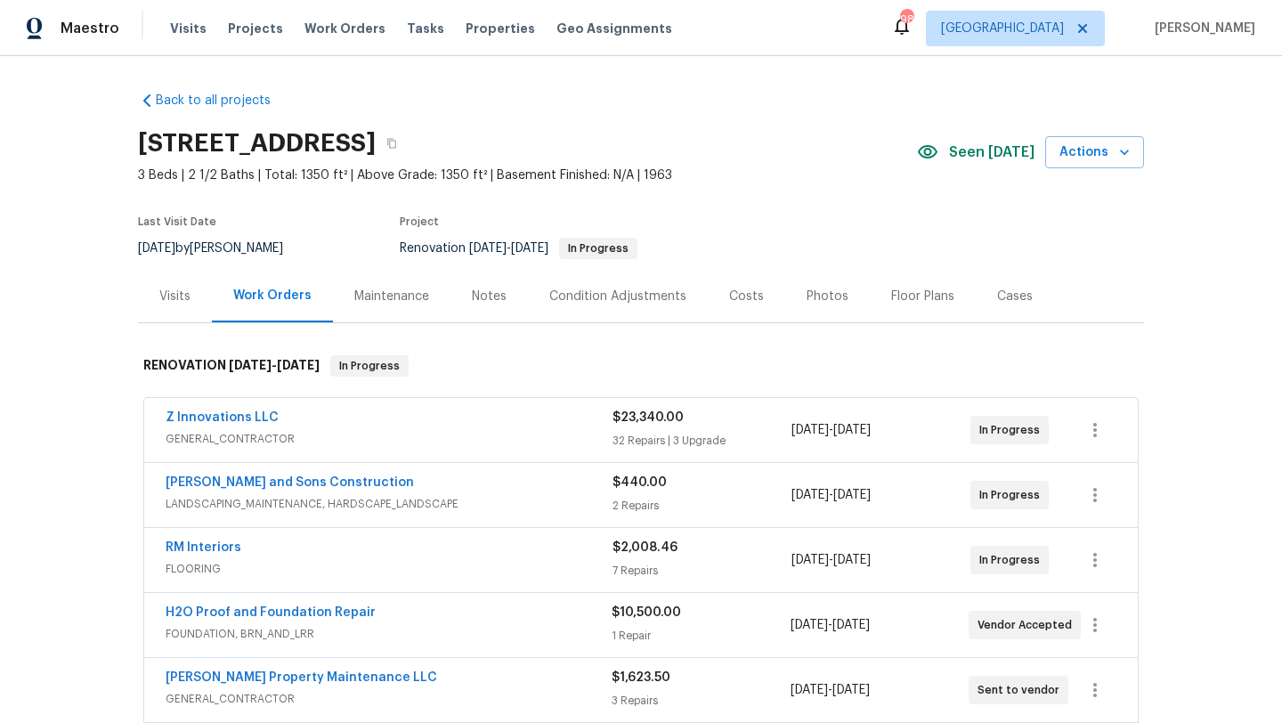
click at [466, 288] on div "Notes" at bounding box center [488, 296] width 77 height 53
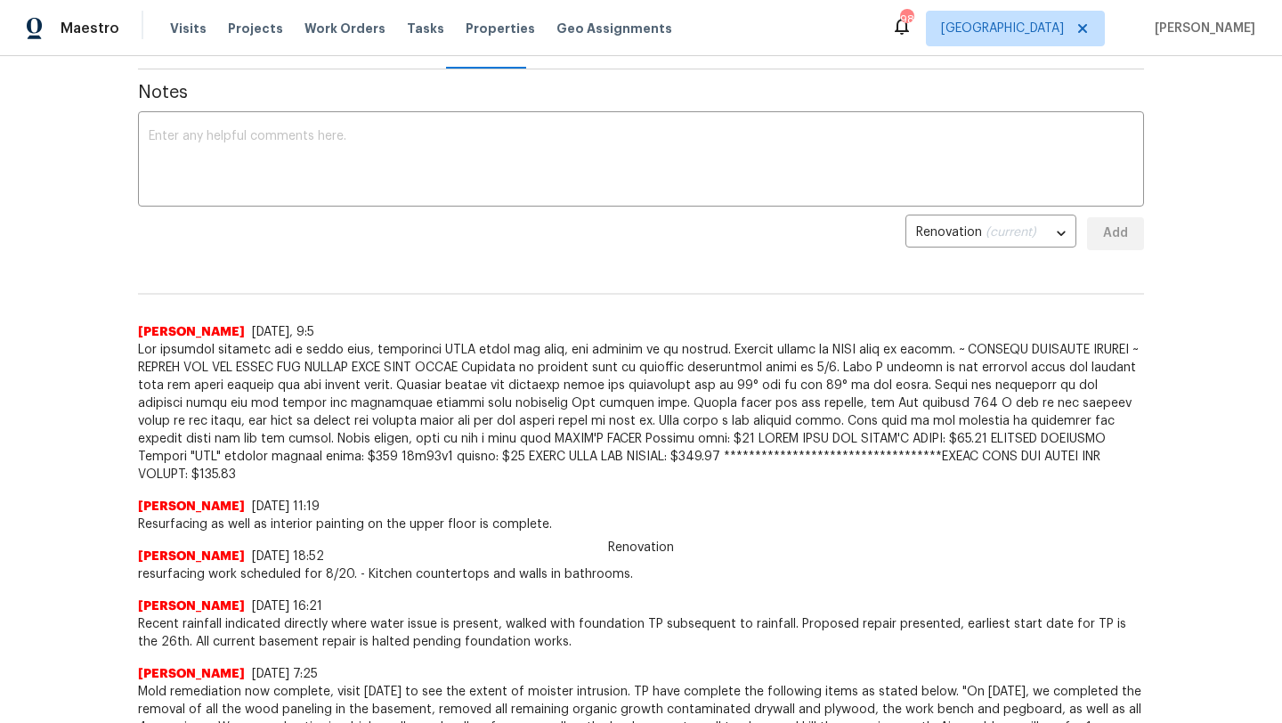
scroll to position [260, 0]
